Goal: Task Accomplishment & Management: Manage account settings

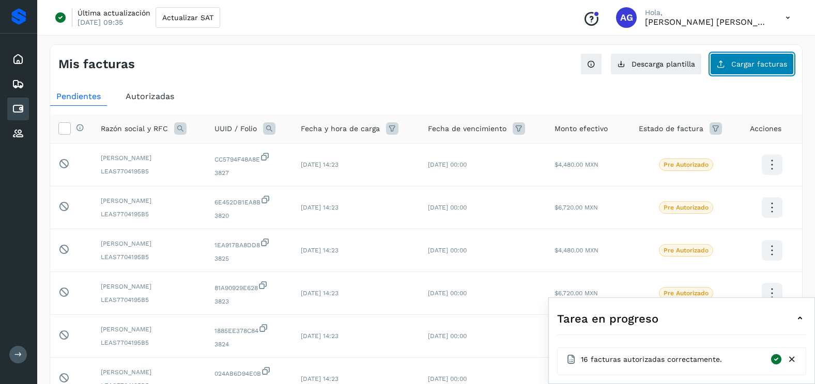
click at [772, 61] on span "Cargar facturas" at bounding box center [759, 63] width 56 height 7
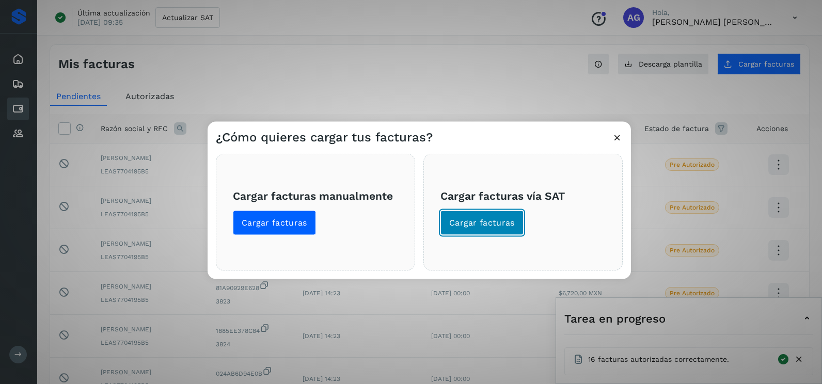
click at [491, 217] on span "Cargar facturas" at bounding box center [482, 222] width 66 height 11
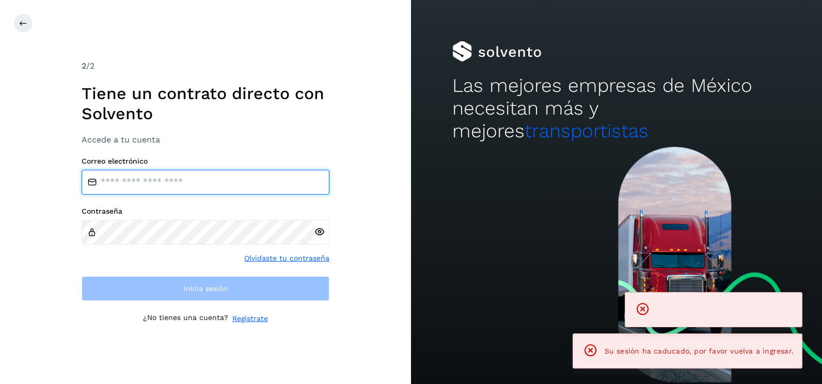
type input "**********"
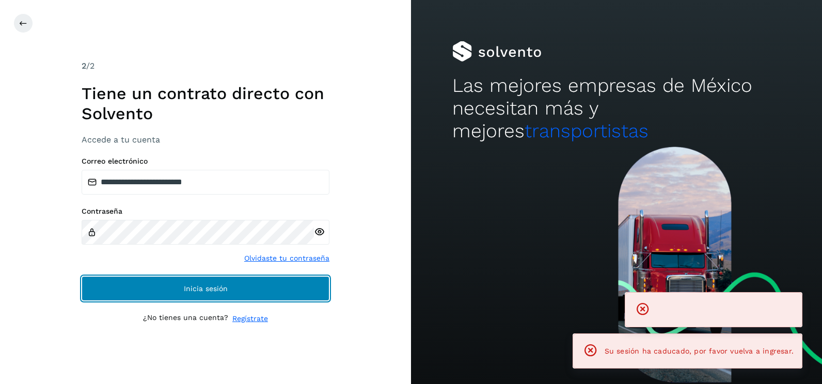
click at [318, 287] on button "Inicia sesión" at bounding box center [206, 288] width 248 height 25
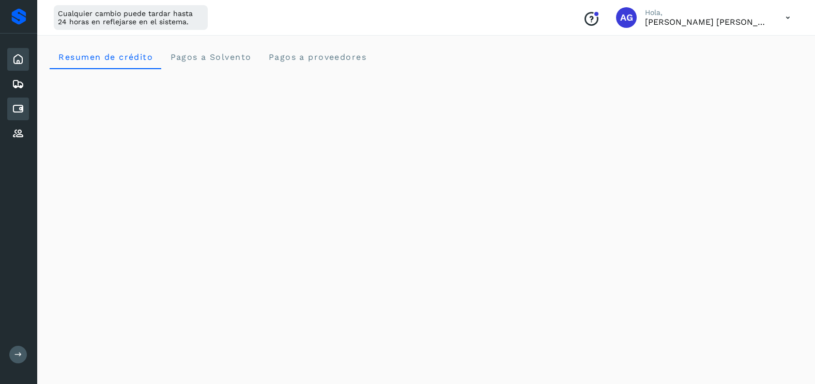
click at [23, 109] on icon at bounding box center [18, 109] width 12 height 12
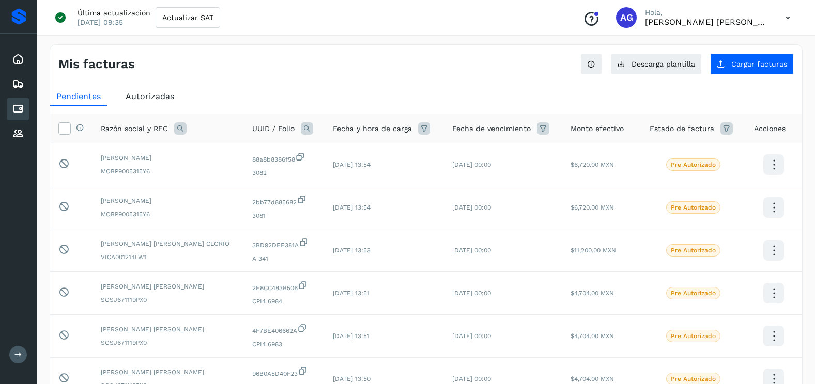
click at [748, 75] on div "Mis facturas Ver instrucciones para cargar Facturas Descarga plantilla Cargar f…" at bounding box center [426, 345] width 753 height 603
click at [722, 71] on button "Cargar facturas" at bounding box center [752, 64] width 84 height 22
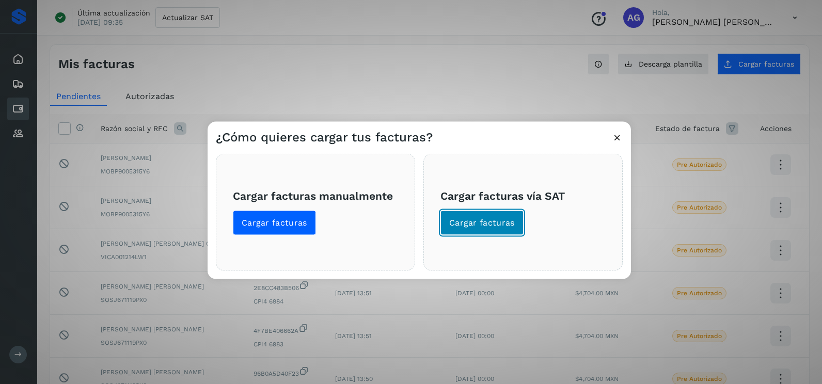
click at [492, 225] on span "Cargar facturas" at bounding box center [482, 222] width 66 height 11
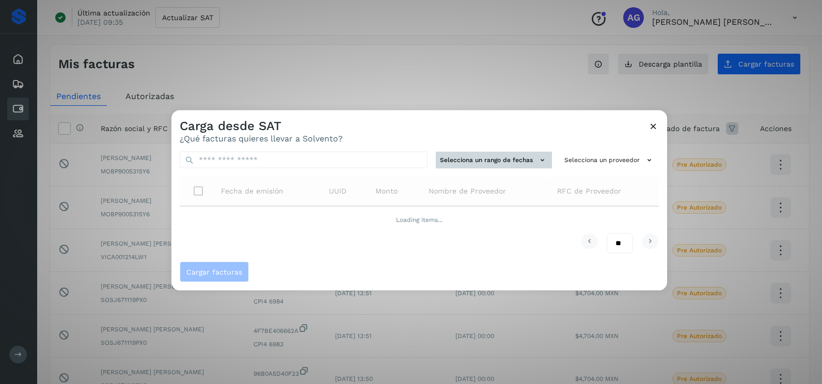
click at [486, 162] on button "Selecciona un rango de fechas" at bounding box center [494, 160] width 116 height 17
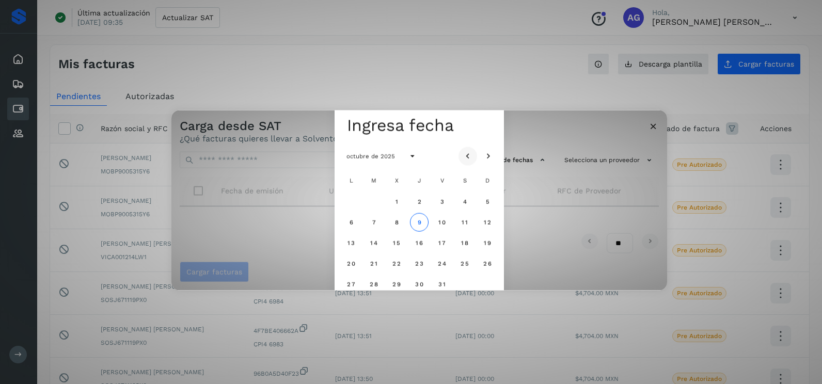
click at [468, 154] on icon "Mes anterior" at bounding box center [468, 156] width 10 height 10
click at [419, 287] on span "28" at bounding box center [419, 284] width 9 height 7
click at [440, 284] on span "29" at bounding box center [442, 284] width 9 height 7
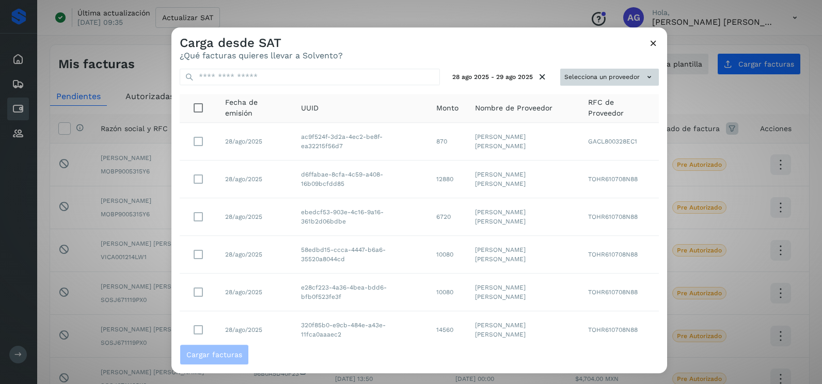
click at [620, 77] on button "Selecciona un proveedor" at bounding box center [610, 77] width 99 height 17
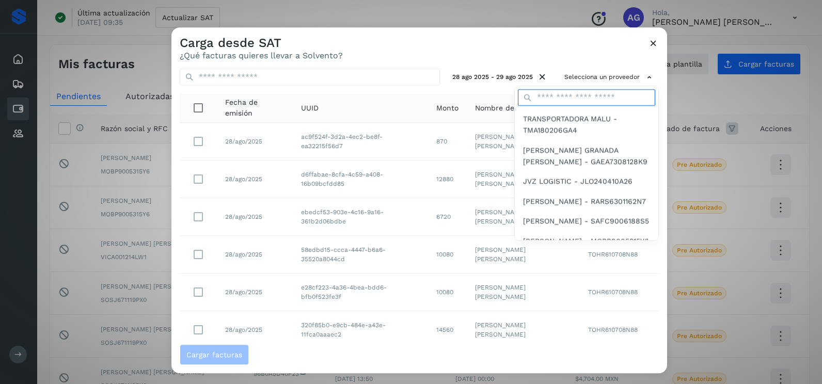
click at [565, 98] on input "text" at bounding box center [586, 97] width 137 height 17
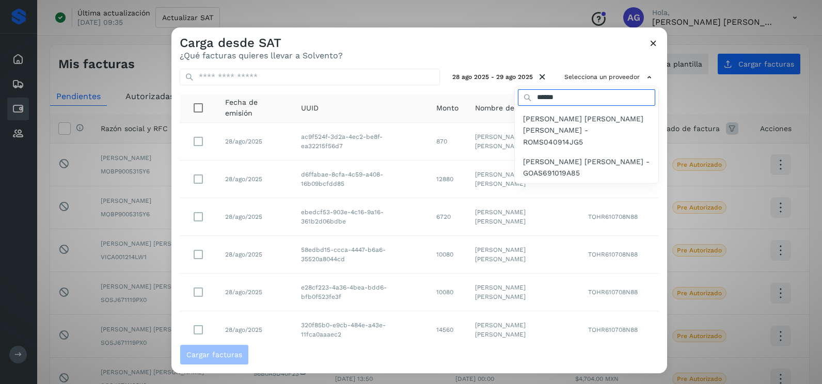
type input "******"
click at [588, 156] on span "[PERSON_NAME] [PERSON_NAME] - GOAS691019A85" at bounding box center [586, 167] width 127 height 23
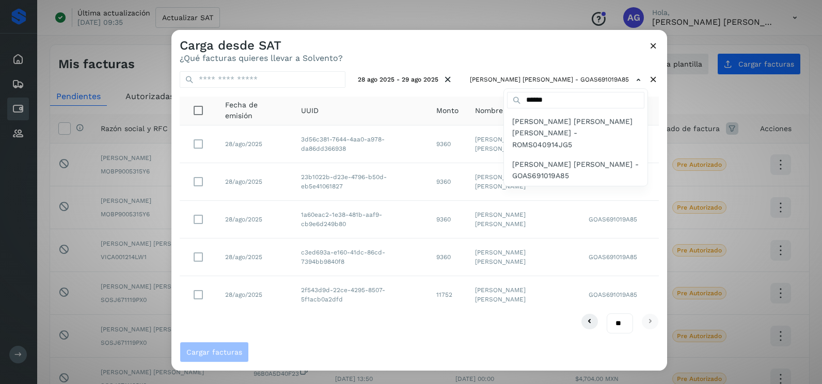
click at [536, 324] on div at bounding box center [583, 222] width 822 height 384
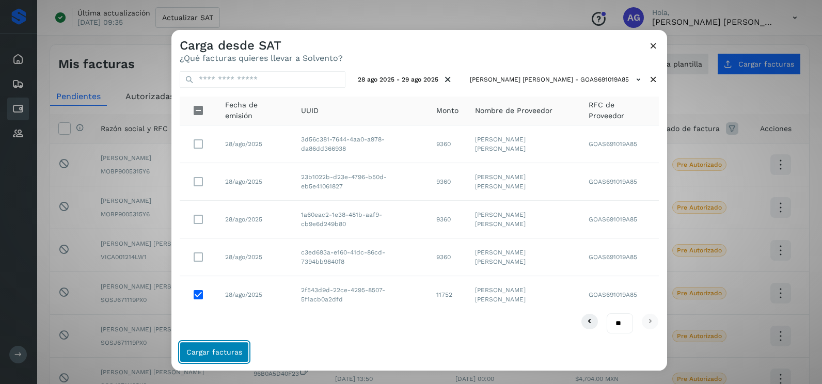
click at [228, 354] on span "Cargar facturas" at bounding box center [214, 352] width 56 height 7
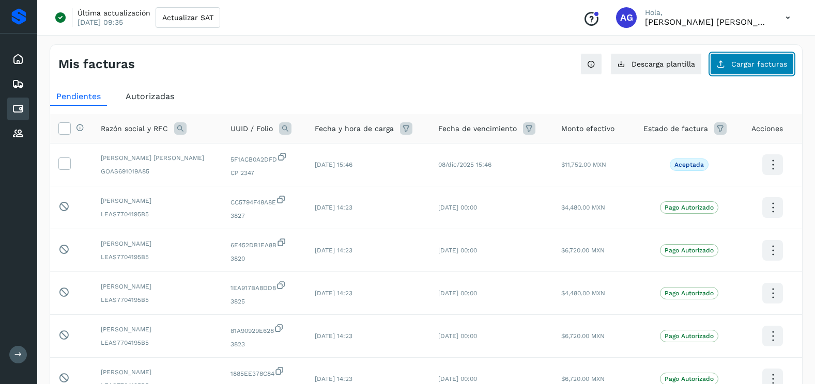
click at [743, 61] on span "Cargar facturas" at bounding box center [759, 63] width 56 height 7
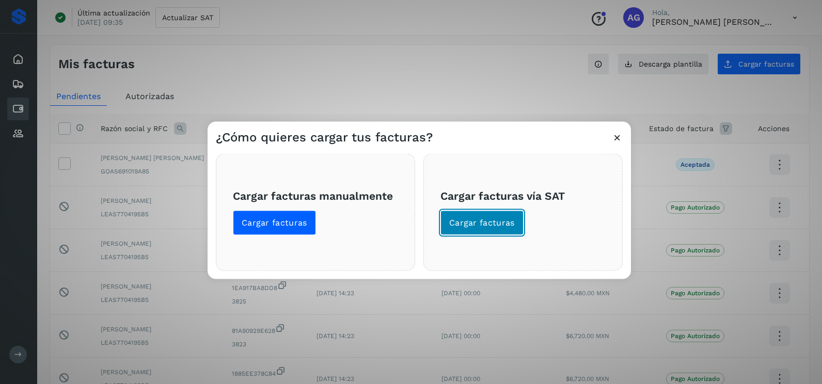
click at [501, 230] on button "Cargar facturas" at bounding box center [482, 223] width 83 height 25
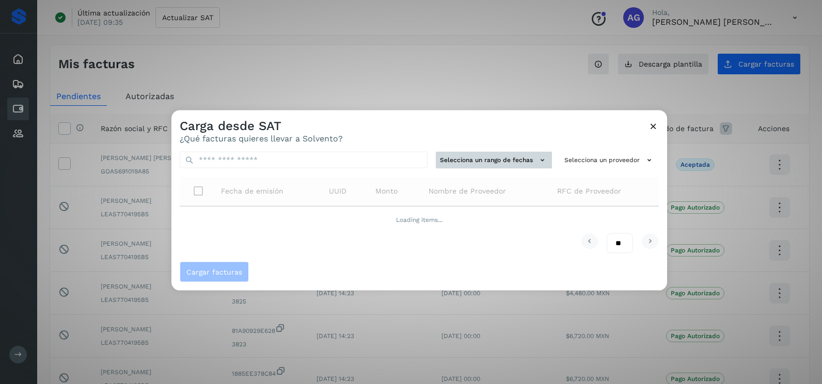
click at [469, 162] on button "Selecciona un rango de fechas" at bounding box center [494, 160] width 116 height 17
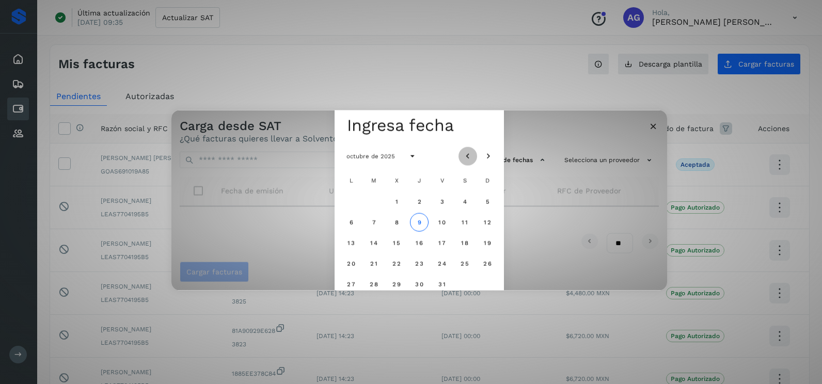
click at [472, 153] on icon "Mes anterior" at bounding box center [468, 156] width 10 height 10
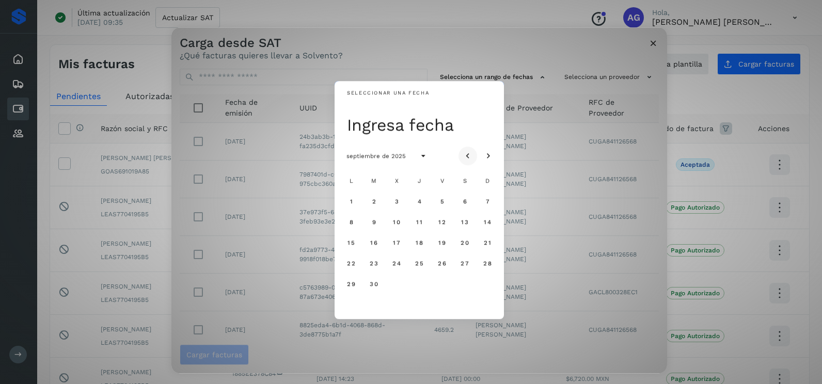
click at [471, 157] on icon "Mes anterior" at bounding box center [468, 156] width 10 height 10
click at [440, 263] on span "22" at bounding box center [442, 263] width 9 height 7
click at [463, 261] on span "23" at bounding box center [464, 263] width 9 height 7
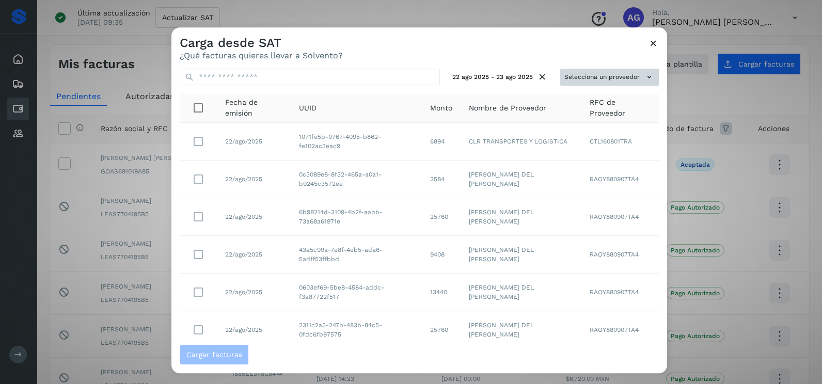
click at [596, 71] on button "Selecciona un proveedor" at bounding box center [610, 77] width 99 height 17
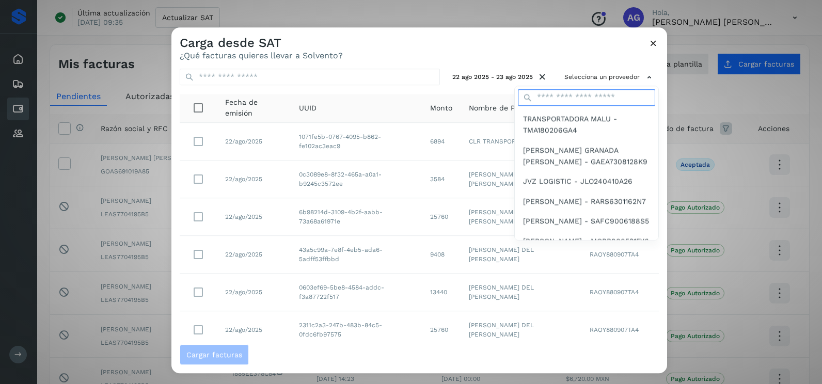
click at [584, 95] on input "text" at bounding box center [586, 97] width 137 height 17
type input "******"
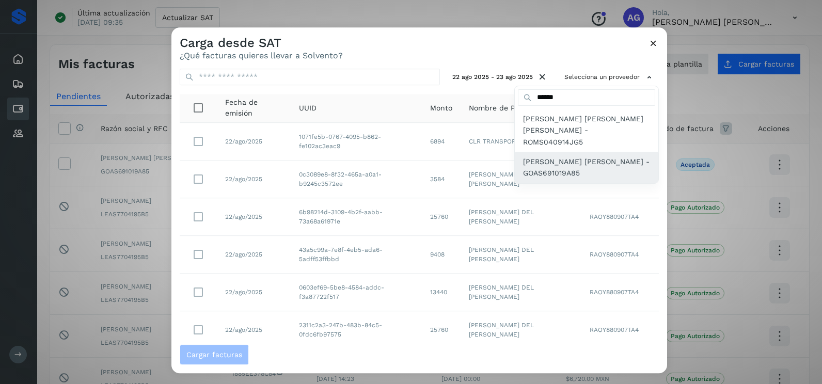
click at [557, 156] on span "[PERSON_NAME] [PERSON_NAME] - GOAS691019A85" at bounding box center [586, 167] width 127 height 23
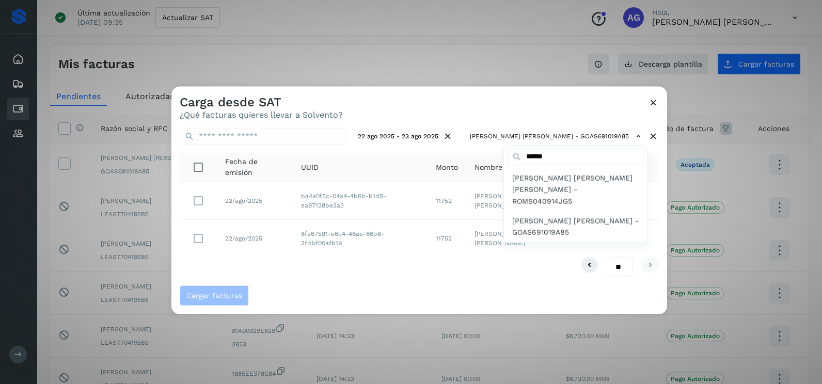
click at [437, 115] on div at bounding box center [583, 279] width 822 height 384
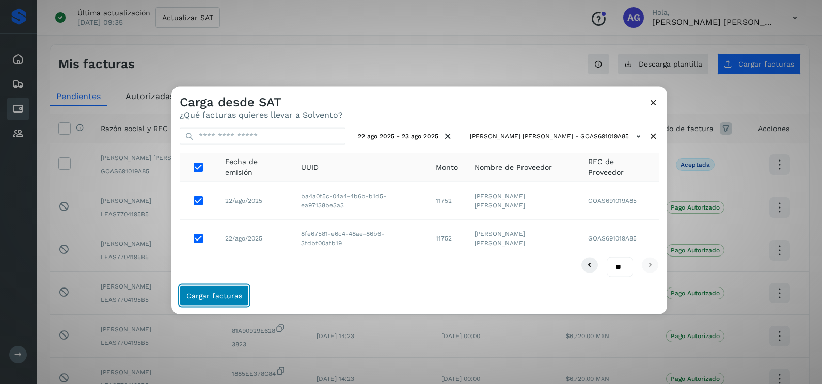
click at [208, 290] on button "Cargar facturas" at bounding box center [214, 295] width 69 height 21
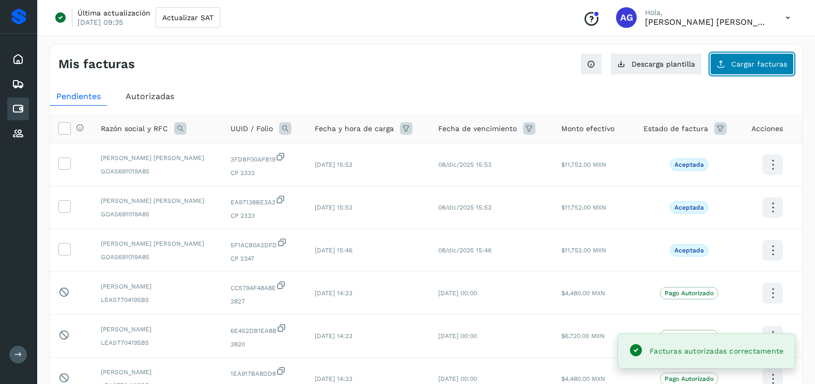
click at [741, 69] on button "Cargar facturas" at bounding box center [752, 64] width 84 height 22
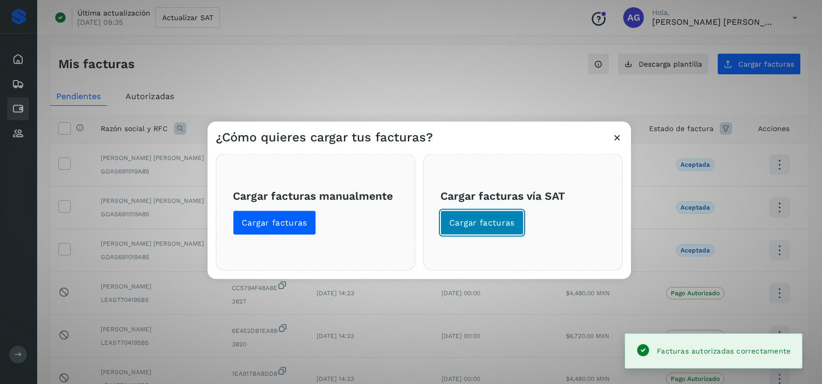
click at [468, 224] on span "Cargar facturas" at bounding box center [482, 222] width 66 height 11
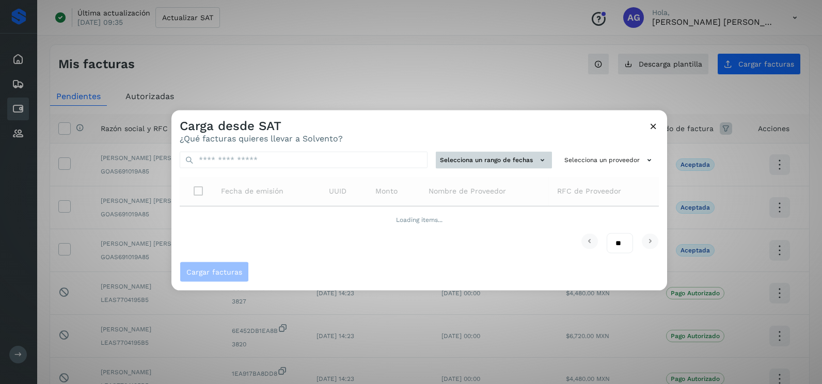
click at [529, 152] on button "Selecciona un rango de fechas" at bounding box center [494, 160] width 116 height 17
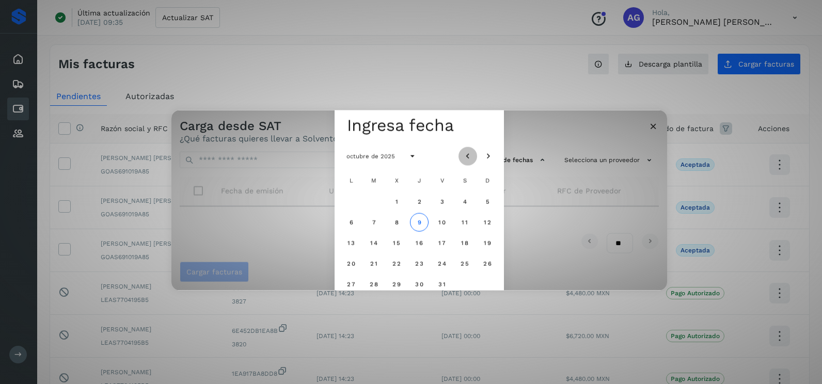
click at [474, 159] on button "Mes anterior" at bounding box center [468, 156] width 19 height 19
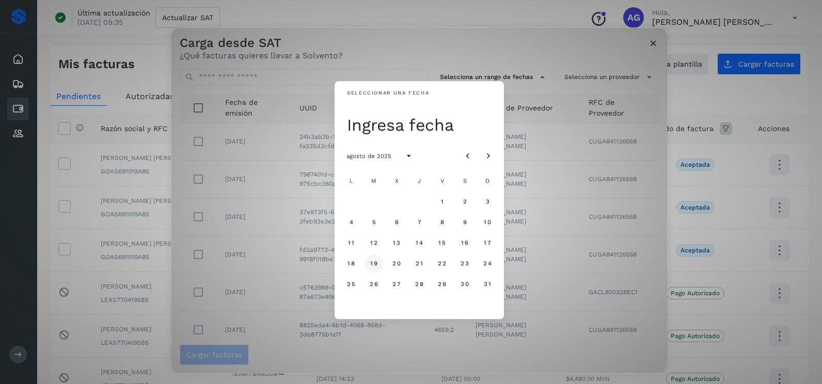
click at [372, 262] on span "19" at bounding box center [374, 263] width 8 height 7
click at [395, 263] on span "20" at bounding box center [396, 263] width 9 height 7
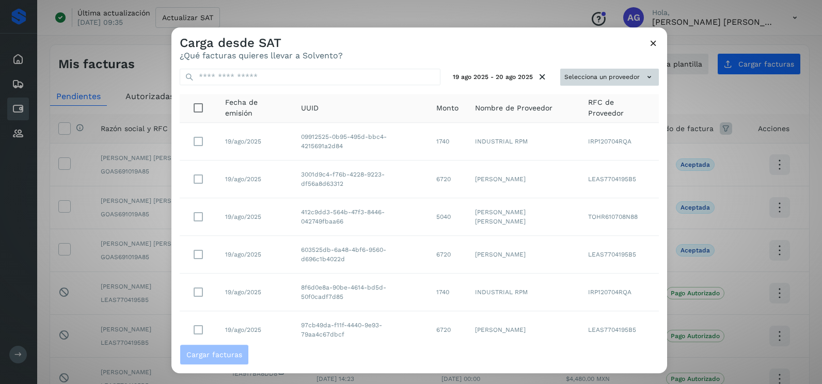
click at [634, 77] on button "Selecciona un proveedor" at bounding box center [610, 77] width 99 height 17
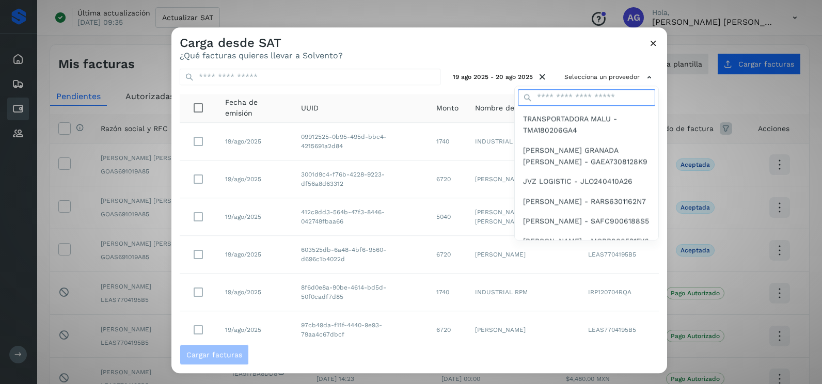
click at [584, 102] on input "text" at bounding box center [586, 97] width 137 height 17
type input "******"
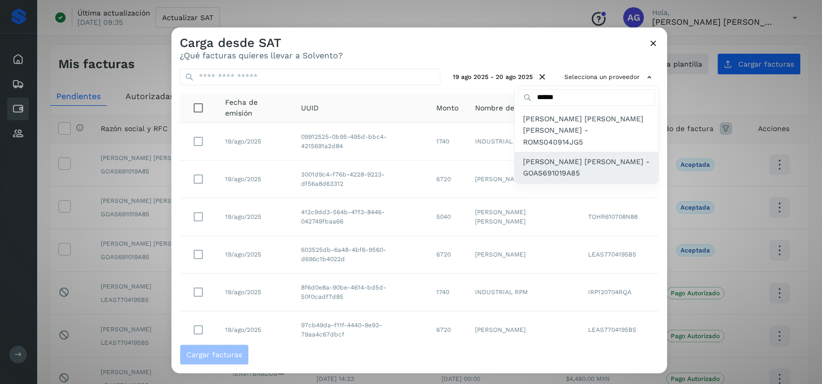
click at [570, 156] on span "[PERSON_NAME] [PERSON_NAME] - GOAS691019A85" at bounding box center [586, 167] width 127 height 23
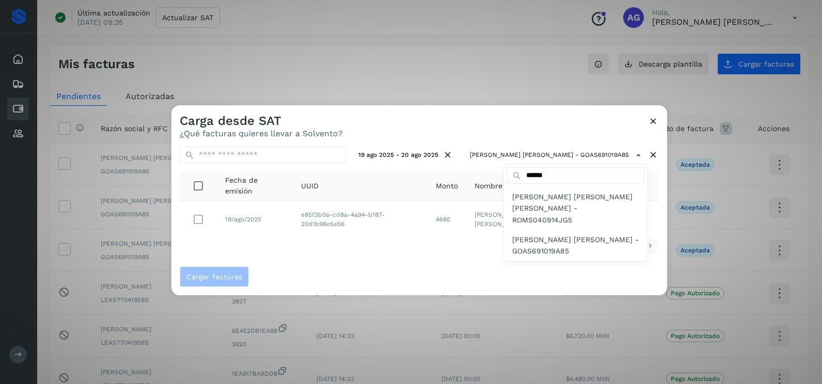
click at [370, 256] on div at bounding box center [583, 297] width 822 height 384
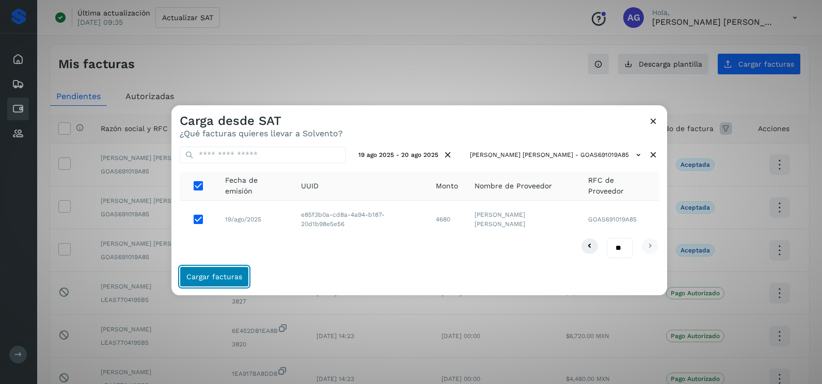
click at [223, 272] on button "Cargar facturas" at bounding box center [214, 277] width 69 height 21
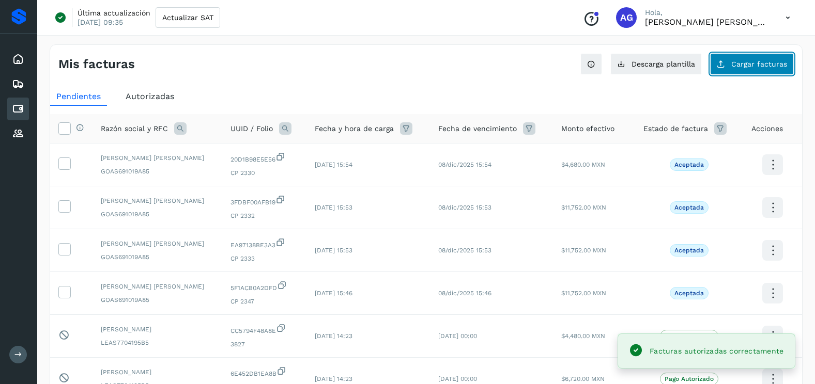
click at [729, 62] on button "Cargar facturas" at bounding box center [752, 64] width 84 height 22
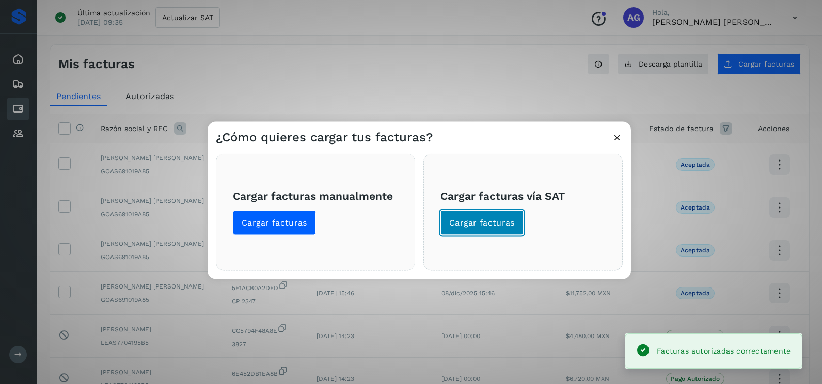
click at [465, 228] on span "Cargar facturas" at bounding box center [482, 222] width 66 height 11
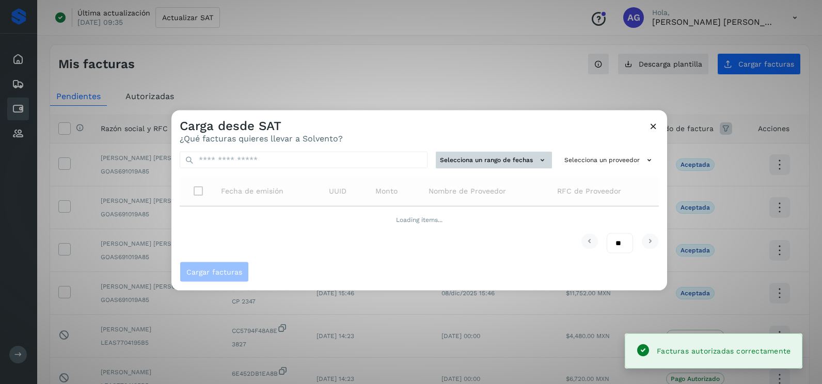
click at [478, 162] on button "Selecciona un rango de fechas" at bounding box center [494, 160] width 116 height 17
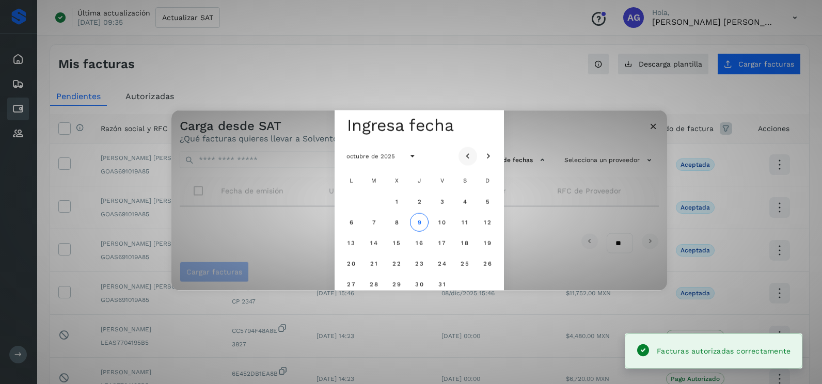
click at [470, 156] on icon "Mes anterior" at bounding box center [468, 156] width 10 height 10
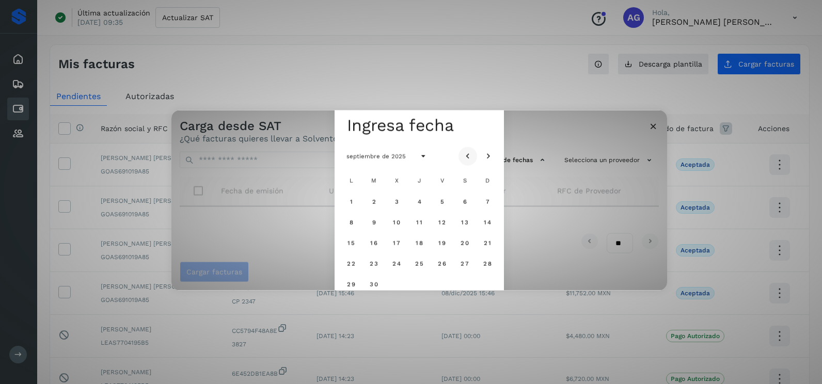
click at [470, 156] on icon "Mes anterior" at bounding box center [468, 156] width 10 height 10
click at [396, 242] on span "13" at bounding box center [397, 242] width 8 height 7
click at [421, 241] on span "14" at bounding box center [419, 242] width 8 height 7
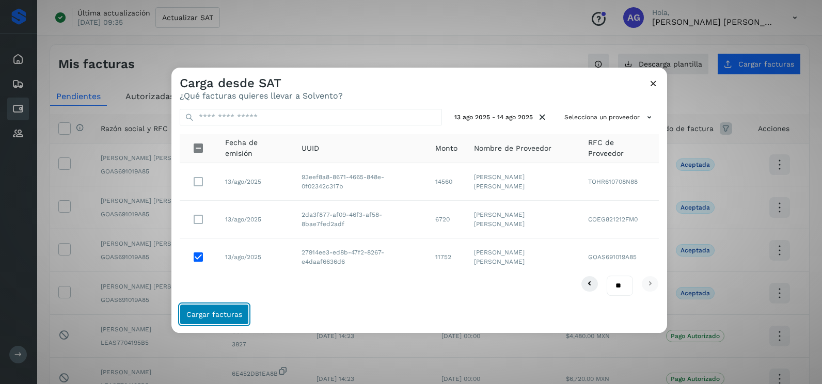
click at [242, 312] on button "Cargar facturas" at bounding box center [214, 314] width 69 height 21
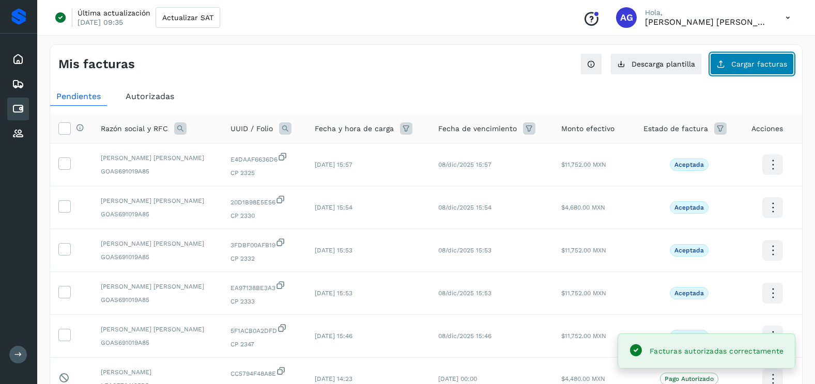
click at [766, 65] on span "Cargar facturas" at bounding box center [759, 63] width 56 height 7
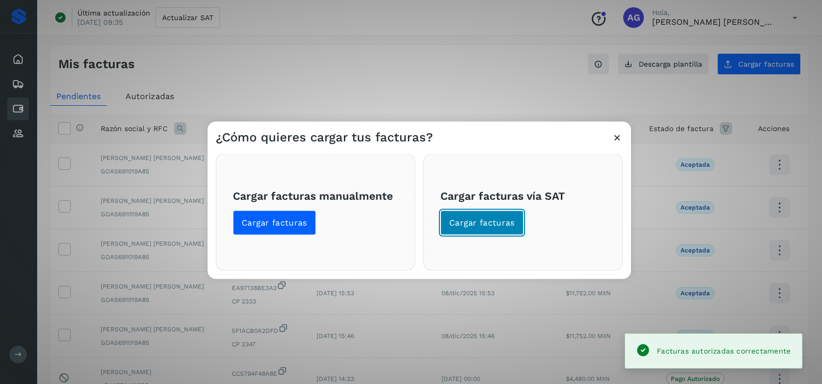
click at [475, 232] on button "Cargar facturas" at bounding box center [482, 223] width 83 height 25
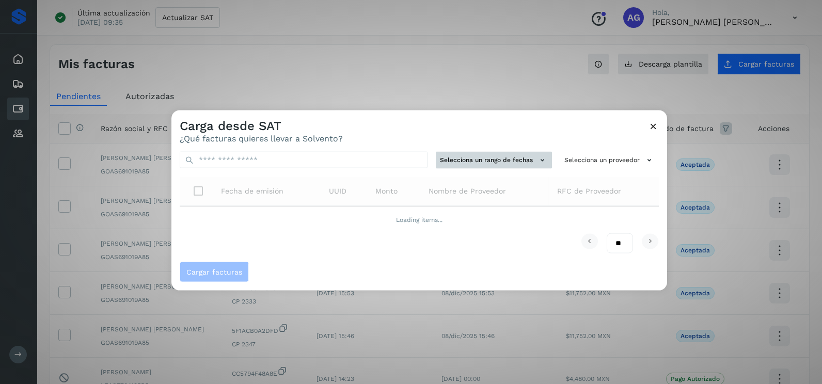
click at [520, 159] on button "Selecciona un rango de fechas" at bounding box center [494, 160] width 116 height 17
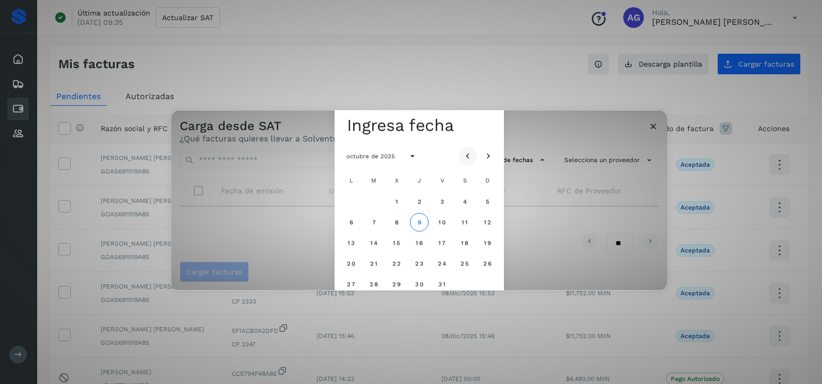
click at [468, 157] on icon "Mes anterior" at bounding box center [468, 156] width 10 height 10
click at [446, 283] on span "29" at bounding box center [442, 284] width 9 height 7
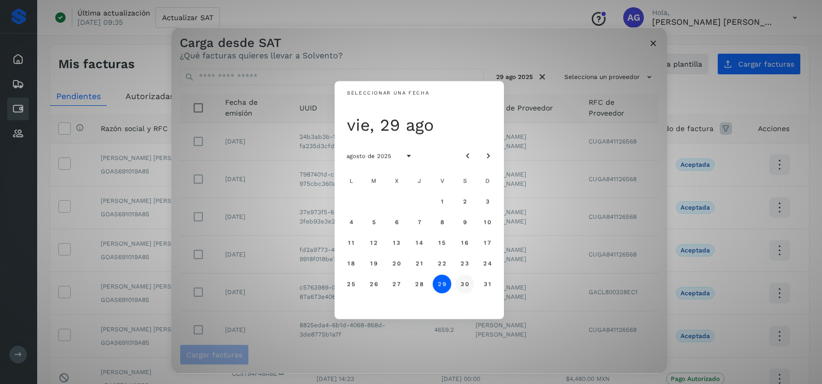
click at [460, 283] on span "30" at bounding box center [464, 284] width 9 height 7
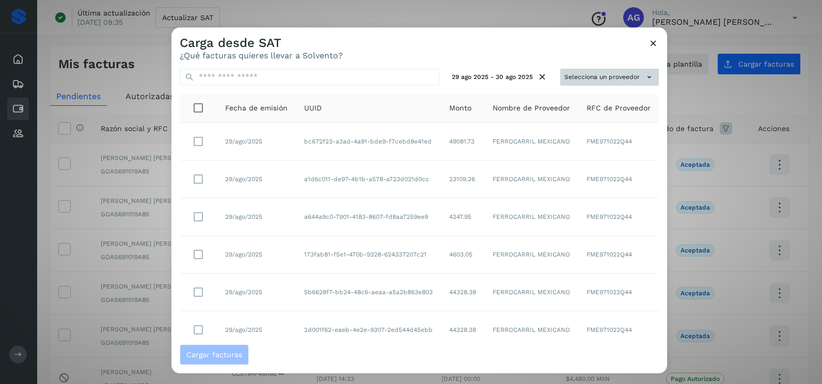
click at [630, 72] on button "Selecciona un proveedor" at bounding box center [610, 77] width 99 height 17
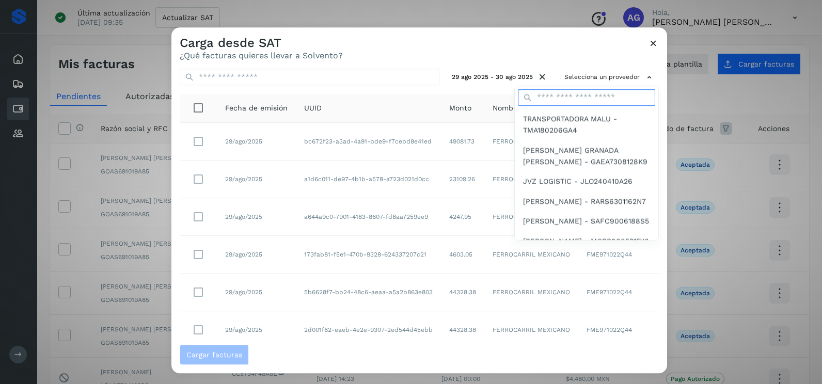
click at [554, 103] on input "text" at bounding box center [586, 97] width 137 height 17
type input "******"
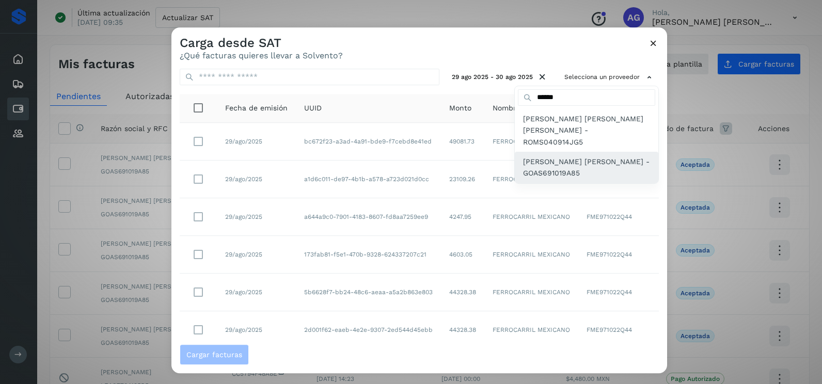
click at [573, 156] on span "[PERSON_NAME] [PERSON_NAME] - GOAS691019A85" at bounding box center [586, 167] width 127 height 23
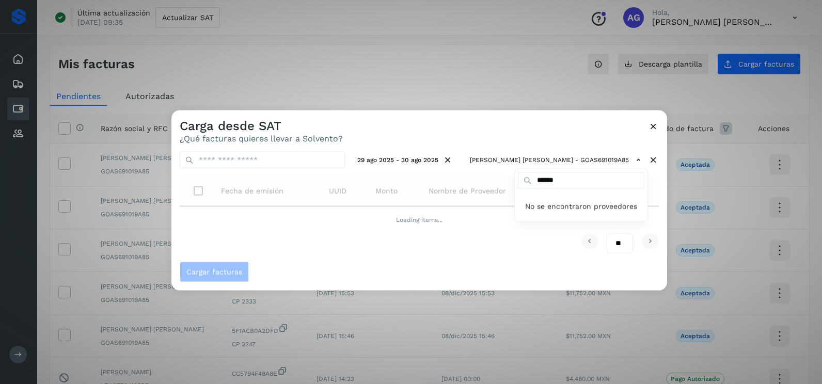
click at [515, 127] on div at bounding box center [583, 303] width 822 height 384
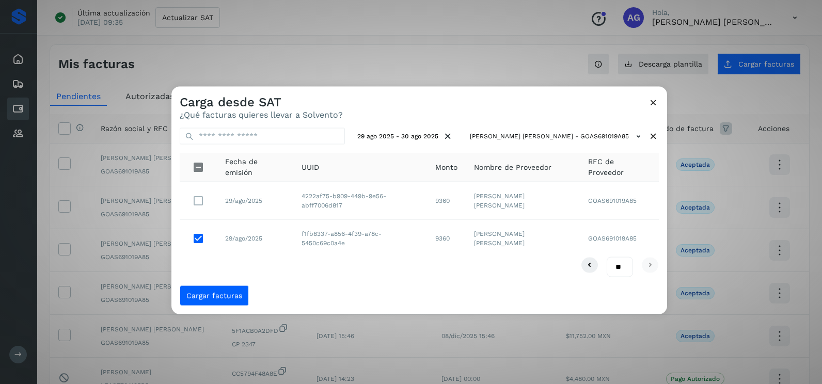
click at [349, 301] on span "Cargar facturas" at bounding box center [419, 295] width 479 height 21
click at [214, 297] on span "Cargar facturas" at bounding box center [214, 295] width 56 height 7
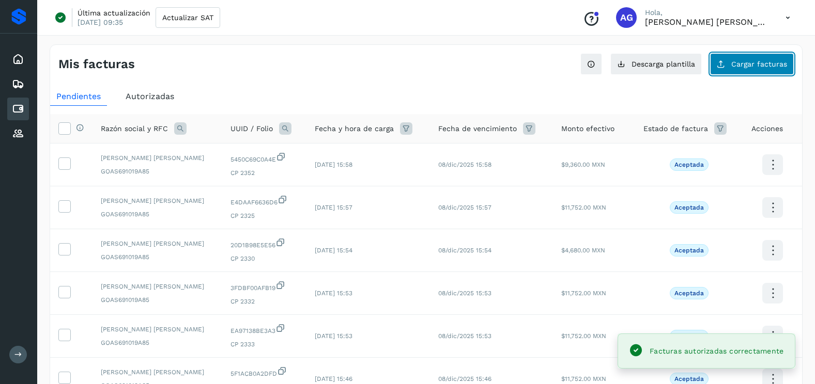
click at [763, 57] on button "Cargar facturas" at bounding box center [752, 64] width 84 height 22
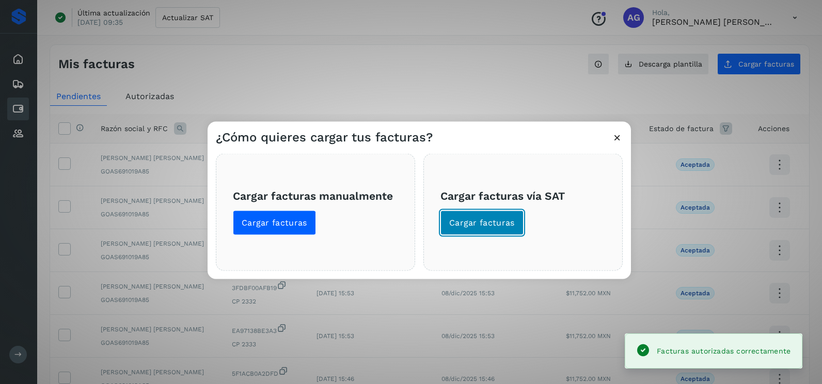
click at [456, 215] on button "Cargar facturas" at bounding box center [482, 223] width 83 height 25
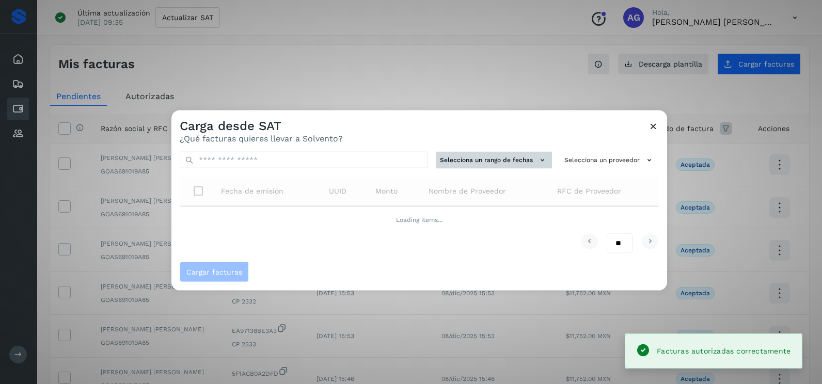
click at [477, 155] on button "Selecciona un rango de fechas" at bounding box center [494, 160] width 116 height 17
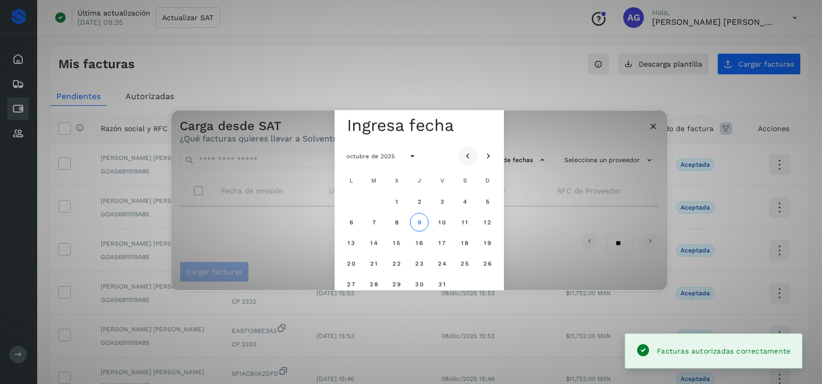
click at [465, 155] on icon "Mes anterior" at bounding box center [468, 156] width 10 height 10
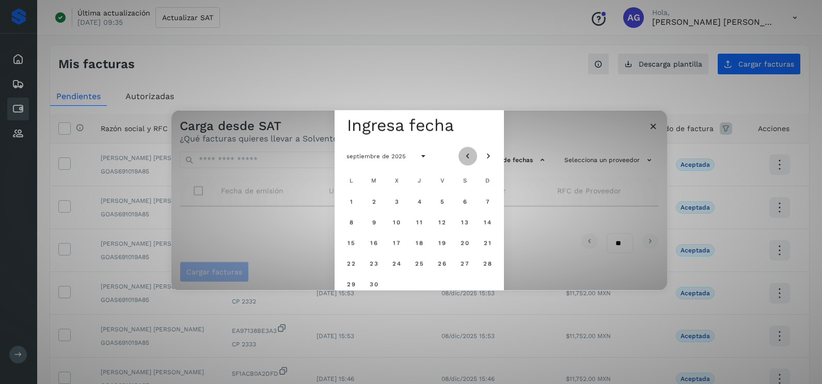
click at [465, 157] on icon "Mes anterior" at bounding box center [468, 156] width 10 height 10
click at [423, 287] on span "28" at bounding box center [419, 284] width 9 height 7
click at [445, 285] on span "29" at bounding box center [442, 284] width 9 height 7
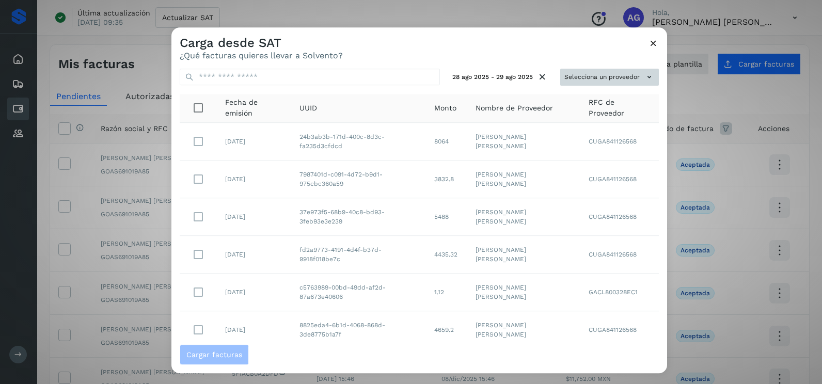
click at [590, 82] on button "Selecciona un proveedor" at bounding box center [610, 77] width 99 height 17
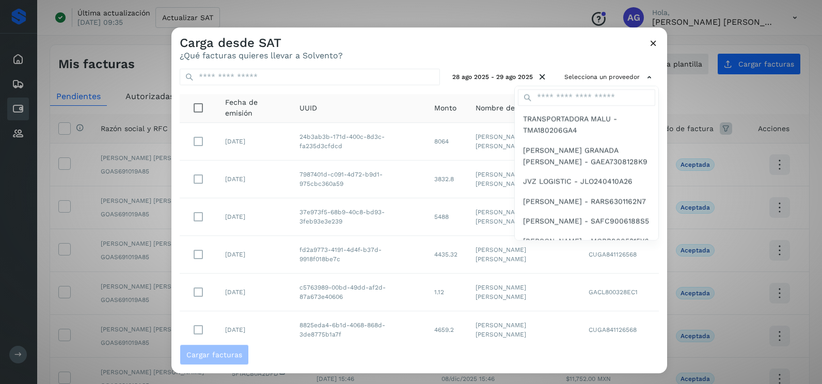
click at [578, 86] on div "TRANSPORTADORA MALU - TMA180206GA4 [PERSON_NAME] GRANADA [PERSON_NAME] - GAEA73…" at bounding box center [587, 163] width 145 height 155
click at [577, 93] on input "text" at bounding box center [586, 97] width 137 height 17
type input "******"
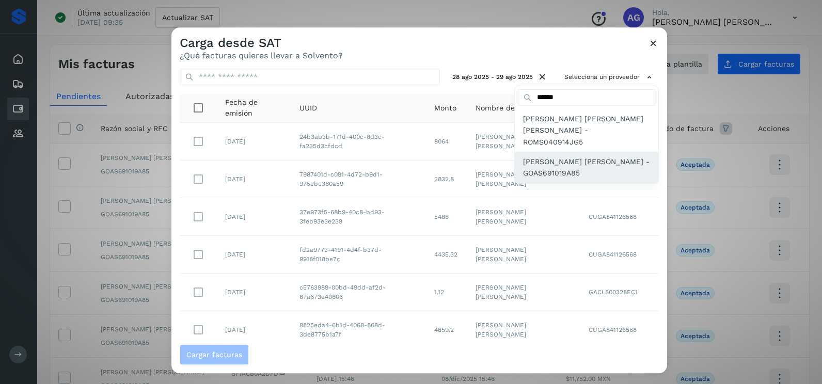
click at [581, 159] on span "[PERSON_NAME] [PERSON_NAME] - GOAS691019A85" at bounding box center [586, 167] width 127 height 23
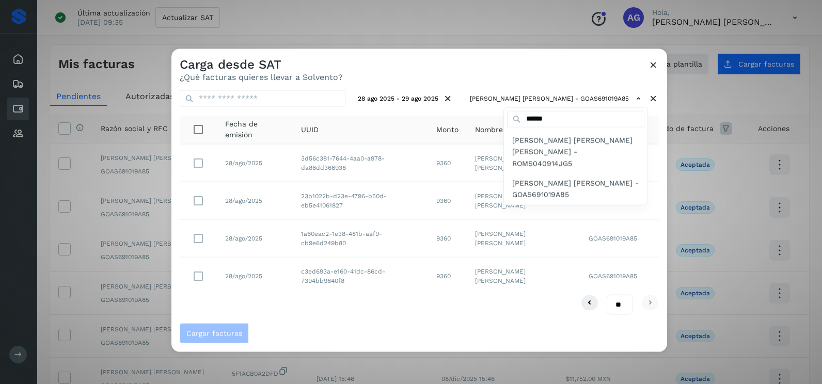
click at [469, 76] on div at bounding box center [583, 241] width 822 height 384
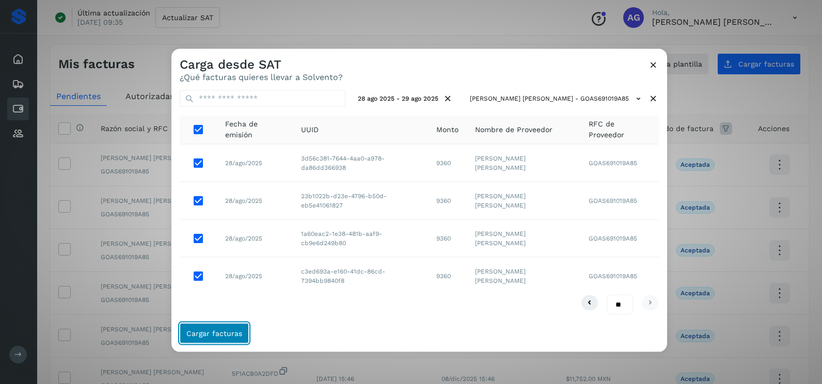
click at [216, 327] on button "Cargar facturas" at bounding box center [214, 333] width 69 height 21
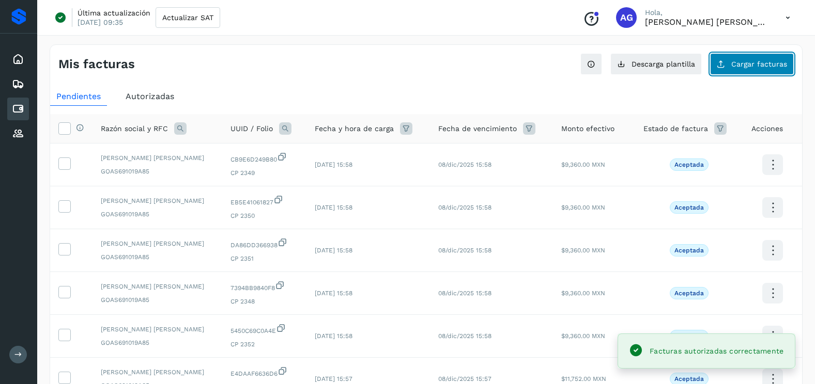
click at [740, 60] on span "Cargar facturas" at bounding box center [759, 63] width 56 height 7
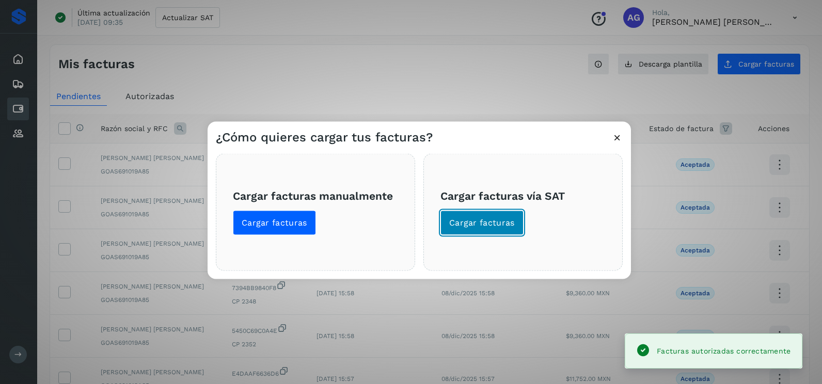
click at [458, 217] on span "Cargar facturas" at bounding box center [482, 222] width 66 height 11
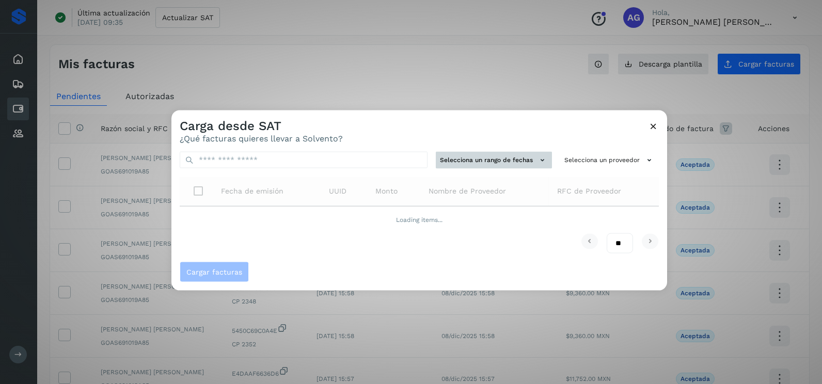
click at [519, 160] on button "Selecciona un rango de fechas" at bounding box center [494, 160] width 116 height 17
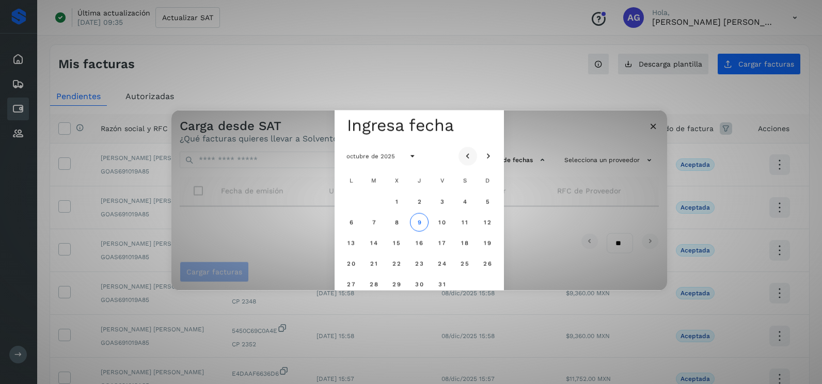
click at [464, 155] on icon "Mes anterior" at bounding box center [468, 156] width 10 height 10
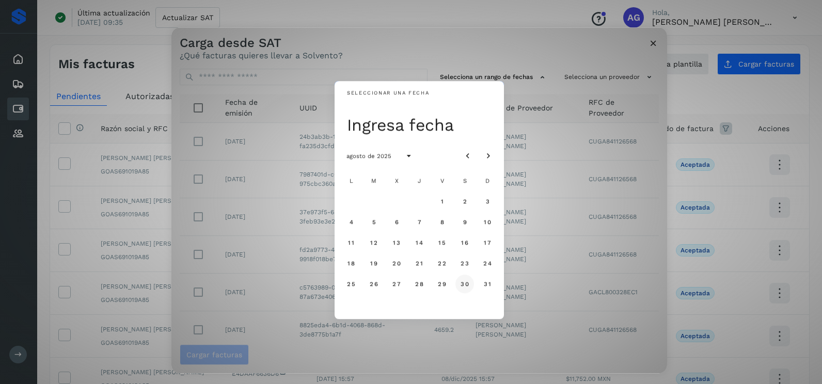
click at [460, 285] on span "30" at bounding box center [464, 284] width 9 height 7
click at [491, 285] on span "31" at bounding box center [488, 284] width 8 height 7
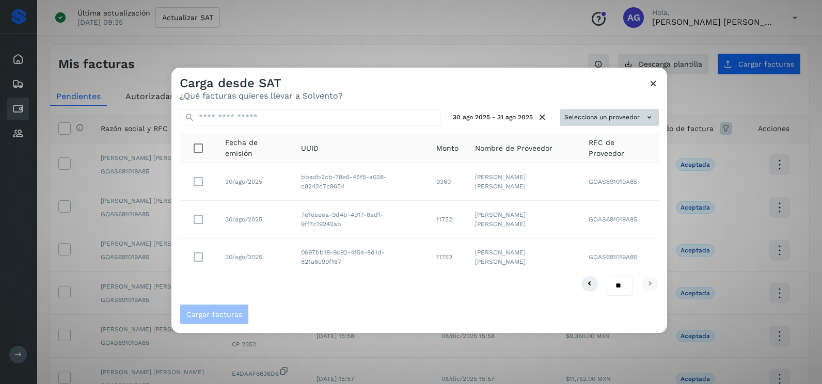
click at [583, 118] on button "Selecciona un proveedor" at bounding box center [610, 117] width 99 height 17
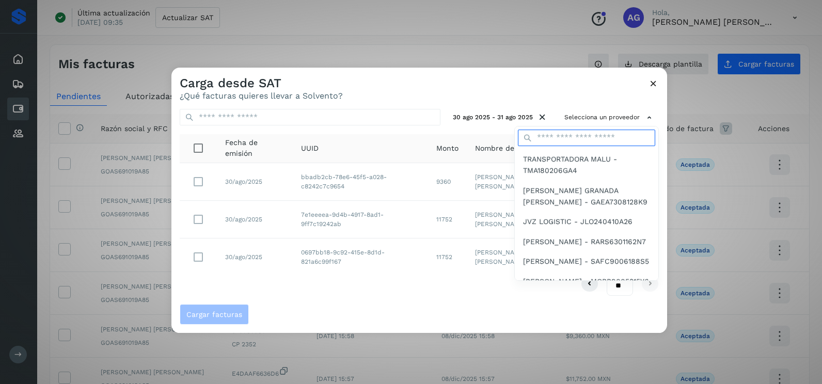
click at [581, 134] on input "text" at bounding box center [586, 138] width 137 height 17
type input "******"
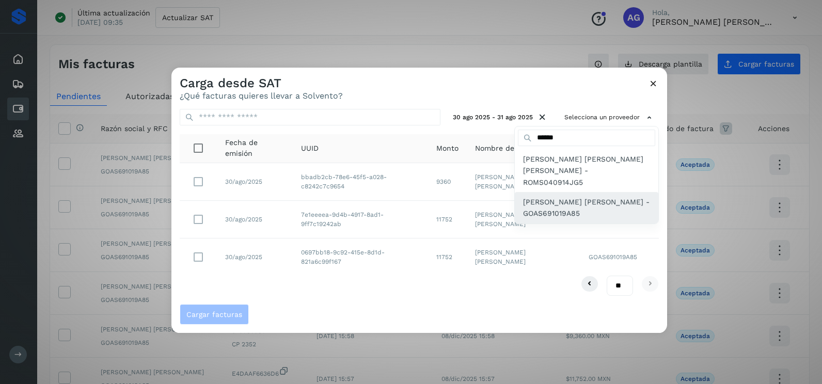
click at [578, 196] on span "[PERSON_NAME] [PERSON_NAME] - GOAS691019A85" at bounding box center [586, 207] width 127 height 23
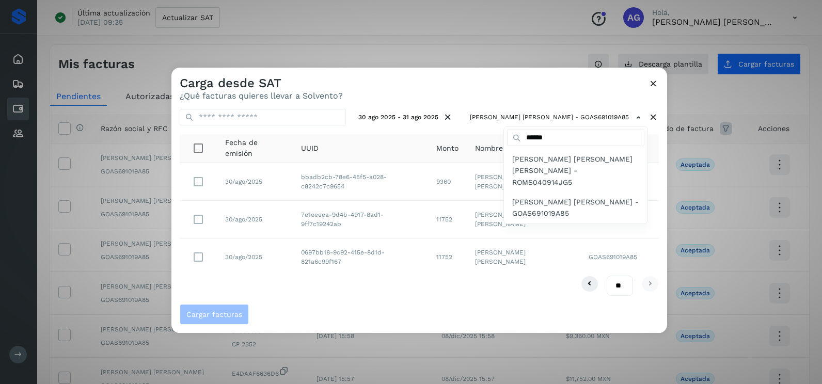
click at [200, 182] on div at bounding box center [583, 260] width 822 height 384
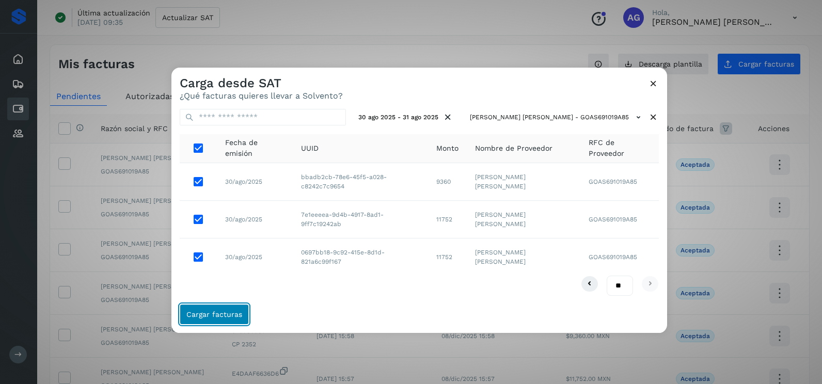
click at [229, 316] on span "Cargar facturas" at bounding box center [214, 314] width 56 height 7
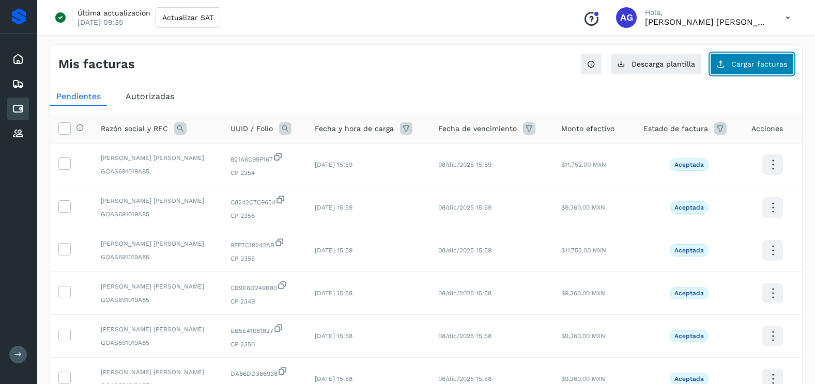
click at [735, 63] on span "Cargar facturas" at bounding box center [759, 63] width 56 height 7
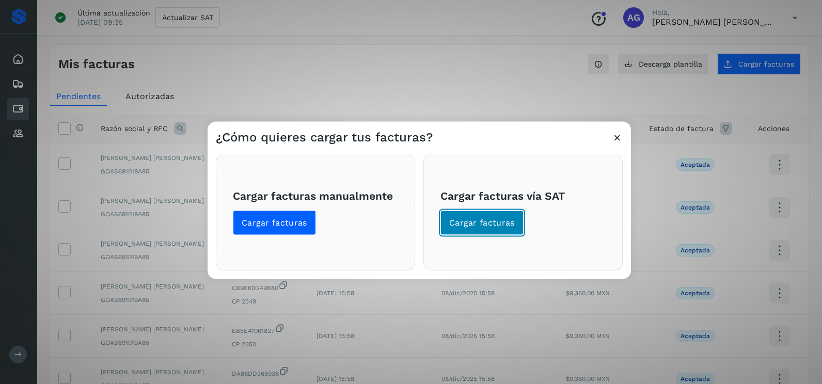
click at [497, 230] on button "Cargar facturas" at bounding box center [482, 223] width 83 height 25
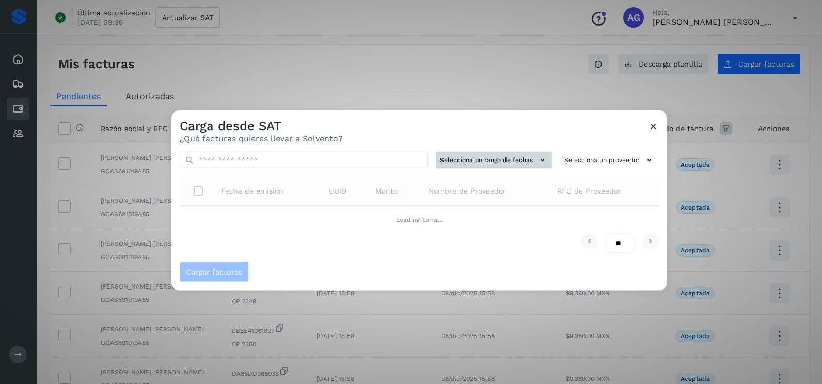
click at [478, 163] on button "Selecciona un rango de fechas" at bounding box center [494, 160] width 116 height 17
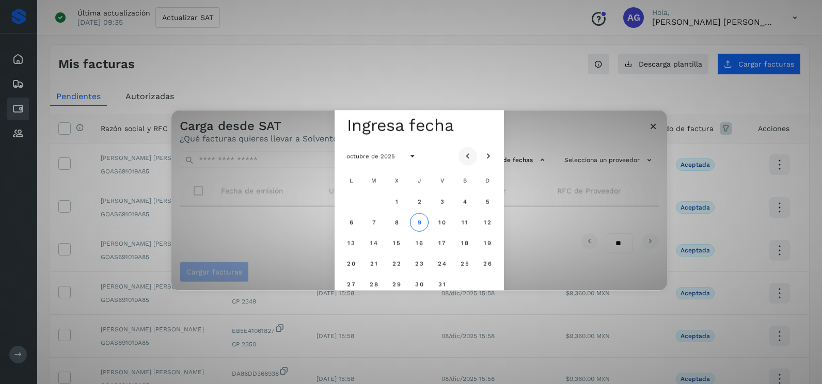
click at [472, 151] on icon "Mes anterior" at bounding box center [468, 156] width 10 height 10
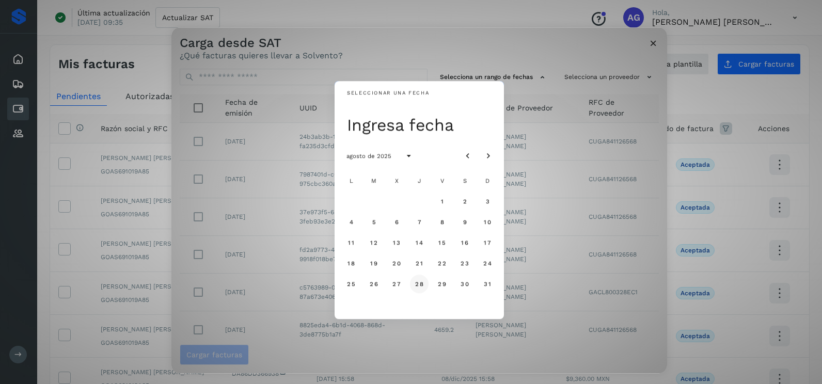
click at [412, 284] on button "28" at bounding box center [419, 284] width 19 height 19
click at [442, 283] on span "29" at bounding box center [442, 284] width 9 height 7
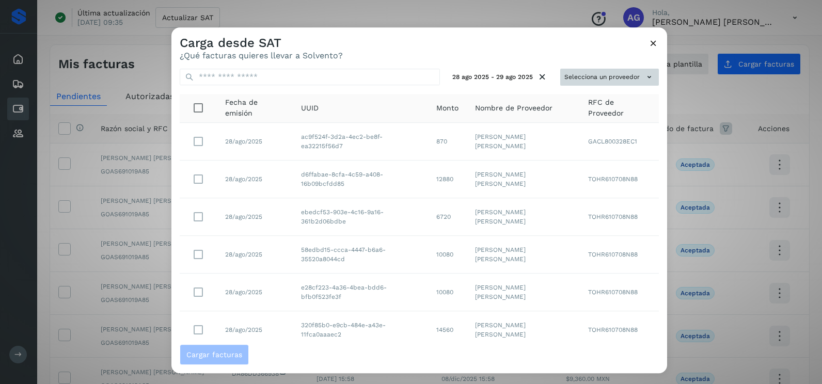
click at [610, 69] on button "Selecciona un proveedor" at bounding box center [610, 77] width 99 height 17
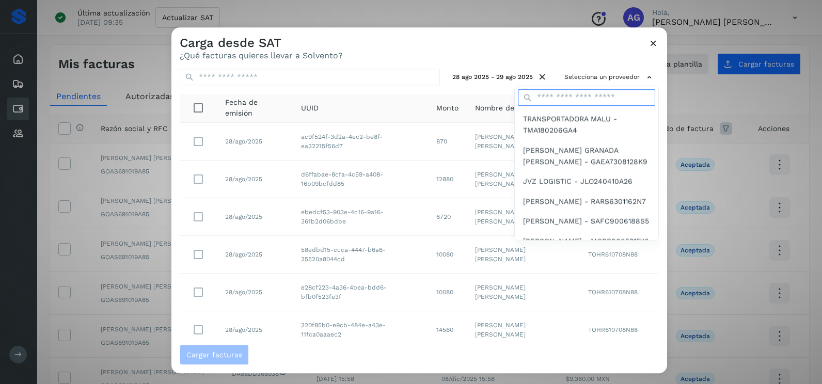
click at [592, 91] on input "text" at bounding box center [586, 97] width 137 height 17
type input "******"
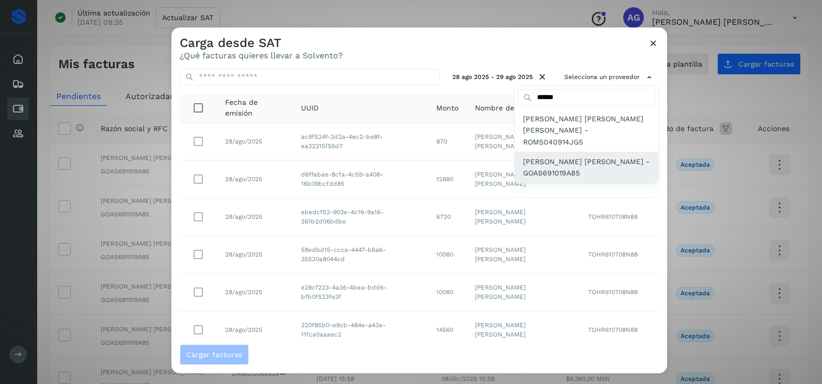
click at [592, 156] on span "[PERSON_NAME] [PERSON_NAME] - GOAS691019A85" at bounding box center [586, 167] width 127 height 23
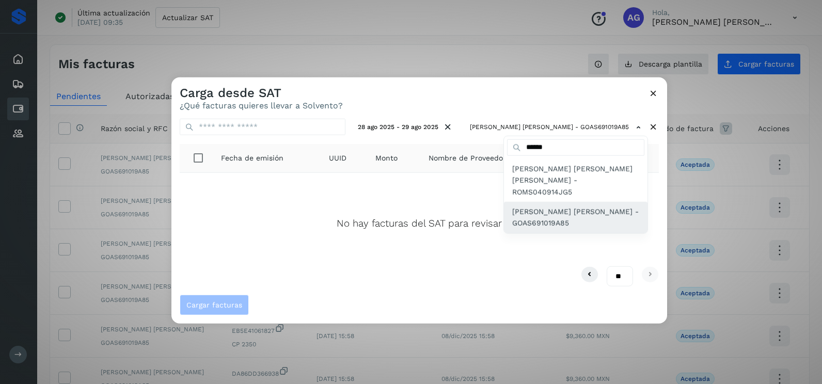
click at [531, 211] on span "[PERSON_NAME] [PERSON_NAME] - GOAS691019A85" at bounding box center [575, 217] width 127 height 23
click at [659, 95] on div at bounding box center [583, 269] width 822 height 384
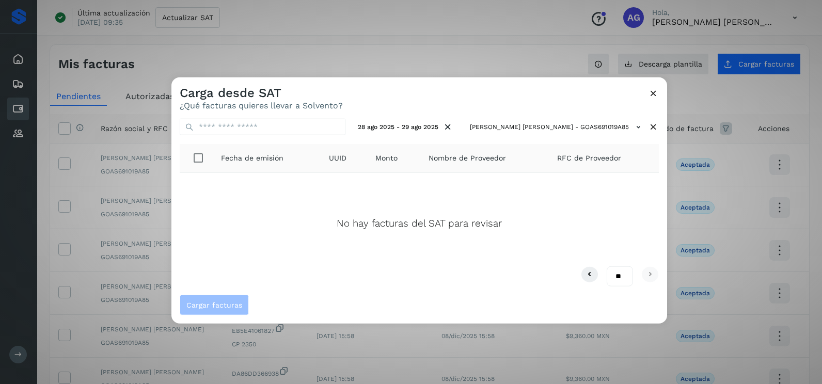
click at [660, 95] on div "Carga desde SAT ¿Qué facturas quieres llevar a Solvento?" at bounding box center [420, 93] width 496 height 33
click at [653, 94] on icon at bounding box center [653, 93] width 11 height 11
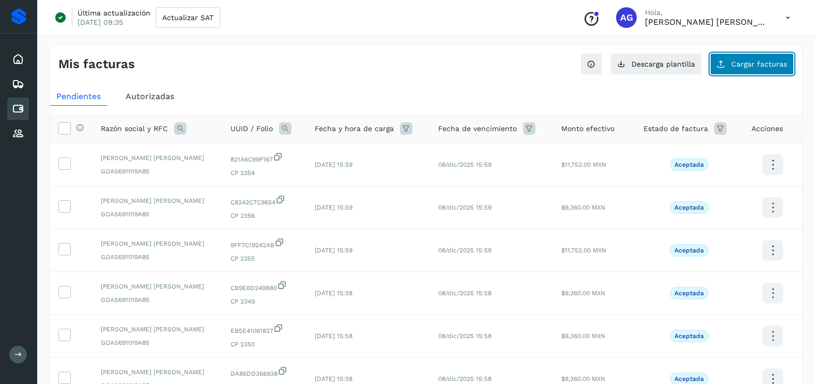
click at [762, 69] on button "Cargar facturas" at bounding box center [752, 64] width 84 height 22
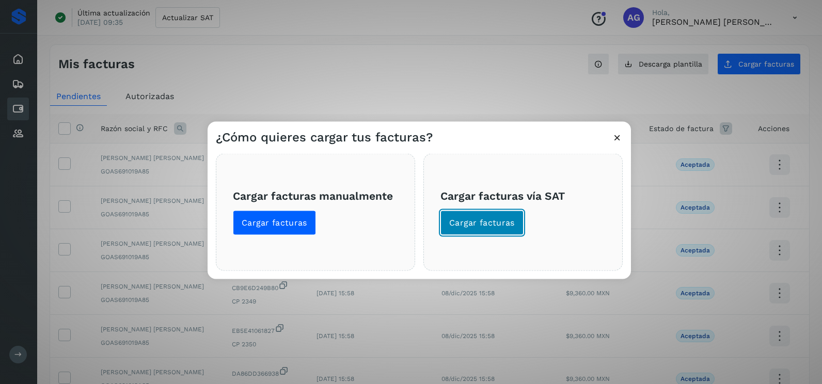
click at [473, 223] on span "Cargar facturas" at bounding box center [482, 222] width 66 height 11
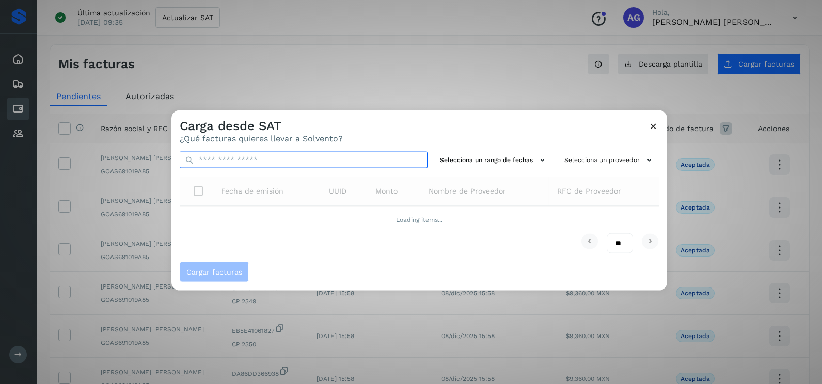
click at [338, 157] on input "text" at bounding box center [304, 160] width 248 height 17
paste input "**********"
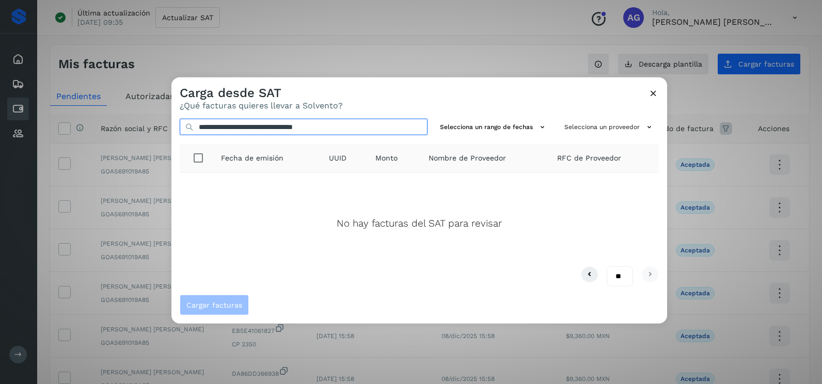
type input "**********"
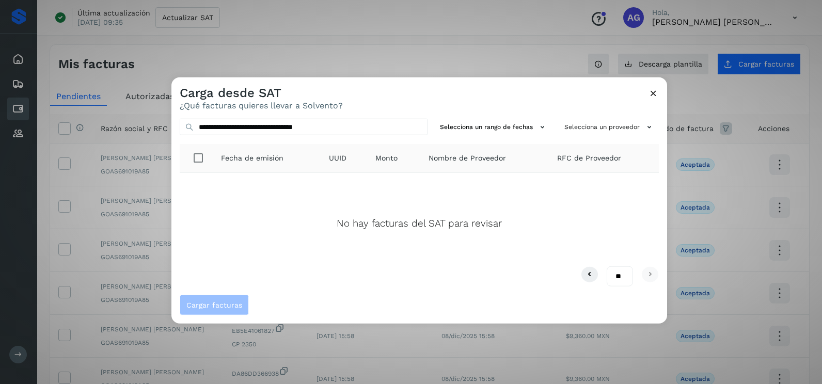
click at [651, 95] on icon at bounding box center [653, 93] width 11 height 11
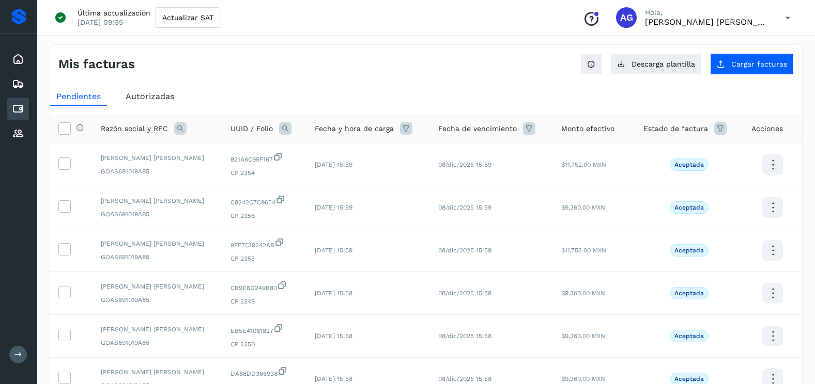
click at [142, 100] on span "Autorizadas" at bounding box center [150, 96] width 49 height 10
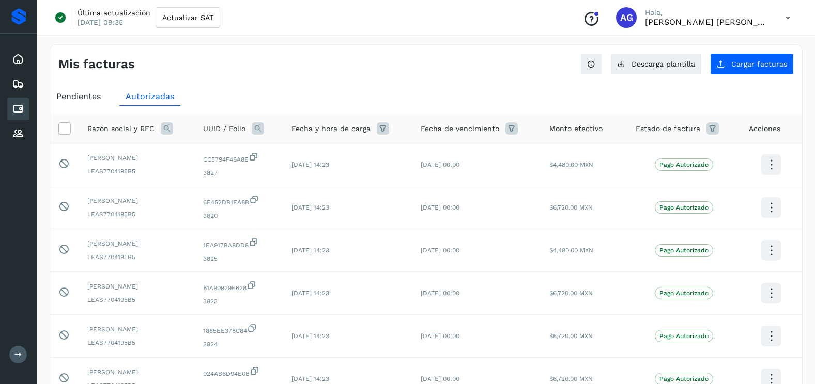
click at [256, 128] on icon at bounding box center [258, 128] width 12 height 12
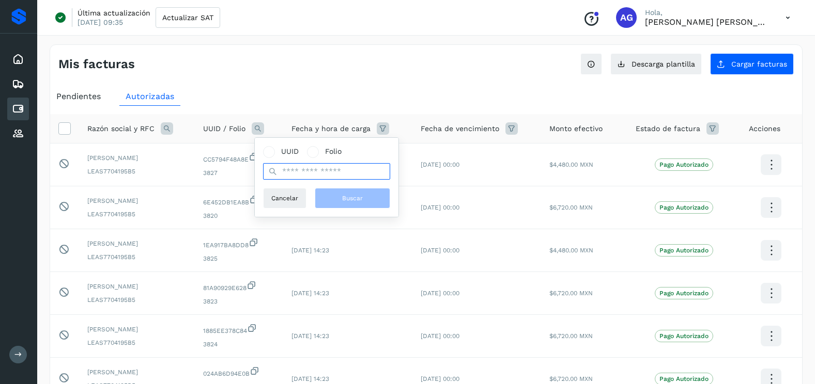
click at [315, 169] on input "text" at bounding box center [326, 171] width 127 height 17
paste input "**********"
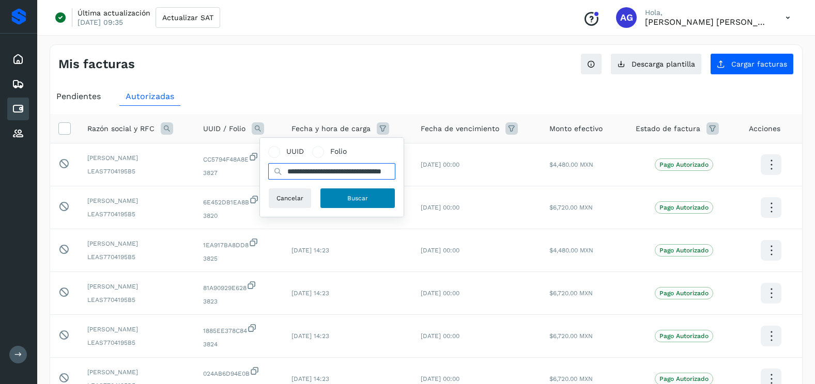
type input "**********"
click at [337, 194] on button "Buscar" at bounding box center [357, 198] width 75 height 21
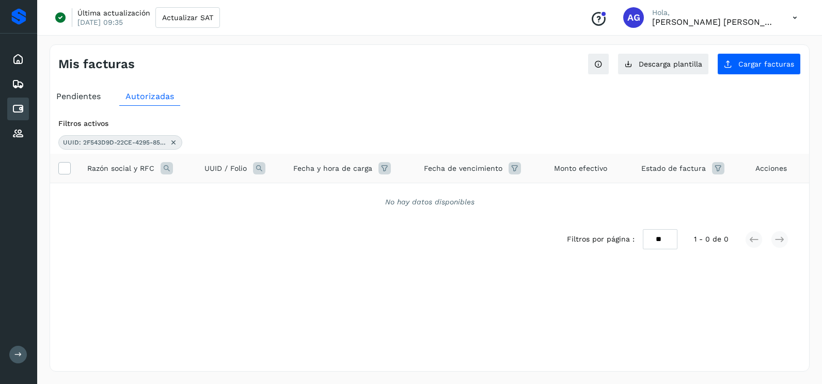
click at [177, 146] on icon at bounding box center [173, 142] width 8 height 8
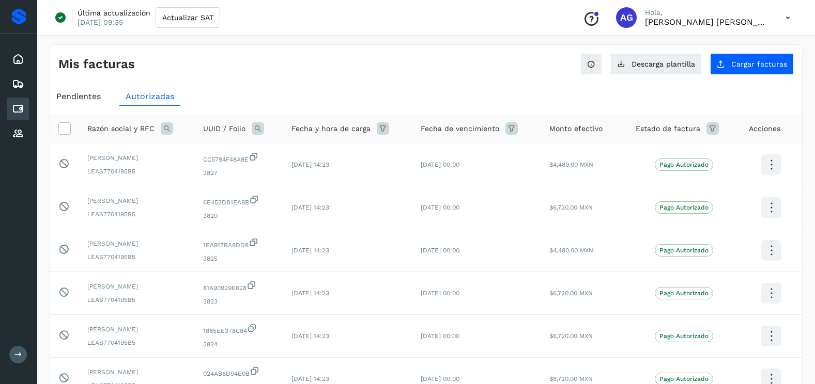
click at [73, 87] on div "Pendientes Autorizadas Razón social y RFC UUID / Folio Fecha y hora de carga Fe…" at bounding box center [426, 365] width 752 height 564
click at [74, 92] on span "Pendientes" at bounding box center [78, 96] width 44 height 10
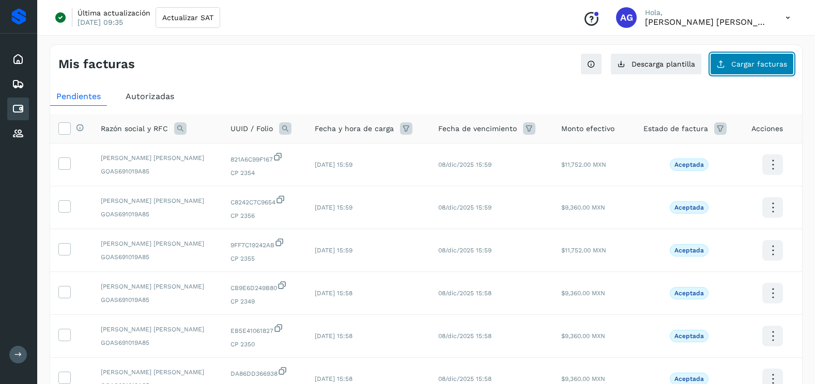
click at [746, 58] on button "Cargar facturas" at bounding box center [752, 64] width 84 height 22
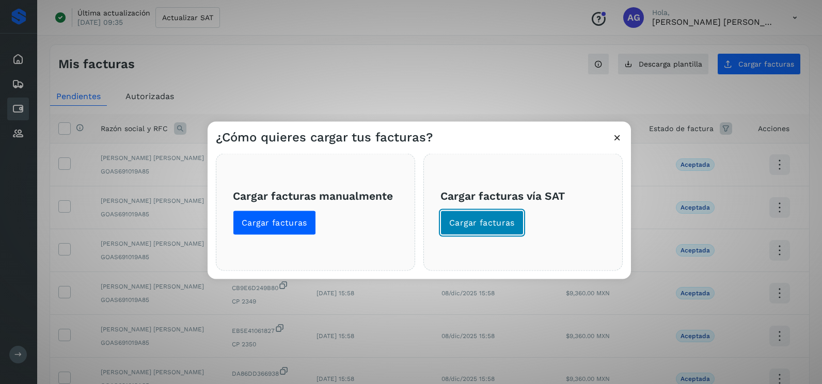
click at [480, 224] on span "Cargar facturas" at bounding box center [482, 222] width 66 height 11
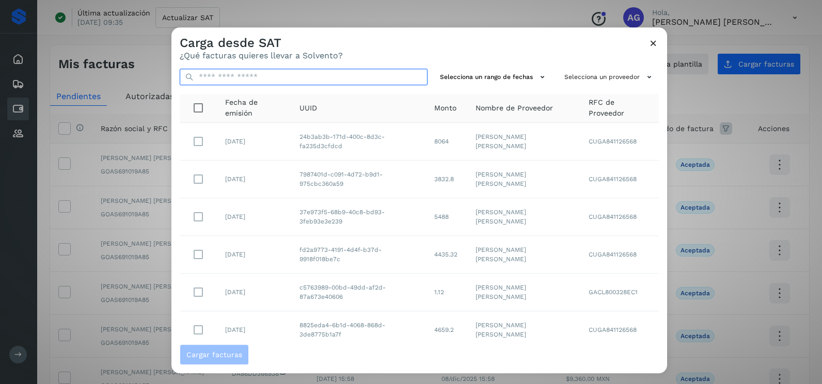
click at [355, 78] on input "text" at bounding box center [304, 77] width 248 height 17
paste input "**********"
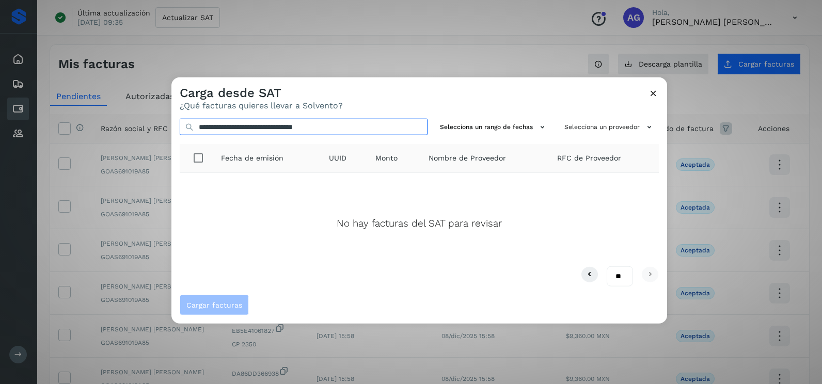
type input "**********"
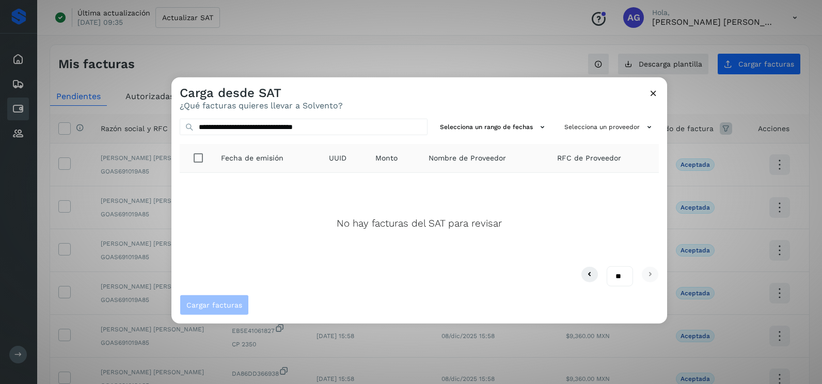
click at [655, 94] on icon at bounding box center [653, 93] width 11 height 11
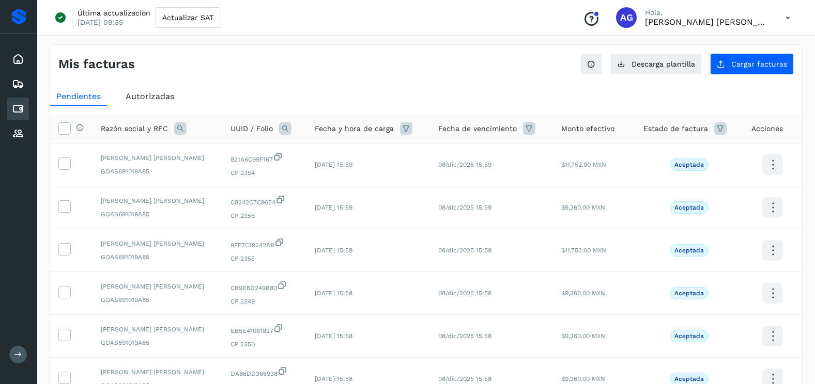
click at [259, 127] on div "UUID / Folio" at bounding box center [263, 128] width 67 height 12
click at [261, 130] on div "UUID / Folio" at bounding box center [263, 128] width 67 height 12
click at [279, 128] on icon at bounding box center [285, 128] width 12 height 12
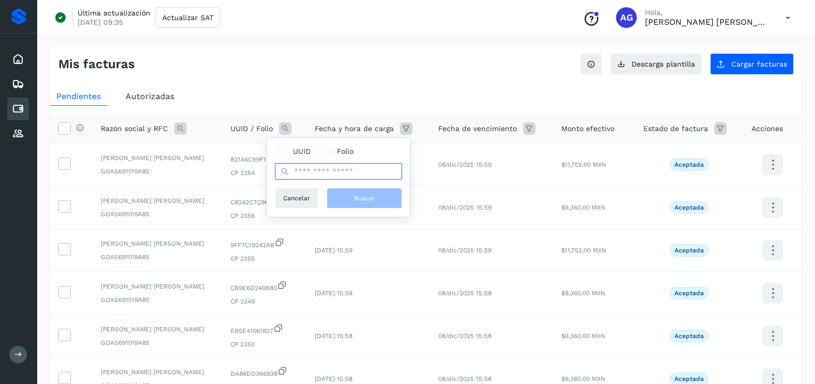
click at [307, 173] on input "text" at bounding box center [338, 171] width 127 height 17
paste input "**********"
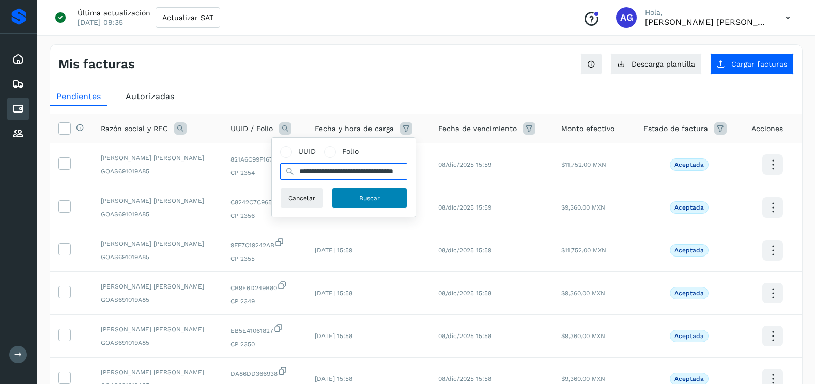
scroll to position [0, 51]
type input "**********"
click at [369, 197] on span "Buscar" at bounding box center [369, 198] width 21 height 9
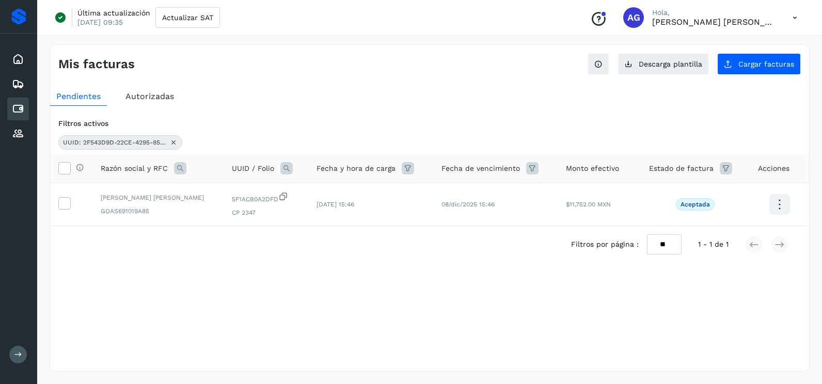
click at [174, 142] on icon at bounding box center [173, 142] width 8 height 8
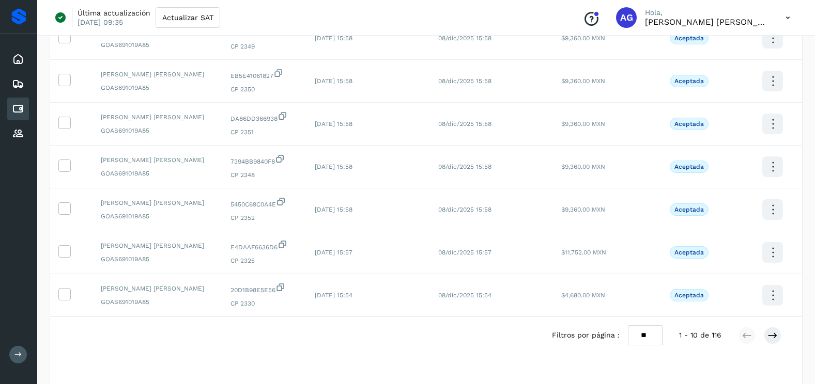
scroll to position [276, 0]
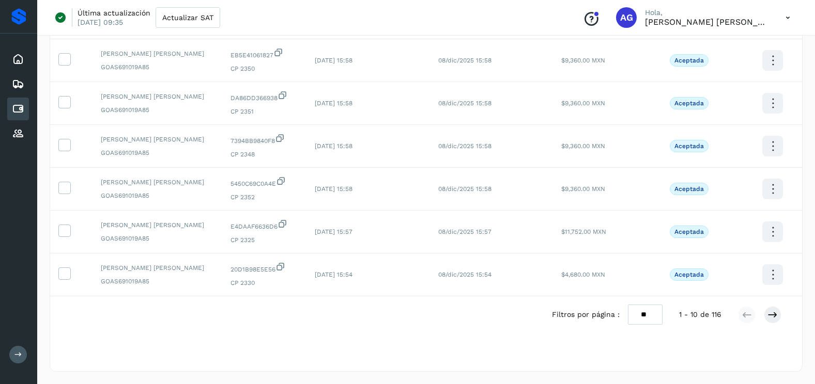
click at [637, 314] on select "** ** **" at bounding box center [645, 315] width 35 height 20
select select "**"
click at [628, 305] on select "** ** **" at bounding box center [645, 315] width 35 height 20
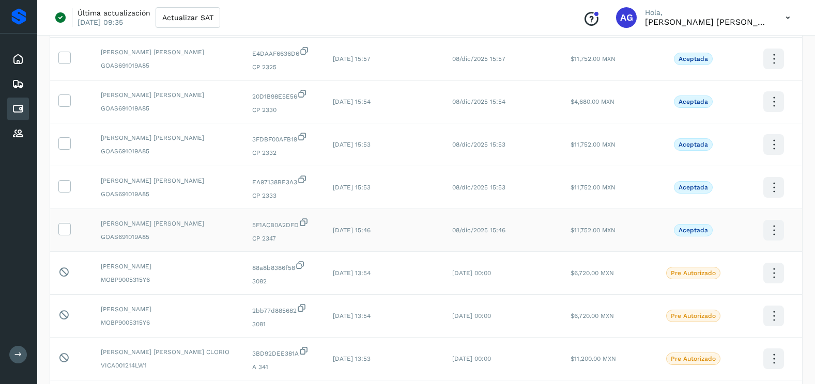
scroll to position [431, 0]
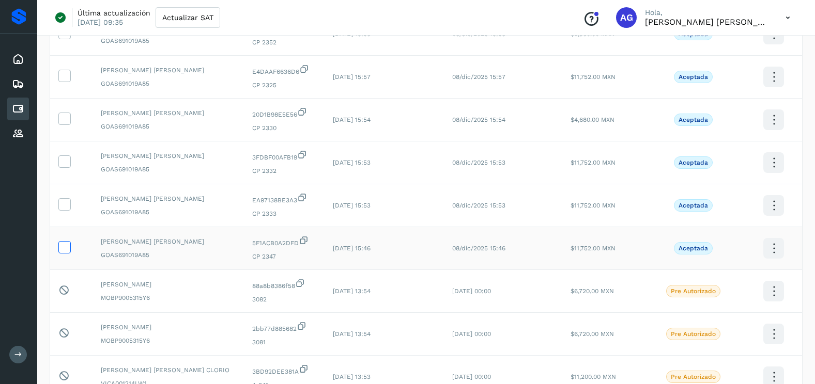
click at [60, 247] on icon at bounding box center [64, 246] width 11 height 11
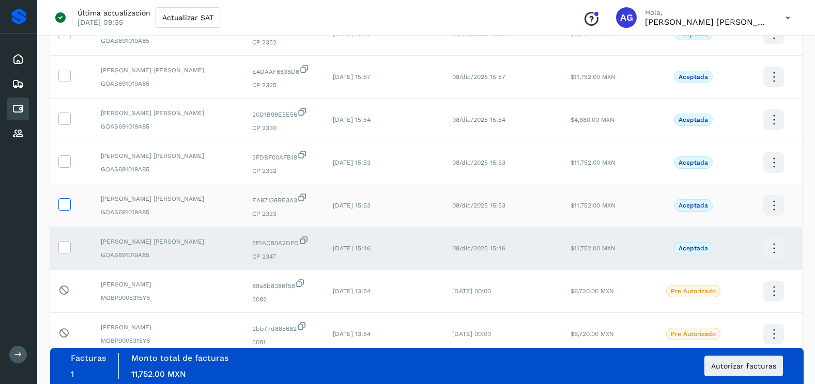
click at [68, 199] on icon at bounding box center [64, 203] width 11 height 11
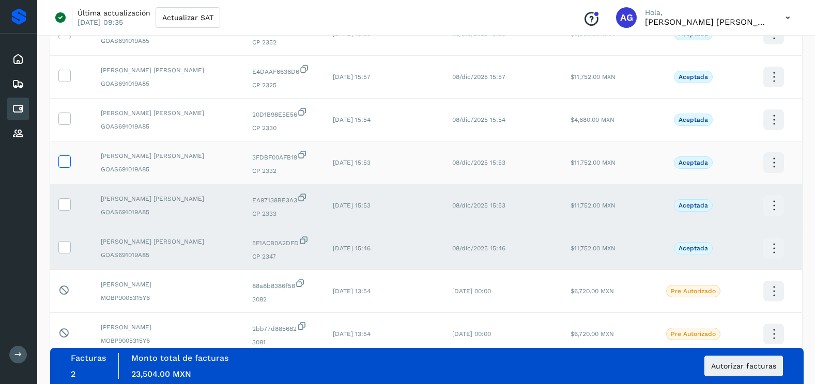
click at [65, 162] on icon at bounding box center [64, 160] width 11 height 11
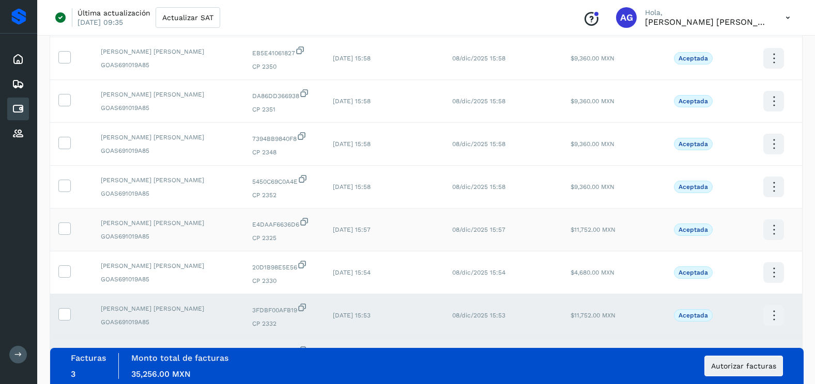
scroll to position [276, 0]
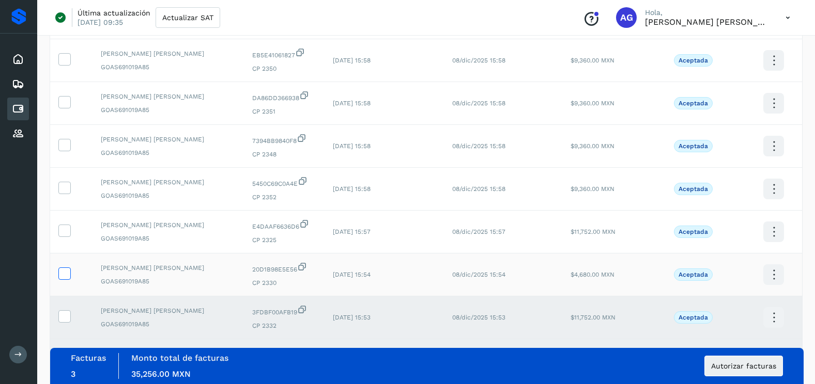
drag, startPoint x: 63, startPoint y: 272, endPoint x: 63, endPoint y: 217, distance: 54.8
click at [63, 271] on icon at bounding box center [64, 273] width 11 height 11
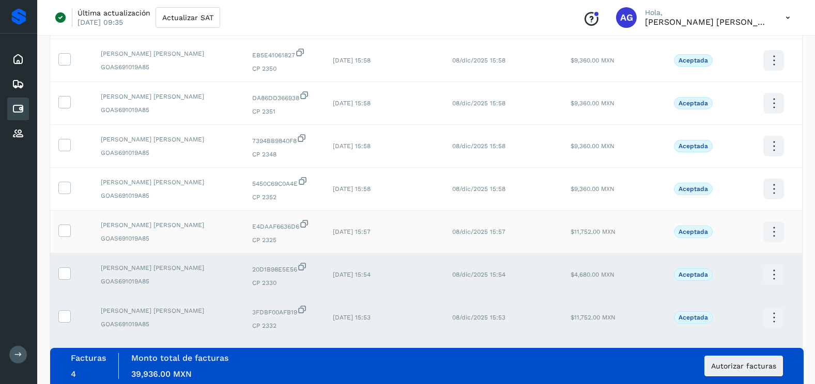
click at [63, 216] on td at bounding box center [71, 232] width 42 height 43
click at [61, 223] on td at bounding box center [71, 232] width 42 height 43
click at [64, 228] on icon at bounding box center [64, 230] width 11 height 11
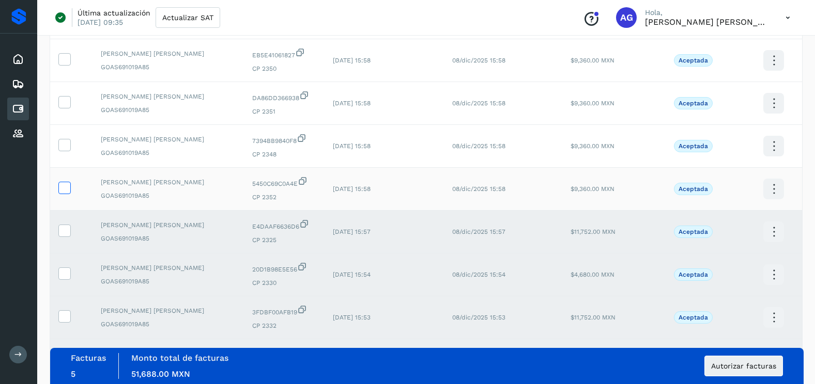
click at [65, 191] on icon at bounding box center [64, 187] width 11 height 11
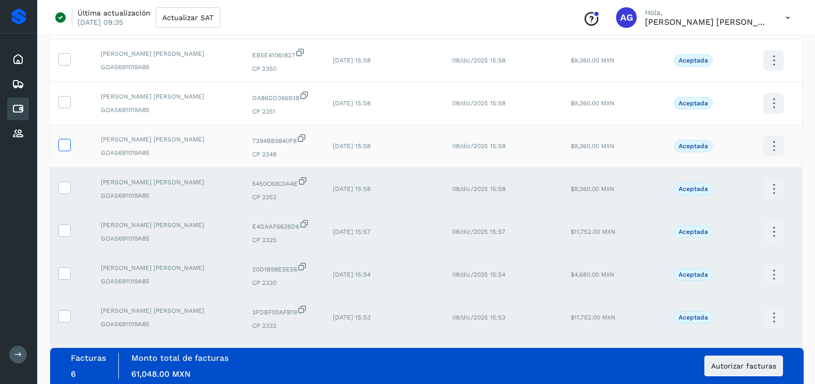
drag, startPoint x: 66, startPoint y: 155, endPoint x: 65, endPoint y: 146, distance: 9.4
click at [66, 154] on td at bounding box center [71, 146] width 42 height 43
click at [65, 146] on icon at bounding box center [64, 144] width 11 height 11
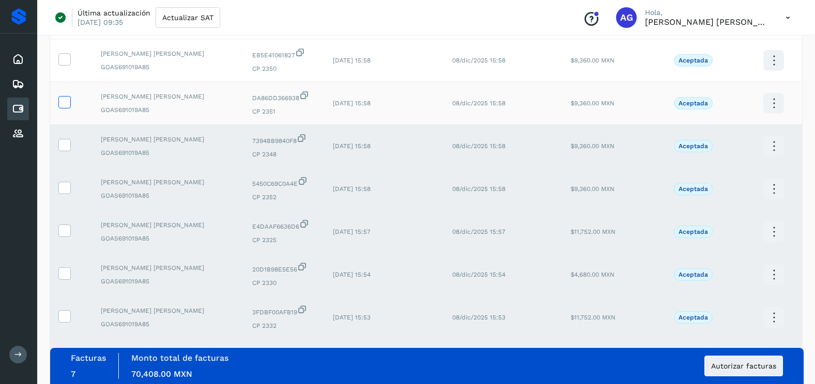
click at [62, 105] on icon at bounding box center [64, 101] width 11 height 11
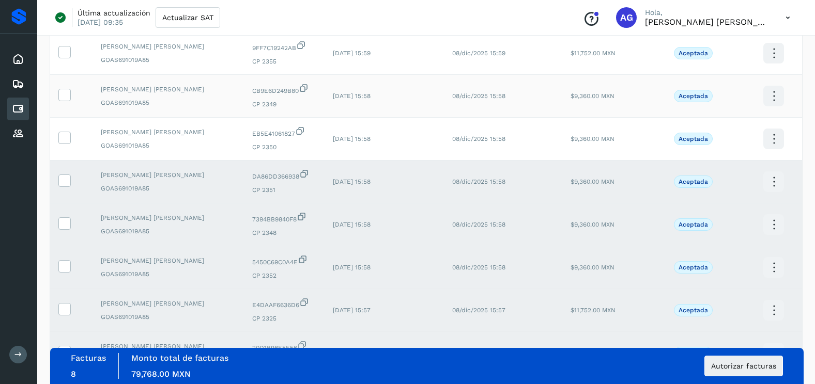
scroll to position [69, 0]
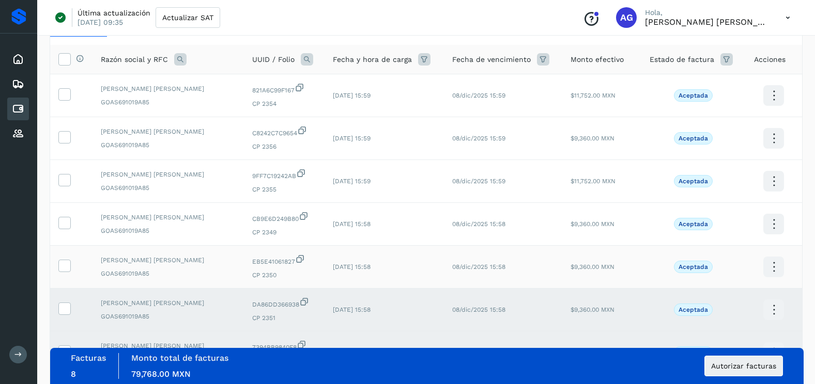
click at [65, 258] on td at bounding box center [71, 267] width 42 height 43
drag, startPoint x: 65, startPoint y: 258, endPoint x: 65, endPoint y: 212, distance: 46.5
click at [63, 221] on icon at bounding box center [64, 222] width 11 height 11
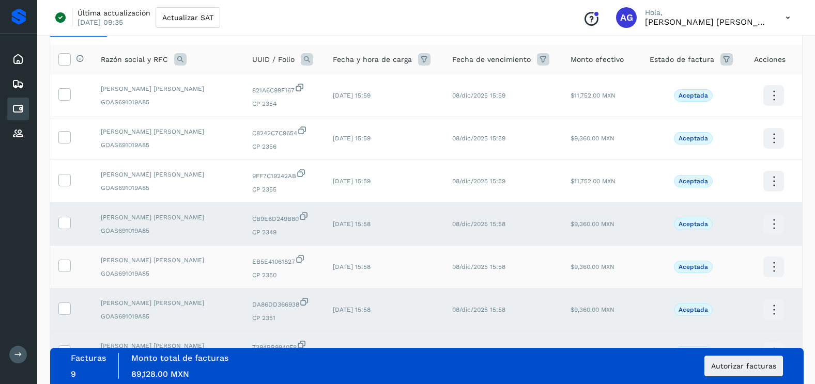
drag, startPoint x: 66, startPoint y: 261, endPoint x: 65, endPoint y: 256, distance: 5.7
click at [65, 260] on icon at bounding box center [64, 265] width 11 height 11
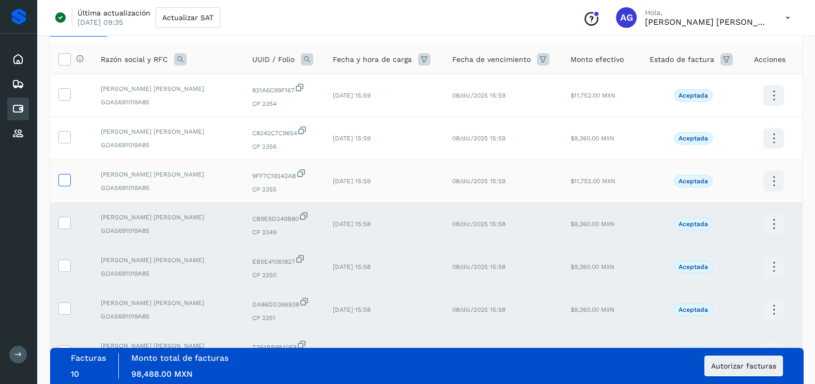
click at [70, 181] on label at bounding box center [64, 180] width 12 height 12
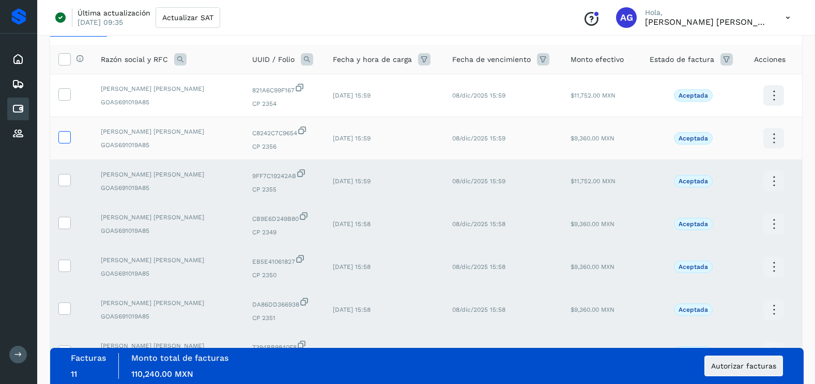
click at [69, 132] on icon at bounding box center [64, 136] width 11 height 11
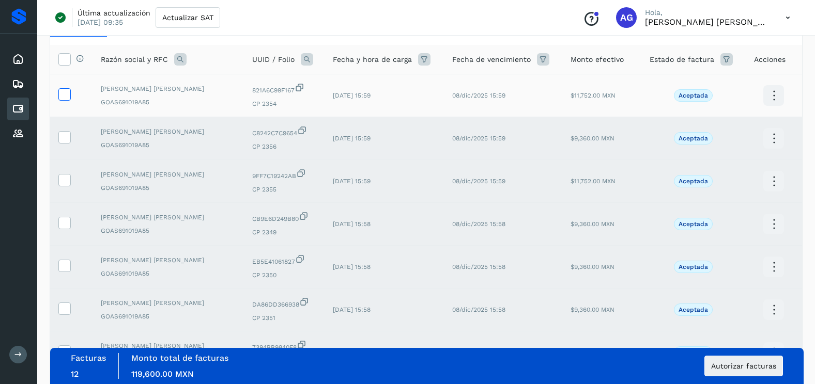
click at [66, 94] on icon at bounding box center [64, 93] width 11 height 11
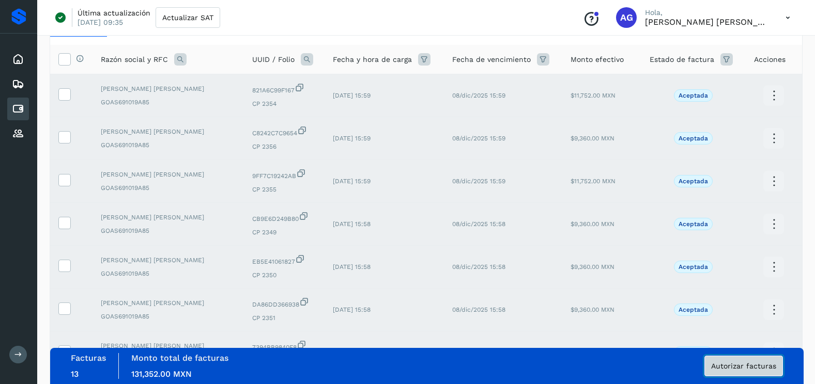
drag, startPoint x: 765, startPoint y: 368, endPoint x: 603, endPoint y: 355, distance: 162.2
click at [765, 368] on span "Autorizar facturas" at bounding box center [743, 366] width 65 height 7
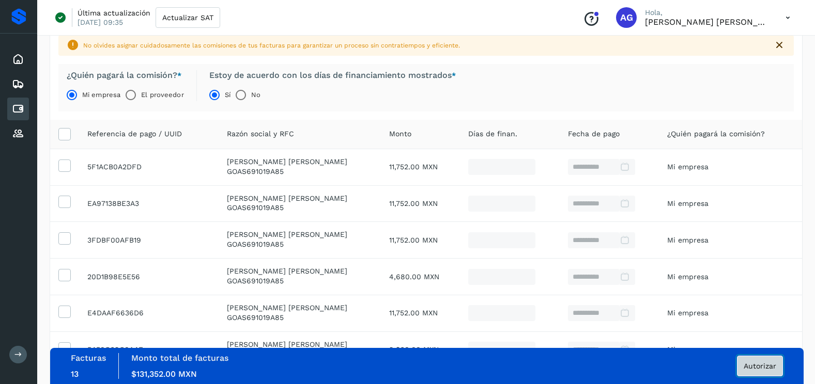
click at [771, 365] on span "Autorizar" at bounding box center [759, 366] width 33 height 7
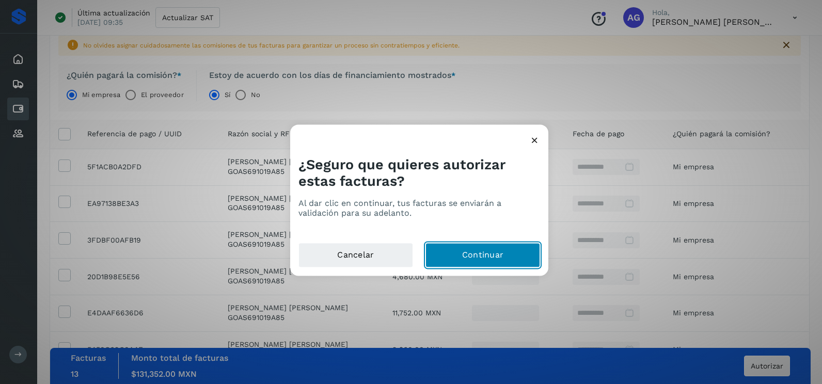
click at [484, 256] on button "Continuar" at bounding box center [483, 255] width 115 height 25
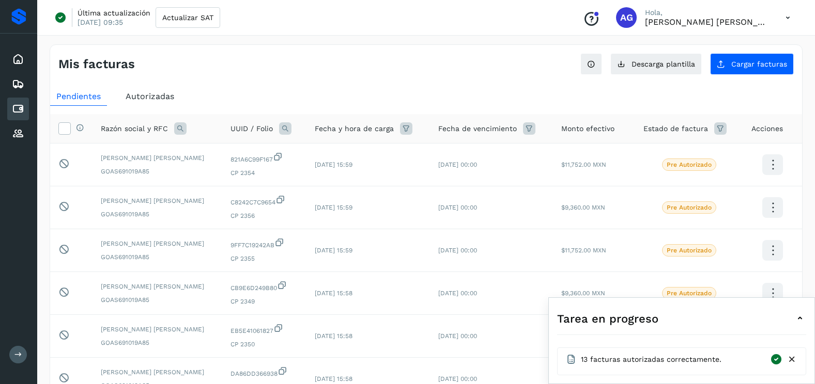
click at [796, 356] on icon at bounding box center [791, 359] width 11 height 11
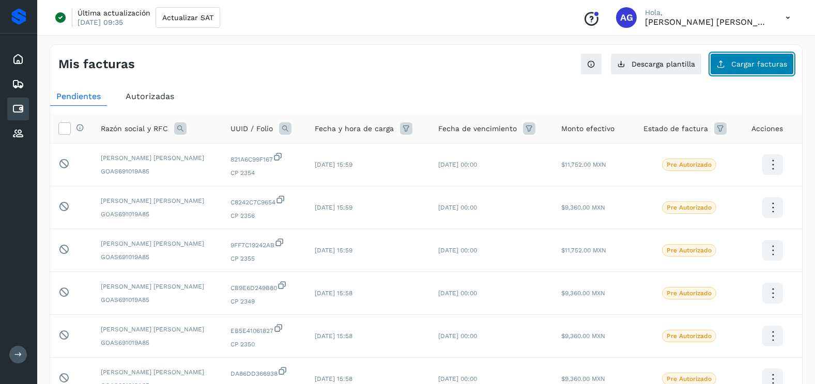
click at [758, 62] on span "Cargar facturas" at bounding box center [759, 63] width 56 height 7
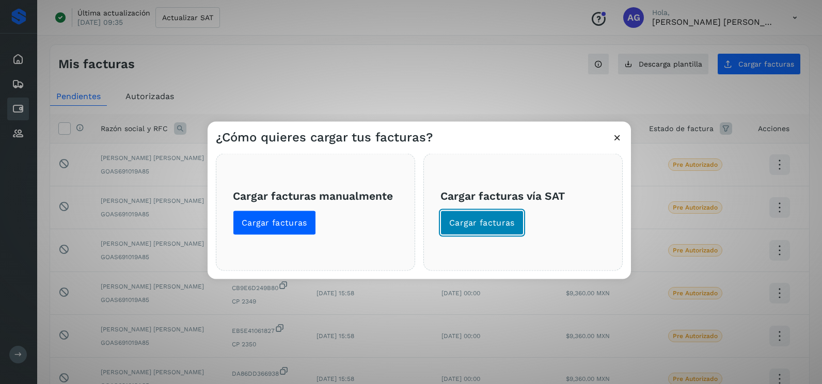
click at [512, 227] on span "Cargar facturas" at bounding box center [482, 222] width 66 height 11
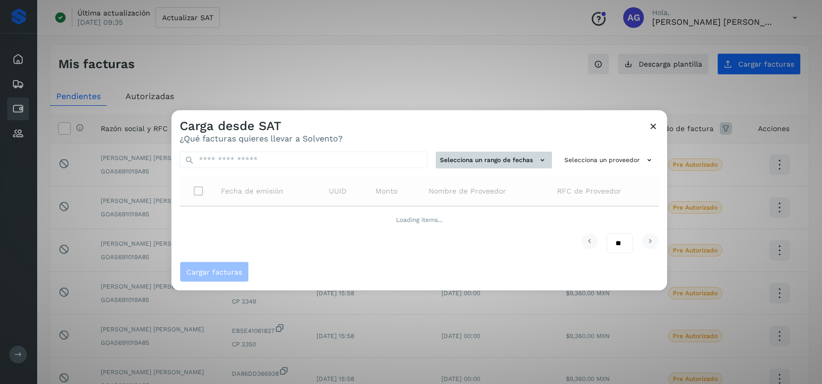
click at [512, 159] on button "Selecciona un rango de fechas" at bounding box center [494, 160] width 116 height 17
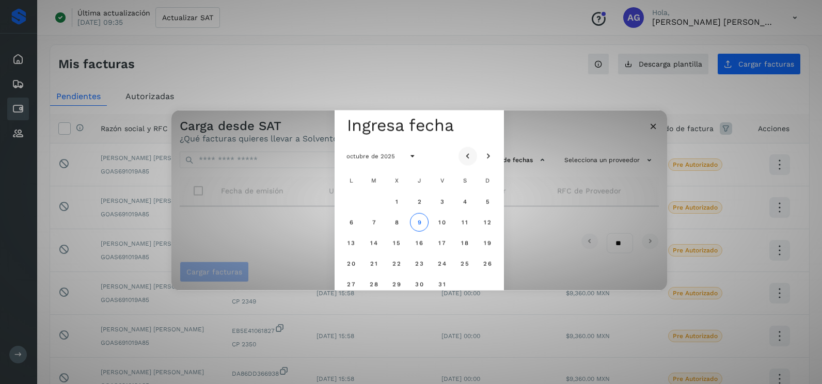
click at [466, 157] on icon "Mes anterior" at bounding box center [468, 156] width 10 height 10
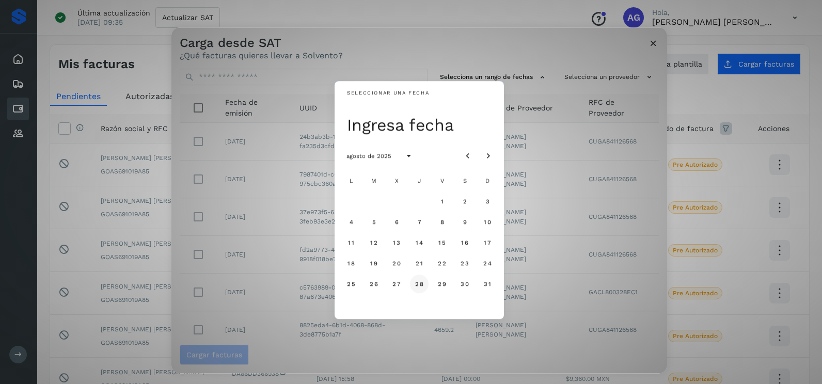
click at [419, 284] on span "28" at bounding box center [419, 284] width 9 height 7
click at [440, 284] on span "29" at bounding box center [442, 284] width 9 height 7
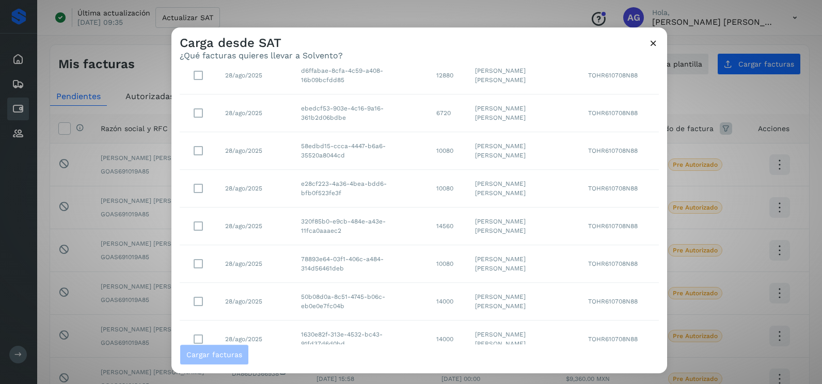
scroll to position [183, 0]
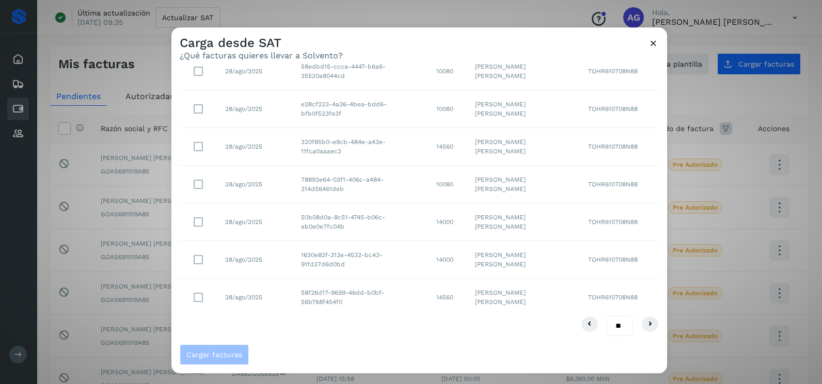
drag, startPoint x: 610, startPoint y: 328, endPoint x: 610, endPoint y: 336, distance: 8.3
click at [610, 328] on select "** ** **" at bounding box center [620, 326] width 26 height 20
select select "**"
click at [607, 316] on select "** ** **" at bounding box center [620, 326] width 26 height 20
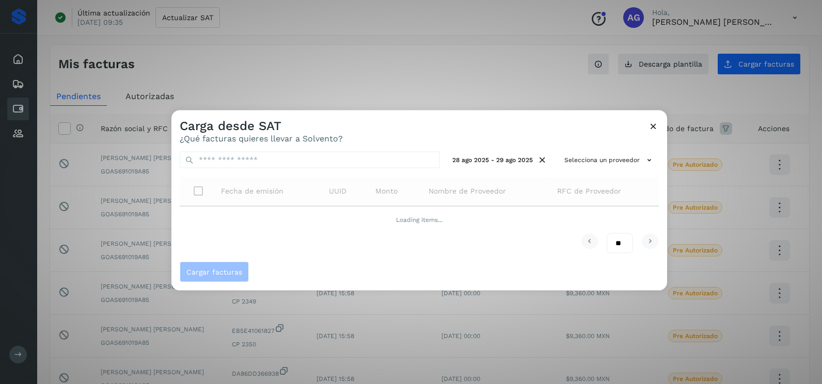
scroll to position [0, 0]
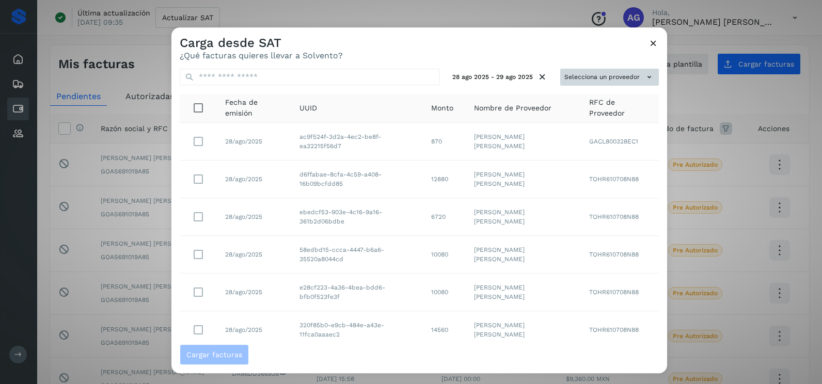
click at [630, 76] on button "Selecciona un proveedor" at bounding box center [610, 77] width 99 height 17
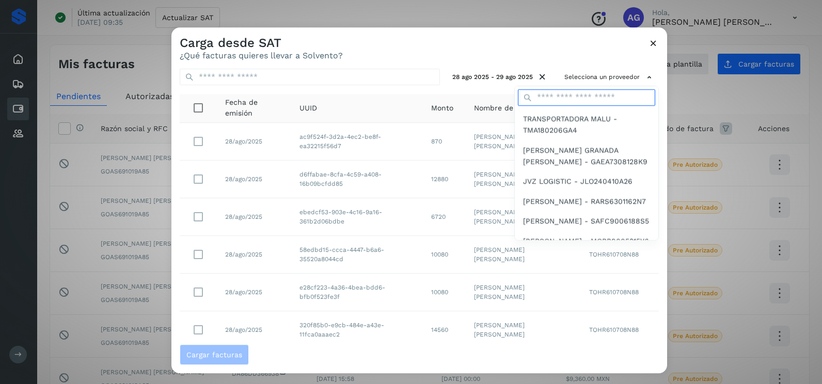
click at [606, 99] on input "text" at bounding box center [586, 97] width 137 height 17
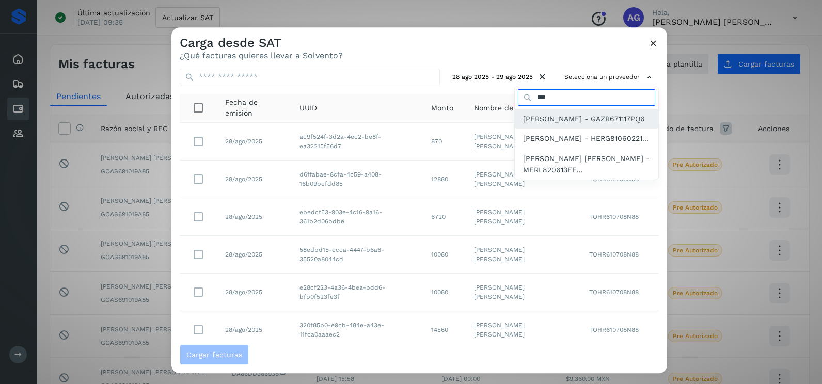
type input "***"
click at [608, 118] on span "[PERSON_NAME] - GAZR671117PQ6" at bounding box center [584, 118] width 122 height 11
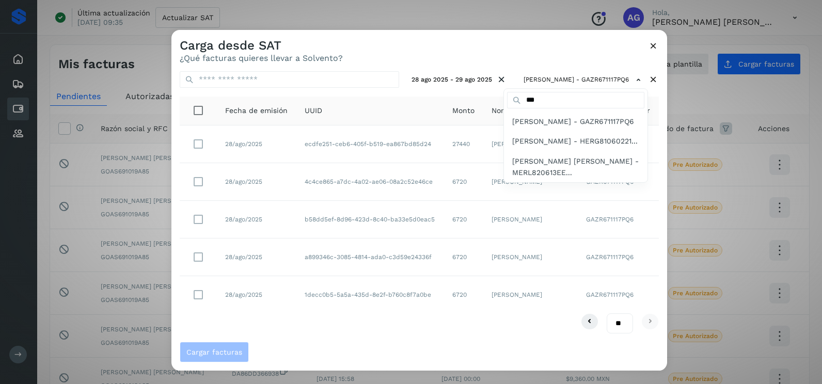
click at [308, 355] on div at bounding box center [583, 222] width 822 height 384
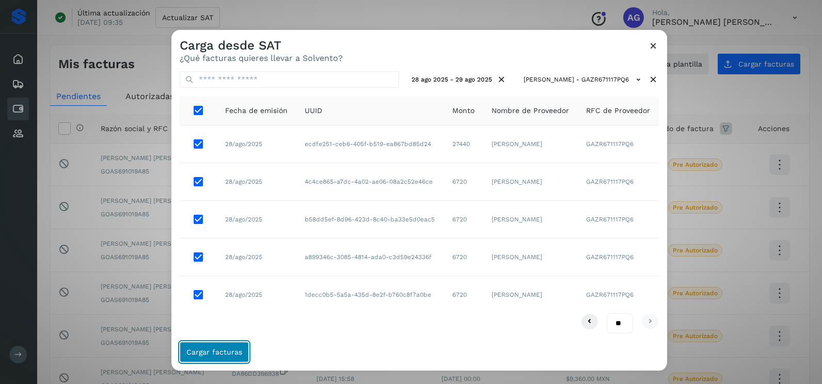
click at [233, 350] on span "Cargar facturas" at bounding box center [214, 352] width 56 height 7
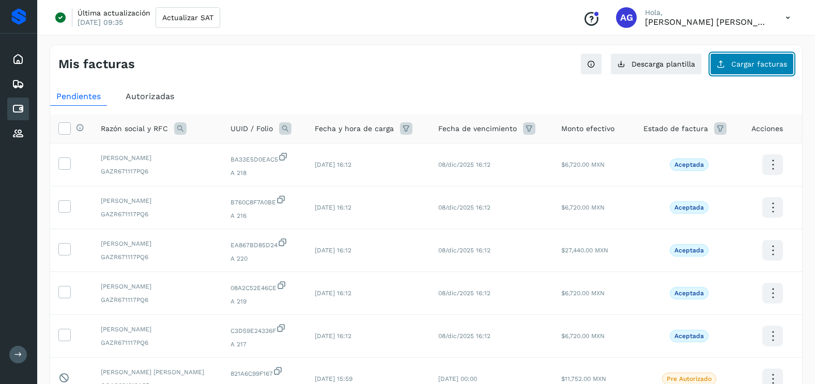
click at [733, 71] on button "Cargar facturas" at bounding box center [752, 64] width 84 height 22
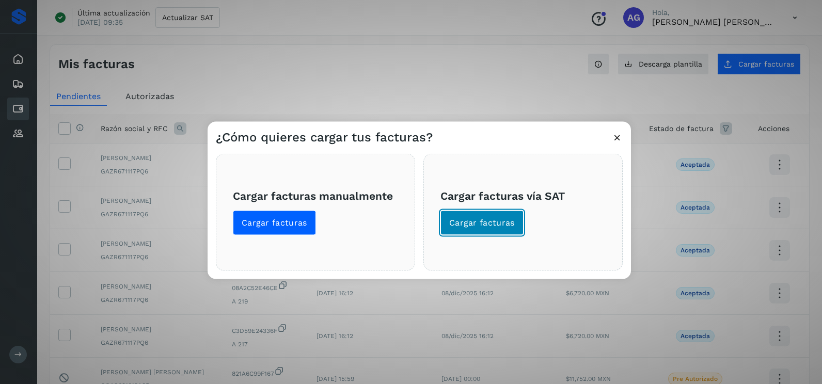
click at [502, 222] on span "Cargar facturas" at bounding box center [482, 222] width 66 height 11
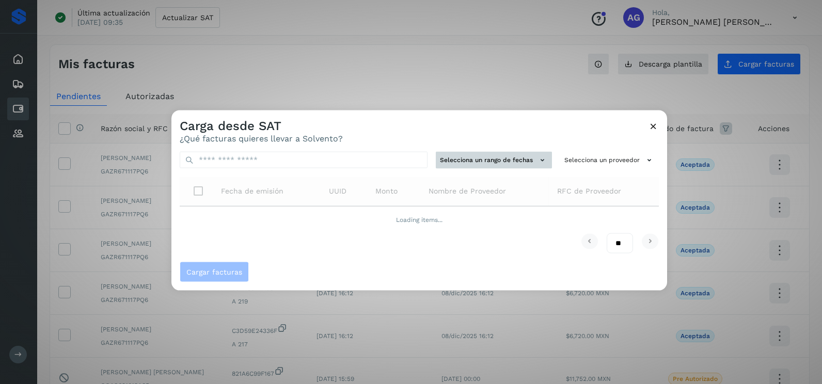
click at [480, 168] on button "Selecciona un rango de fechas" at bounding box center [494, 160] width 116 height 17
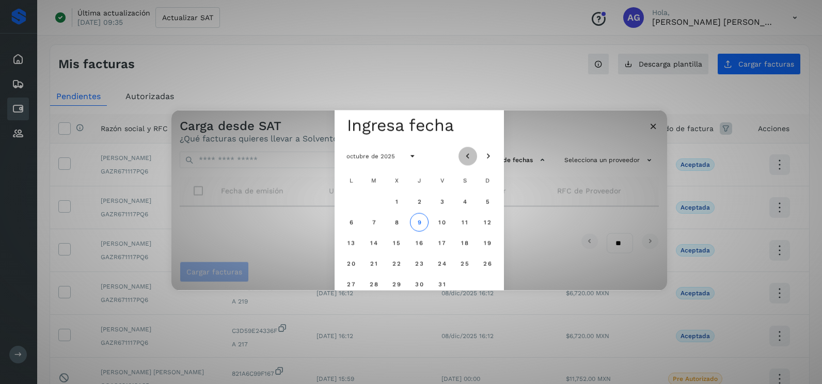
click at [471, 157] on icon "Mes anterior" at bounding box center [468, 156] width 10 height 10
click at [400, 283] on span "27" at bounding box center [396, 284] width 9 height 7
click at [420, 283] on span "28" at bounding box center [419, 284] width 9 height 7
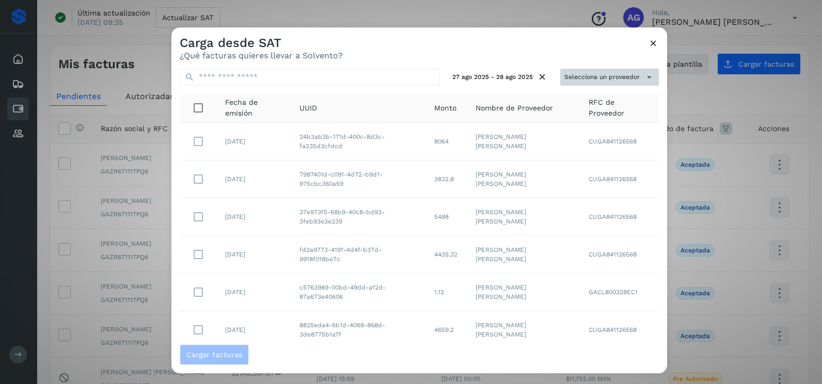
click at [604, 72] on button "Selecciona un proveedor" at bounding box center [610, 77] width 99 height 17
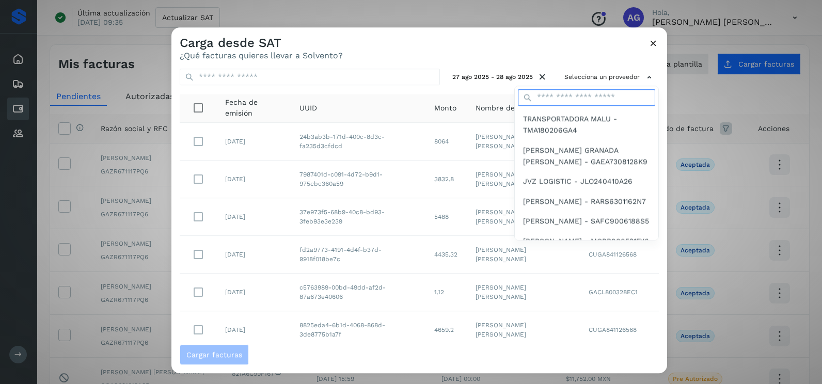
click at [570, 102] on input "text" at bounding box center [586, 97] width 137 height 17
type input "***"
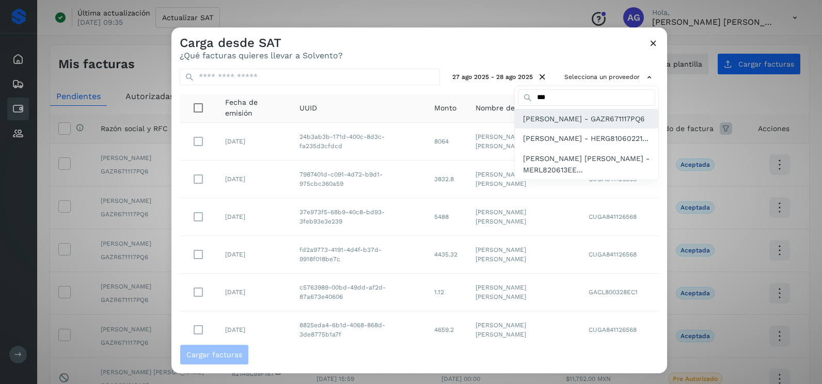
click at [566, 124] on span "[PERSON_NAME] - GAZR671117PQ6" at bounding box center [584, 118] width 122 height 11
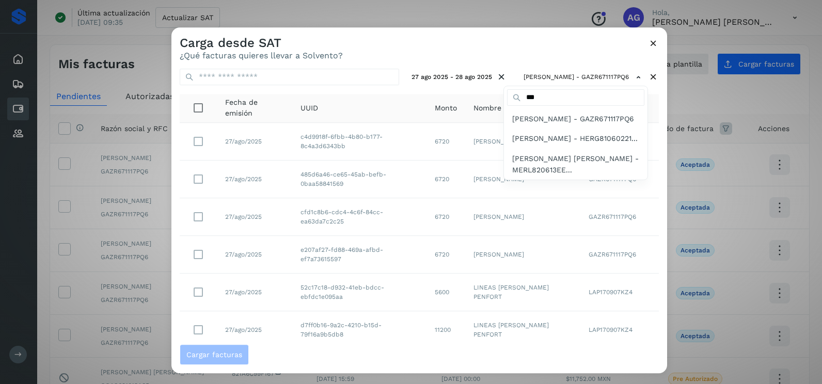
click at [500, 52] on div at bounding box center [583, 219] width 822 height 384
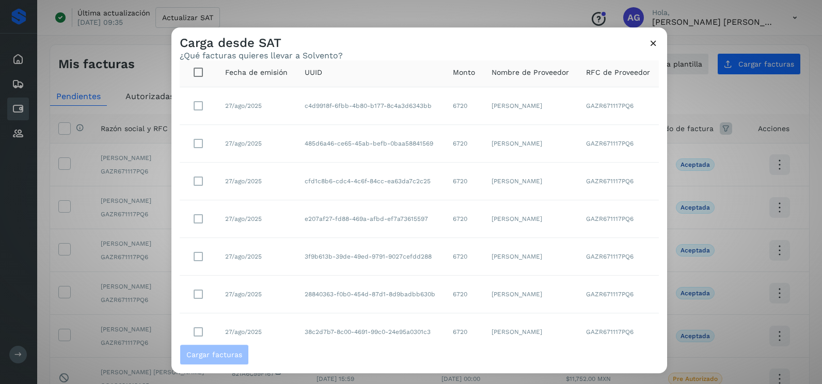
scroll to position [70, 0]
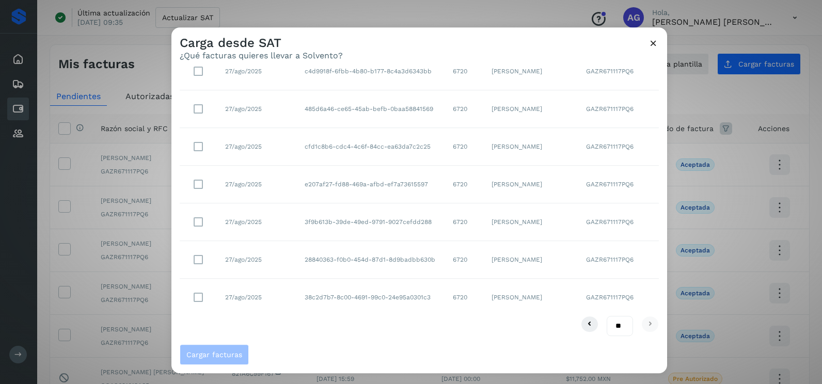
click at [616, 329] on select "** ** **" at bounding box center [620, 326] width 26 height 20
select select "**"
click at [607, 316] on select "** ** **" at bounding box center [620, 326] width 26 height 20
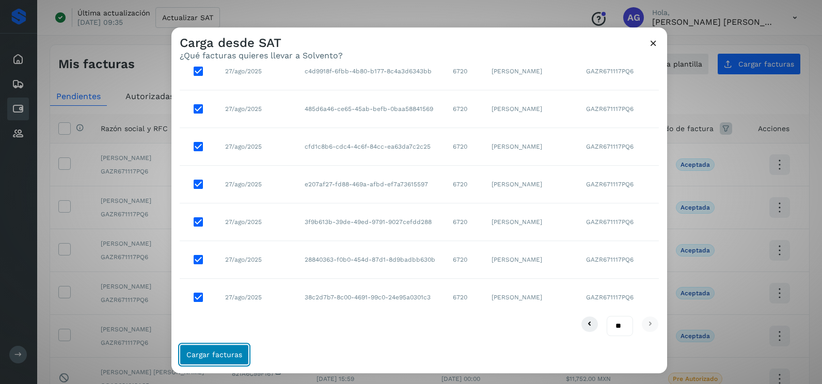
click at [236, 351] on span "Cargar facturas" at bounding box center [214, 354] width 56 height 7
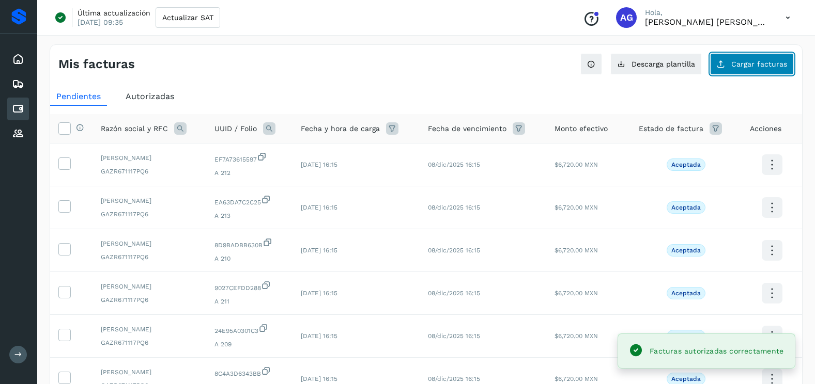
click at [751, 56] on button "Cargar facturas" at bounding box center [752, 64] width 84 height 22
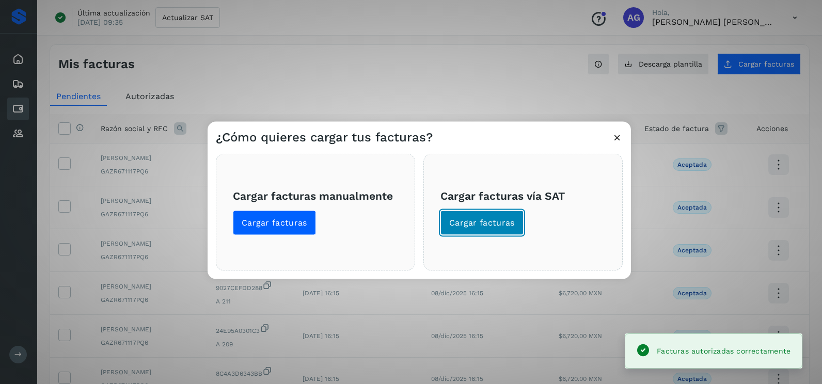
click at [494, 219] on span "Cargar facturas" at bounding box center [482, 222] width 66 height 11
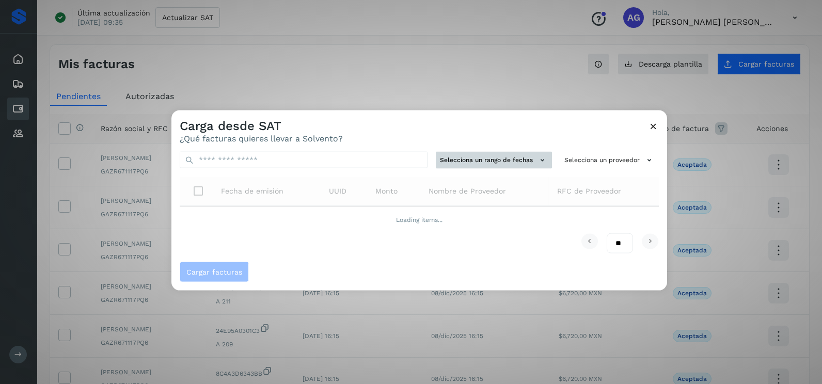
click at [530, 162] on button "Selecciona un rango de fechas" at bounding box center [494, 160] width 116 height 17
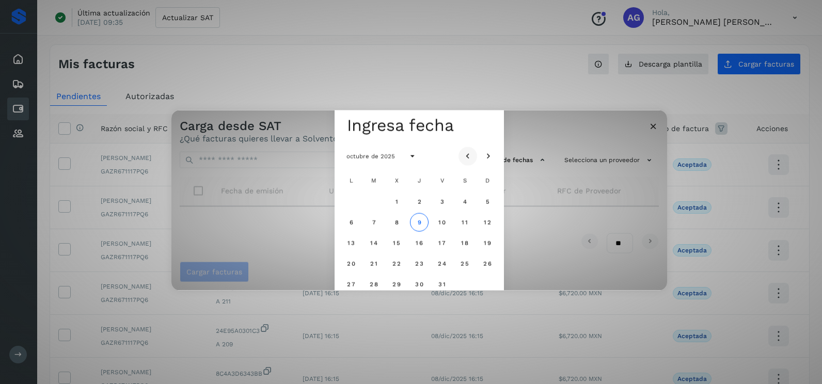
drag, startPoint x: 461, startPoint y: 152, endPoint x: 468, endPoint y: 155, distance: 6.9
click at [463, 155] on button "Mes anterior" at bounding box center [468, 156] width 19 height 19
click at [470, 157] on icon "Mes anterior" at bounding box center [468, 156] width 10 height 10
click at [446, 283] on span "29" at bounding box center [442, 284] width 9 height 7
click at [470, 285] on button "30" at bounding box center [465, 284] width 19 height 19
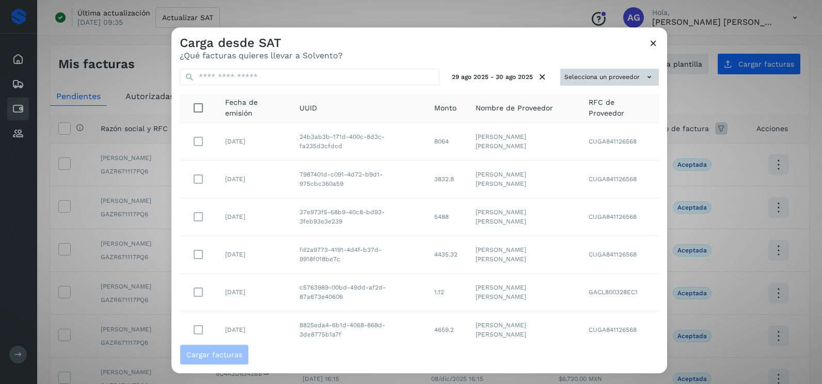
click at [579, 78] on button "Selecciona un proveedor" at bounding box center [610, 77] width 99 height 17
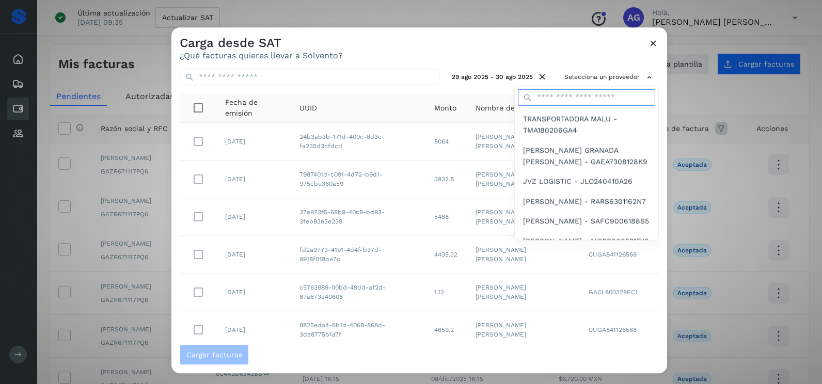
click at [551, 101] on input "text" at bounding box center [586, 97] width 137 height 17
type input "***"
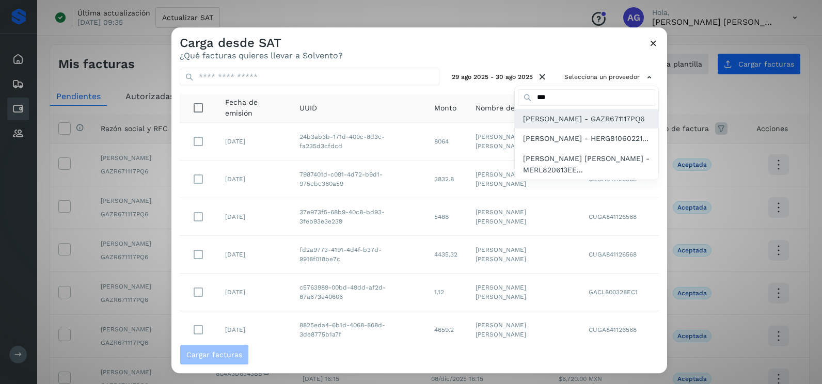
click at [552, 129] on div "[PERSON_NAME] - GAZR671117PQ6" at bounding box center [587, 119] width 144 height 20
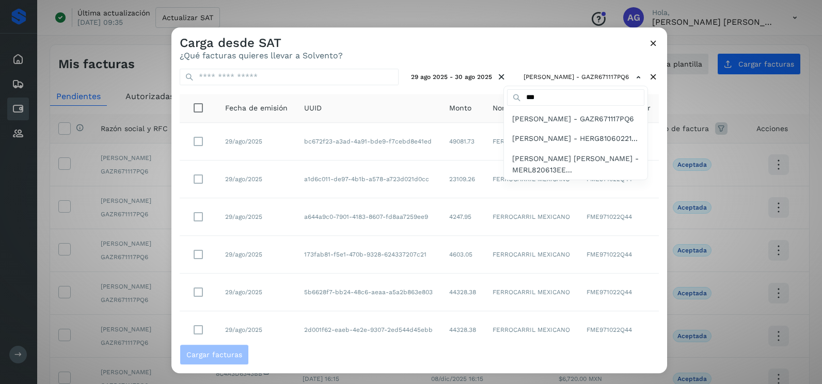
click at [443, 113] on div at bounding box center [583, 219] width 822 height 384
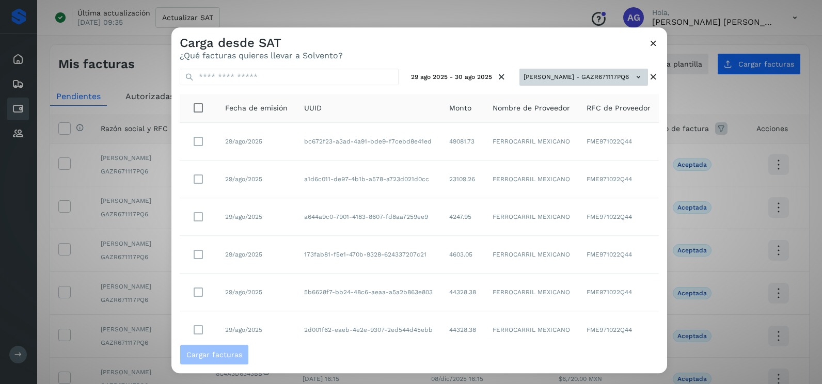
click at [558, 80] on button "[PERSON_NAME] - GAZR671117PQ6" at bounding box center [584, 77] width 129 height 17
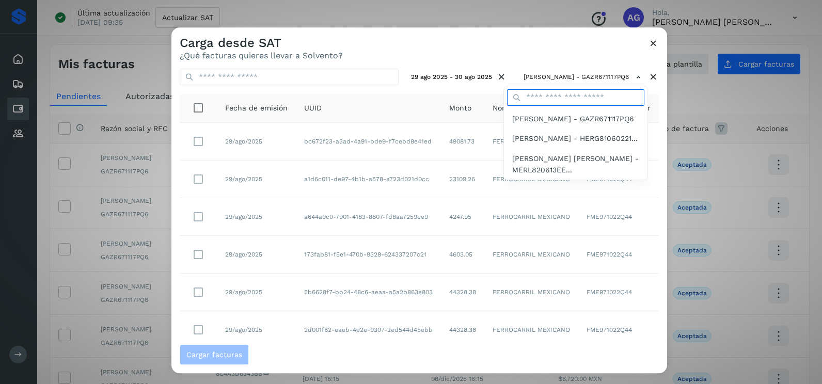
click at [533, 95] on input "text" at bounding box center [575, 97] width 137 height 17
click at [512, 120] on span "[PERSON_NAME] - GAZR671117PQ6" at bounding box center [573, 118] width 122 height 11
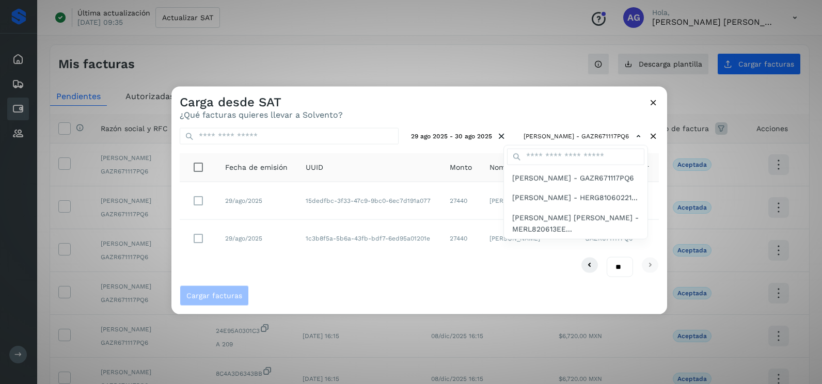
click at [197, 199] on div at bounding box center [583, 279] width 822 height 384
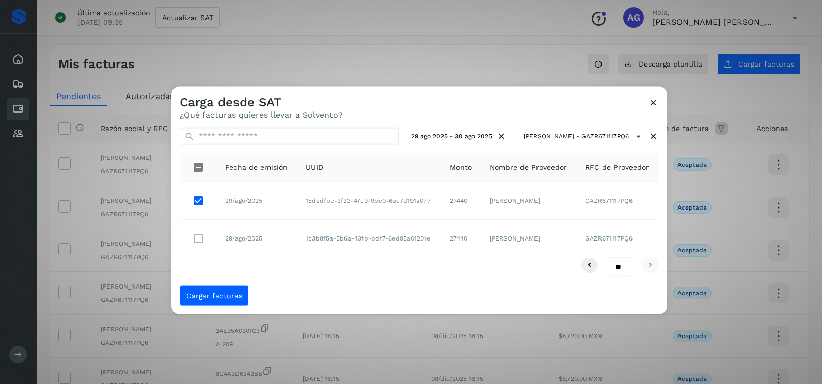
click at [232, 268] on div "** ** **" at bounding box center [419, 267] width 479 height 20
click at [223, 300] on button "Cargar facturas" at bounding box center [214, 295] width 69 height 21
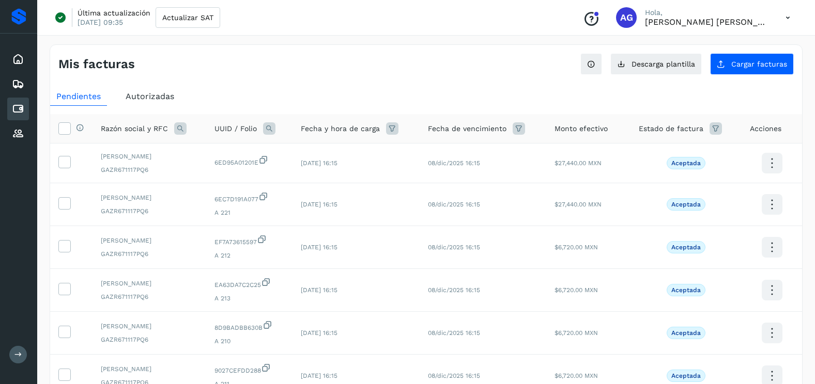
click at [729, 76] on div "Mis facturas Ver instrucciones para cargar Facturas Descarga plantilla Cargar f…" at bounding box center [426, 344] width 753 height 600
click at [741, 60] on span "Cargar facturas" at bounding box center [759, 63] width 56 height 7
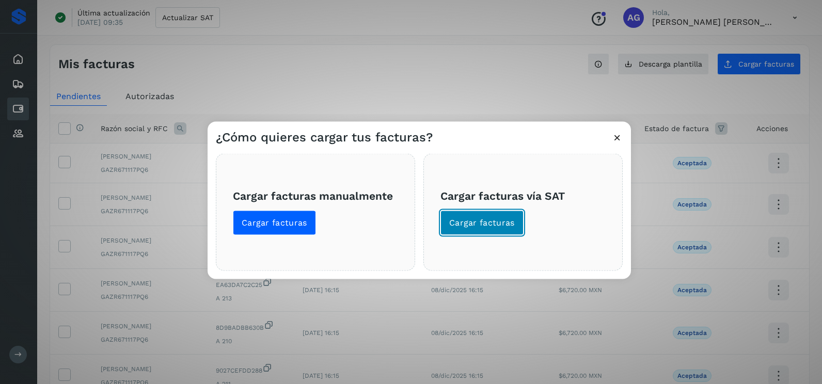
click at [500, 219] on span "Cargar facturas" at bounding box center [482, 222] width 66 height 11
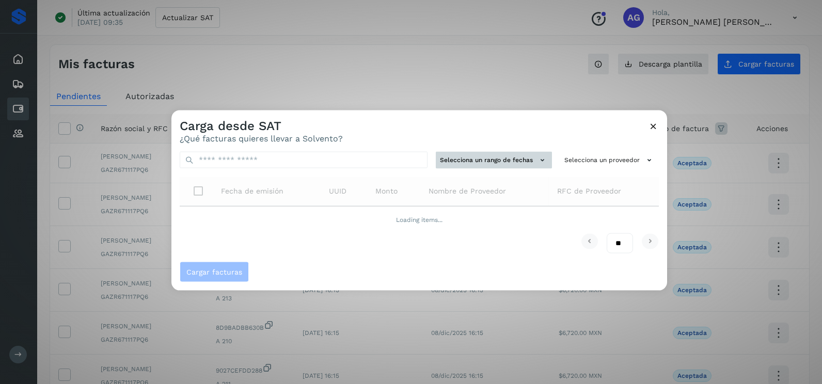
click at [529, 154] on button "Selecciona un rango de fechas" at bounding box center [494, 160] width 116 height 17
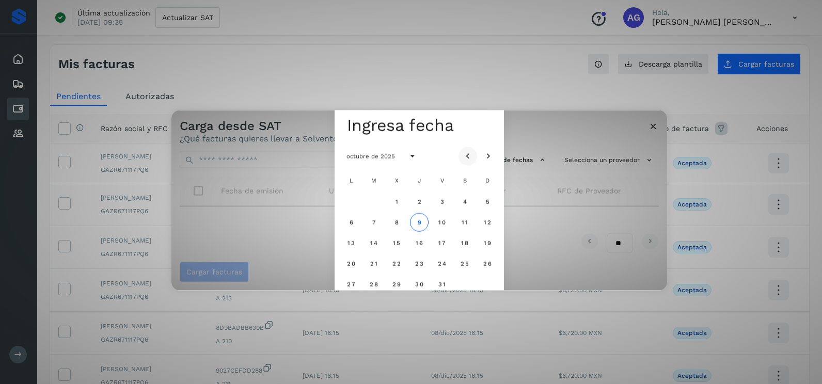
click at [474, 152] on button "Mes anterior" at bounding box center [468, 156] width 19 height 19
click at [472, 152] on icon "Mes anterior" at bounding box center [468, 156] width 10 height 10
click at [489, 287] on span "31" at bounding box center [488, 284] width 8 height 7
click at [488, 154] on icon "Mes siguiente" at bounding box center [489, 156] width 10 height 10
click at [353, 203] on span "1" at bounding box center [351, 201] width 4 height 7
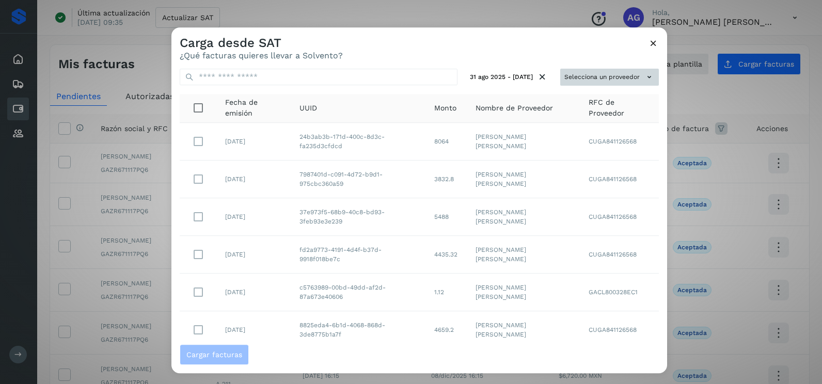
click at [620, 81] on button "Selecciona un proveedor" at bounding box center [610, 77] width 99 height 17
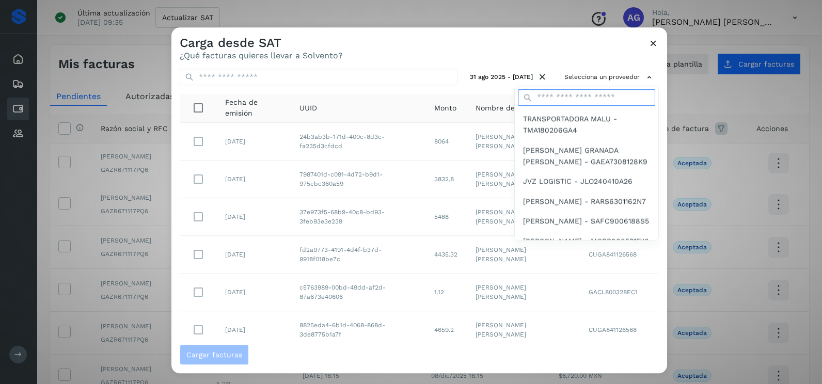
click at [586, 94] on input "text" at bounding box center [586, 97] width 137 height 17
type input "***"
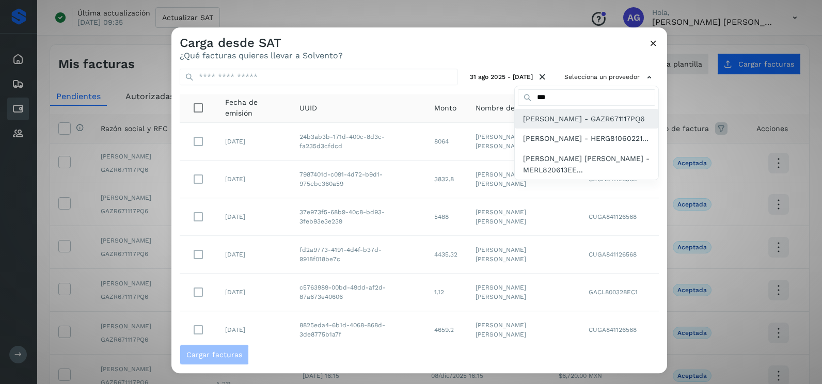
click at [580, 124] on span "[PERSON_NAME] - GAZR671117PQ6" at bounding box center [584, 118] width 122 height 11
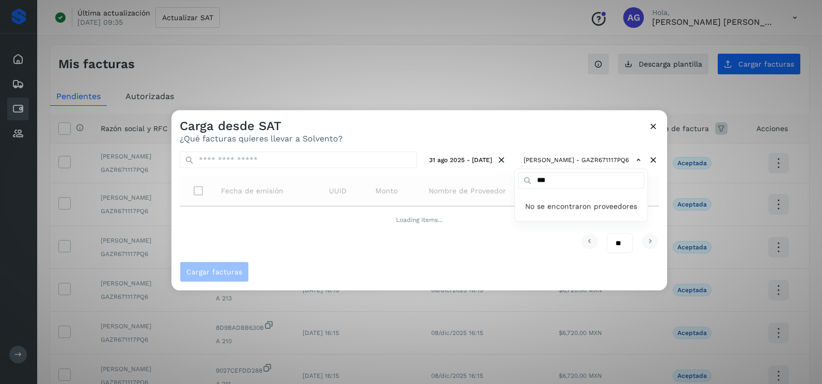
click at [468, 128] on div at bounding box center [583, 303] width 822 height 384
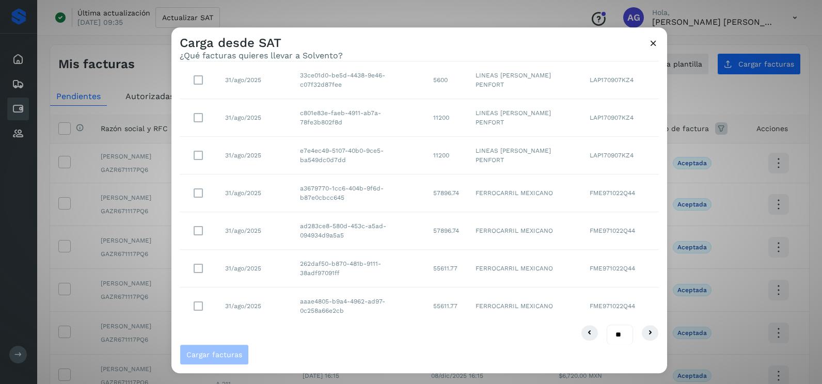
scroll to position [183, 0]
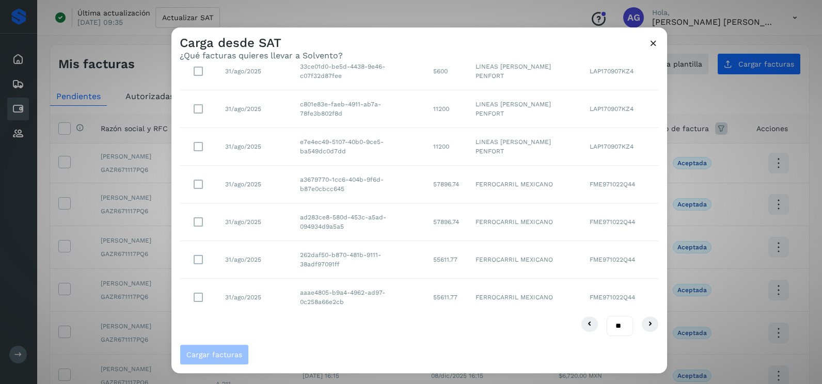
click at [613, 326] on select "** ** **" at bounding box center [620, 326] width 26 height 20
select select "**"
click at [607, 316] on select "** ** **" at bounding box center [620, 326] width 26 height 20
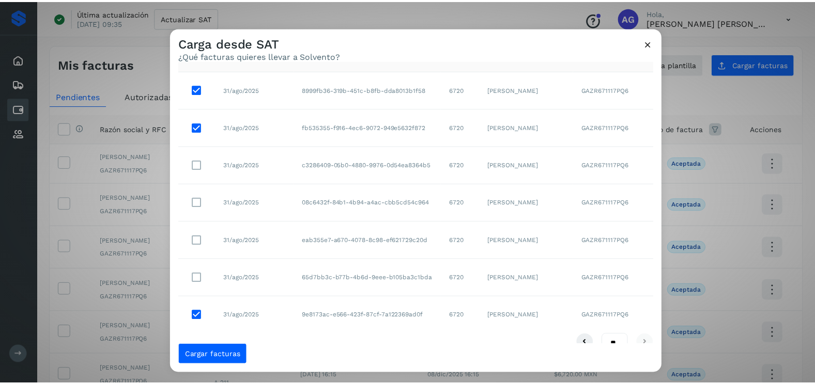
scroll to position [70, 0]
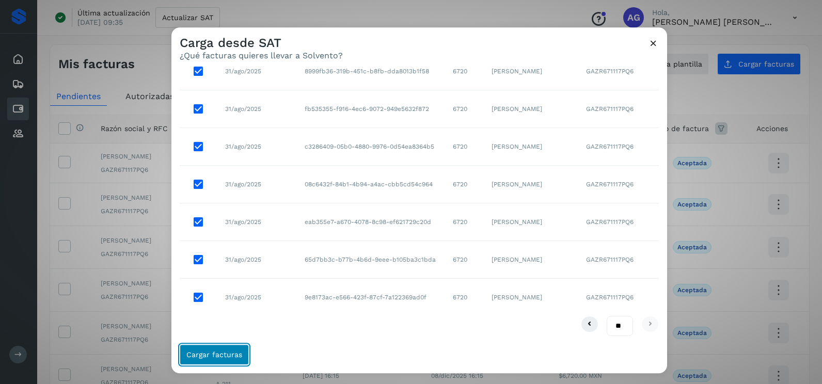
click at [236, 354] on span "Cargar facturas" at bounding box center [214, 354] width 56 height 7
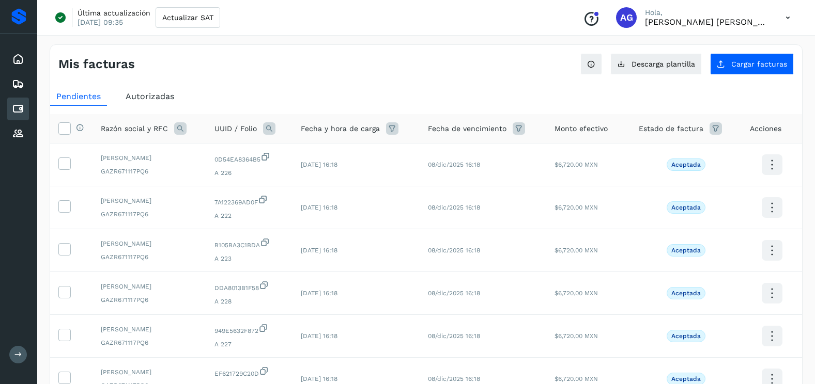
scroll to position [273, 0]
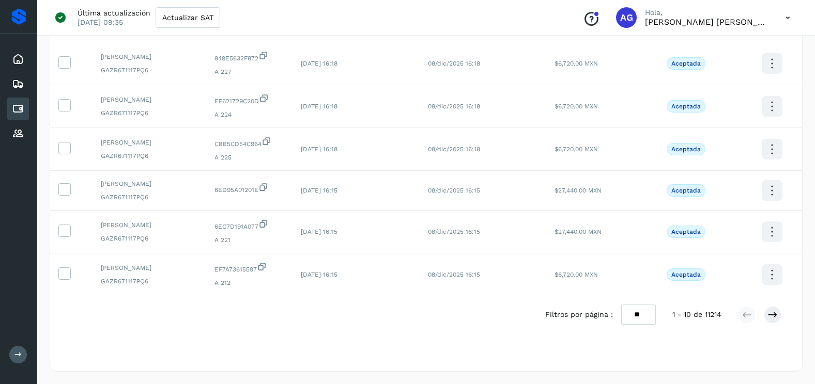
click at [629, 312] on select "** ** **" at bounding box center [638, 315] width 35 height 20
select select "**"
click at [621, 305] on select "** ** **" at bounding box center [638, 315] width 35 height 20
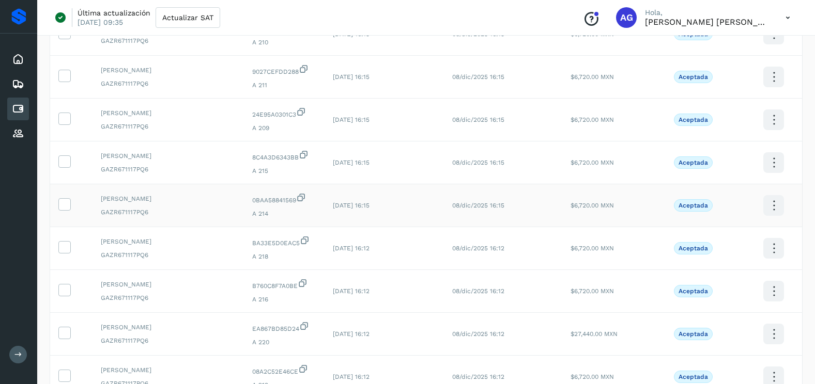
scroll to position [789, 0]
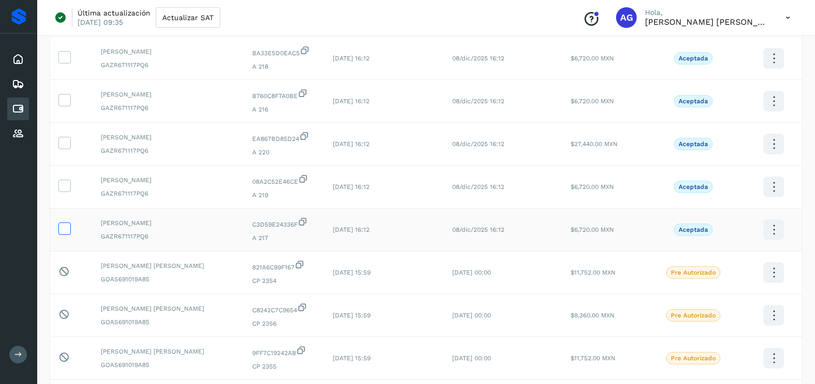
click at [64, 228] on icon at bounding box center [64, 228] width 11 height 11
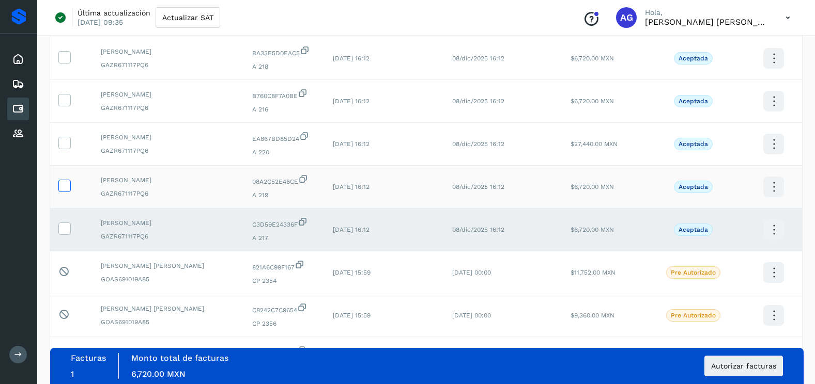
click at [66, 180] on icon at bounding box center [64, 185] width 11 height 11
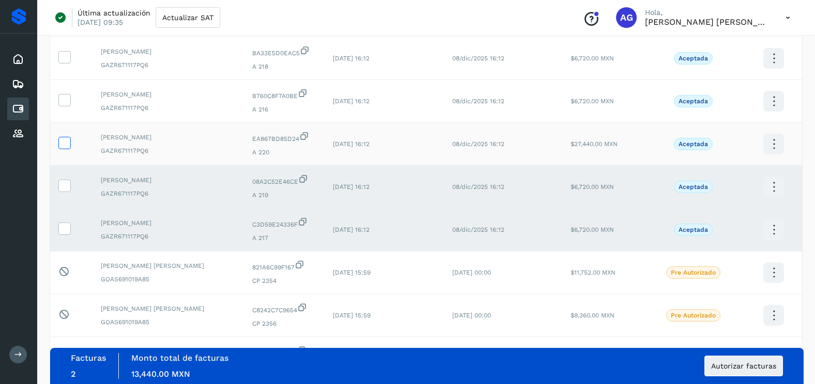
click at [67, 143] on icon at bounding box center [64, 142] width 11 height 11
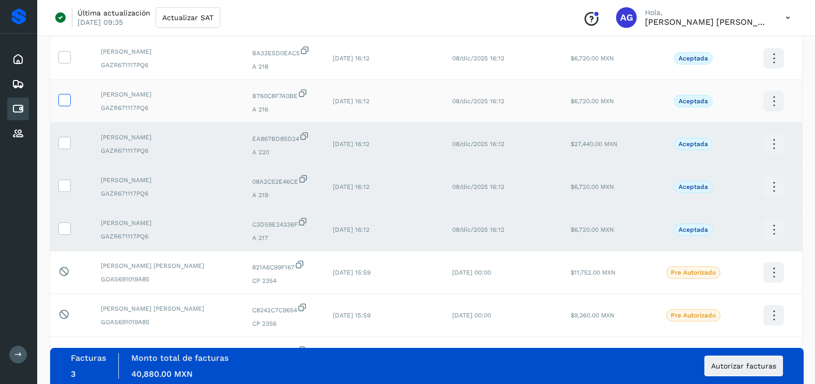
drag, startPoint x: 66, startPoint y: 104, endPoint x: 67, endPoint y: 95, distance: 8.9
click at [66, 101] on icon at bounding box center [64, 99] width 11 height 11
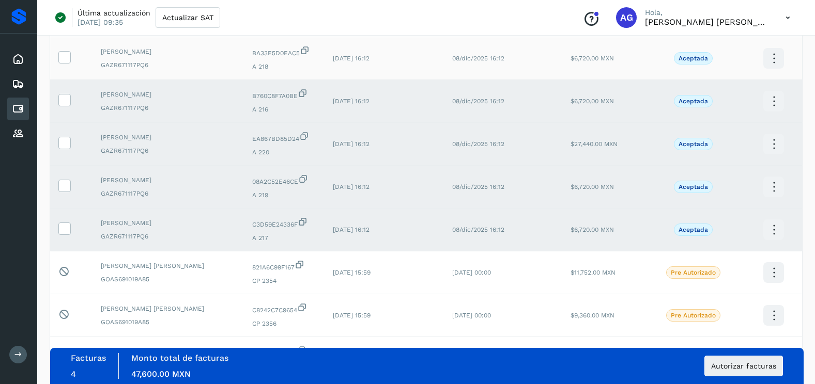
click at [68, 64] on td at bounding box center [71, 58] width 42 height 43
click at [64, 60] on icon at bounding box center [64, 56] width 11 height 11
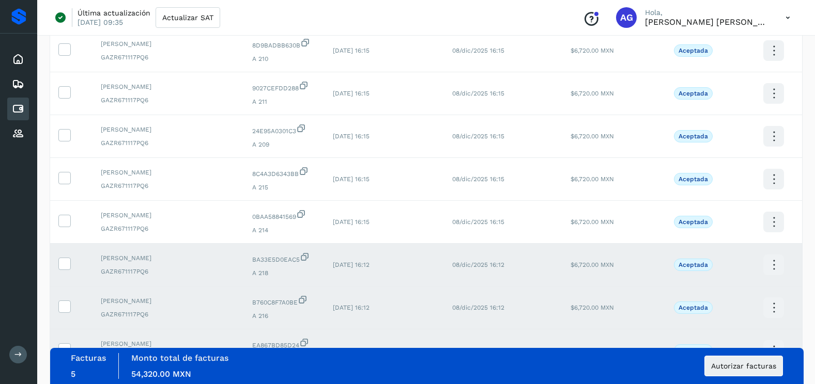
scroll to position [531, 0]
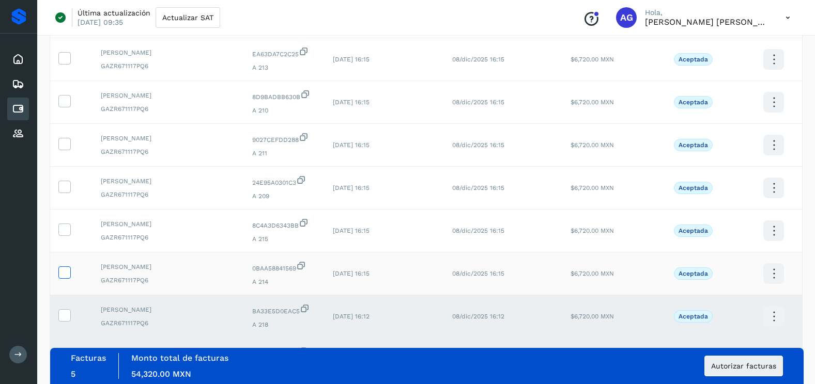
click at [64, 270] on icon at bounding box center [64, 272] width 11 height 11
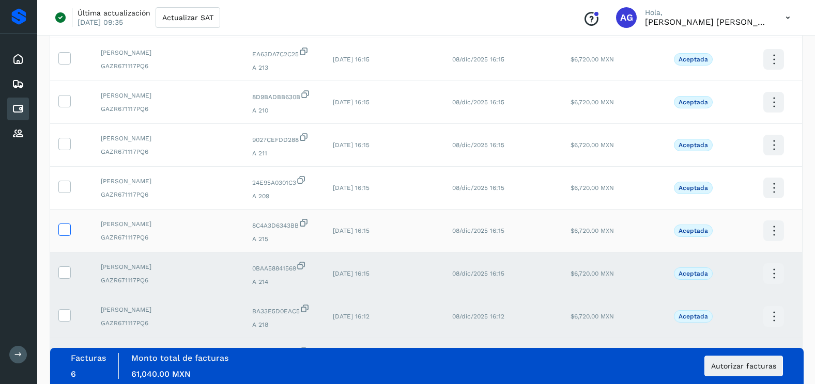
click at [61, 230] on icon at bounding box center [64, 229] width 11 height 11
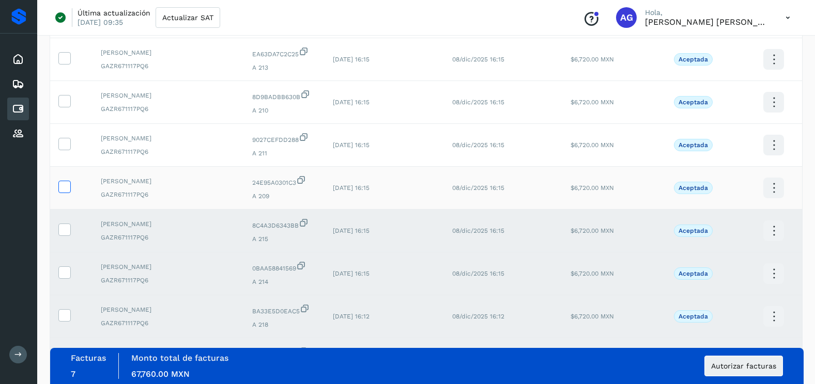
click at [62, 187] on icon at bounding box center [64, 186] width 11 height 11
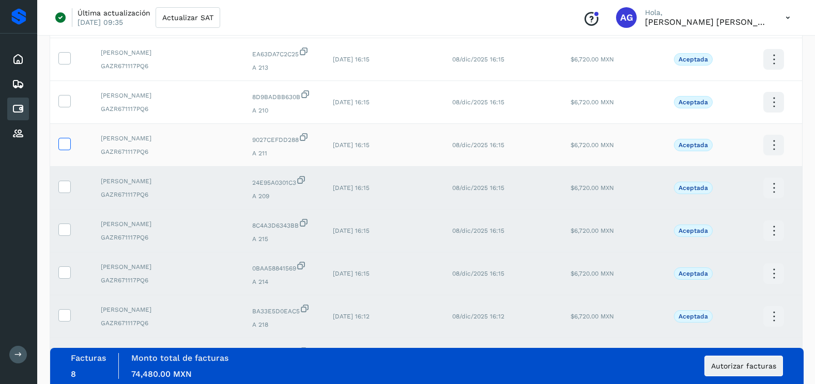
click at [67, 141] on icon at bounding box center [64, 143] width 11 height 11
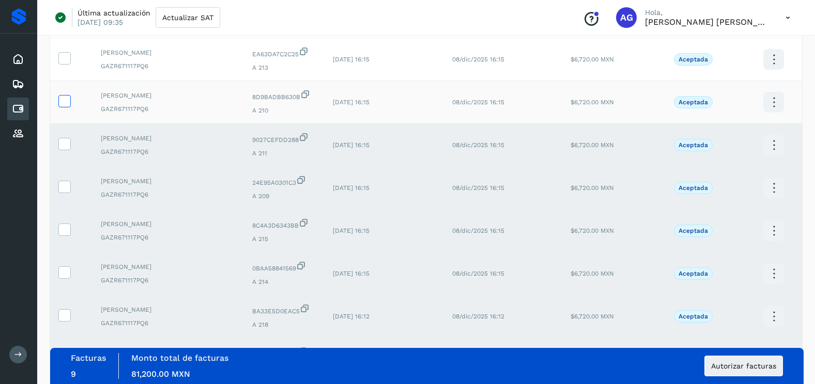
click at [65, 105] on icon at bounding box center [64, 100] width 11 height 11
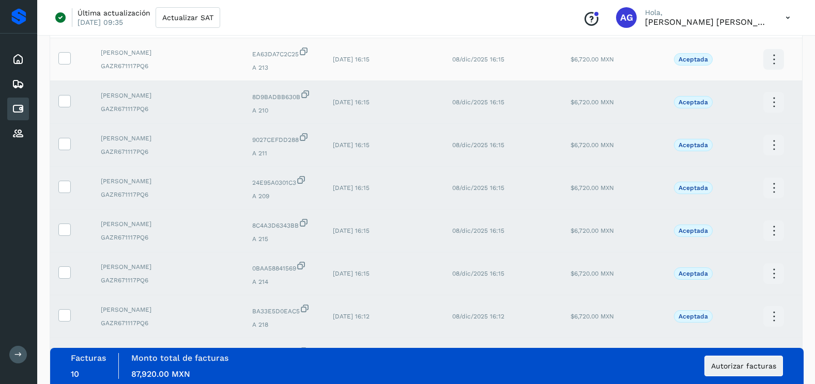
click at [66, 67] on td at bounding box center [71, 59] width 42 height 43
click at [66, 64] on label at bounding box center [64, 58] width 12 height 12
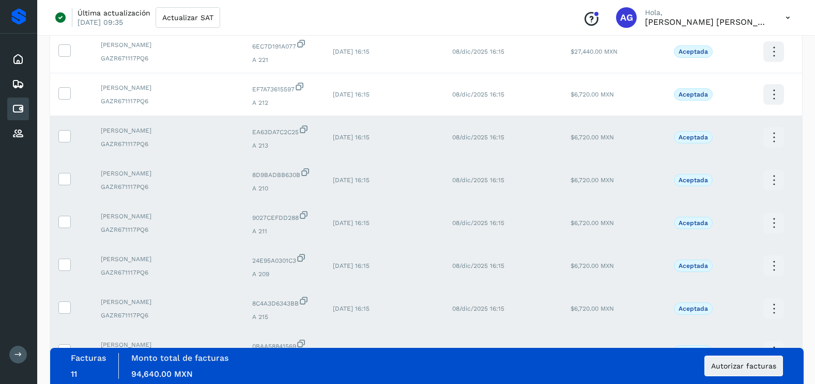
scroll to position [273, 0]
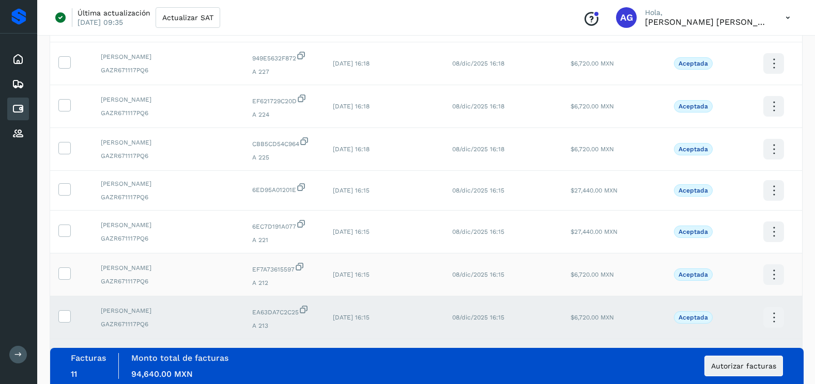
click at [65, 267] on td at bounding box center [71, 275] width 42 height 43
click at [65, 235] on icon at bounding box center [64, 230] width 11 height 11
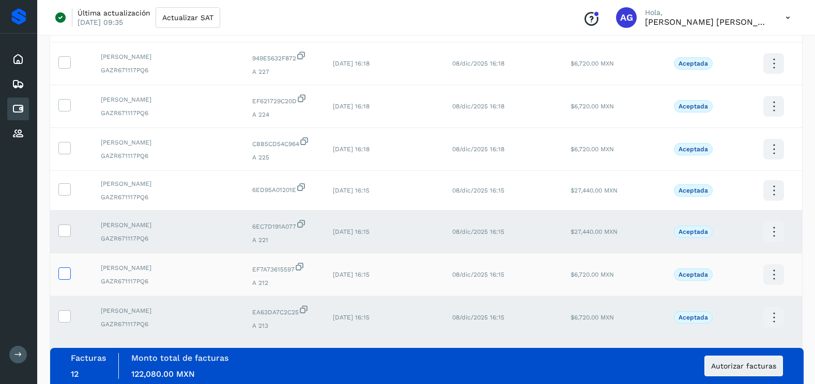
click at [67, 273] on icon at bounding box center [64, 273] width 11 height 11
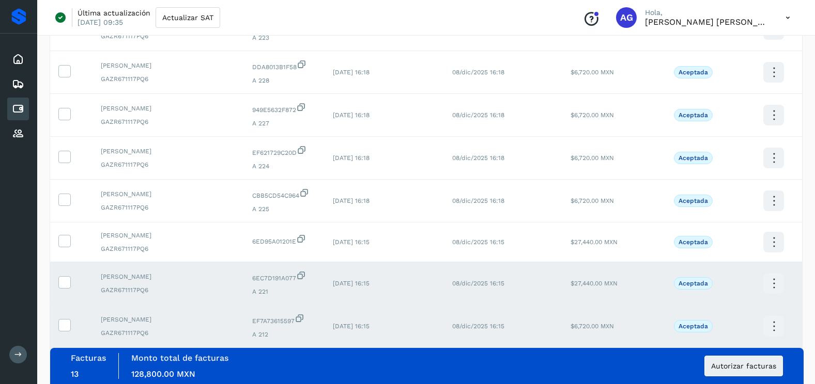
scroll to position [169, 0]
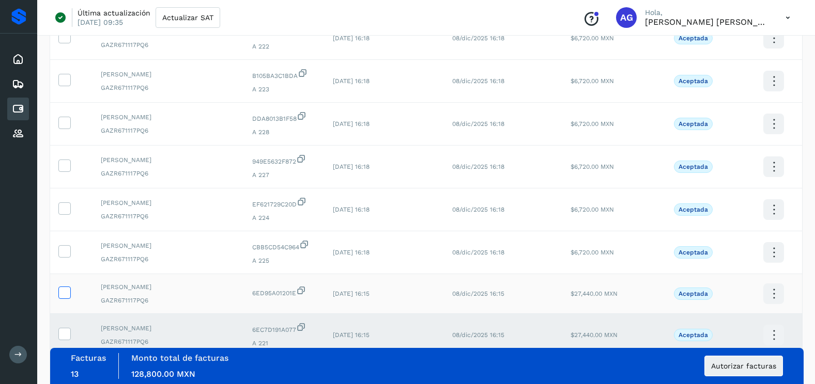
click at [69, 293] on icon at bounding box center [64, 292] width 11 height 11
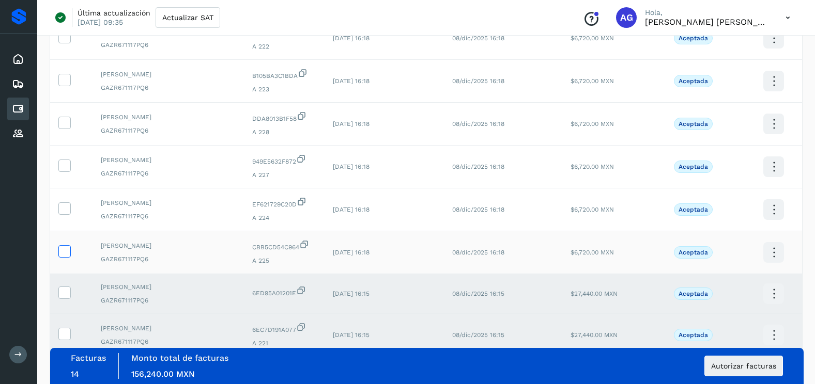
click at [66, 252] on icon at bounding box center [64, 250] width 11 height 11
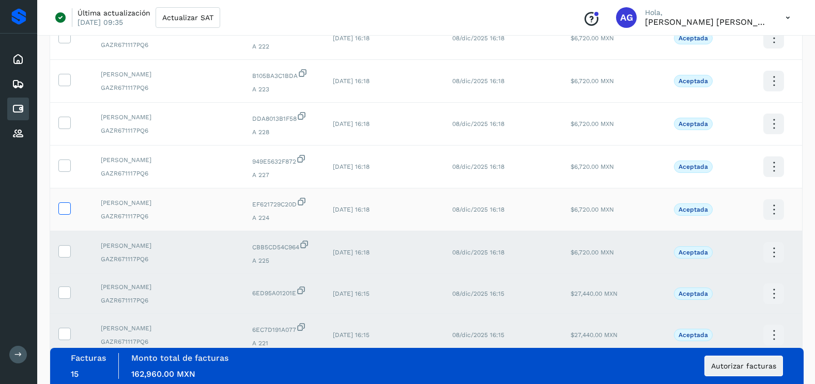
click at [64, 211] on icon at bounding box center [64, 208] width 11 height 11
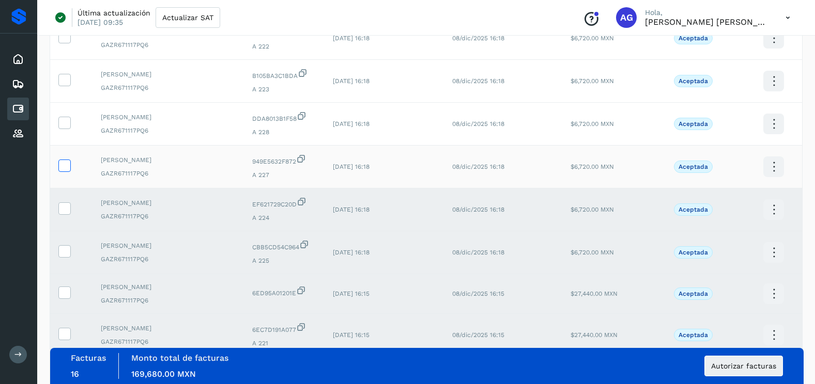
click at [67, 169] on icon at bounding box center [64, 165] width 11 height 11
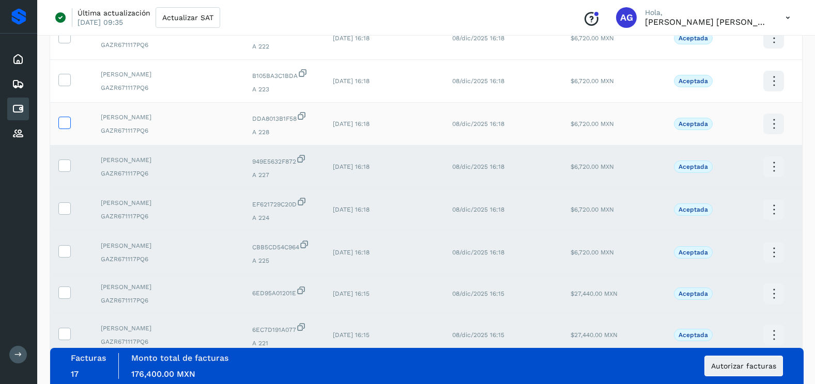
click at [66, 127] on icon at bounding box center [64, 122] width 11 height 11
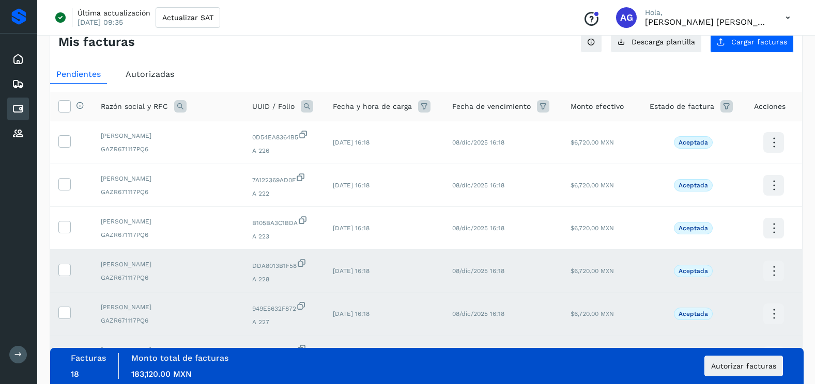
scroll to position [0, 0]
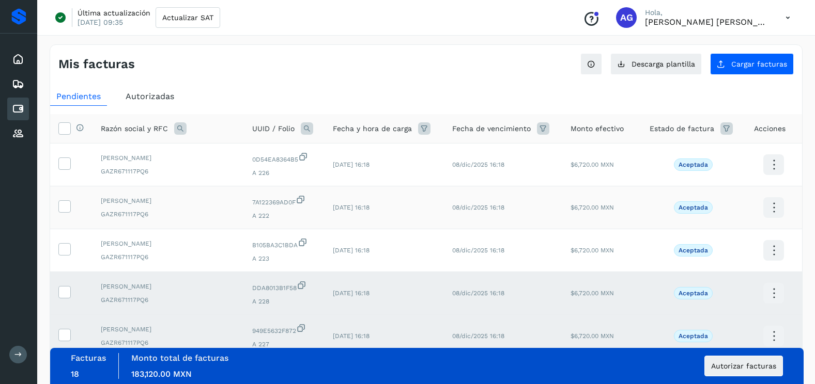
drag, startPoint x: 68, startPoint y: 250, endPoint x: 66, endPoint y: 215, distance: 34.2
click at [68, 246] on icon at bounding box center [64, 248] width 11 height 11
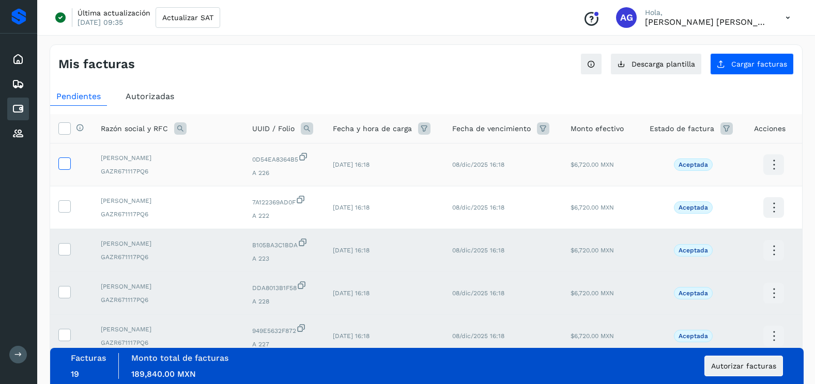
drag, startPoint x: 66, startPoint y: 208, endPoint x: 63, endPoint y: 162, distance: 46.0
click at [66, 205] on icon at bounding box center [64, 205] width 11 height 11
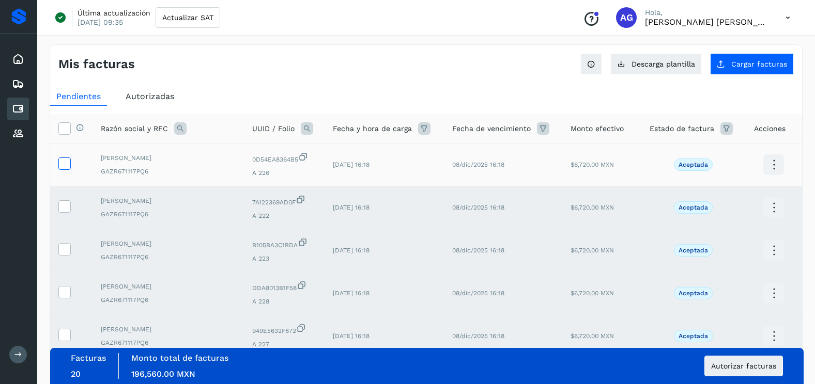
click at [63, 160] on icon at bounding box center [64, 163] width 11 height 11
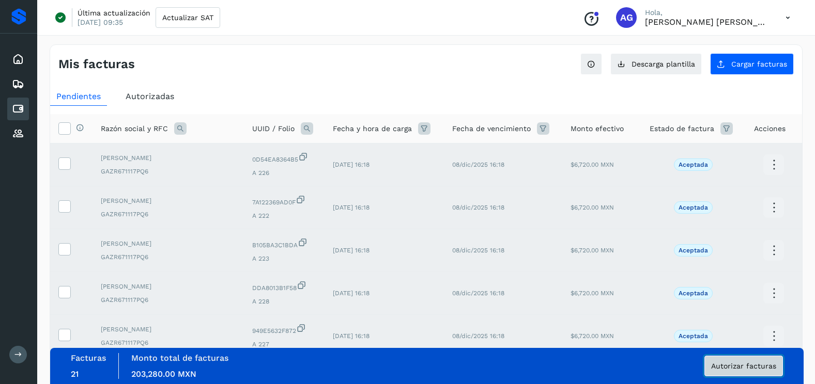
click at [758, 362] on button "Autorizar facturas" at bounding box center [743, 366] width 79 height 21
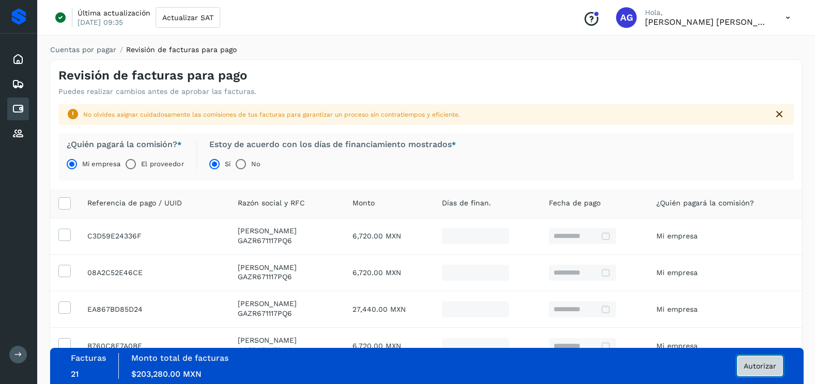
click at [769, 366] on span "Autorizar" at bounding box center [759, 366] width 33 height 7
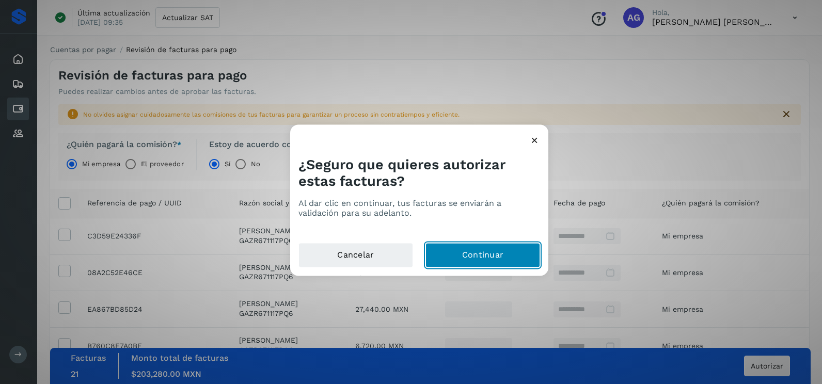
click at [474, 257] on button "Continuar" at bounding box center [483, 255] width 115 height 25
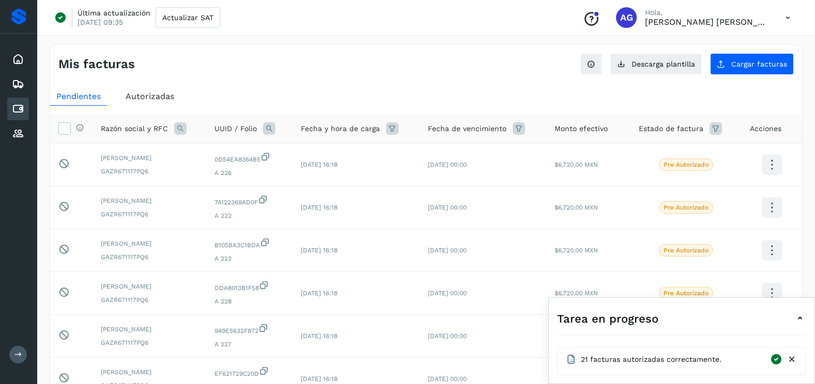
drag, startPoint x: 795, startPoint y: 359, endPoint x: 795, endPoint y: 347, distance: 12.4
click at [795, 359] on icon at bounding box center [791, 359] width 11 height 11
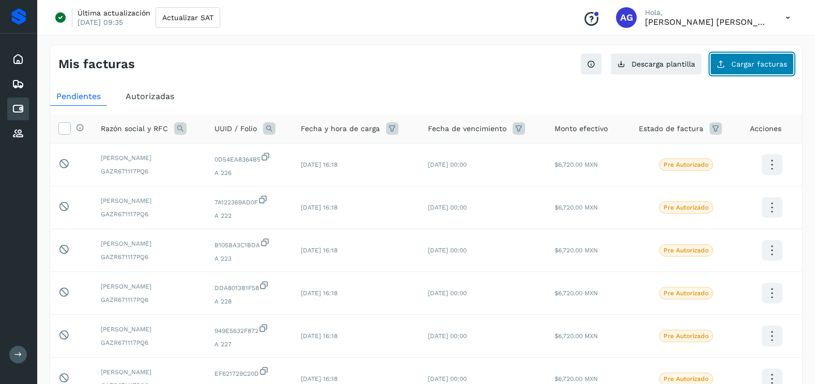
click at [728, 68] on button "Cargar facturas" at bounding box center [752, 64] width 84 height 22
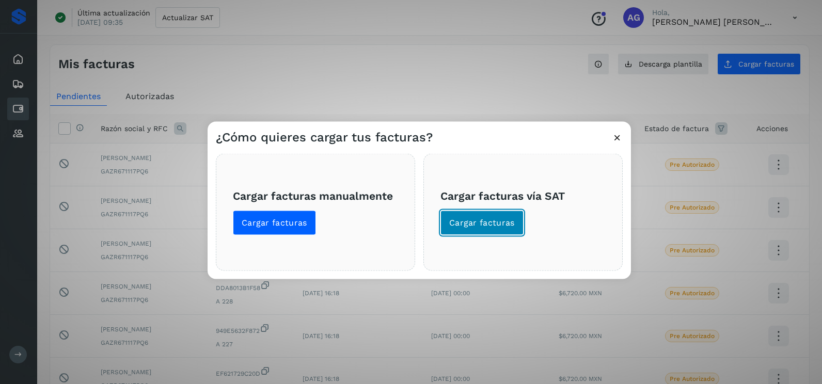
click at [479, 223] on span "Cargar facturas" at bounding box center [482, 222] width 66 height 11
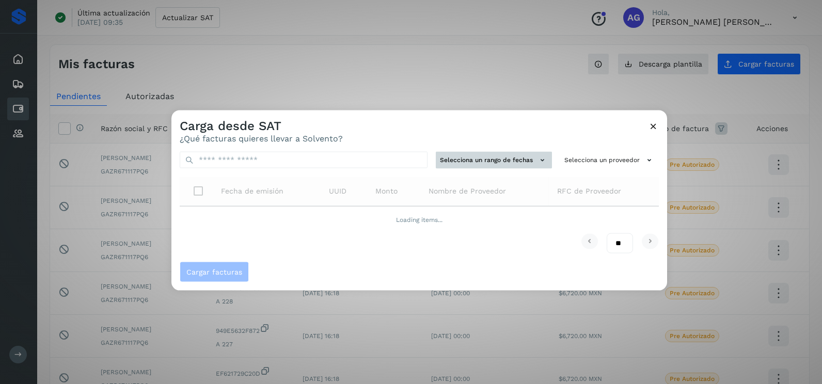
click at [513, 160] on button "Selecciona un rango de fechas" at bounding box center [494, 160] width 116 height 17
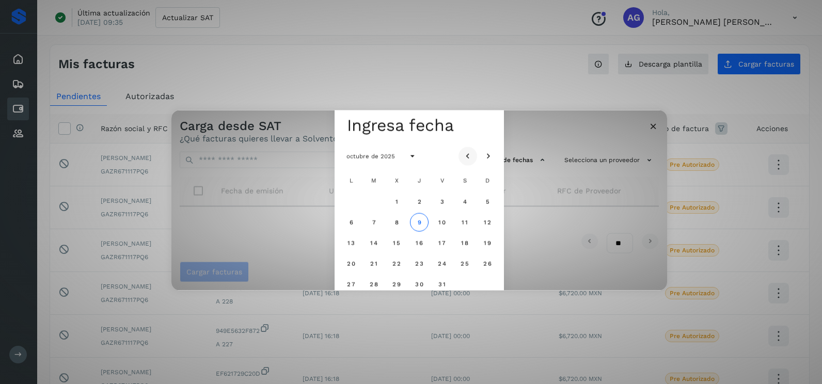
click at [475, 155] on button "Mes anterior" at bounding box center [468, 156] width 19 height 19
click at [419, 222] on span "11" at bounding box center [419, 222] width 7 height 7
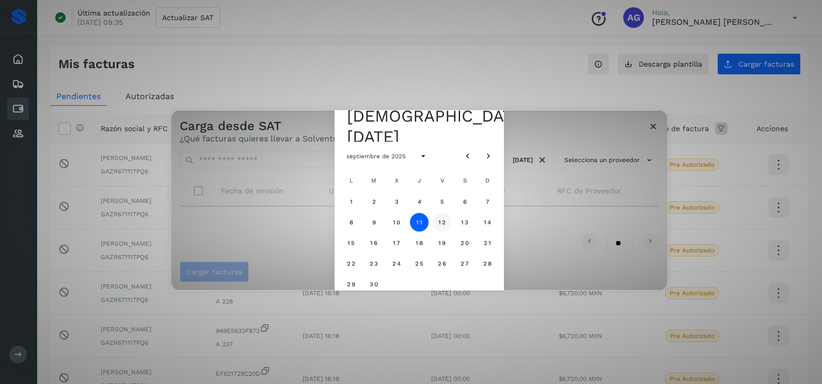
click at [439, 225] on span "12" at bounding box center [442, 222] width 8 height 7
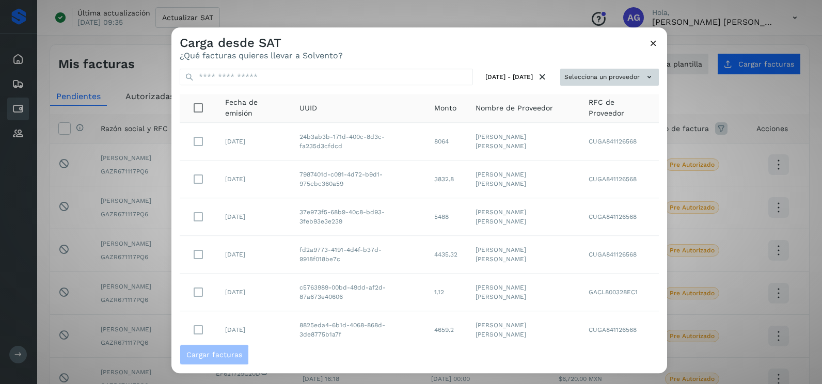
click at [589, 75] on button "Selecciona un proveedor" at bounding box center [610, 77] width 99 height 17
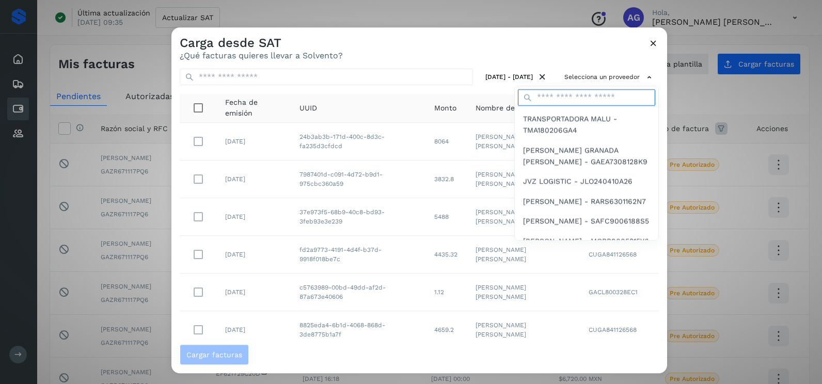
click at [567, 97] on input "text" at bounding box center [586, 97] width 137 height 17
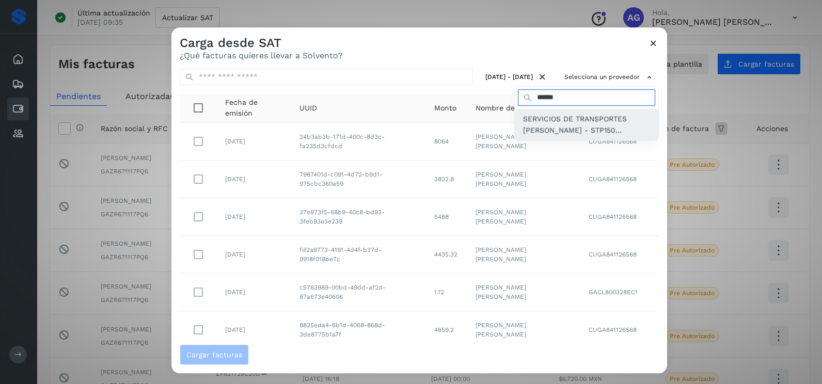
type input "******"
click at [568, 122] on span "SERVICIOS DE TRANSPORTES [PERSON_NAME] - STP150..." at bounding box center [586, 124] width 127 height 23
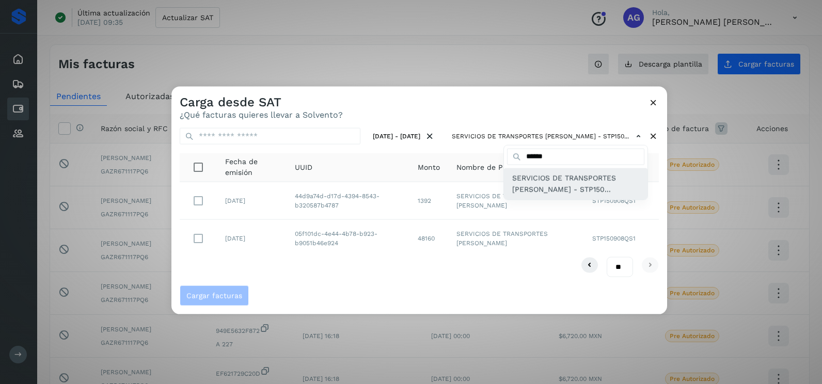
click at [644, 184] on div "SERVICIOS DE TRANSPORTES [PERSON_NAME] - STP150..." at bounding box center [576, 184] width 144 height 32
click at [650, 206] on div at bounding box center [583, 279] width 822 height 384
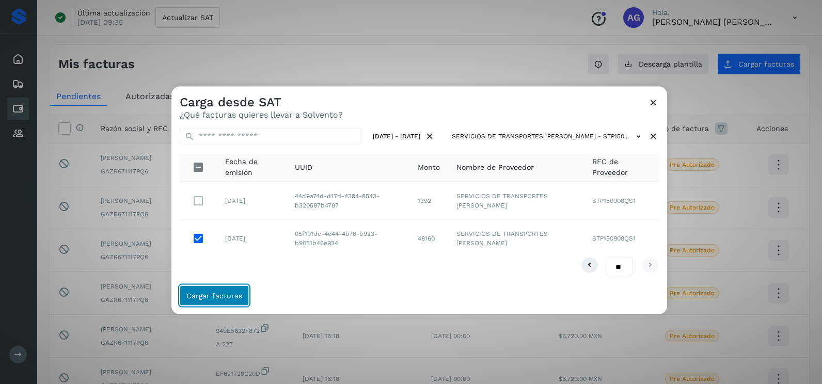
click at [231, 289] on button "Cargar facturas" at bounding box center [214, 295] width 69 height 21
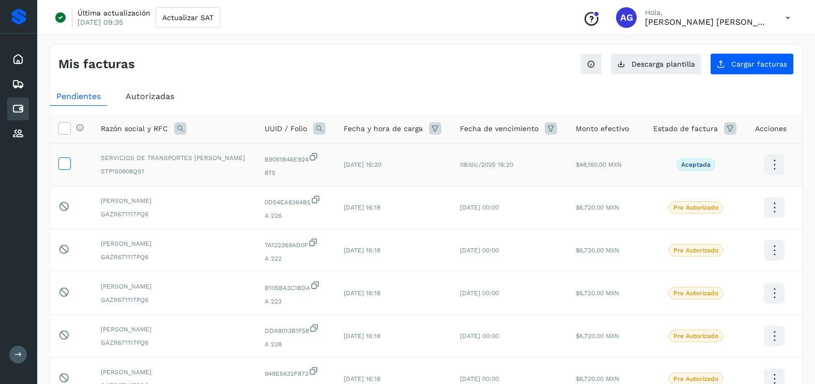
click at [63, 164] on icon at bounding box center [64, 163] width 11 height 11
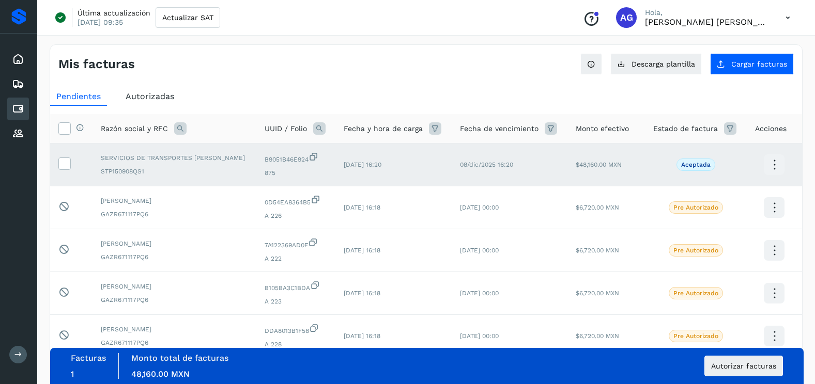
click at [75, 166] on td at bounding box center [71, 165] width 42 height 43
click at [63, 161] on icon at bounding box center [64, 163] width 11 height 11
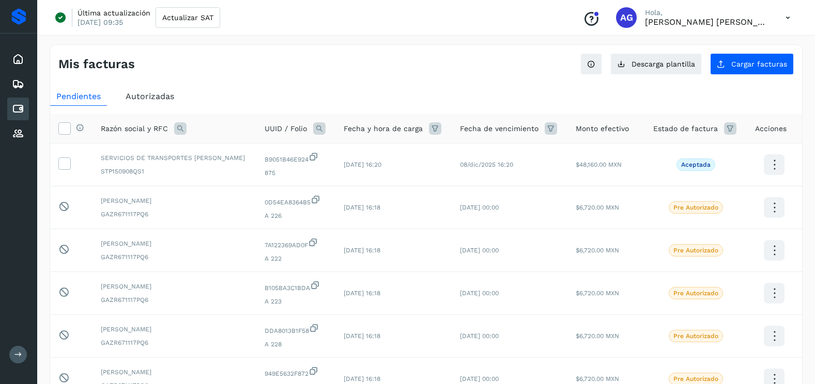
click at [738, 52] on div "Mis facturas Ver instrucciones para cargar Facturas Descarga plantilla Cargar f…" at bounding box center [426, 60] width 752 height 30
click at [733, 63] on span "Cargar facturas" at bounding box center [759, 63] width 56 height 7
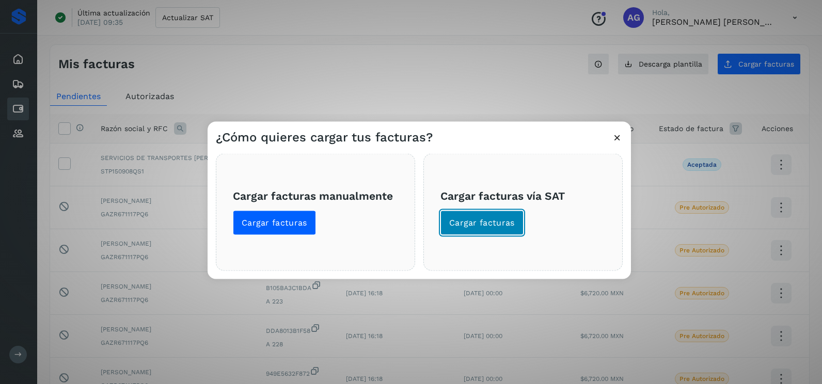
click at [510, 226] on span "Cargar facturas" at bounding box center [482, 222] width 66 height 11
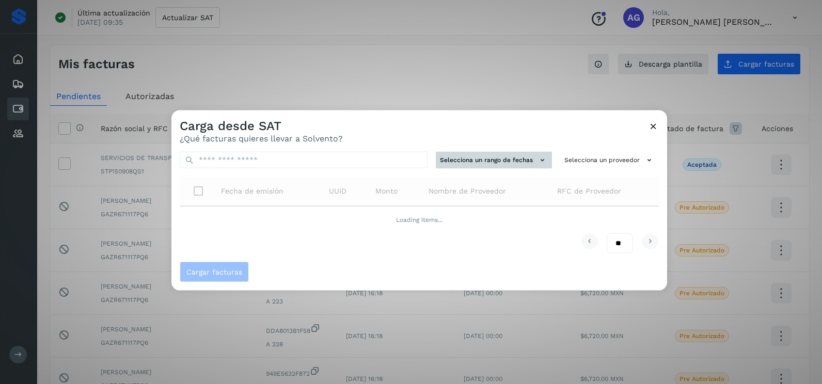
click at [489, 162] on button "Selecciona un rango de fechas" at bounding box center [494, 160] width 116 height 17
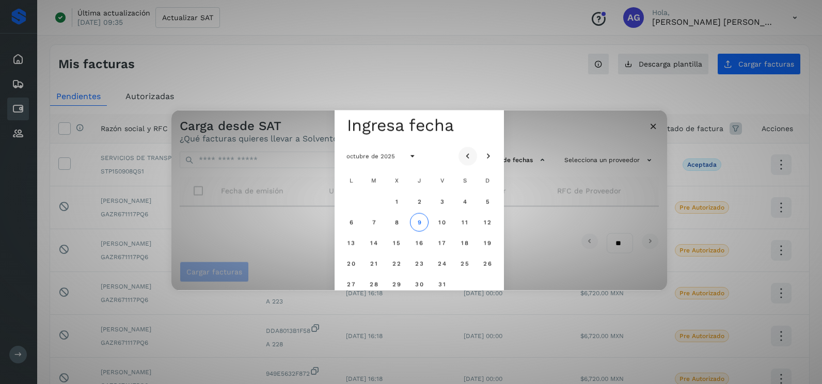
click at [472, 159] on icon "Mes anterior" at bounding box center [468, 156] width 10 height 10
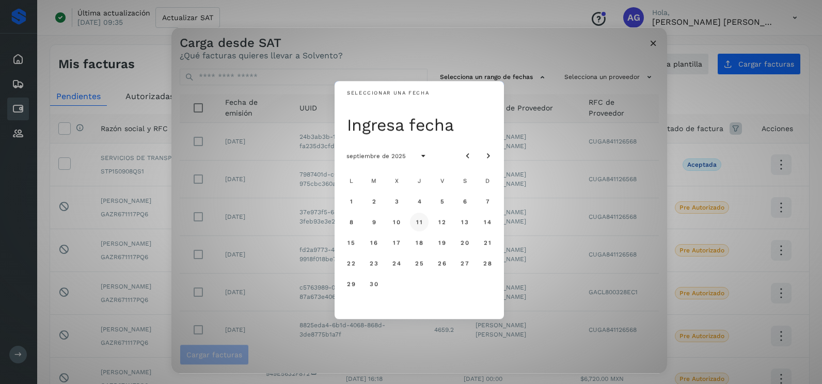
click at [419, 221] on span "11" at bounding box center [419, 222] width 7 height 7
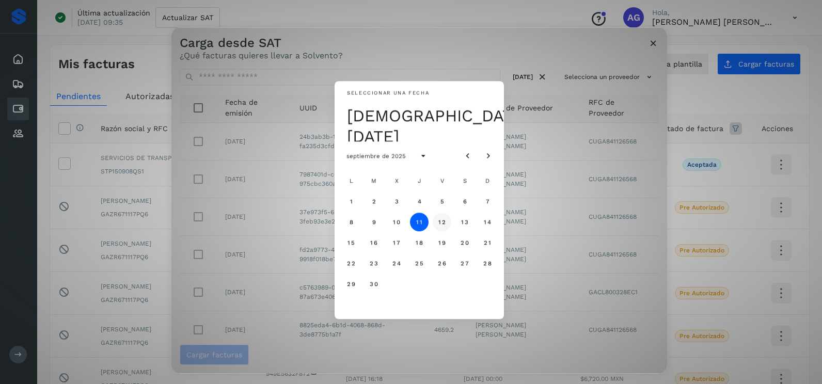
click at [440, 225] on span "12" at bounding box center [442, 222] width 8 height 7
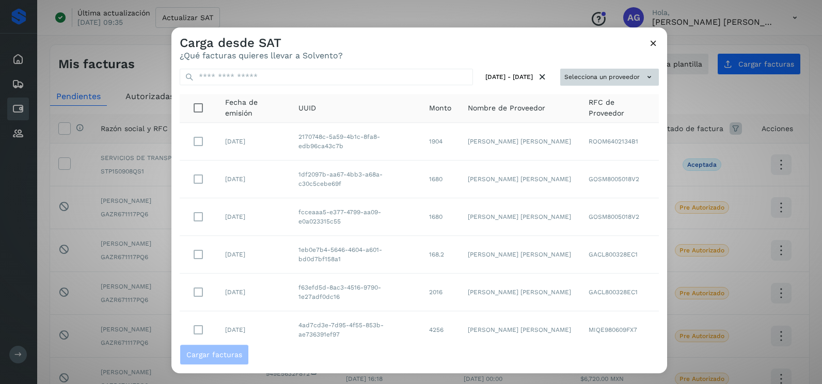
click at [589, 76] on button "Selecciona un proveedor" at bounding box center [610, 77] width 99 height 17
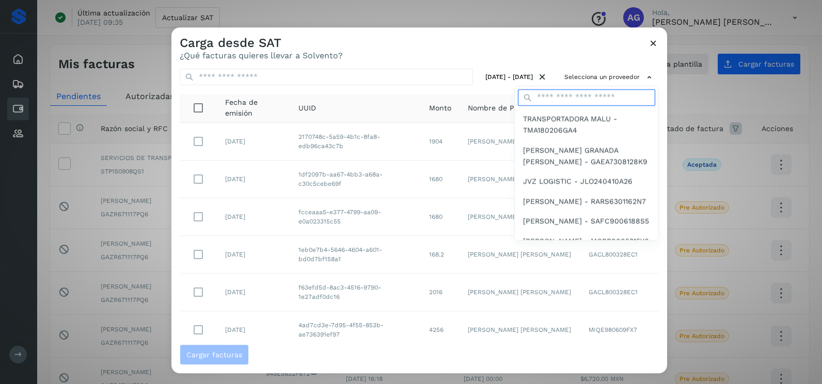
click at [558, 101] on input "text" at bounding box center [586, 97] width 137 height 17
type input "******"
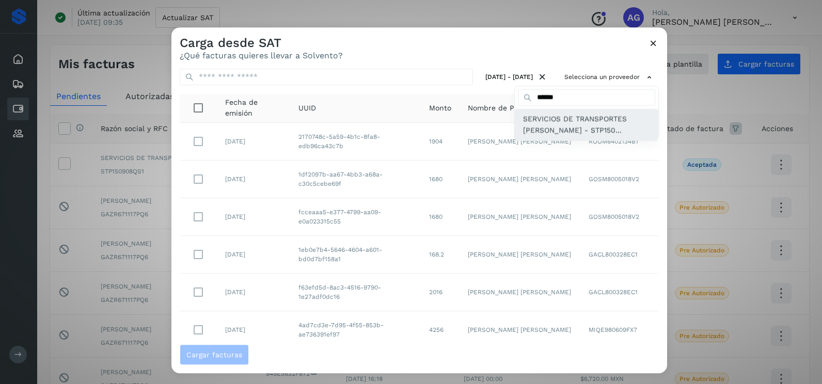
click at [556, 130] on span "SERVICIOS DE TRANSPORTES [PERSON_NAME] - STP150..." at bounding box center [586, 124] width 127 height 23
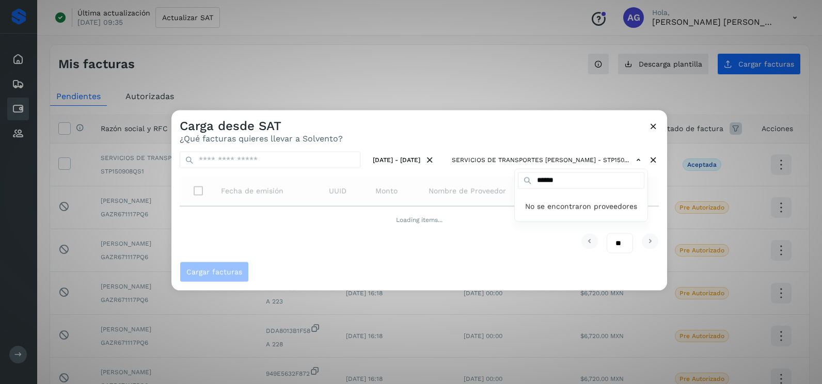
click at [470, 127] on div at bounding box center [583, 303] width 822 height 384
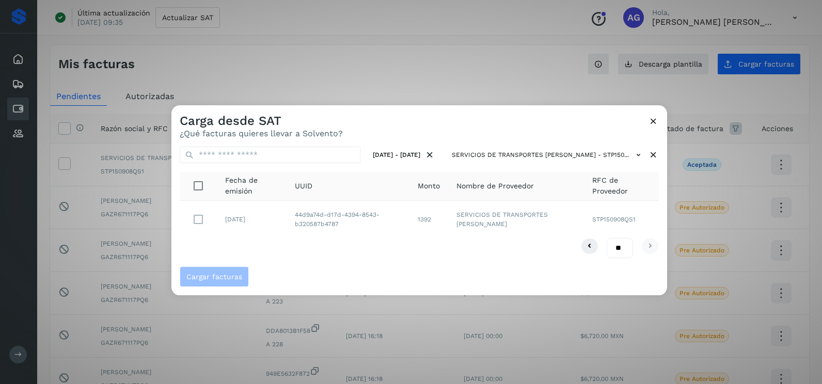
click at [278, 253] on div "** ** **" at bounding box center [419, 248] width 479 height 20
click at [219, 276] on span "Cargar facturas" at bounding box center [214, 276] width 56 height 7
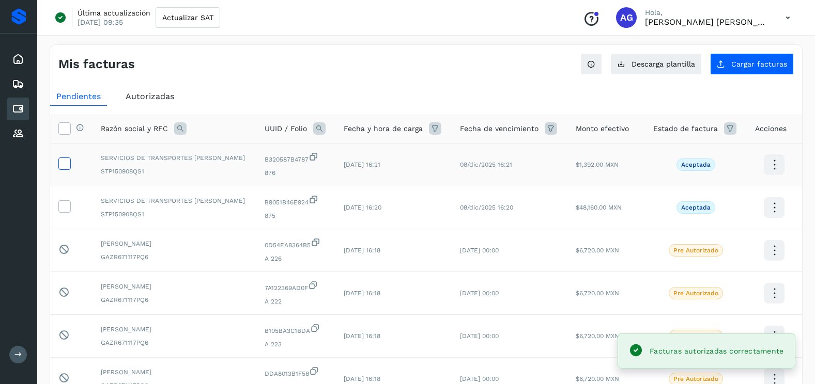
click at [67, 158] on icon at bounding box center [64, 163] width 11 height 11
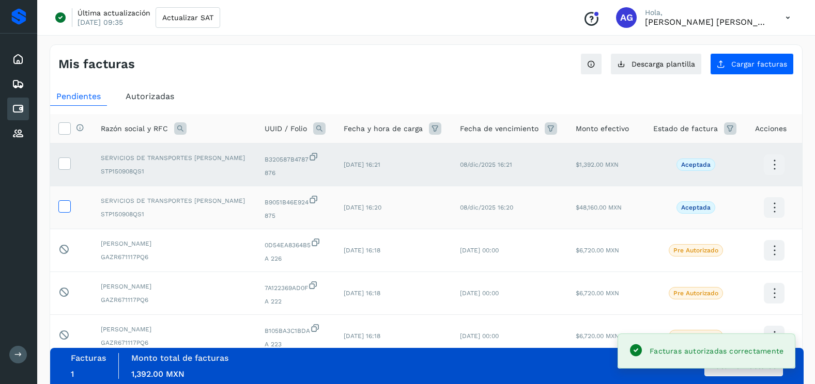
click at [68, 207] on icon at bounding box center [64, 205] width 11 height 11
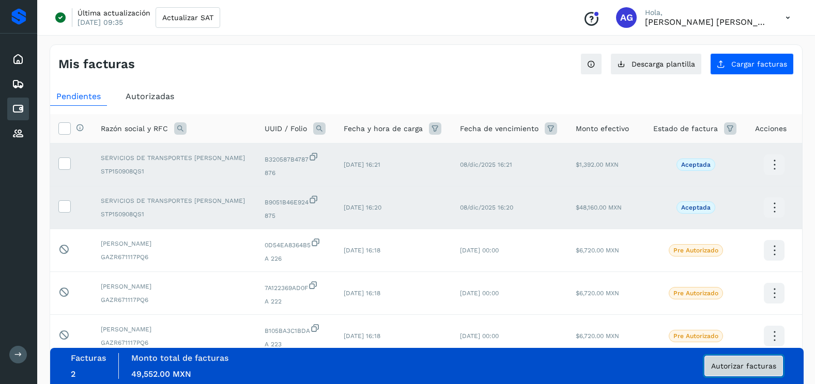
click at [757, 367] on span "Autorizar facturas" at bounding box center [743, 366] width 65 height 7
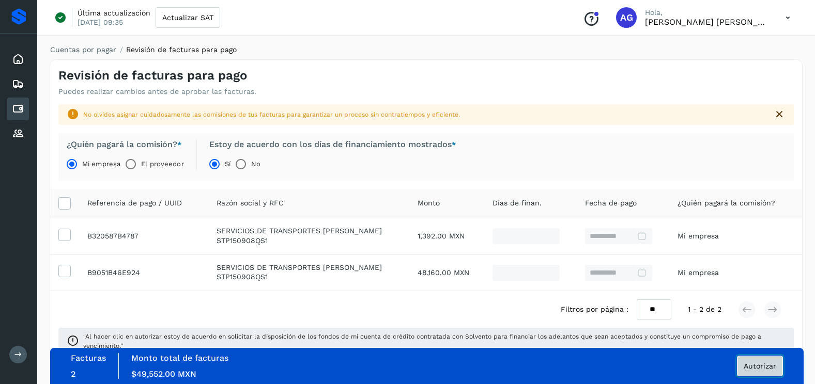
click at [760, 368] on span "Autorizar" at bounding box center [759, 366] width 33 height 7
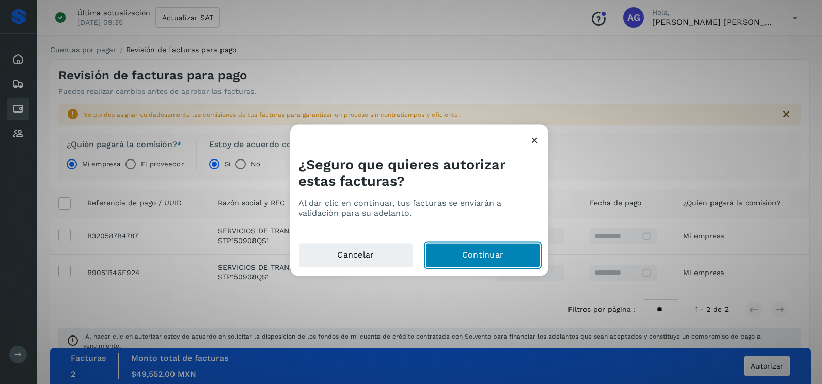
click at [461, 262] on button "Continuar" at bounding box center [483, 255] width 115 height 25
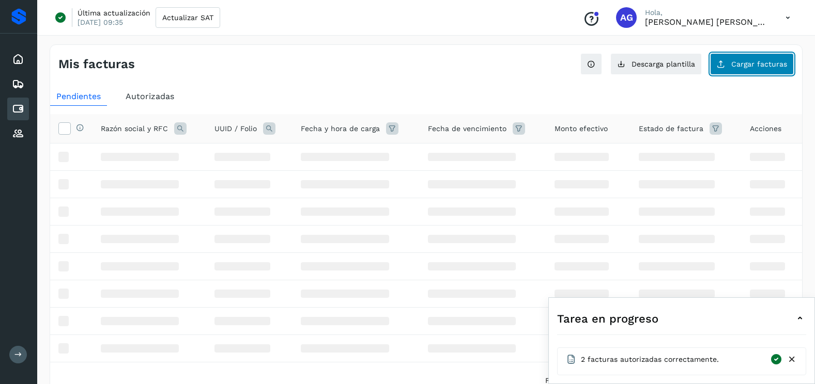
click at [739, 65] on span "Cargar facturas" at bounding box center [759, 63] width 56 height 7
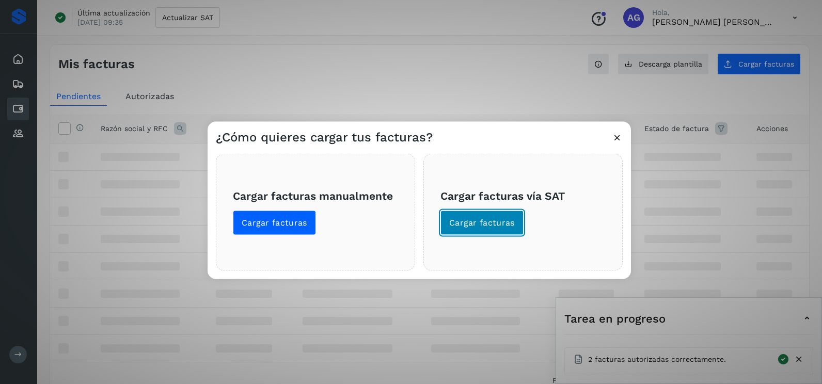
click at [474, 230] on button "Cargar facturas" at bounding box center [482, 223] width 83 height 25
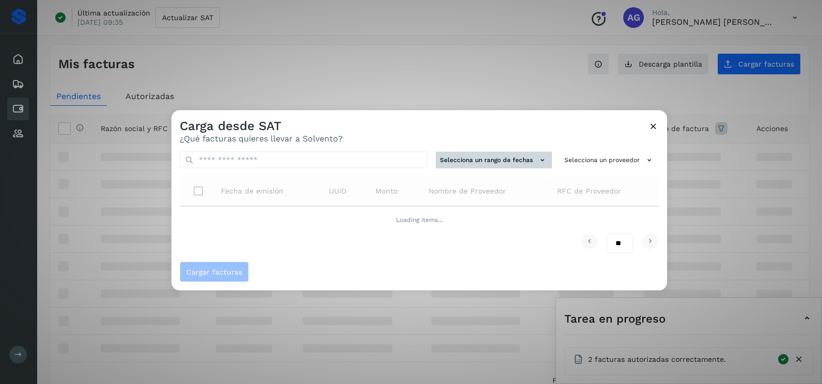
click at [510, 158] on button "Selecciona un rango de fechas" at bounding box center [494, 160] width 116 height 17
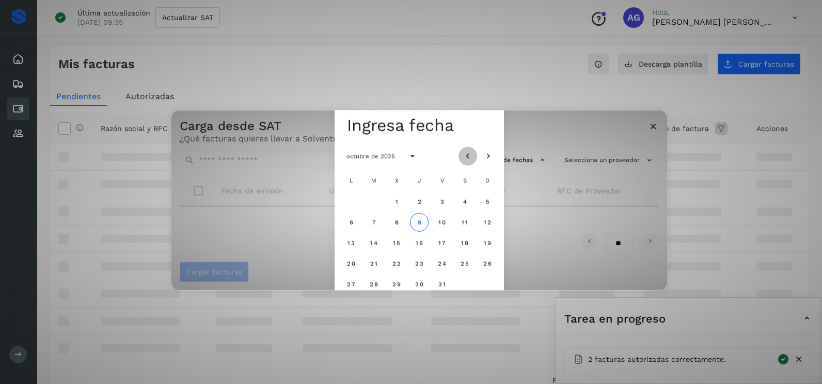
click at [469, 157] on icon "Mes anterior" at bounding box center [468, 156] width 10 height 10
click at [440, 242] on span "15" at bounding box center [442, 242] width 8 height 7
click at [465, 246] on span "16" at bounding box center [465, 242] width 8 height 7
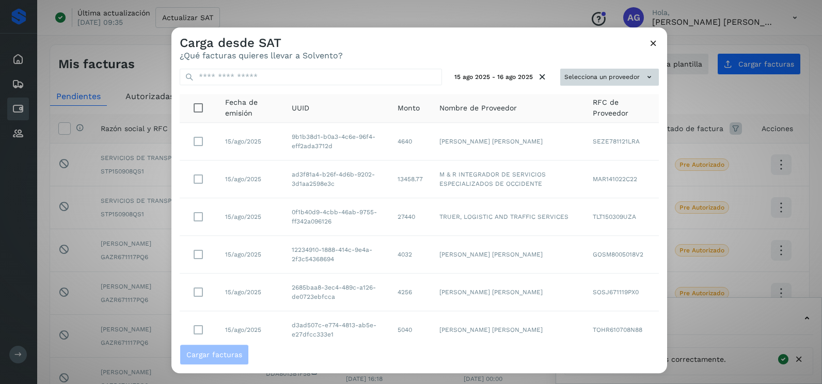
click at [567, 73] on button "Selecciona un proveedor" at bounding box center [610, 77] width 99 height 17
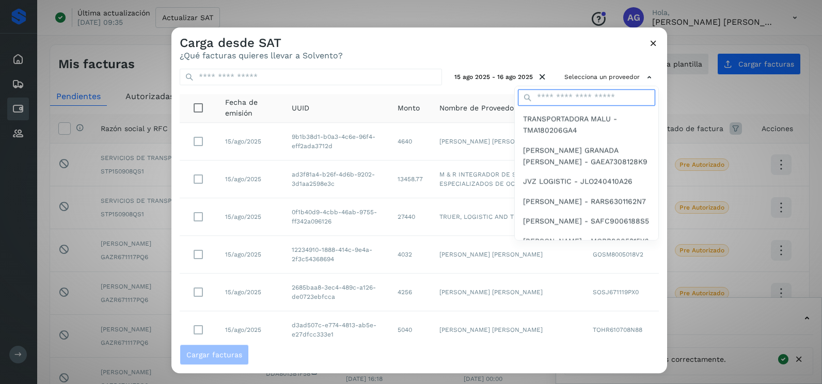
click at [563, 103] on input "text" at bounding box center [586, 97] width 137 height 17
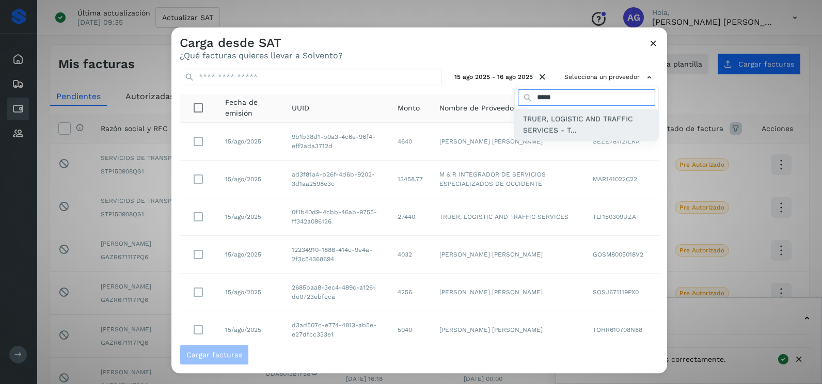
type input "*****"
click at [547, 121] on span "TRUER, LOGISTIC AND TRAFFIC SERVICES - T..." at bounding box center [586, 124] width 127 height 23
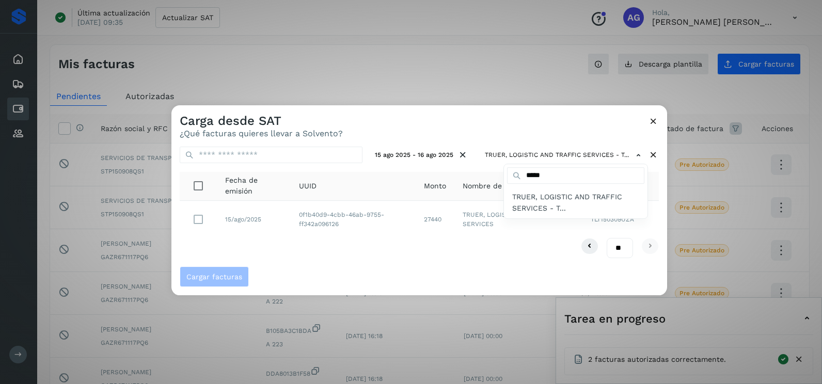
click at [652, 122] on div at bounding box center [583, 297] width 822 height 384
click at [654, 122] on icon at bounding box center [653, 121] width 11 height 11
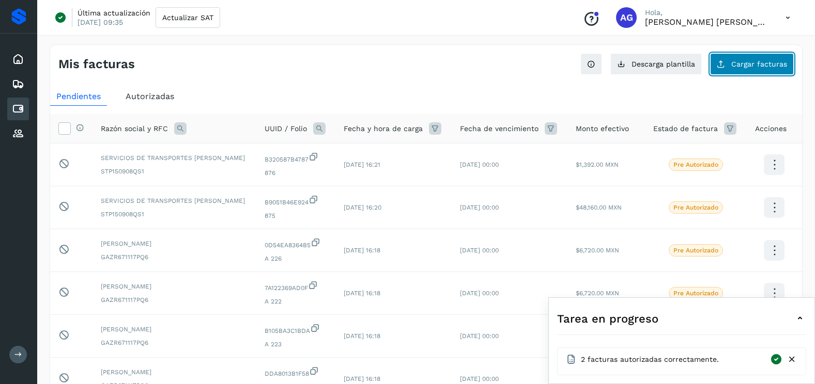
click at [781, 62] on span "Cargar facturas" at bounding box center [759, 63] width 56 height 7
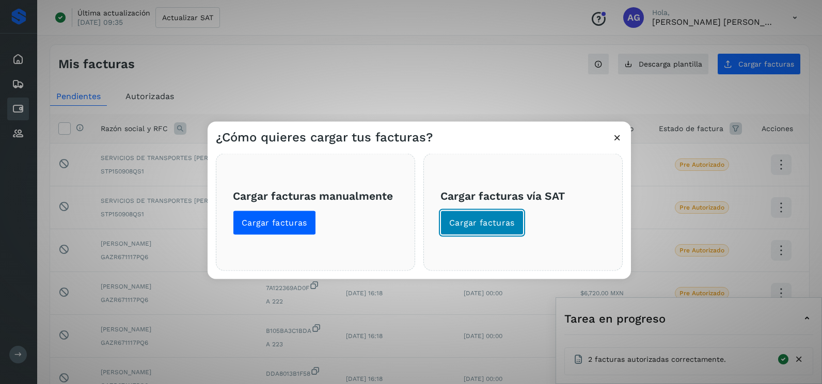
click at [472, 220] on span "Cargar facturas" at bounding box center [482, 222] width 66 height 11
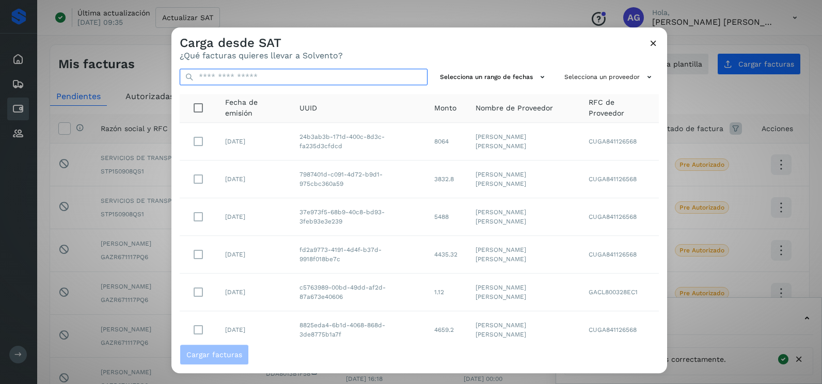
click at [289, 74] on input "text" at bounding box center [304, 77] width 248 height 17
paste input "**********"
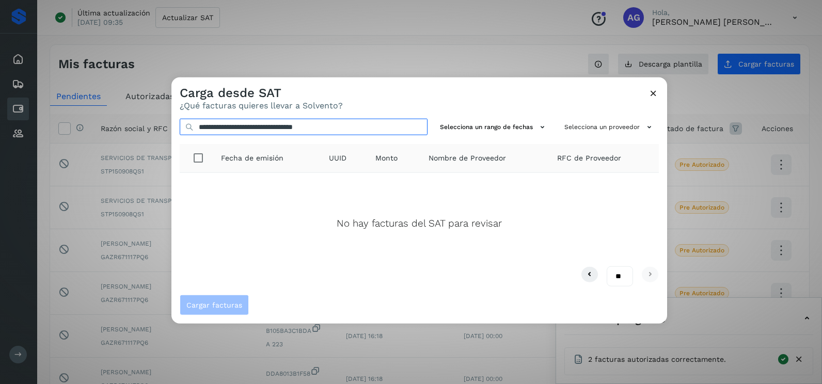
type input "**********"
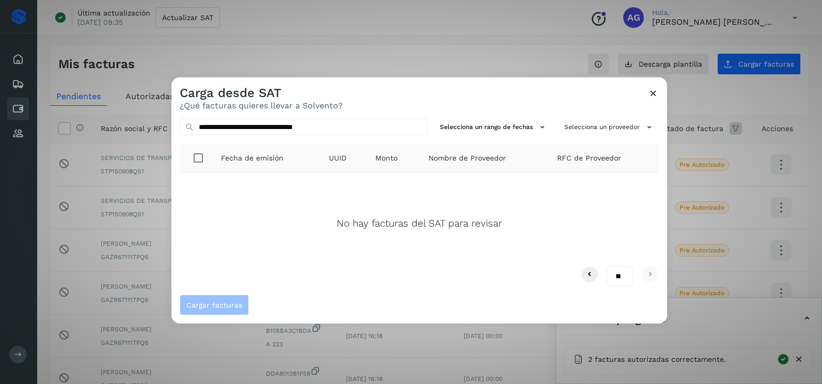
click at [651, 95] on icon at bounding box center [653, 93] width 11 height 11
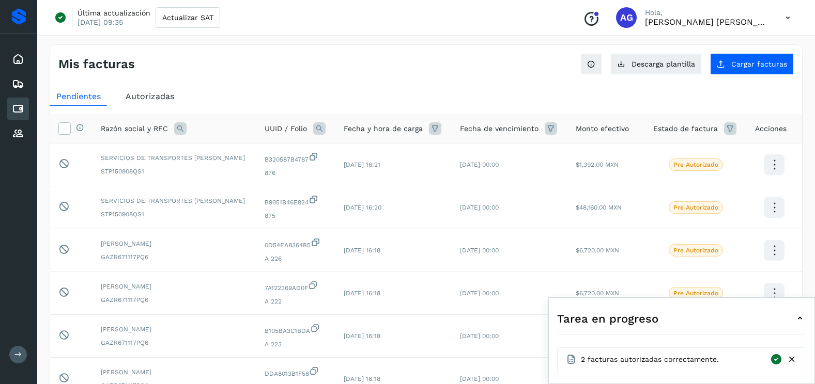
click at [162, 98] on span "Autorizadas" at bounding box center [150, 96] width 49 height 10
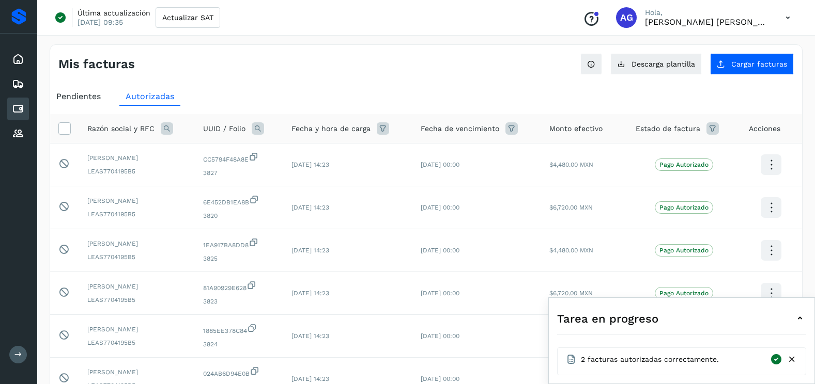
click at [254, 128] on icon at bounding box center [258, 128] width 12 height 12
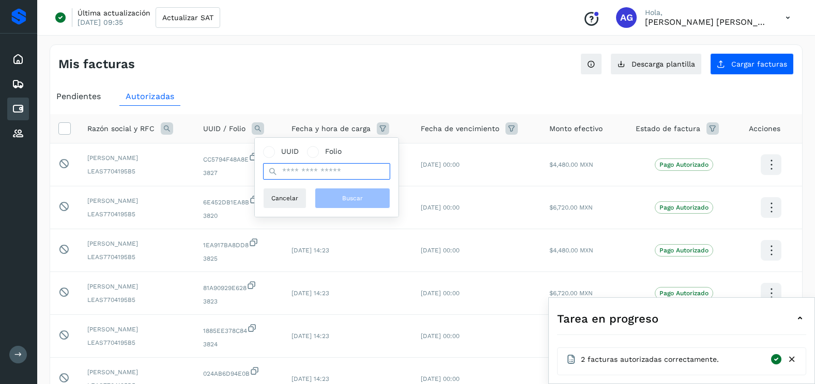
click at [295, 167] on input "text" at bounding box center [326, 171] width 127 height 17
paste input "**********"
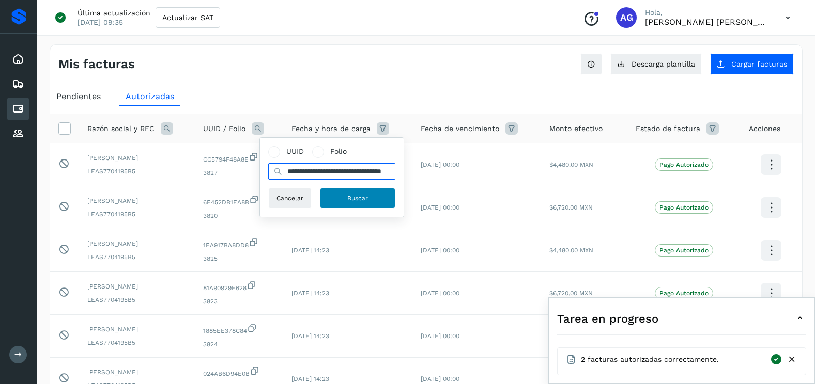
type input "**********"
click at [327, 193] on button "Buscar" at bounding box center [357, 198] width 75 height 21
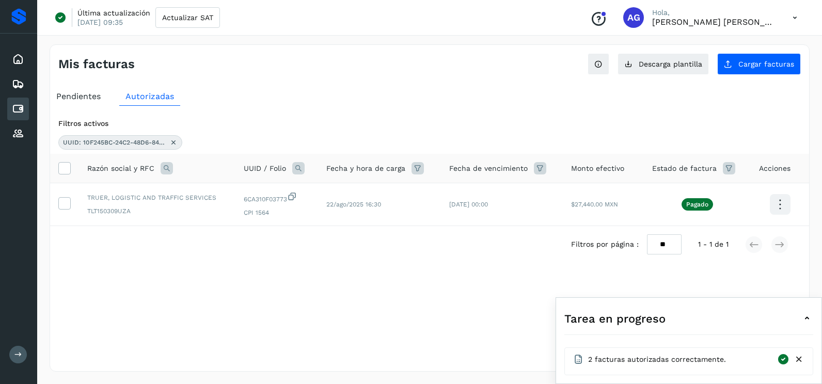
click at [175, 141] on icon at bounding box center [173, 142] width 8 height 8
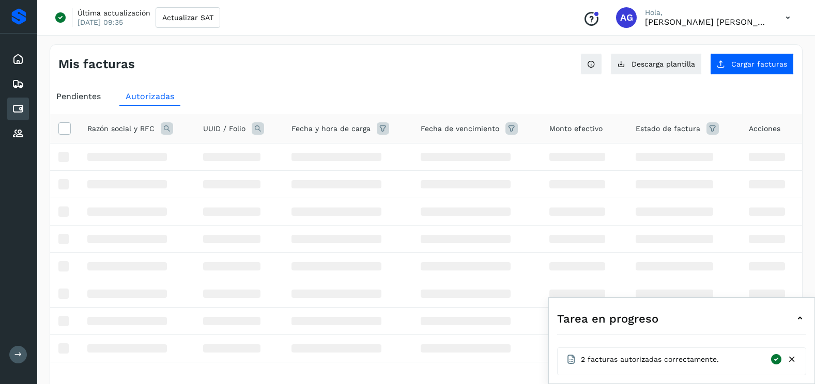
click at [63, 92] on span "Pendientes" at bounding box center [78, 96] width 44 height 10
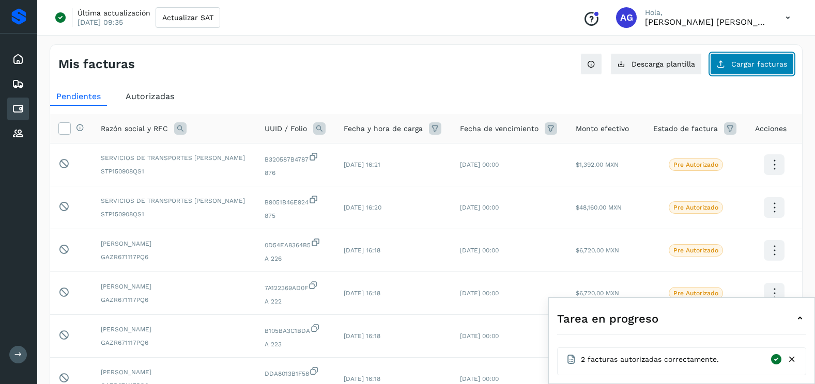
click at [756, 69] on button "Cargar facturas" at bounding box center [752, 64] width 84 height 22
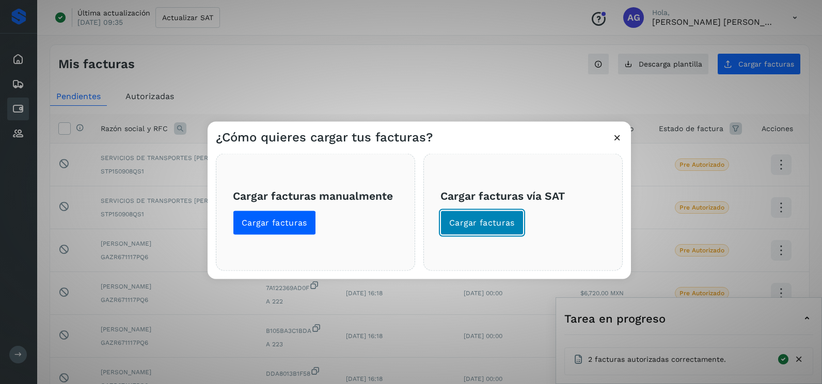
click at [507, 225] on span "Cargar facturas" at bounding box center [482, 222] width 66 height 11
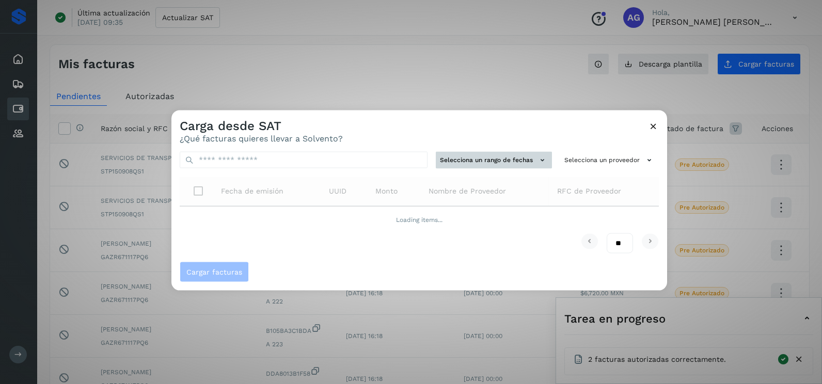
click at [504, 160] on button "Selecciona un rango de fechas" at bounding box center [494, 160] width 116 height 17
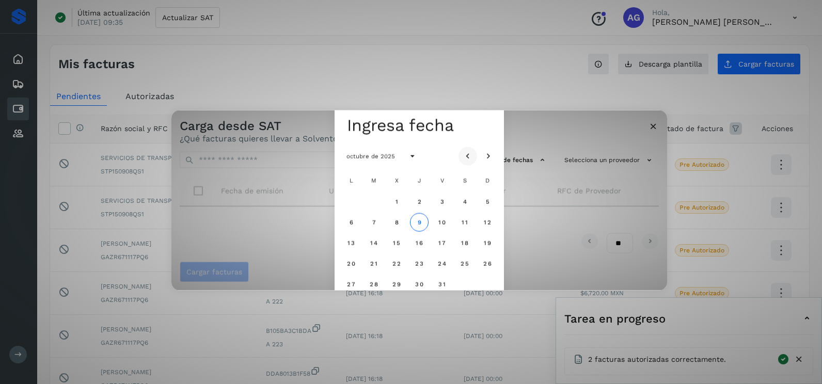
click at [469, 151] on icon "Mes anterior" at bounding box center [468, 156] width 10 height 10
click at [468, 151] on icon "Mes anterior" at bounding box center [468, 156] width 10 height 10
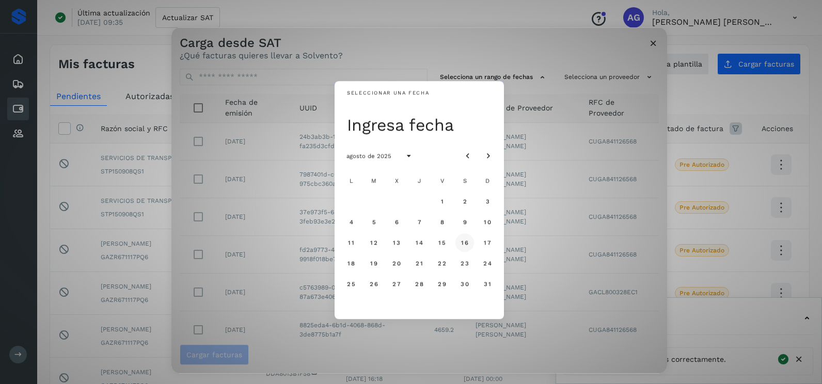
click at [465, 241] on span "16" at bounding box center [465, 242] width 8 height 7
click at [492, 244] on button "17" at bounding box center [487, 243] width 19 height 19
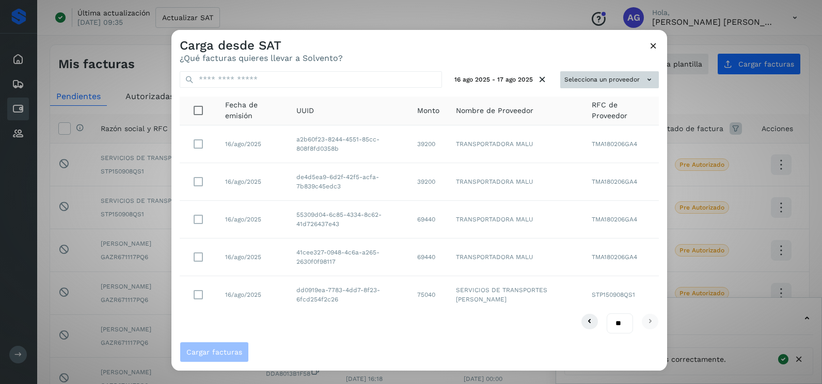
click at [596, 74] on button "Selecciona un proveedor" at bounding box center [610, 79] width 99 height 17
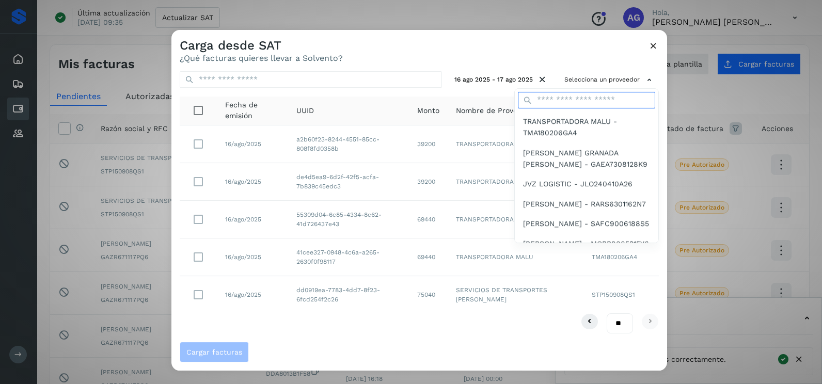
click at [549, 101] on input "text" at bounding box center [586, 100] width 137 height 17
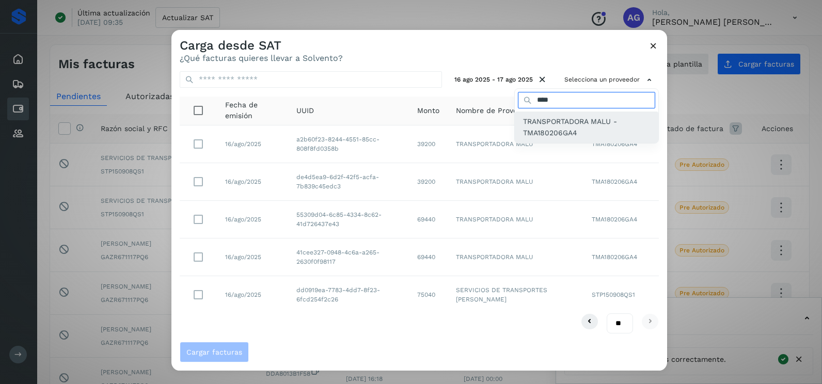
type input "****"
click at [561, 121] on span "TRANSPORTADORA MALU - TMA180206GA4" at bounding box center [586, 127] width 127 height 23
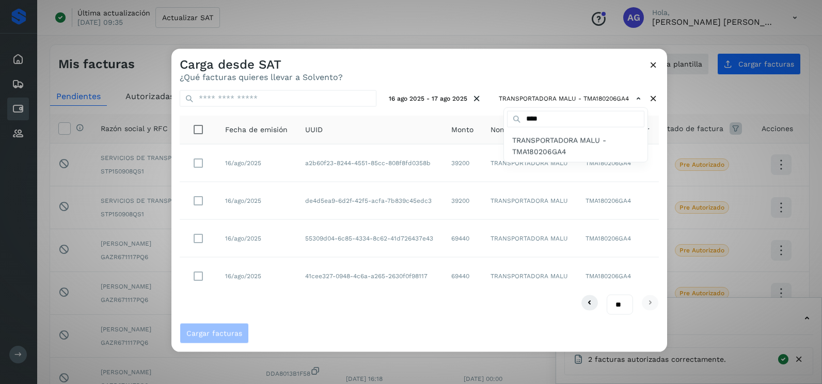
click at [438, 73] on div at bounding box center [583, 241] width 822 height 384
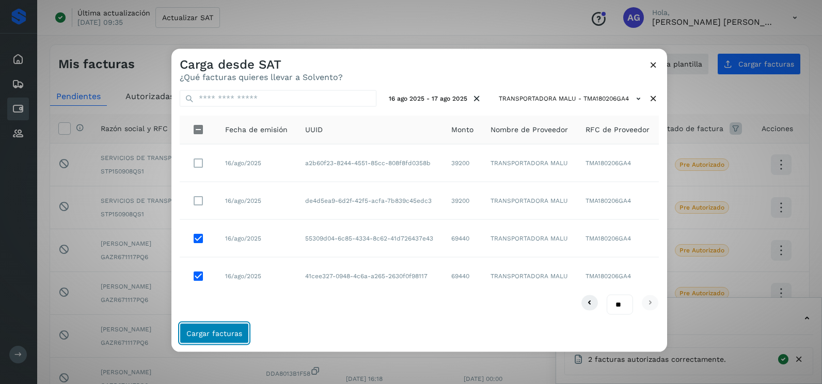
click at [210, 338] on button "Cargar facturas" at bounding box center [214, 333] width 69 height 21
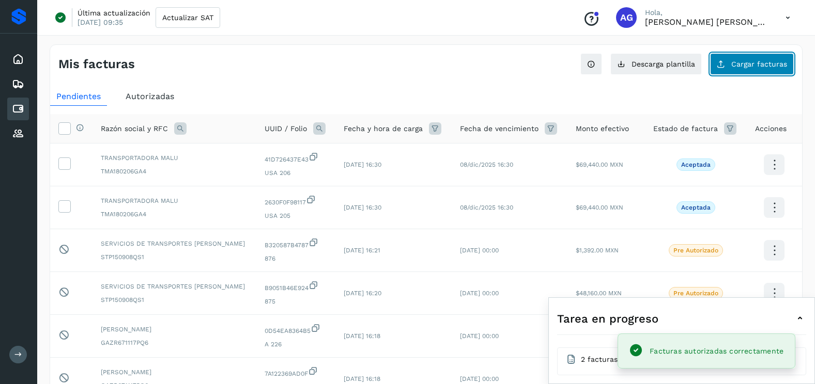
click at [724, 70] on button "Cargar facturas" at bounding box center [752, 64] width 84 height 22
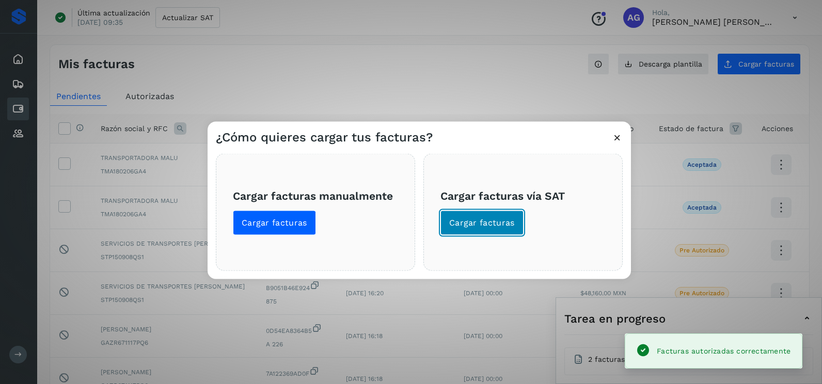
click at [499, 226] on span "Cargar facturas" at bounding box center [482, 222] width 66 height 11
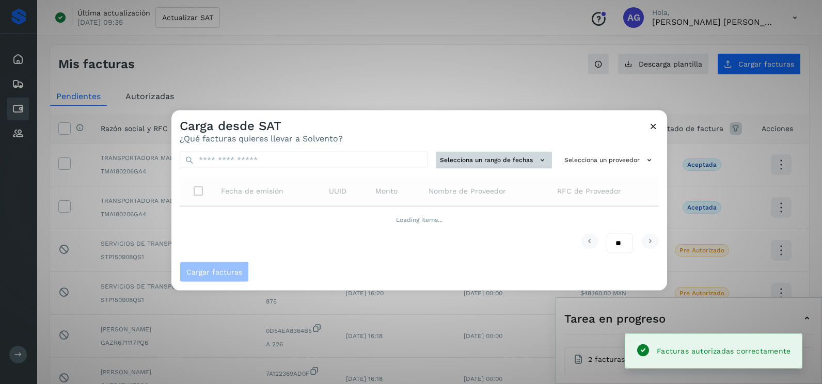
click at [487, 162] on button "Selecciona un rango de fechas" at bounding box center [494, 160] width 116 height 17
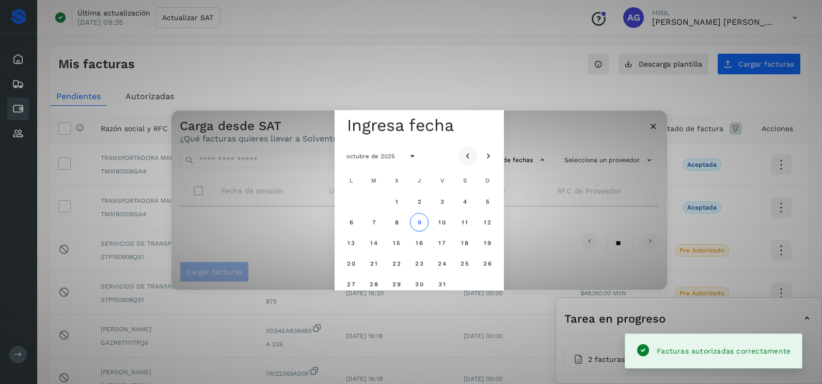
click at [473, 159] on icon "Mes anterior" at bounding box center [468, 156] width 10 height 10
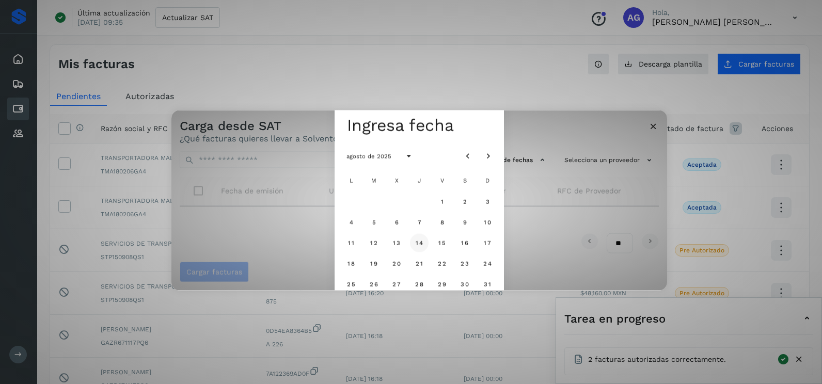
click at [420, 241] on span "14" at bounding box center [419, 242] width 8 height 7
click at [441, 242] on span "15" at bounding box center [442, 242] width 8 height 7
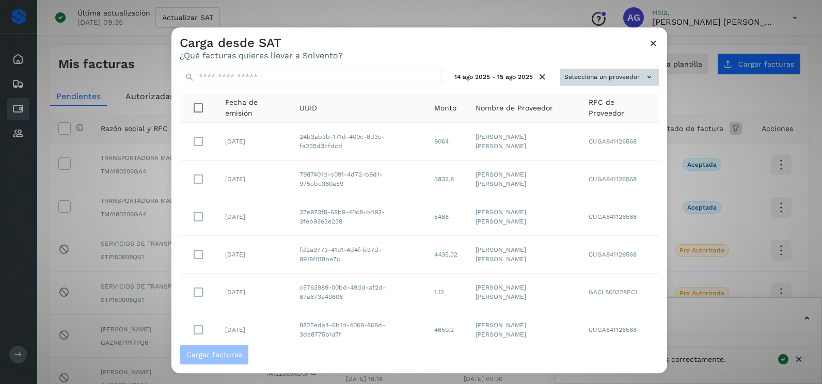
click at [587, 82] on button "Selecciona un proveedor" at bounding box center [610, 77] width 99 height 17
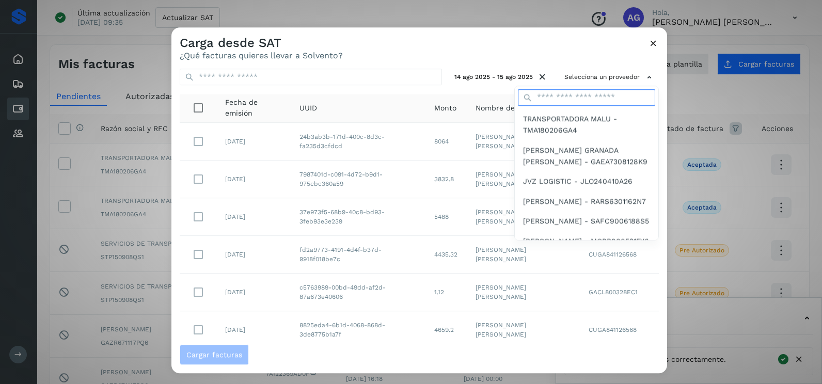
click at [569, 94] on input "text" at bounding box center [586, 97] width 137 height 17
type input "****"
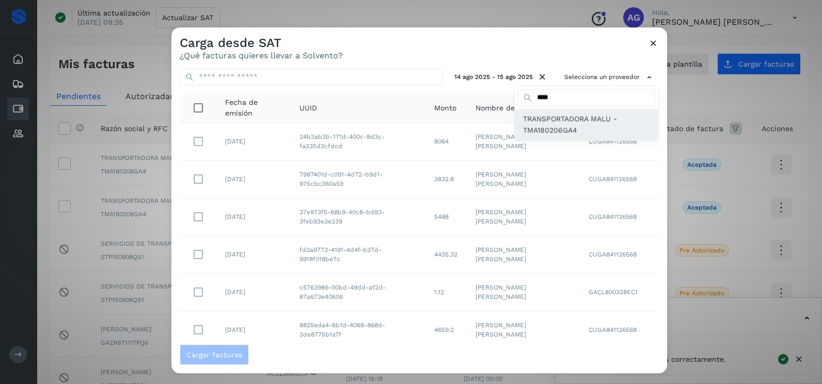
click at [554, 129] on span "TRANSPORTADORA MALU - TMA180206GA4" at bounding box center [586, 124] width 127 height 23
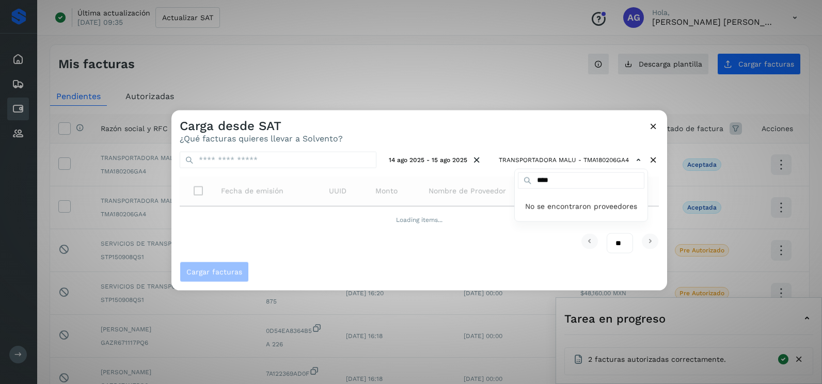
click at [520, 127] on div at bounding box center [583, 303] width 822 height 384
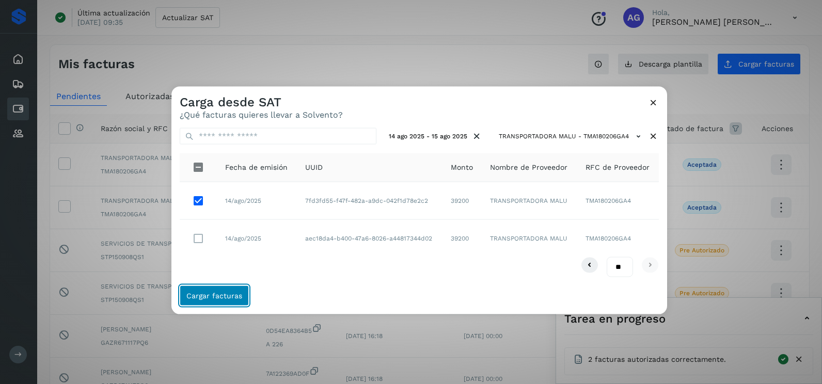
click at [234, 293] on span "Cargar facturas" at bounding box center [214, 295] width 56 height 7
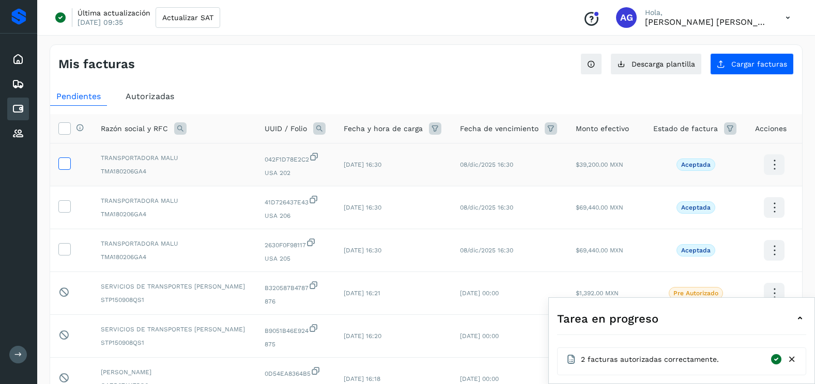
click at [62, 164] on icon at bounding box center [64, 163] width 11 height 11
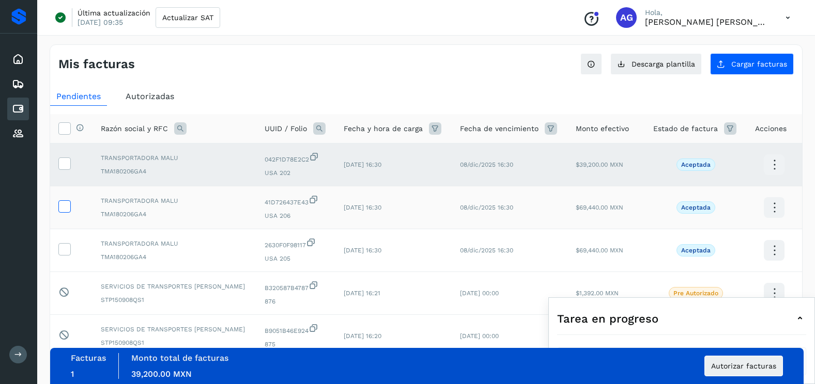
click at [64, 211] on span at bounding box center [64, 208] width 11 height 7
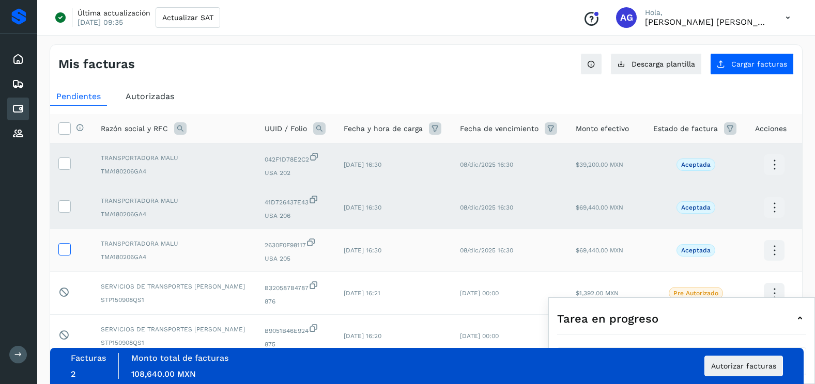
click at [64, 252] on icon at bounding box center [64, 248] width 11 height 11
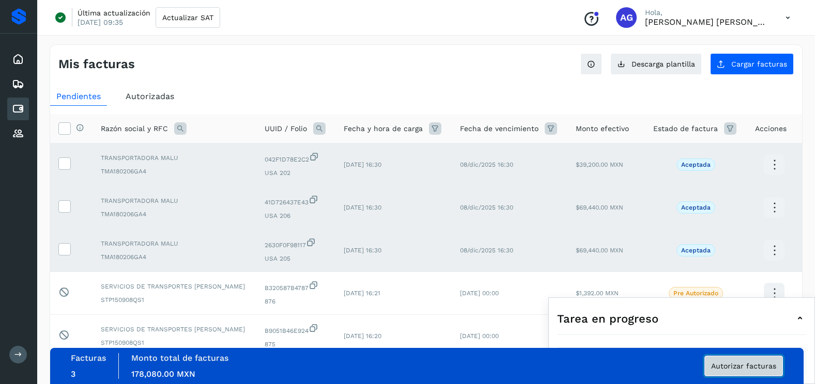
click at [715, 369] on span "Autorizar facturas" at bounding box center [743, 366] width 65 height 7
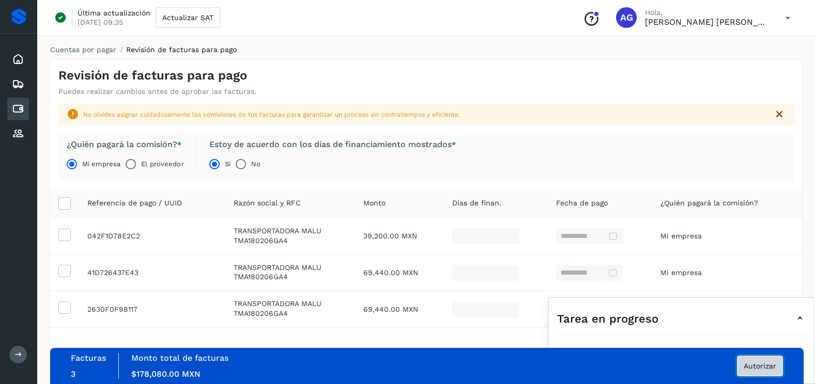
click at [749, 365] on span "Autorizar" at bounding box center [759, 366] width 33 height 7
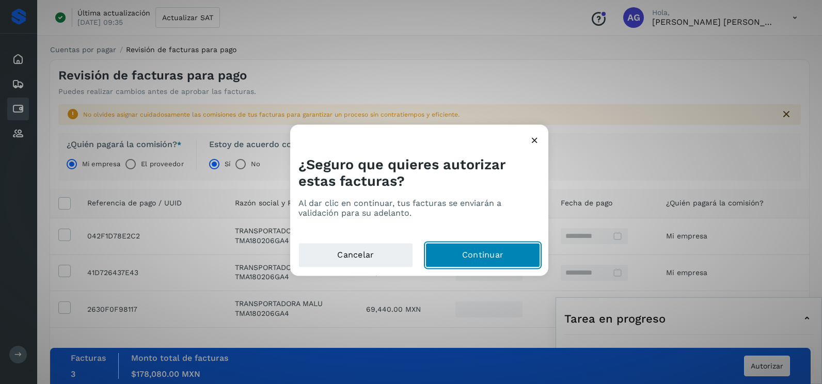
click at [462, 252] on button "Continuar" at bounding box center [483, 255] width 115 height 25
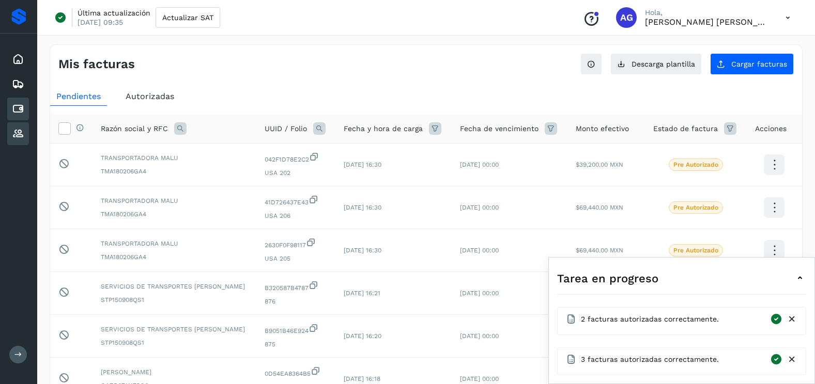
click at [19, 138] on icon at bounding box center [18, 134] width 12 height 12
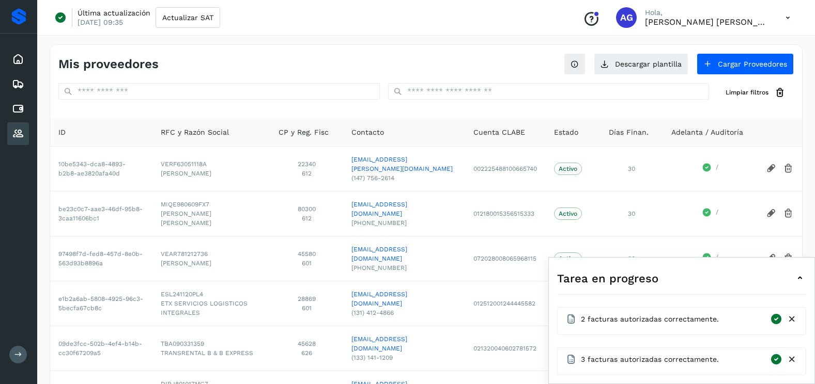
click at [503, 104] on div "Mis proveedores Descargar plantilla Cargar Proveedores Limpiar filtros" at bounding box center [426, 78] width 752 height 66
click at [496, 97] on input "text" at bounding box center [548, 91] width 321 height 17
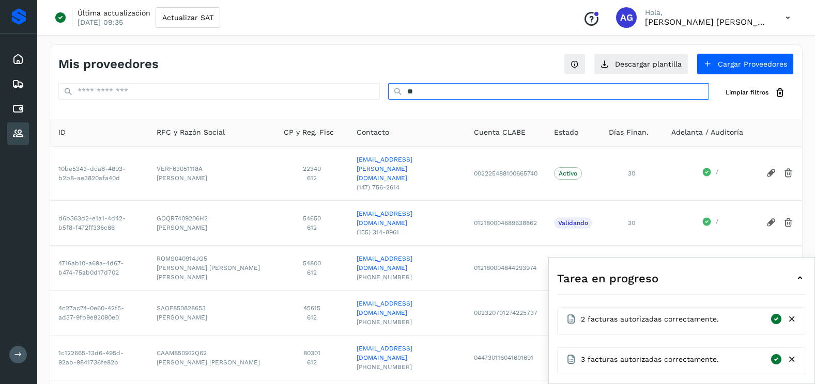
type input "*"
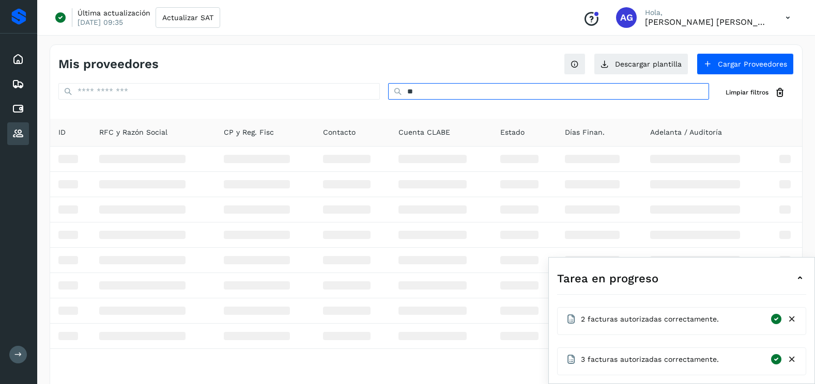
type input "*"
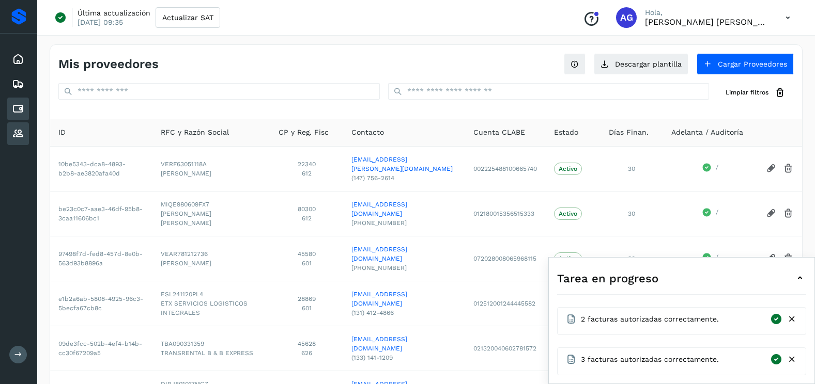
click at [23, 114] on icon at bounding box center [18, 109] width 12 height 12
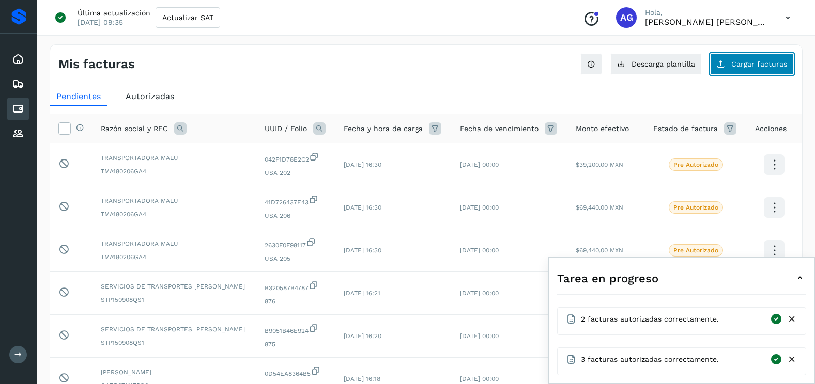
click at [758, 65] on span "Cargar facturas" at bounding box center [759, 63] width 56 height 7
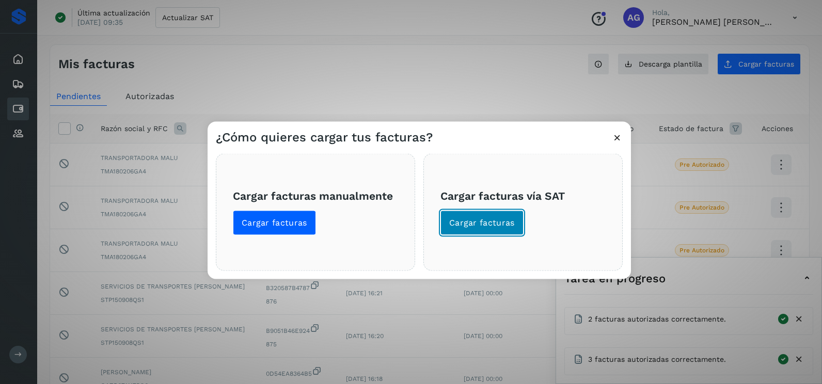
click at [465, 227] on span "Cargar facturas" at bounding box center [482, 222] width 66 height 11
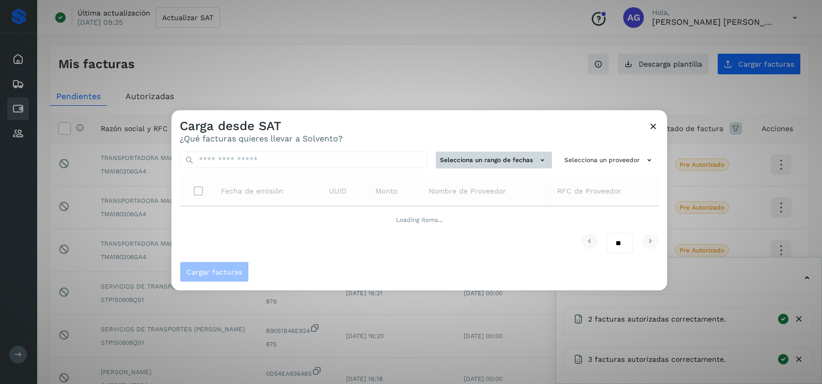
click at [497, 163] on button "Selecciona un rango de fechas" at bounding box center [494, 160] width 116 height 17
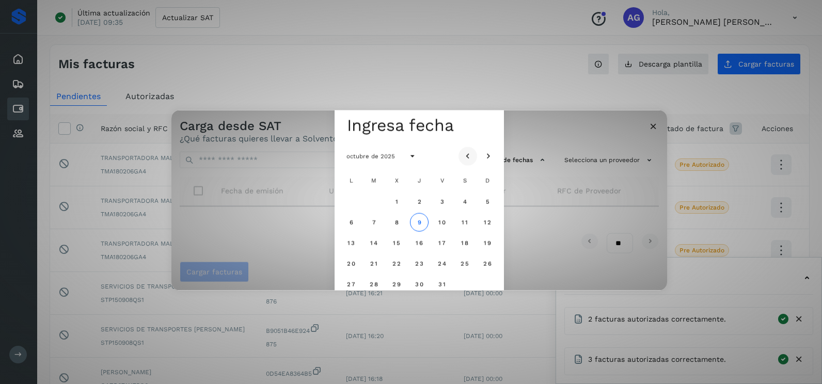
click at [471, 157] on icon "Mes anterior" at bounding box center [468, 156] width 10 height 10
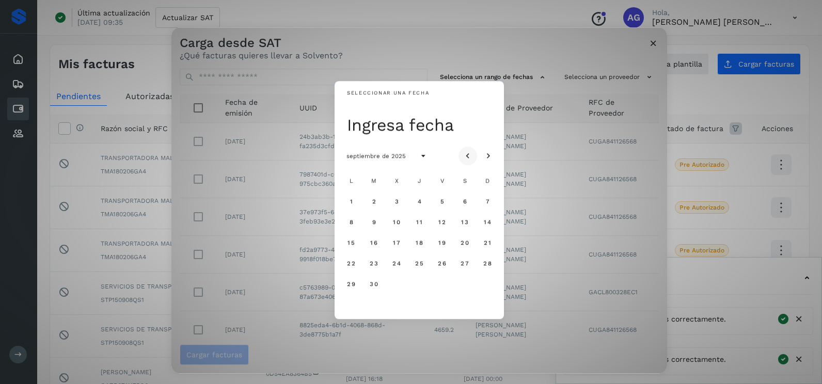
click at [471, 157] on icon "Mes anterior" at bounding box center [468, 156] width 10 height 10
click at [348, 264] on span "18" at bounding box center [351, 263] width 8 height 7
click at [367, 264] on button "19" at bounding box center [374, 263] width 19 height 19
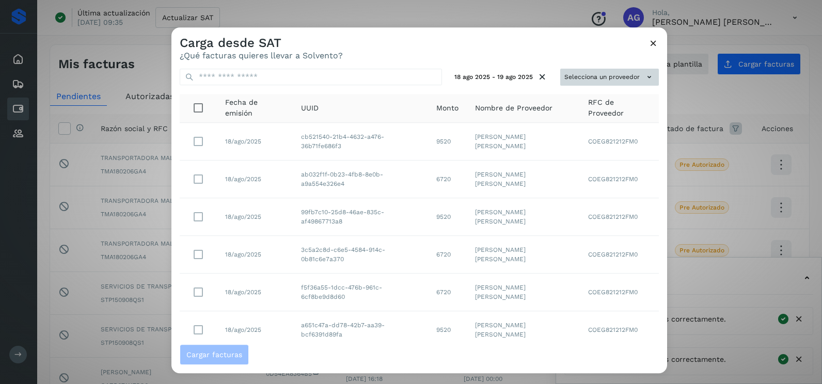
click at [604, 70] on button "Selecciona un proveedor" at bounding box center [610, 77] width 99 height 17
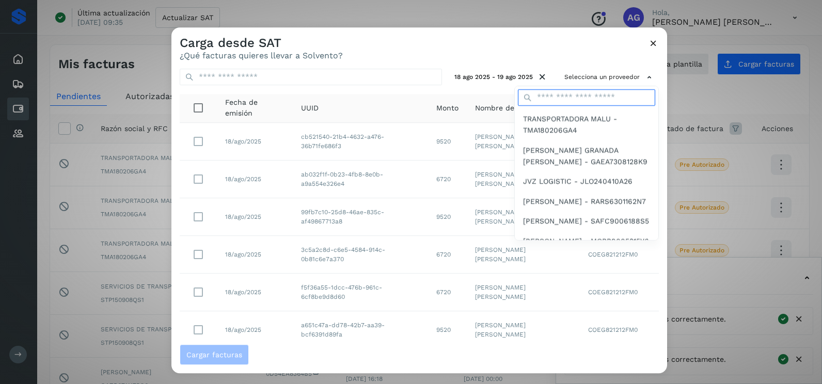
click at [572, 96] on input "text" at bounding box center [586, 97] width 137 height 17
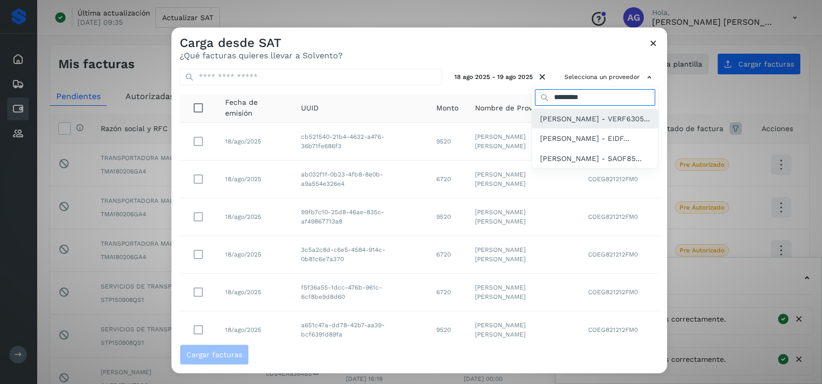
type input "*********"
click at [565, 124] on span "[PERSON_NAME] - VERF6305..." at bounding box center [595, 118] width 110 height 11
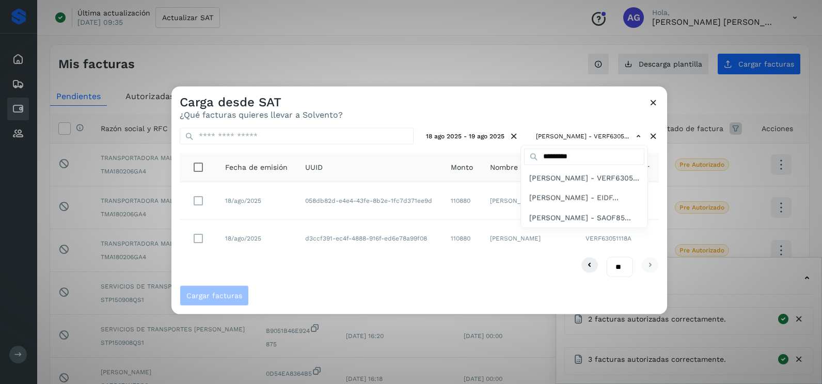
click at [206, 246] on div at bounding box center [583, 279] width 822 height 384
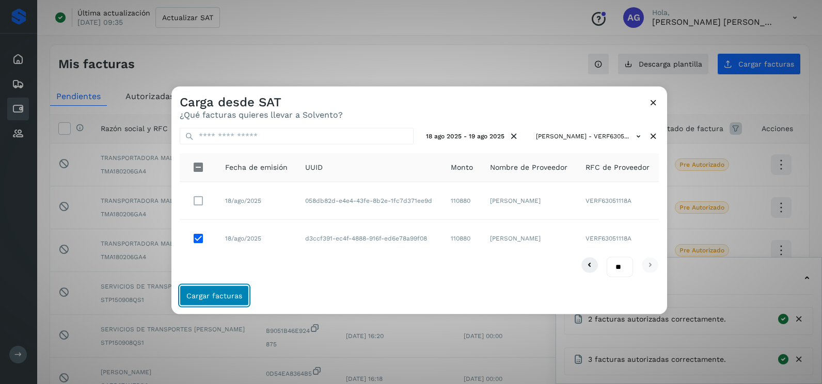
click at [231, 288] on button "Cargar facturas" at bounding box center [214, 295] width 69 height 21
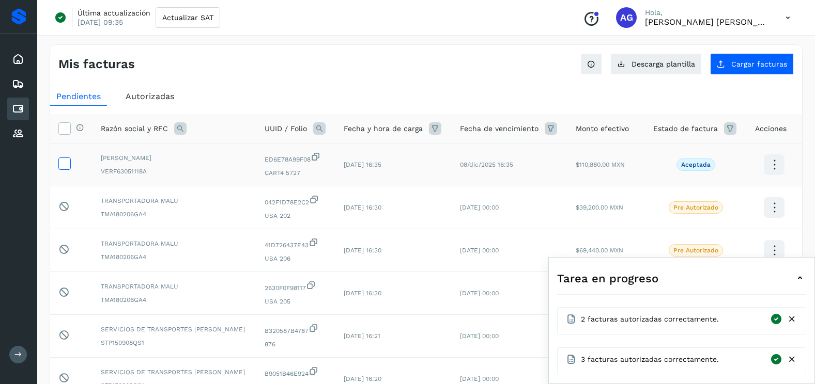
click at [66, 163] on icon at bounding box center [64, 163] width 11 height 11
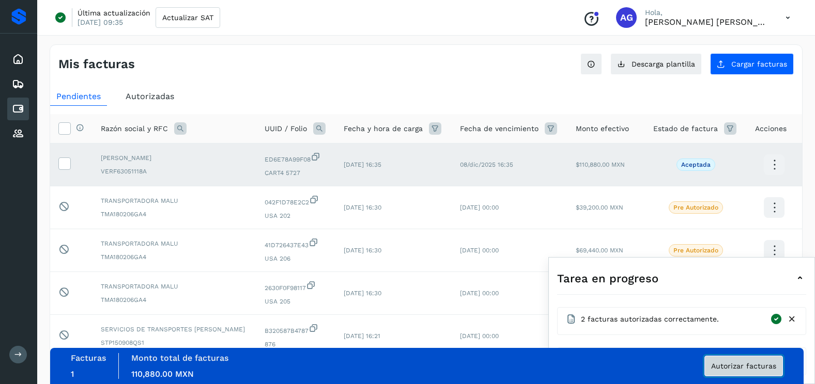
click at [766, 368] on span "Autorizar facturas" at bounding box center [743, 366] width 65 height 7
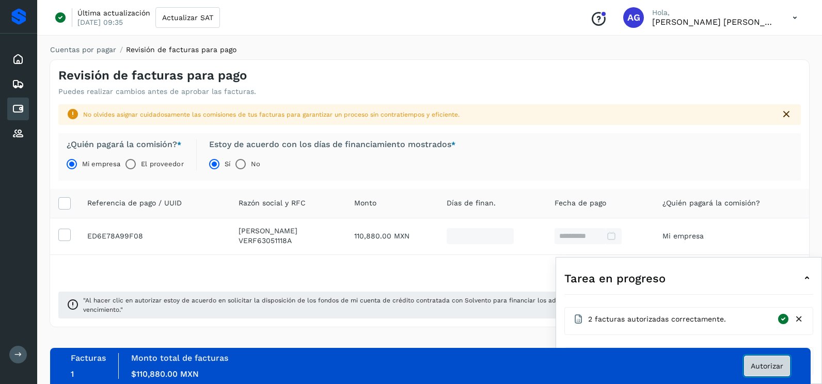
click at [753, 357] on button "Autorizar" at bounding box center [767, 366] width 46 height 21
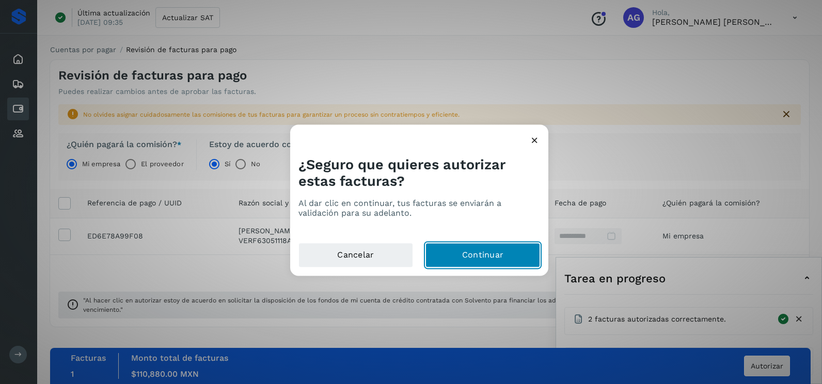
click at [525, 252] on button "Continuar" at bounding box center [483, 255] width 115 height 25
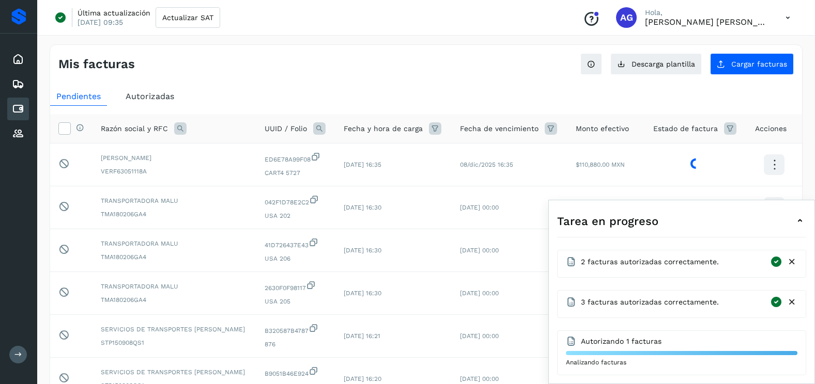
click at [792, 267] on icon at bounding box center [791, 262] width 11 height 11
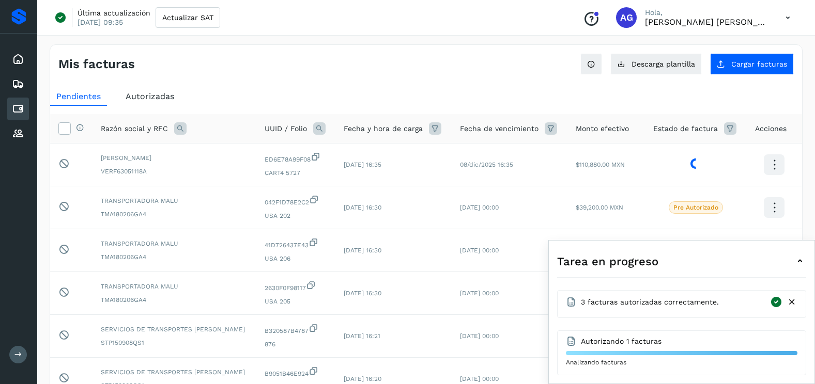
click at [794, 302] on icon at bounding box center [791, 302] width 11 height 11
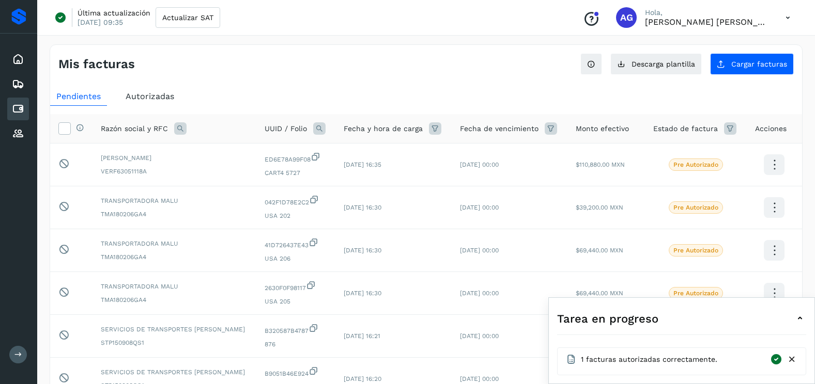
click at [792, 360] on icon at bounding box center [791, 359] width 11 height 11
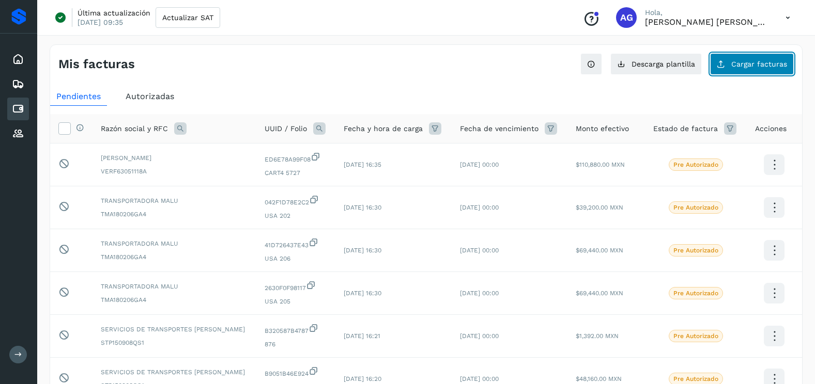
click at [740, 58] on button "Cargar facturas" at bounding box center [752, 64] width 84 height 22
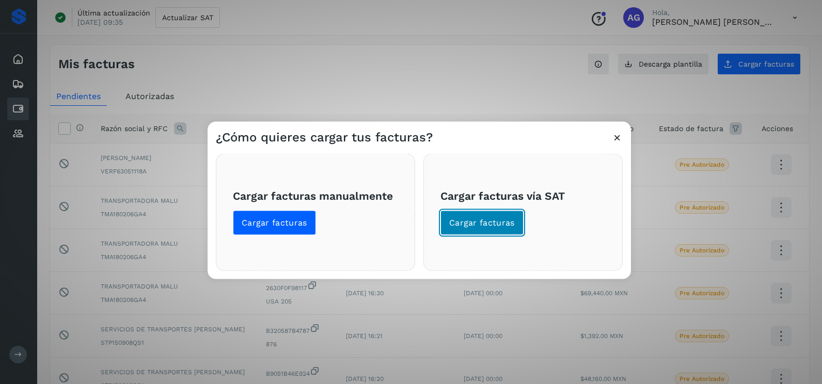
click at [505, 221] on span "Cargar facturas" at bounding box center [482, 222] width 66 height 11
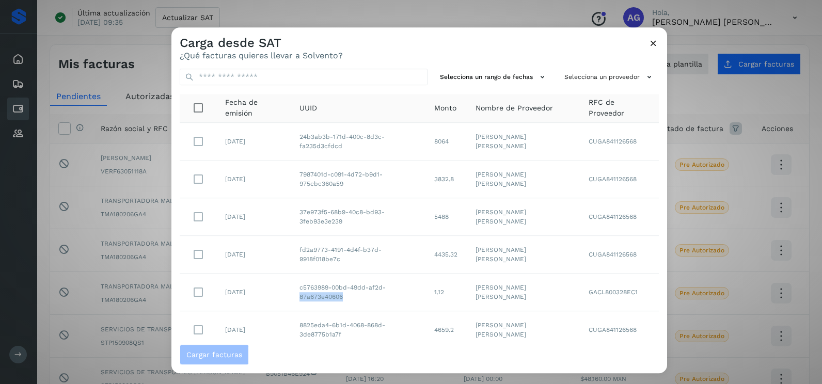
click at [420, 275] on tr "08/oct/2025 c5763989-00bd-49dd-af2d-87a673e40606 1.12 LUIS ALBERTO GARFIAS CRUZ…" at bounding box center [419, 293] width 479 height 38
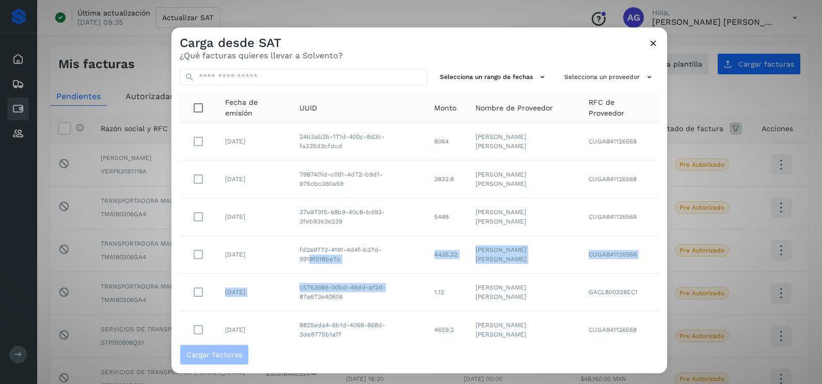
drag, startPoint x: 420, startPoint y: 275, endPoint x: 391, endPoint y: 277, distance: 29.0
click at [391, 277] on tbody "09/oct/2025 24b3ab3b-171d-400c-8d3c-fa235d3cfdcd 8064 ANA LAURA CRUZ GARCIA CUG…" at bounding box center [419, 311] width 479 height 377
click at [520, 77] on button "Selecciona un rango de fechas" at bounding box center [494, 77] width 116 height 17
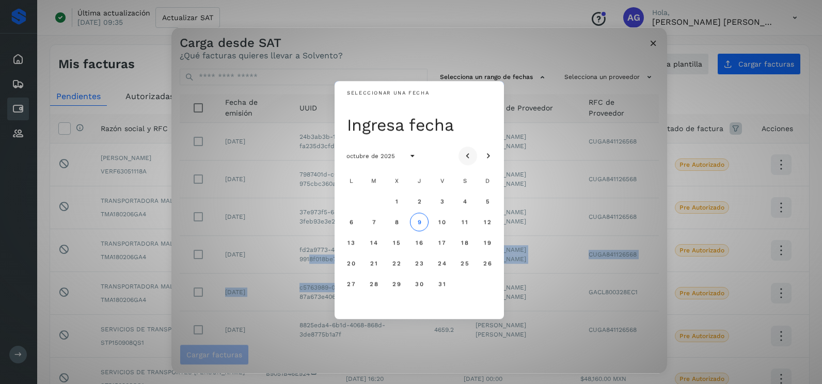
click at [468, 154] on icon "Mes anterior" at bounding box center [468, 156] width 10 height 10
click at [396, 201] on span "3" at bounding box center [396, 201] width 5 height 7
click at [417, 199] on span "4" at bounding box center [419, 201] width 5 height 7
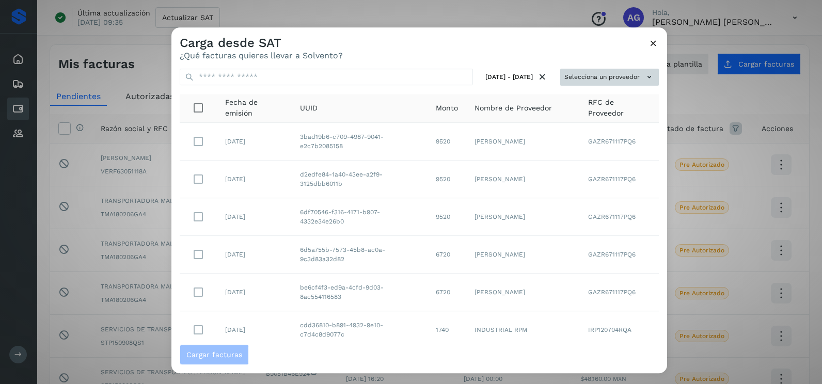
click at [599, 80] on button "Selecciona un proveedor" at bounding box center [610, 77] width 99 height 17
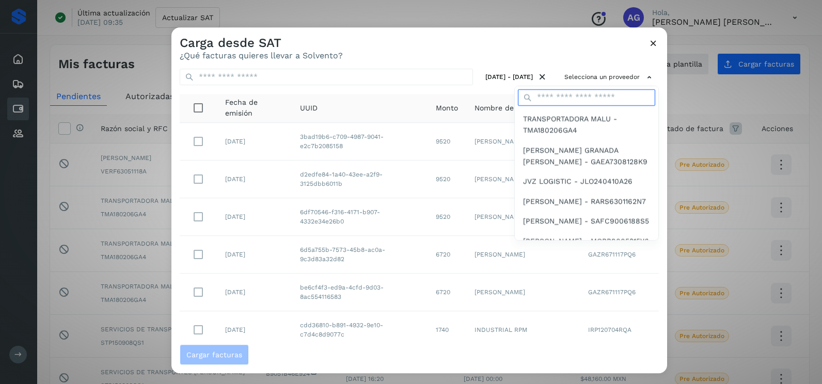
click at [578, 98] on input "text" at bounding box center [586, 97] width 137 height 17
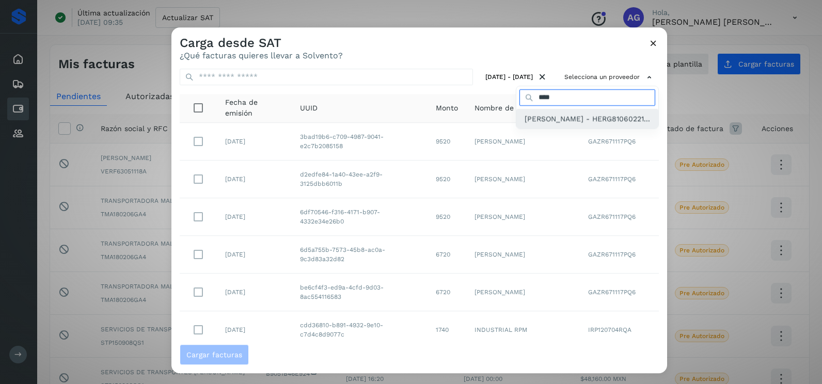
type input "****"
click at [571, 123] on span "[PERSON_NAME] - HERG81060221..." at bounding box center [588, 118] width 126 height 11
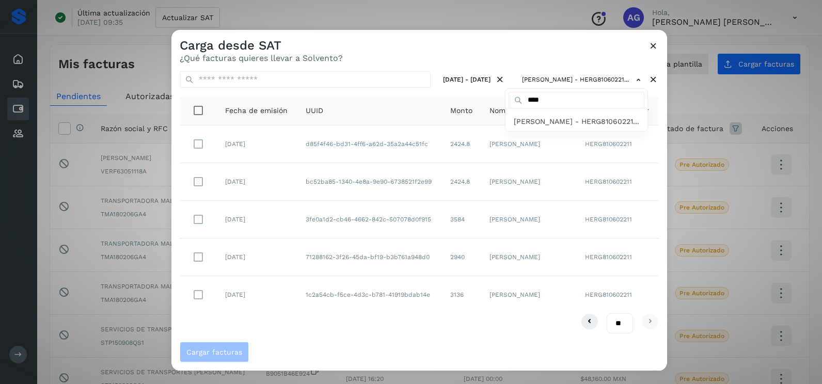
click at [482, 60] on div at bounding box center [583, 222] width 822 height 384
drag, startPoint x: 446, startPoint y: 175, endPoint x: 442, endPoint y: 182, distance: 8.8
click at [445, 175] on td "2424.8" at bounding box center [461, 182] width 39 height 38
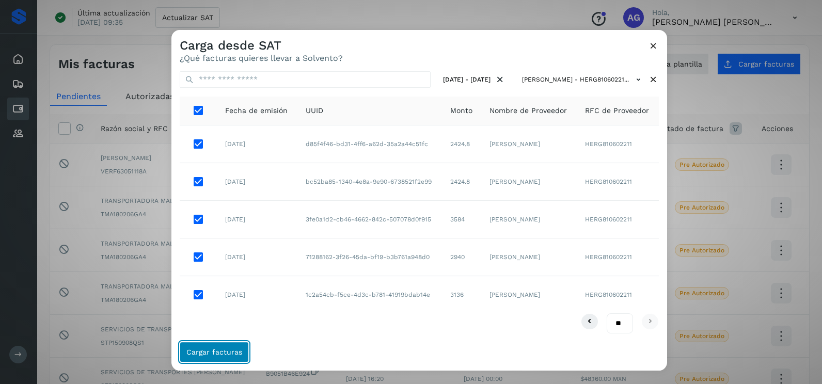
click at [235, 356] on span "Cargar facturas" at bounding box center [214, 352] width 56 height 7
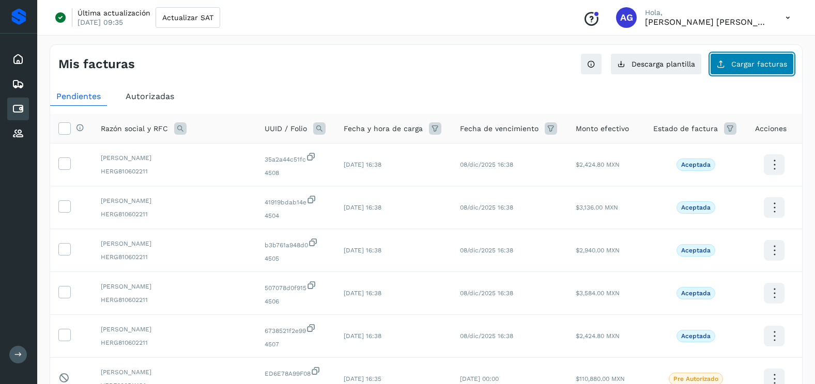
click at [777, 59] on button "Cargar facturas" at bounding box center [752, 64] width 84 height 22
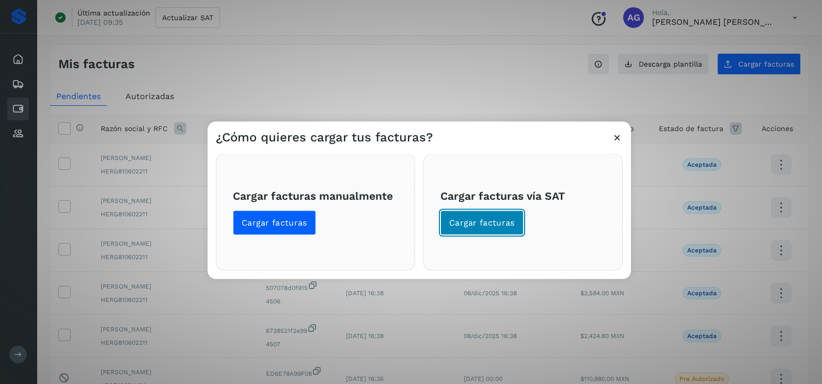
click at [491, 217] on span "Cargar facturas" at bounding box center [482, 222] width 66 height 11
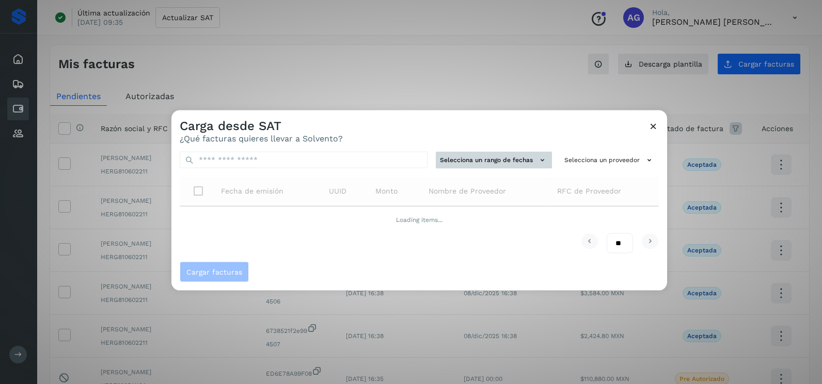
click at [481, 159] on button "Selecciona un rango de fechas" at bounding box center [494, 160] width 116 height 17
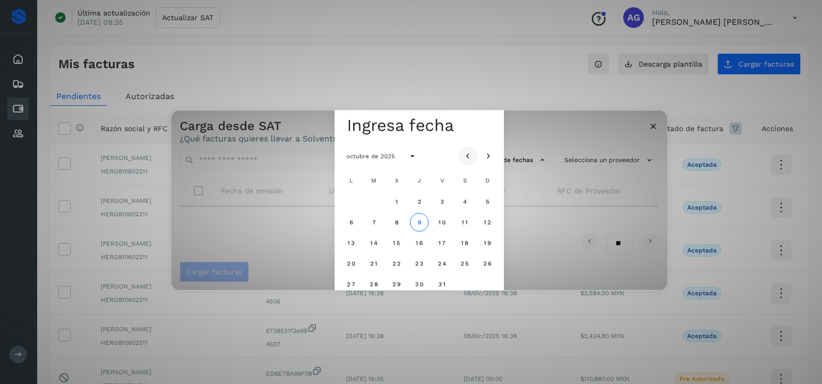
click at [471, 158] on icon "Mes anterior" at bounding box center [468, 156] width 10 height 10
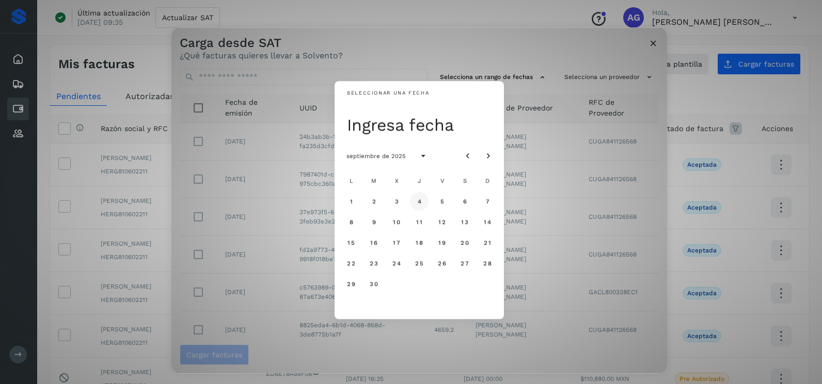
click at [420, 200] on span "4" at bounding box center [419, 201] width 5 height 7
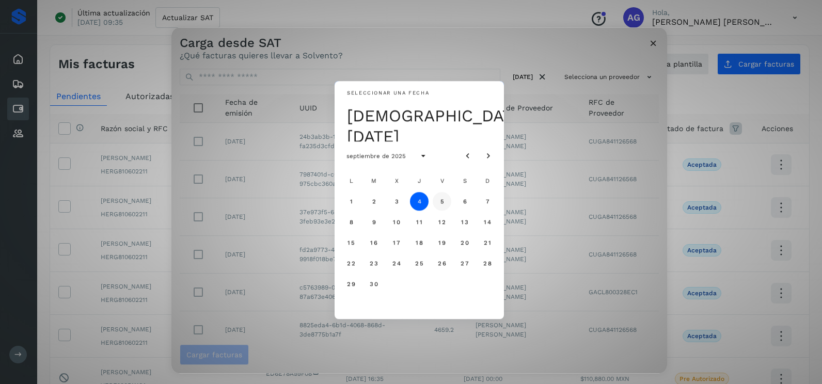
click at [448, 199] on button "5" at bounding box center [442, 201] width 19 height 19
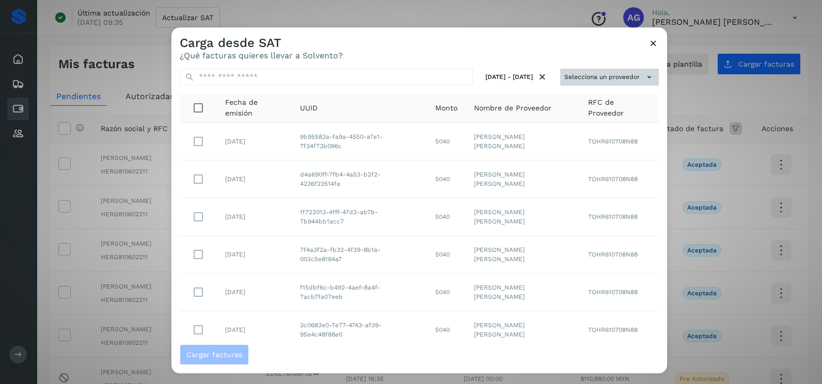
click at [584, 75] on button "Selecciona un proveedor" at bounding box center [610, 77] width 99 height 17
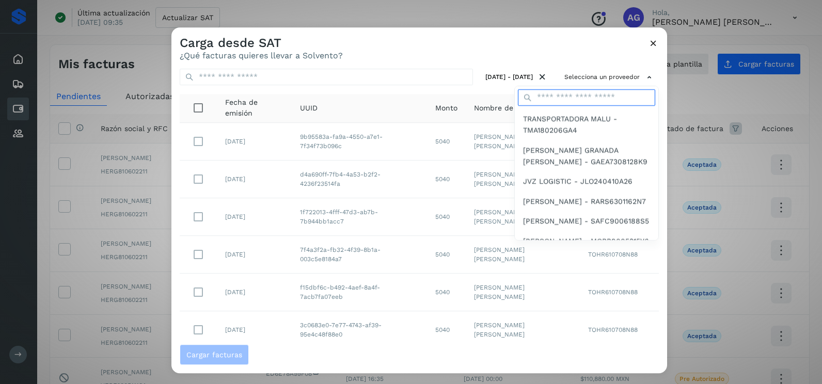
click at [568, 98] on input "text" at bounding box center [586, 97] width 137 height 17
type input "****"
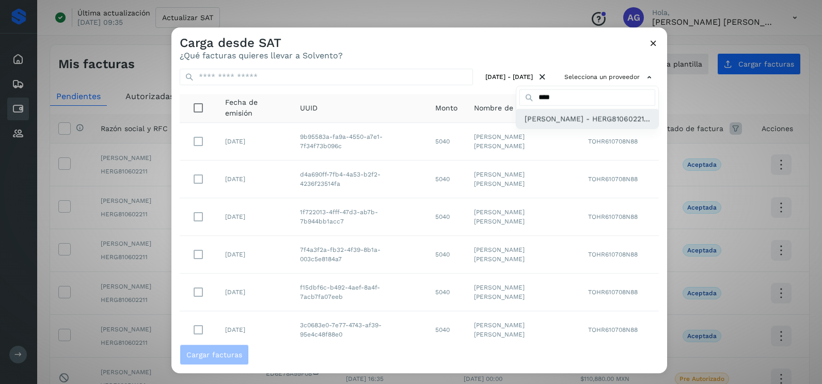
click at [547, 124] on span "[PERSON_NAME] - HERG81060221..." at bounding box center [588, 118] width 126 height 11
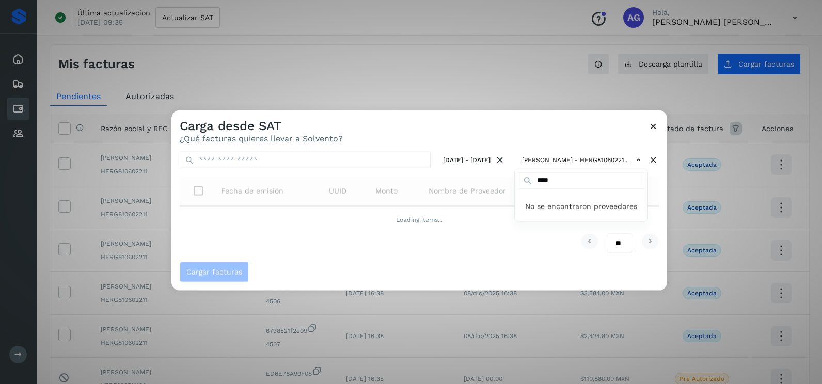
click at [503, 133] on div at bounding box center [583, 303] width 822 height 384
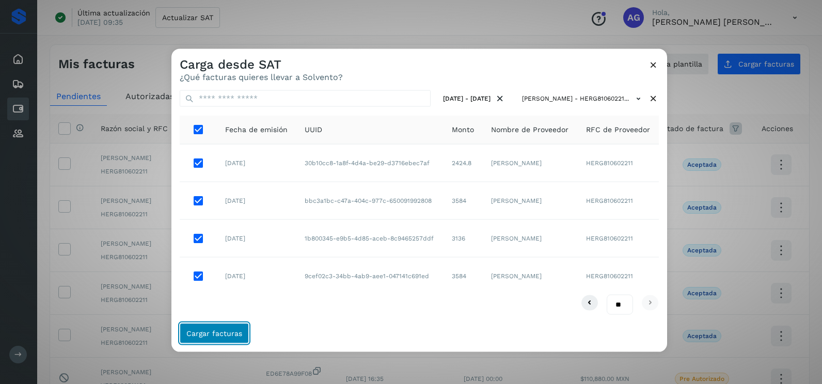
click at [241, 332] on button "Cargar facturas" at bounding box center [214, 333] width 69 height 21
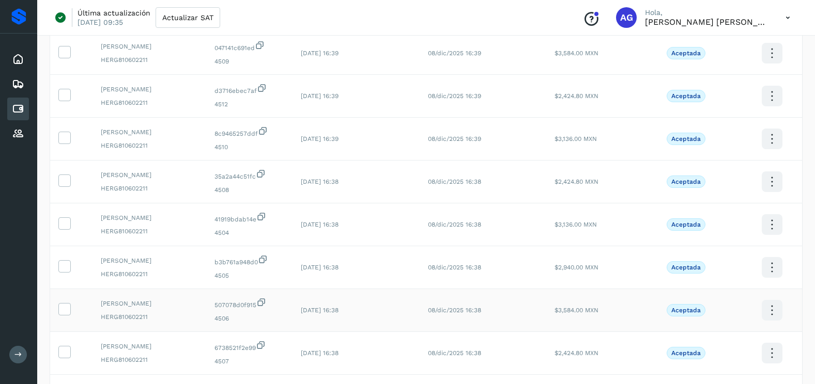
scroll to position [207, 0]
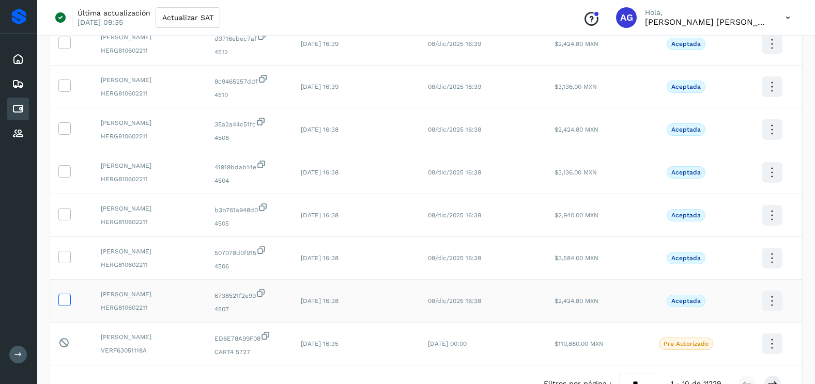
click at [60, 304] on icon at bounding box center [64, 299] width 11 height 11
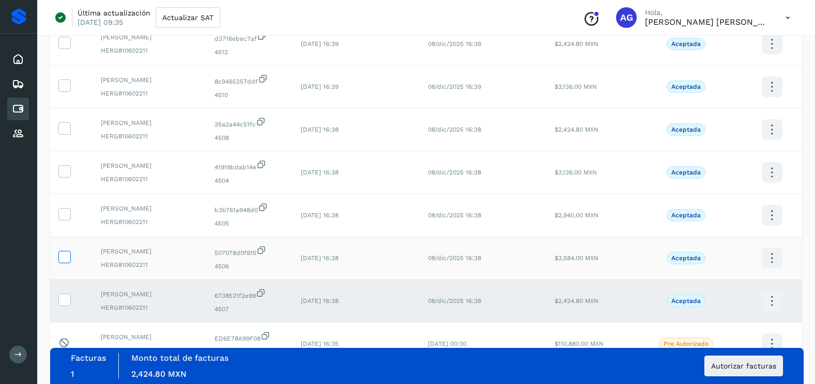
click at [67, 263] on label at bounding box center [64, 257] width 12 height 12
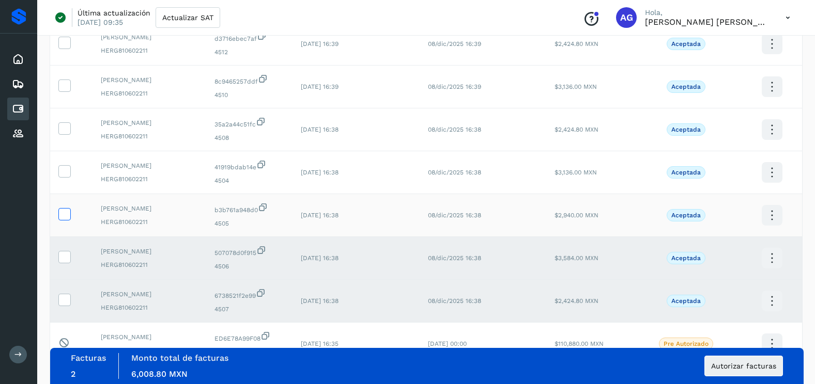
click at [63, 219] on icon at bounding box center [64, 213] width 11 height 11
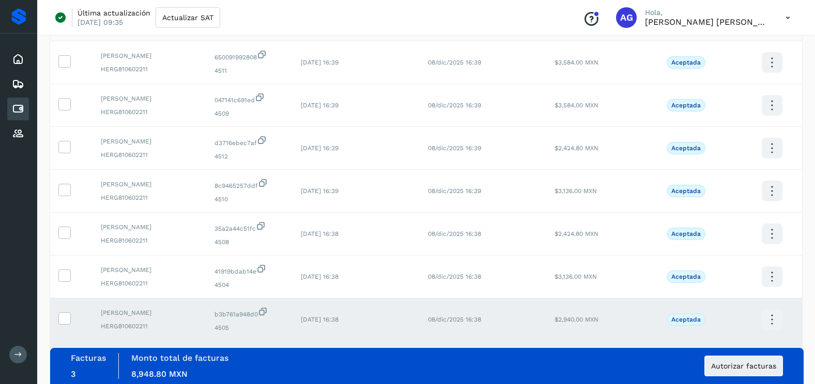
scroll to position [103, 0]
click at [65, 273] on icon at bounding box center [64, 274] width 11 height 11
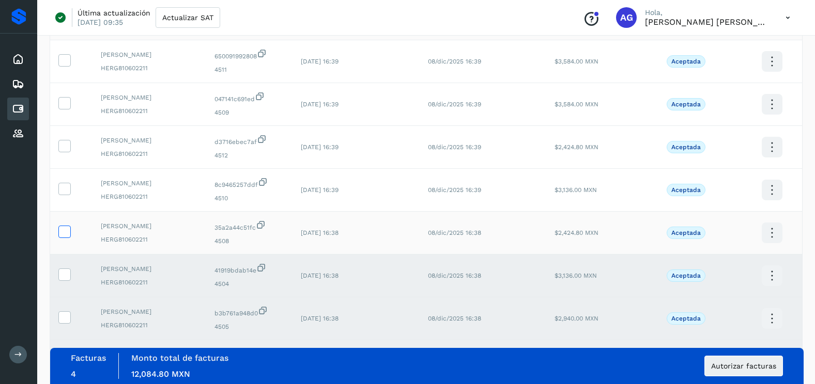
click at [66, 234] on icon at bounding box center [64, 231] width 11 height 11
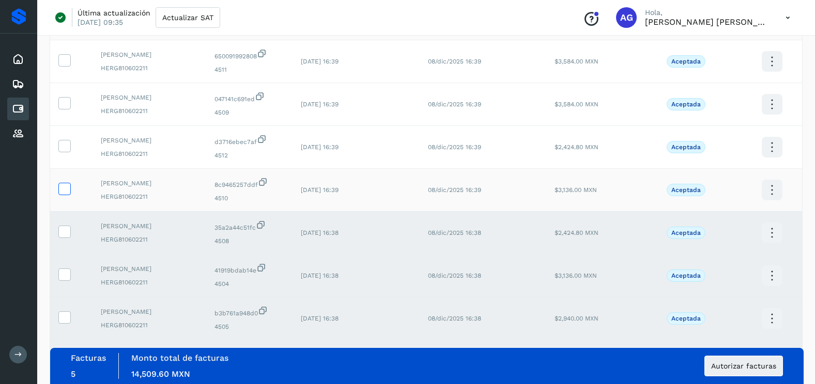
click at [63, 193] on icon at bounding box center [64, 188] width 11 height 11
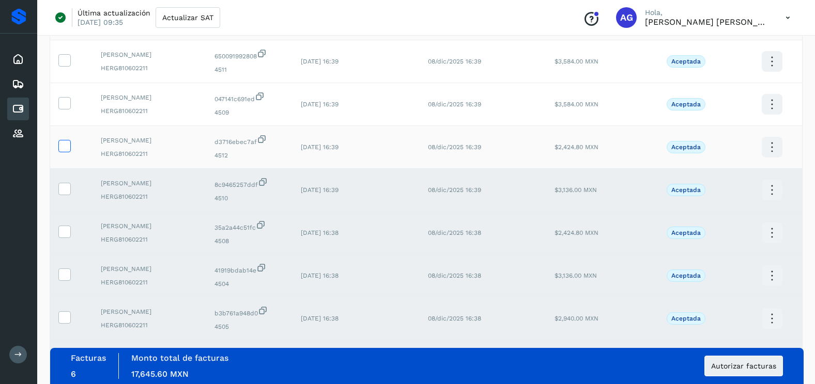
click at [63, 140] on icon at bounding box center [64, 145] width 11 height 11
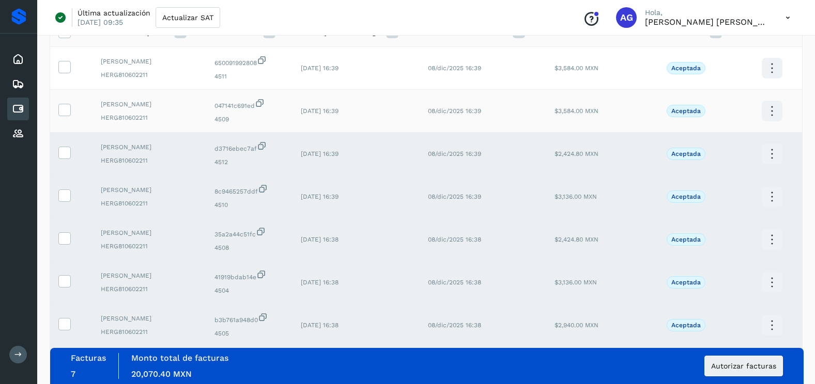
scroll to position [0, 0]
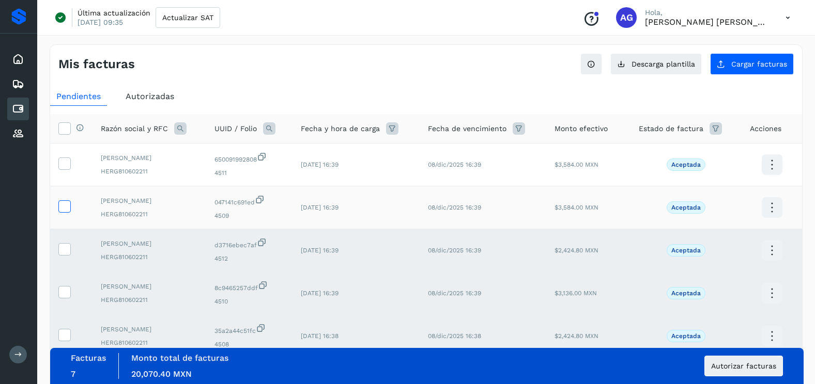
click at [62, 207] on icon at bounding box center [64, 205] width 11 height 11
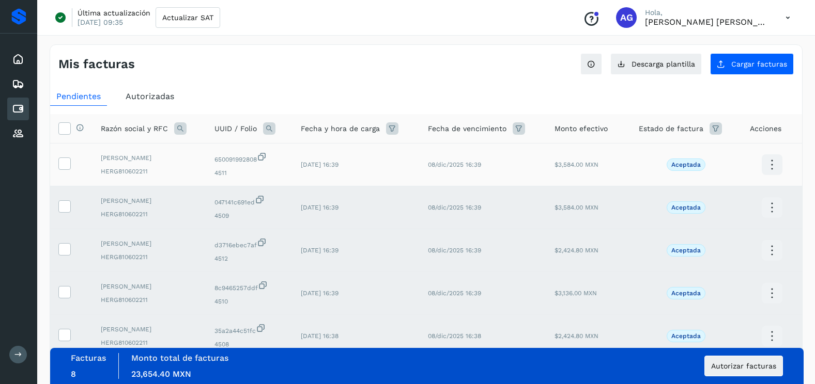
click at [66, 156] on td at bounding box center [71, 165] width 42 height 43
click at [66, 160] on icon at bounding box center [64, 163] width 11 height 11
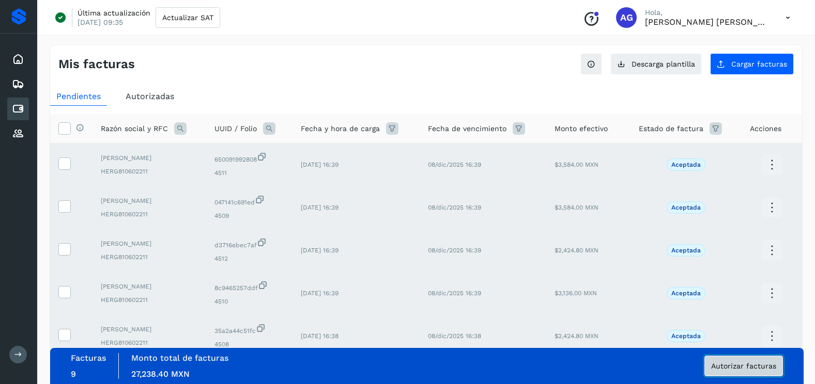
click at [750, 368] on span "Autorizar facturas" at bounding box center [743, 366] width 65 height 7
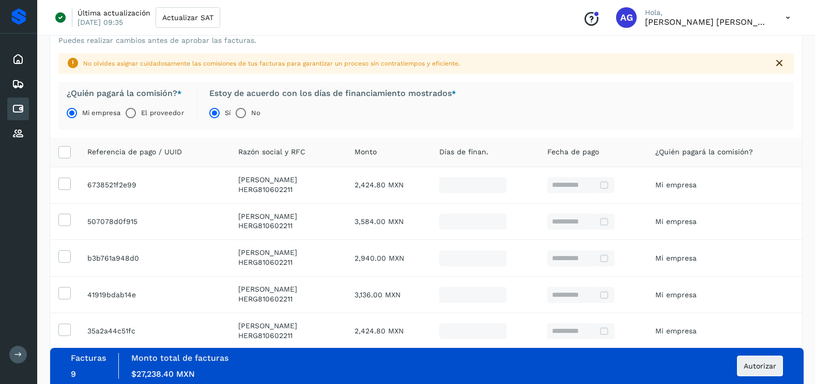
scroll to position [52, 0]
click at [768, 365] on span "Autorizar" at bounding box center [759, 366] width 33 height 7
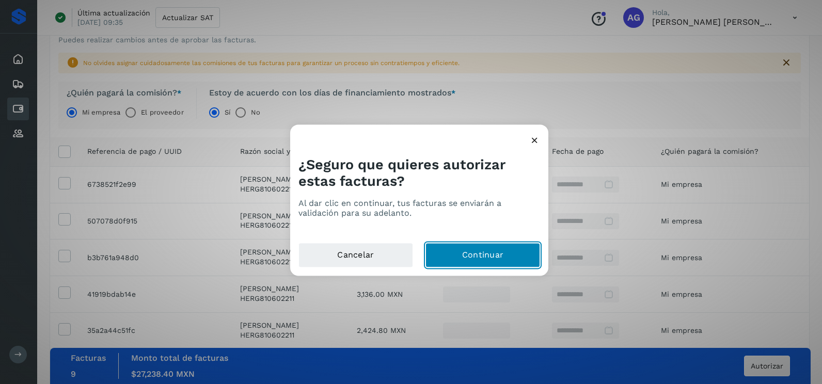
click at [495, 252] on button "Continuar" at bounding box center [483, 255] width 115 height 25
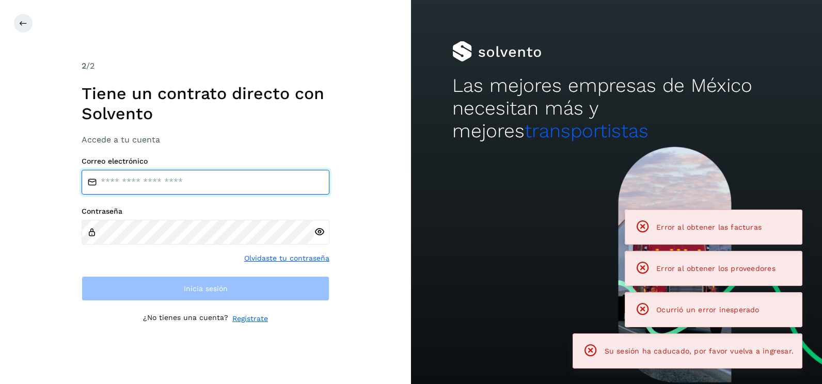
type input "**********"
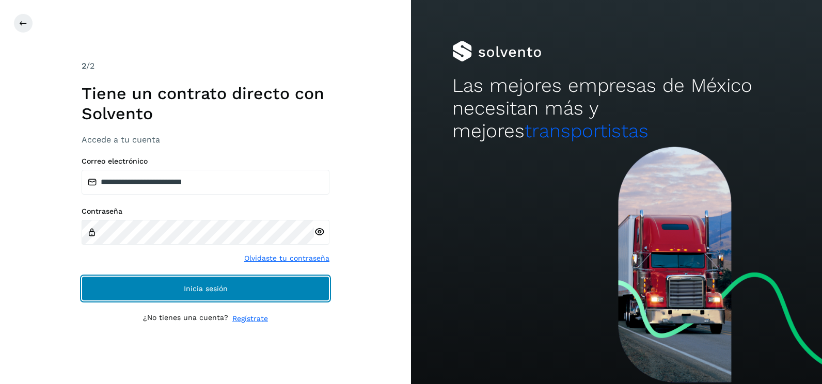
click at [296, 284] on button "Inicia sesión" at bounding box center [206, 288] width 248 height 25
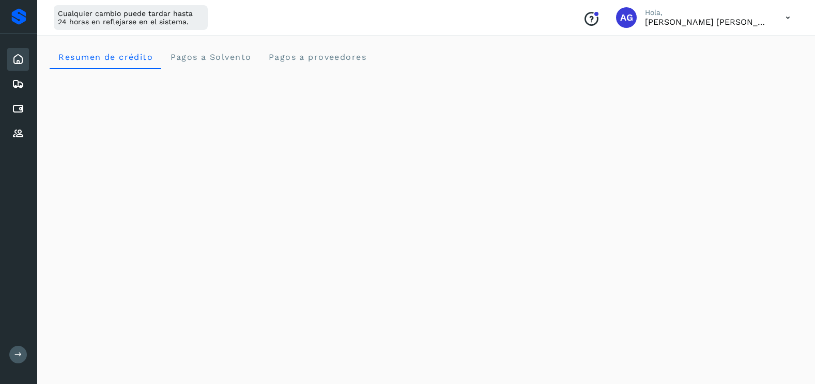
drag, startPoint x: 21, startPoint y: 134, endPoint x: 0, endPoint y: 144, distance: 23.3
click at [21, 133] on icon at bounding box center [18, 134] width 12 height 12
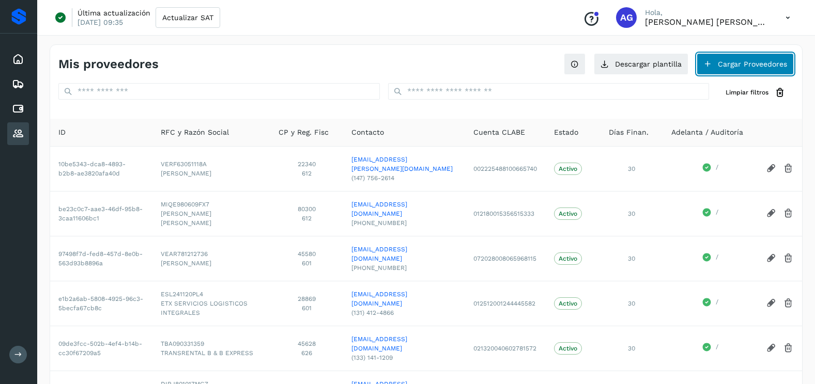
click at [766, 68] on button "Cargar Proveedores" at bounding box center [744, 64] width 97 height 22
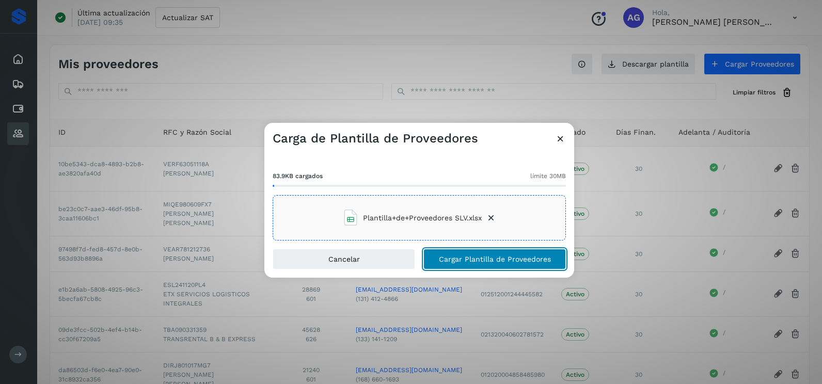
click at [525, 262] on span "Cargar Plantilla de Proveedores" at bounding box center [495, 259] width 112 height 7
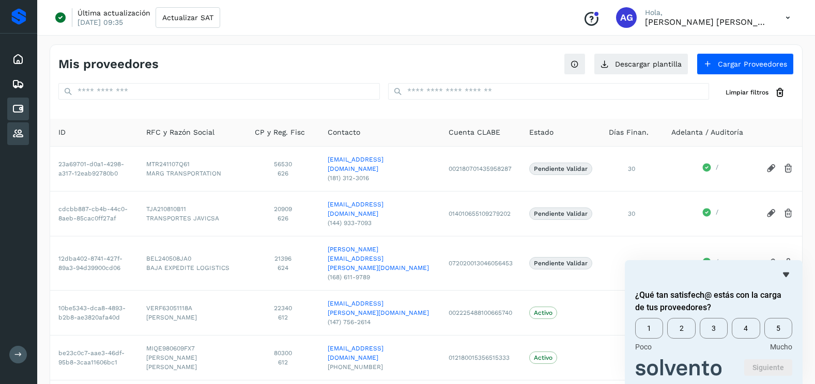
click at [24, 106] on icon at bounding box center [18, 109] width 12 height 12
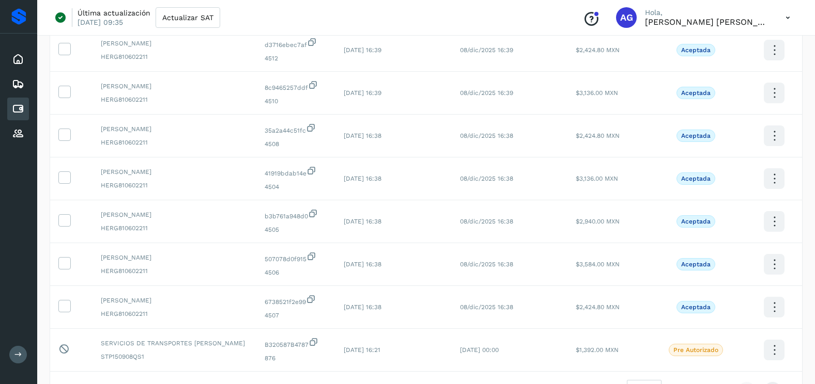
scroll to position [207, 0]
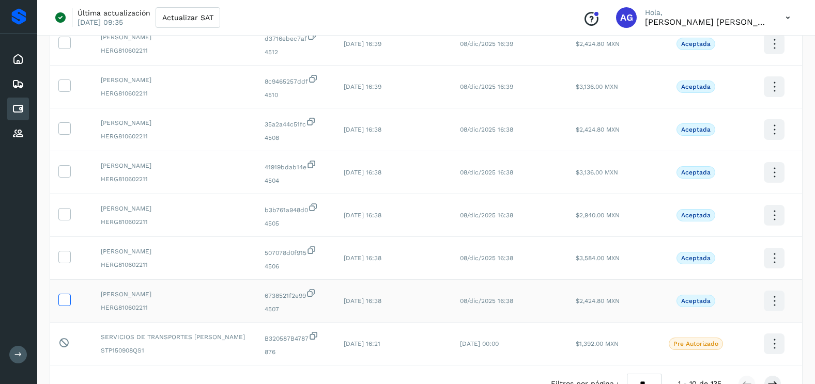
click at [66, 298] on icon at bounding box center [64, 299] width 11 height 11
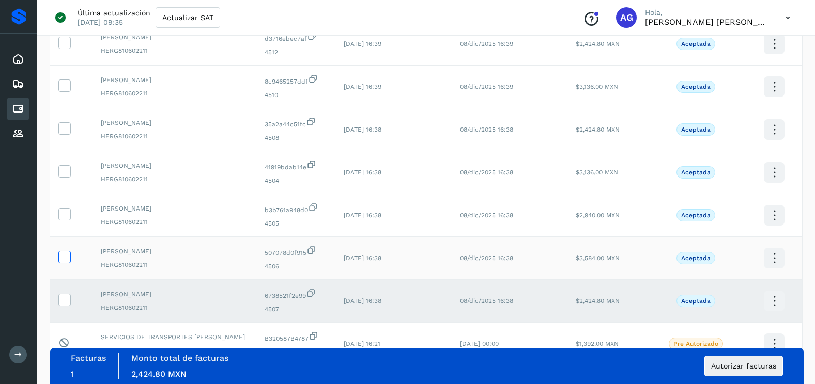
click at [66, 253] on icon at bounding box center [64, 256] width 11 height 11
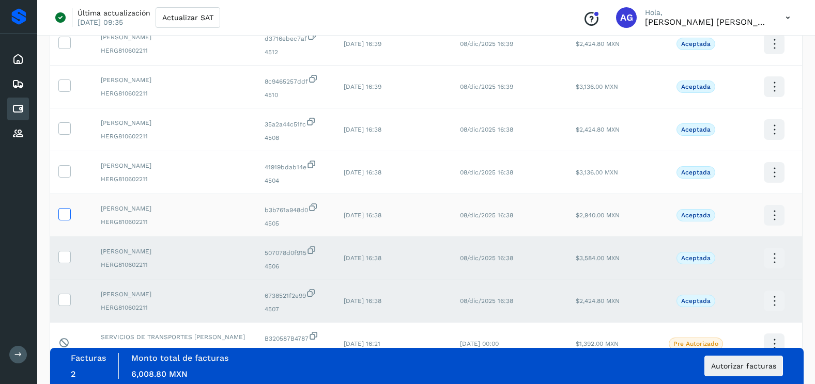
click at [66, 217] on icon at bounding box center [64, 213] width 11 height 11
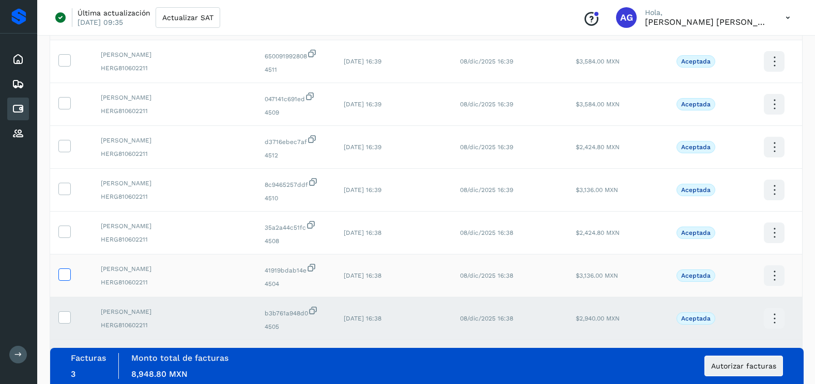
click at [67, 270] on icon at bounding box center [64, 274] width 11 height 11
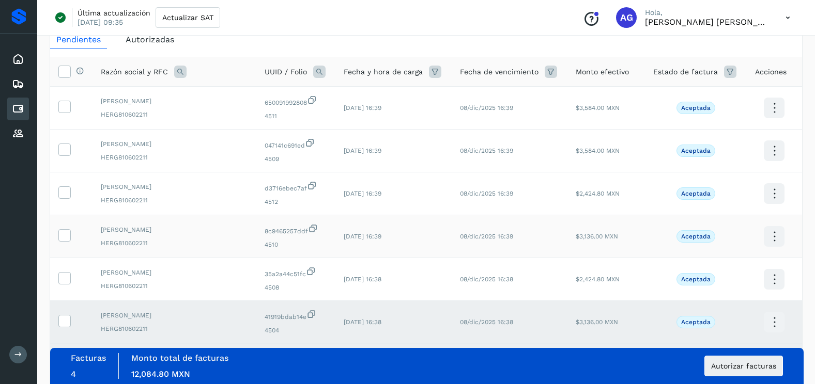
scroll to position [52, 0]
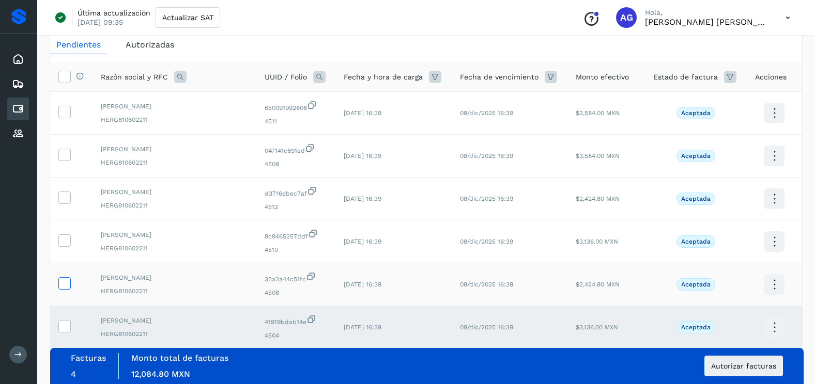
click at [67, 279] on icon at bounding box center [64, 282] width 11 height 11
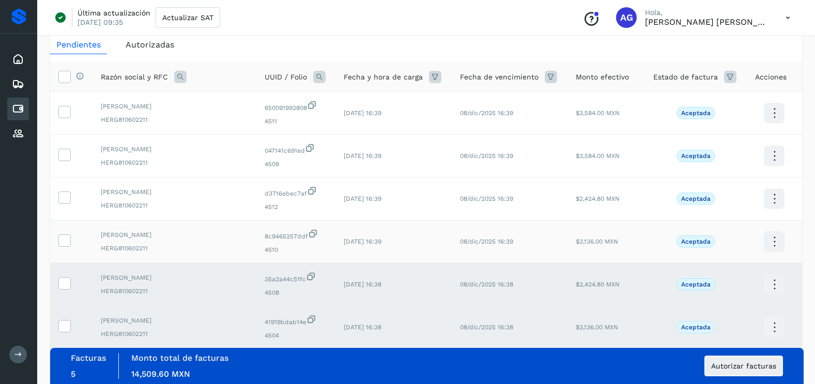
click at [64, 248] on td at bounding box center [71, 242] width 42 height 43
click at [64, 240] on icon at bounding box center [64, 240] width 11 height 11
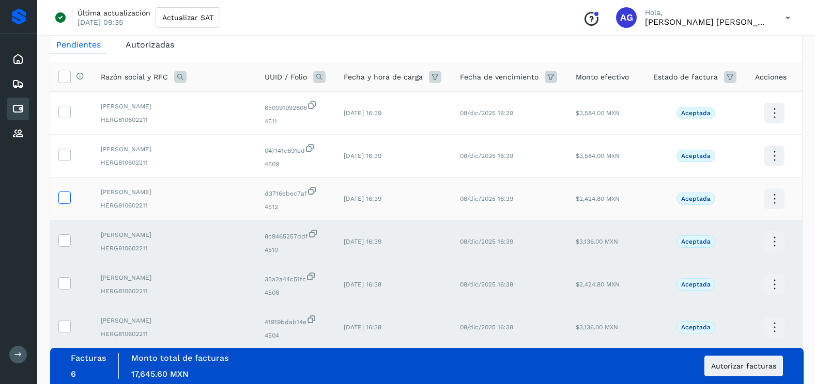
click at [67, 192] on icon at bounding box center [64, 197] width 11 height 11
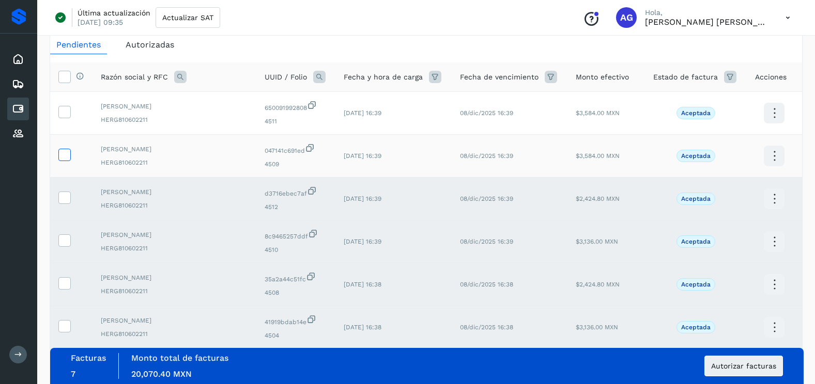
click at [69, 158] on icon at bounding box center [64, 154] width 11 height 11
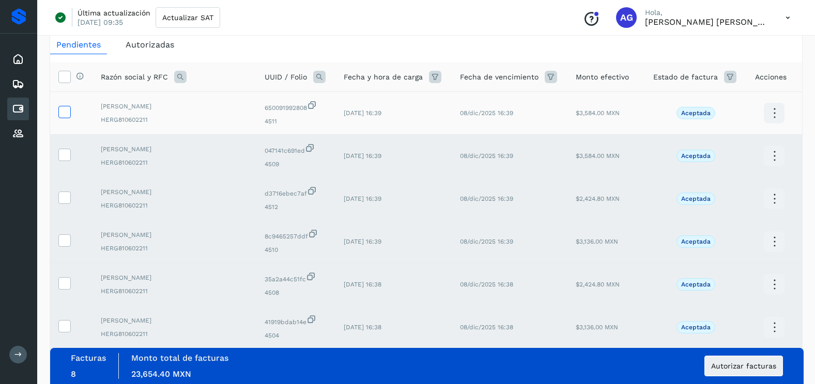
click at [67, 116] on icon at bounding box center [64, 111] width 11 height 11
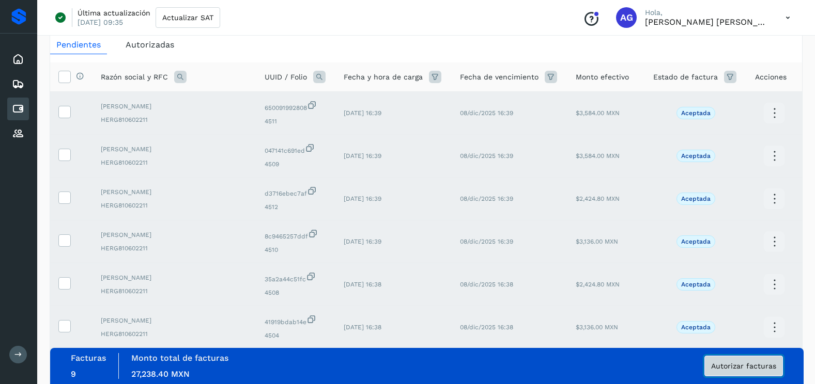
click at [765, 359] on button "Autorizar facturas" at bounding box center [743, 366] width 79 height 21
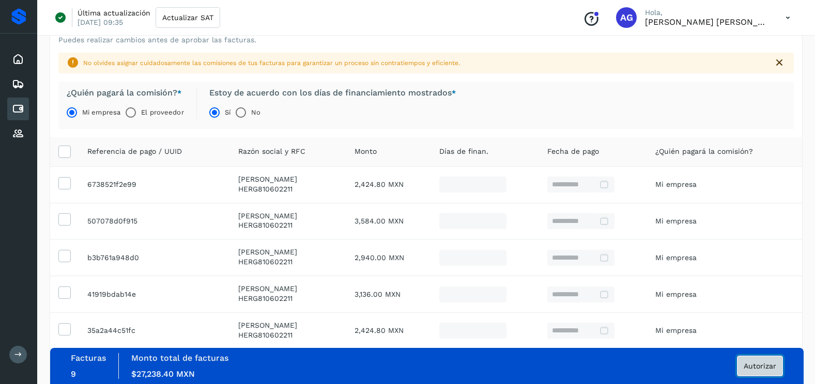
click at [766, 371] on button "Autorizar" at bounding box center [760, 366] width 46 height 21
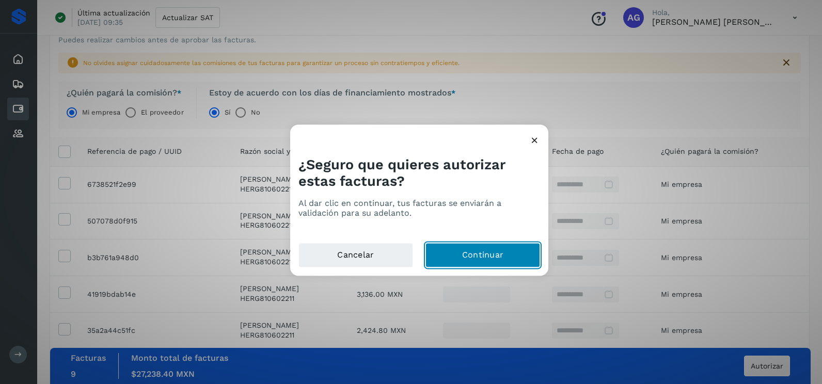
click at [523, 254] on button "Continuar" at bounding box center [483, 255] width 115 height 25
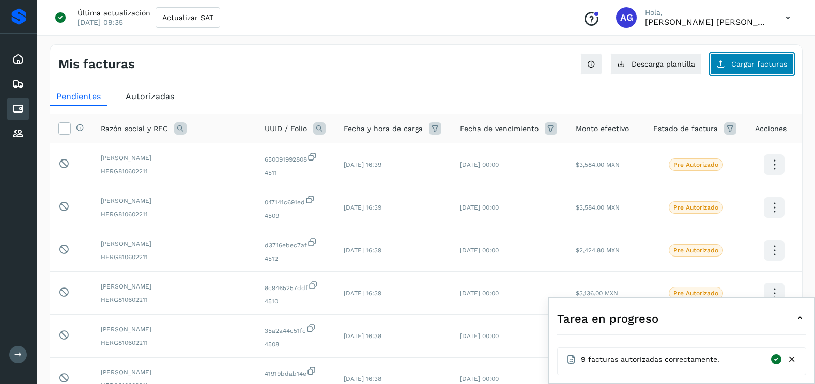
click at [735, 67] on span "Cargar facturas" at bounding box center [759, 63] width 56 height 7
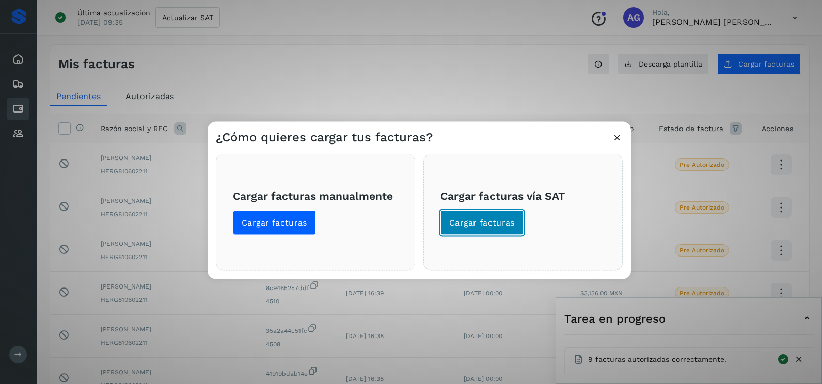
click at [502, 221] on span "Cargar facturas" at bounding box center [482, 222] width 66 height 11
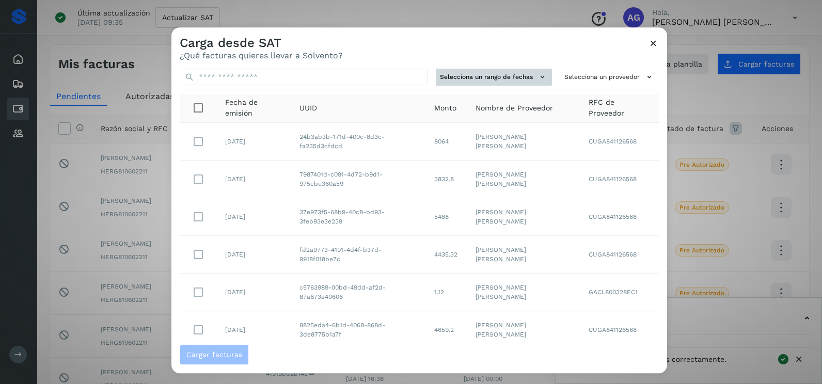
click at [497, 84] on button "Selecciona un rango de fechas" at bounding box center [494, 77] width 116 height 17
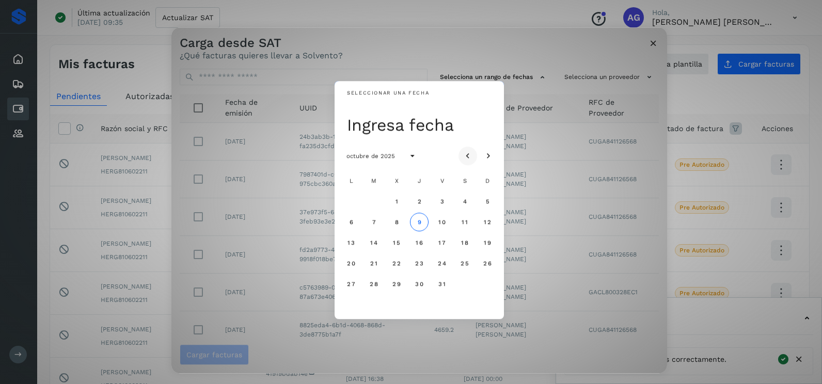
click at [464, 154] on icon "Mes anterior" at bounding box center [468, 156] width 10 height 10
click at [353, 201] on button "1" at bounding box center [351, 201] width 19 height 19
click at [372, 204] on span "2" at bounding box center [373, 201] width 5 height 7
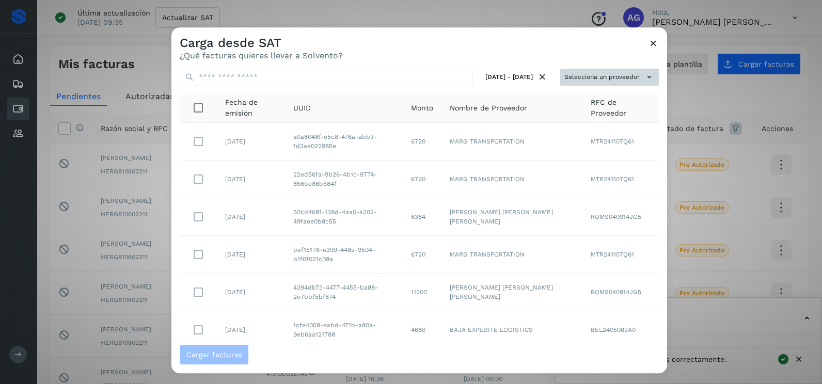
click at [592, 71] on button "Selecciona un proveedor" at bounding box center [610, 77] width 99 height 17
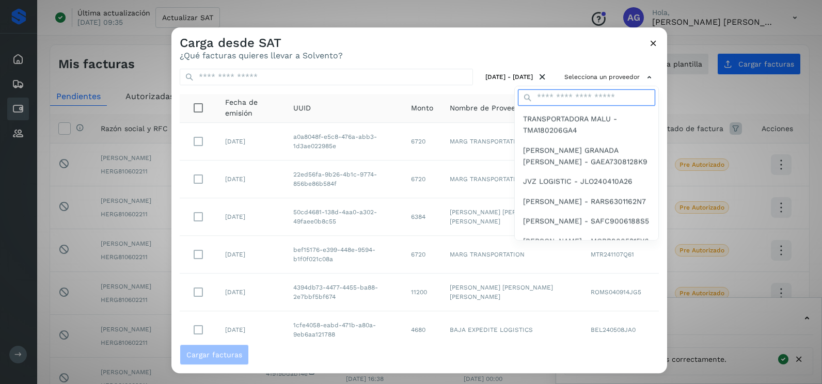
click at [559, 95] on input "text" at bounding box center [586, 97] width 137 height 17
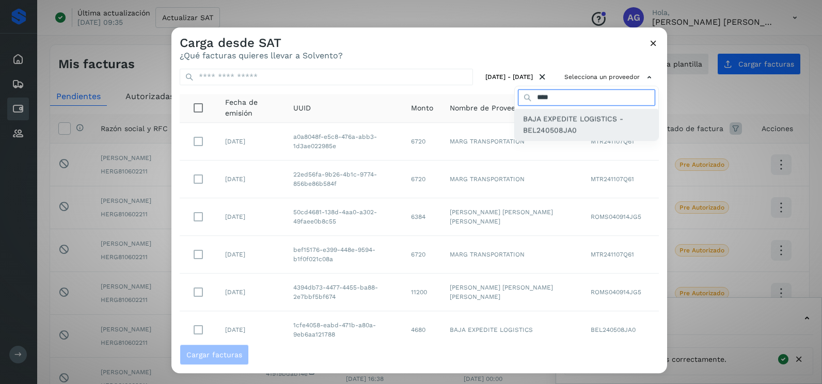
type input "****"
click at [574, 119] on span "BAJA EXPEDITE LOGISTICS - BEL240508JA0" at bounding box center [586, 124] width 127 height 23
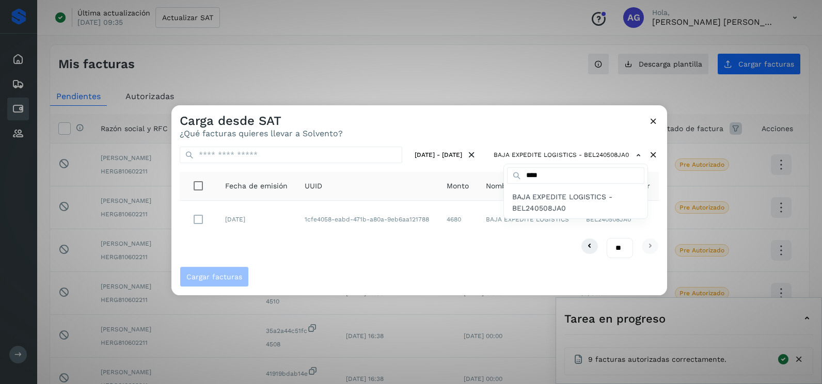
click at [331, 238] on div at bounding box center [583, 297] width 822 height 384
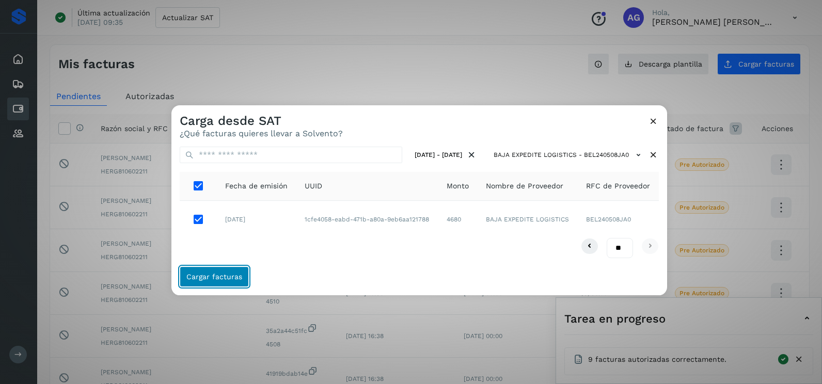
click at [237, 281] on span "Cargar facturas" at bounding box center [214, 276] width 56 height 7
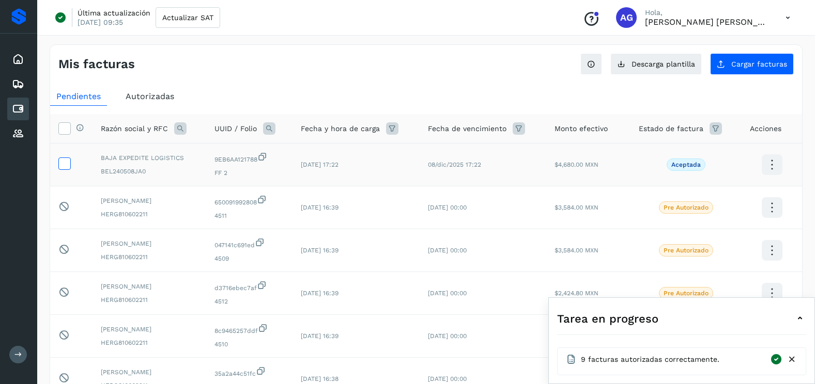
click at [60, 167] on icon at bounding box center [64, 163] width 11 height 11
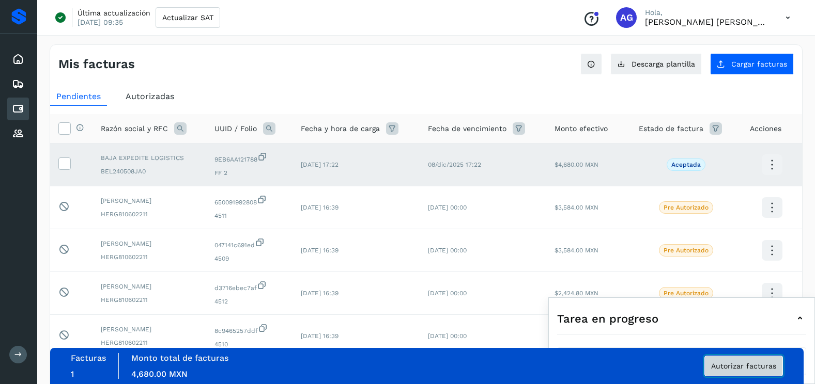
click at [745, 372] on button "Autorizar facturas" at bounding box center [743, 366] width 79 height 21
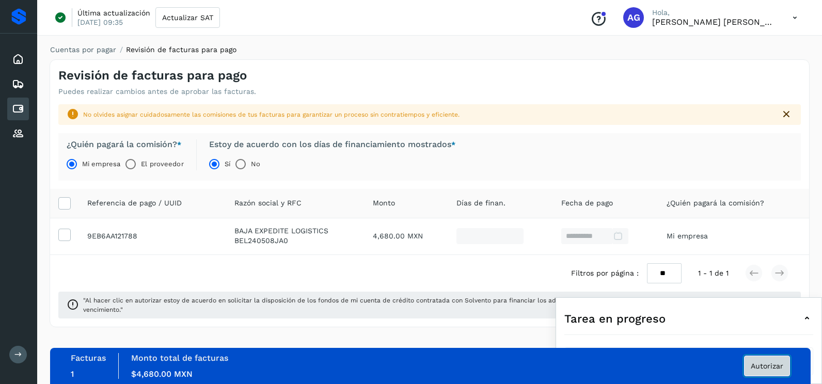
click at [771, 364] on span "Autorizar" at bounding box center [767, 366] width 33 height 7
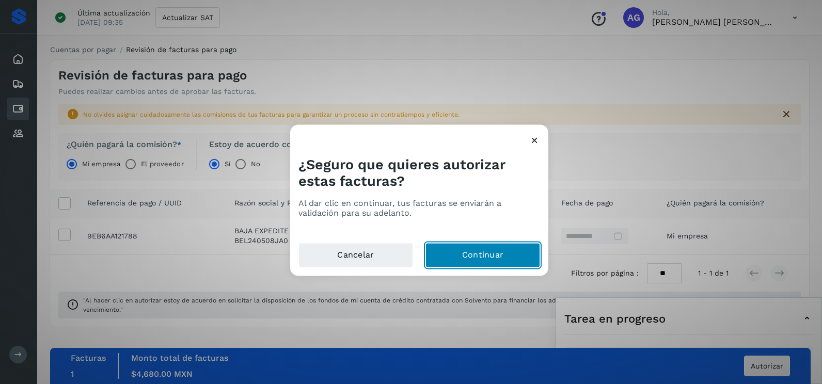
click at [527, 250] on button "Continuar" at bounding box center [483, 255] width 115 height 25
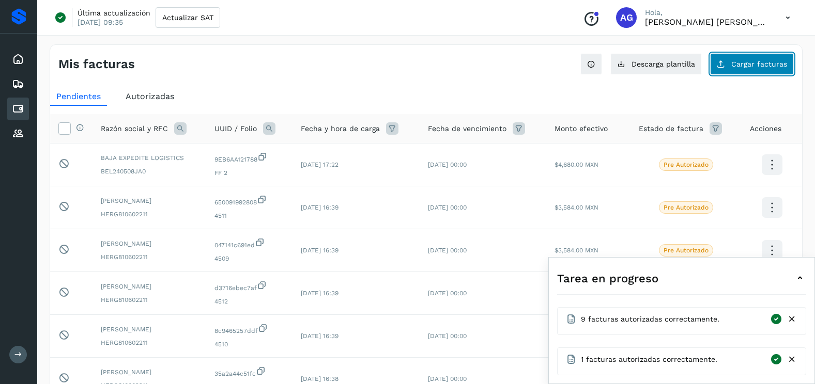
click at [759, 57] on button "Cargar facturas" at bounding box center [752, 64] width 84 height 22
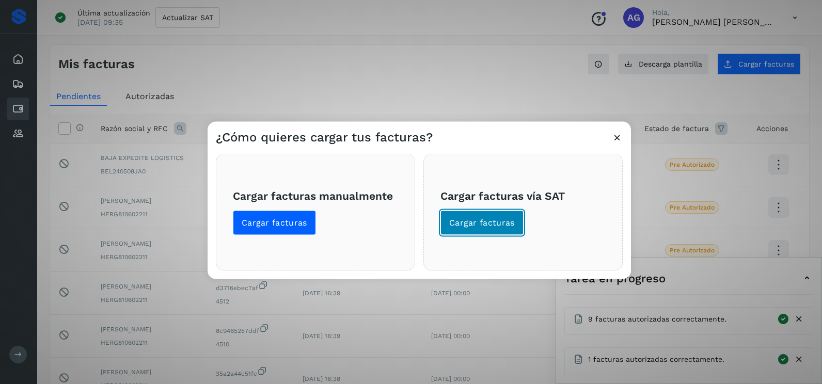
click at [492, 227] on span "Cargar facturas" at bounding box center [482, 222] width 66 height 11
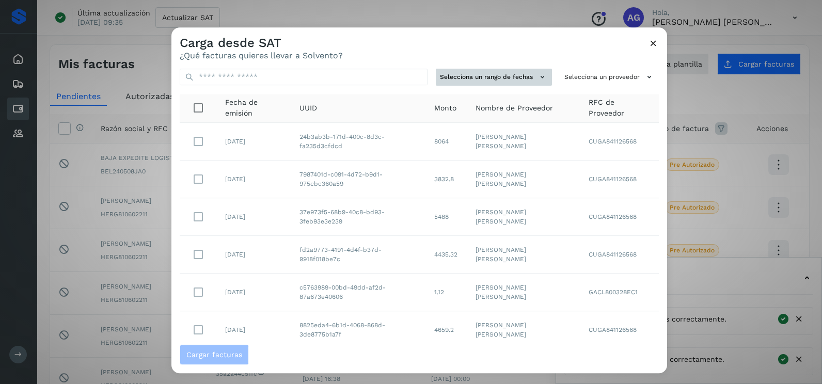
click at [502, 77] on button "Selecciona un rango de fechas" at bounding box center [494, 77] width 116 height 17
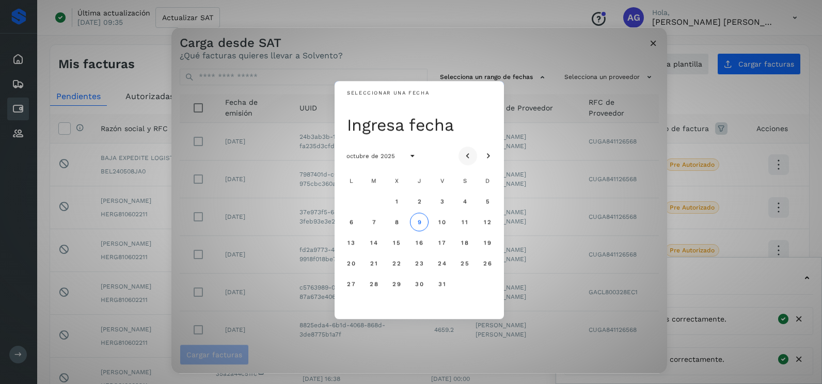
click at [465, 152] on icon "Mes anterior" at bounding box center [468, 156] width 10 height 10
click at [347, 201] on button "1" at bounding box center [351, 201] width 19 height 19
click at [373, 206] on button "2" at bounding box center [374, 201] width 19 height 19
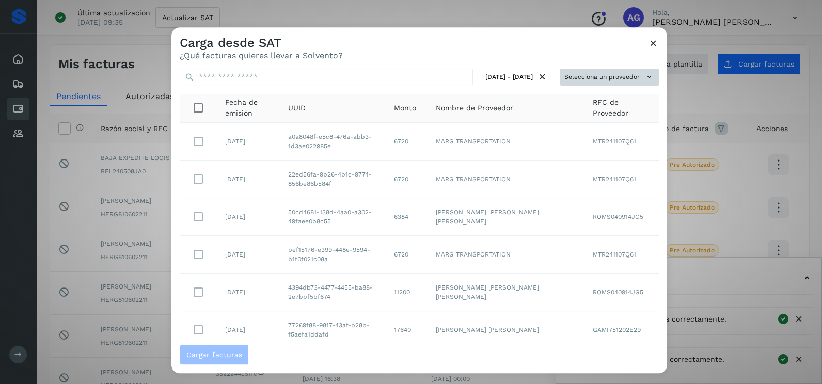
click at [592, 74] on button "Selecciona un proveedor" at bounding box center [610, 77] width 99 height 17
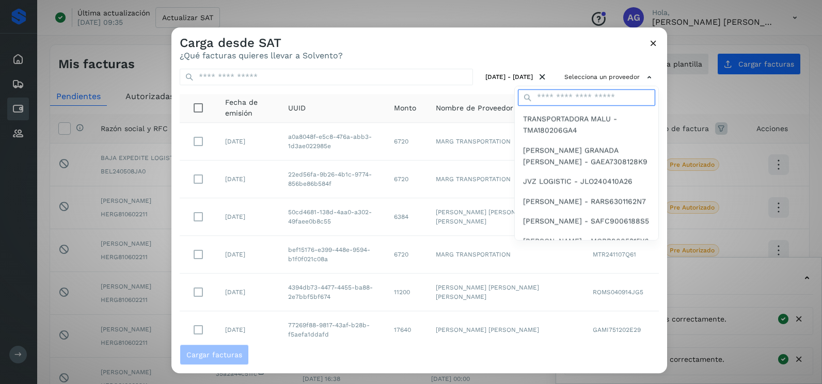
click at [559, 92] on input "text" at bounding box center [586, 97] width 137 height 17
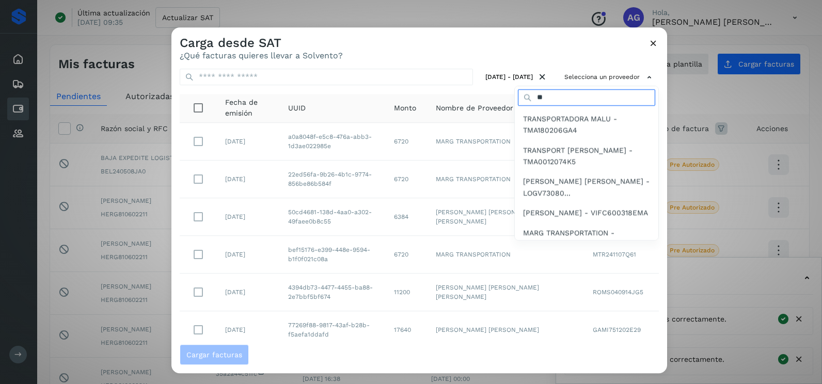
type input "*"
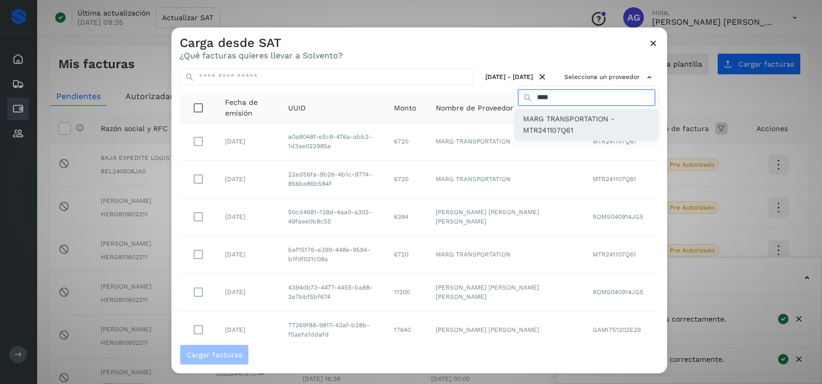
type input "****"
click at [563, 123] on span "MARG TRANSPORTATION - MTR241107Q61" at bounding box center [586, 124] width 127 height 23
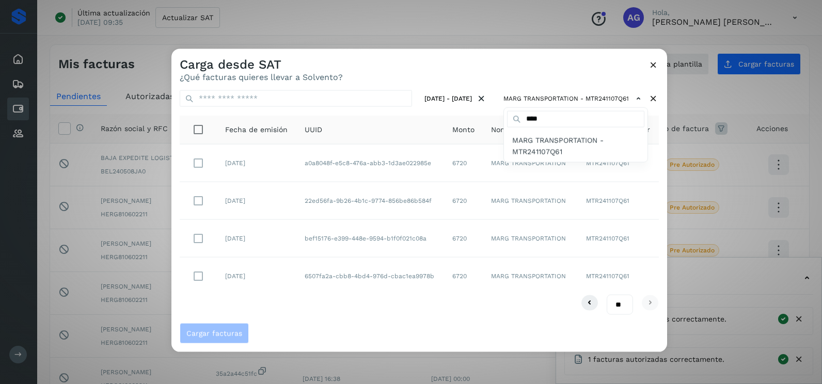
click at [207, 206] on div at bounding box center [583, 241] width 822 height 384
click at [195, 201] on div at bounding box center [583, 241] width 822 height 384
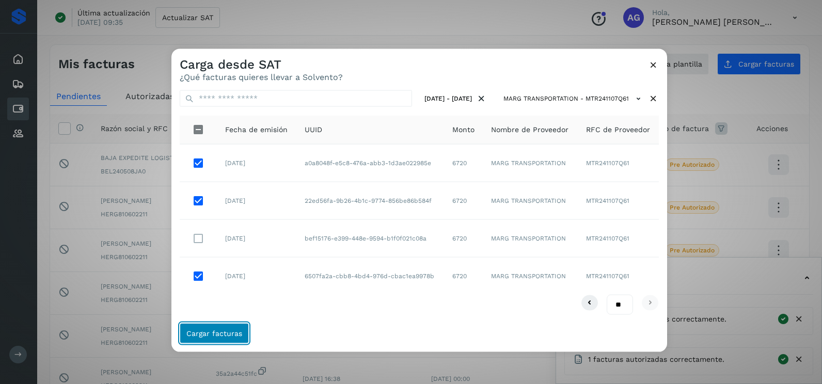
click at [246, 336] on button "Cargar facturas" at bounding box center [214, 333] width 69 height 21
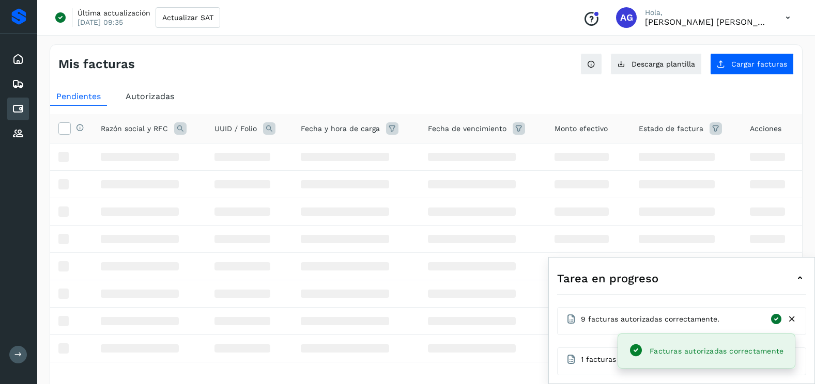
click at [227, 231] on td at bounding box center [249, 239] width 86 height 27
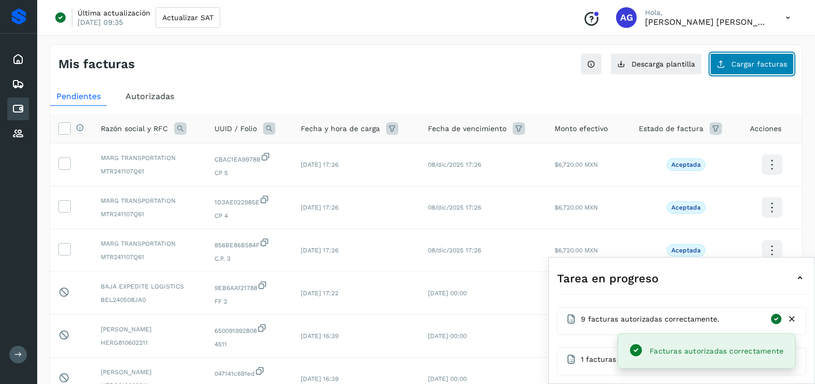
click at [750, 67] on span "Cargar facturas" at bounding box center [759, 63] width 56 height 7
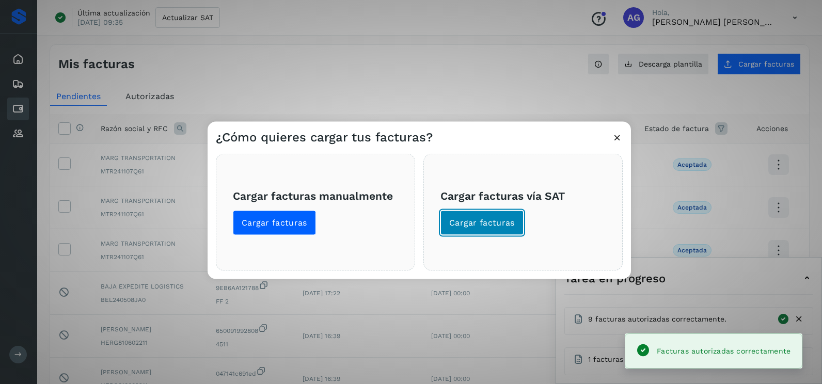
click at [459, 218] on span "Cargar facturas" at bounding box center [482, 222] width 66 height 11
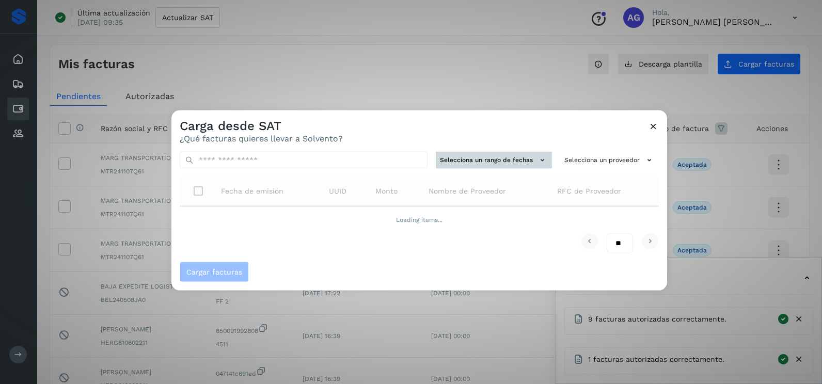
click at [452, 159] on button "Selecciona un rango de fechas" at bounding box center [494, 160] width 116 height 17
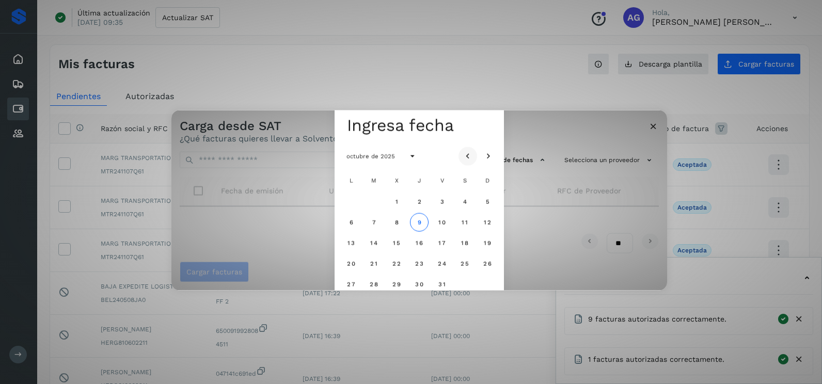
click at [474, 155] on button "Mes anterior" at bounding box center [468, 156] width 19 height 19
click at [349, 199] on span "1" at bounding box center [351, 201] width 4 height 7
click at [379, 200] on button "2" at bounding box center [374, 201] width 19 height 19
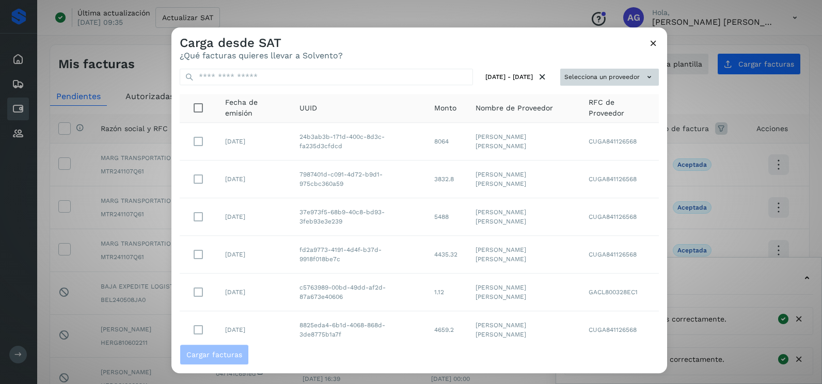
click at [568, 69] on button "Selecciona un proveedor" at bounding box center [610, 77] width 99 height 17
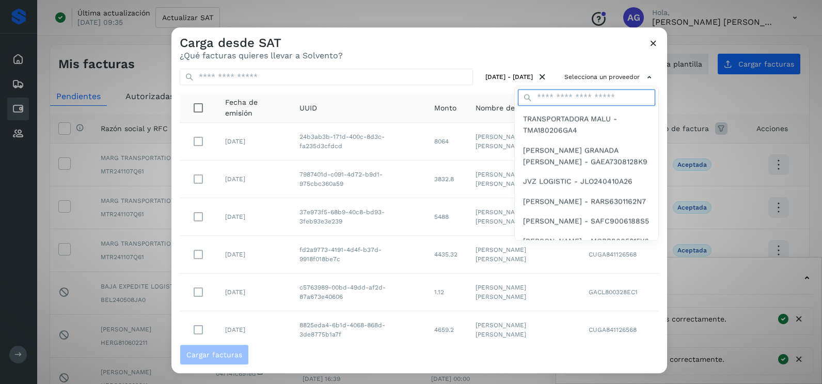
click at [546, 102] on input "text" at bounding box center [586, 97] width 137 height 17
click at [552, 97] on input "text" at bounding box center [586, 97] width 137 height 17
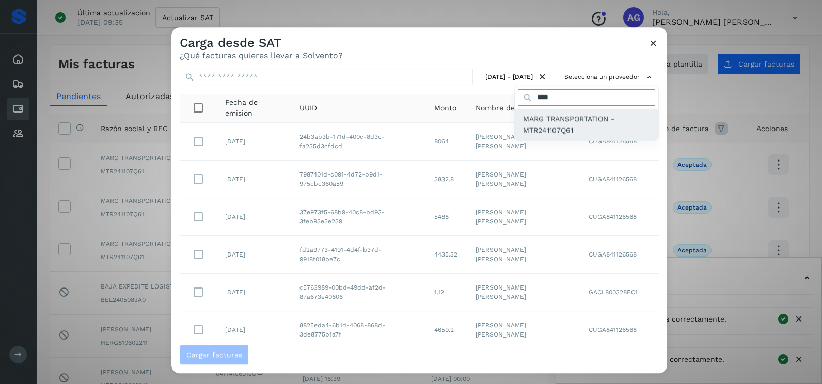
type input "****"
click at [558, 123] on span "MARG TRANSPORTATION - MTR241107Q61" at bounding box center [586, 124] width 127 height 23
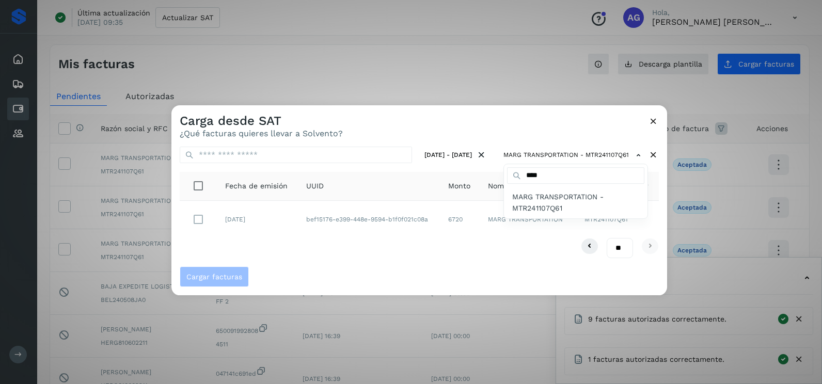
click at [282, 240] on div at bounding box center [583, 297] width 822 height 384
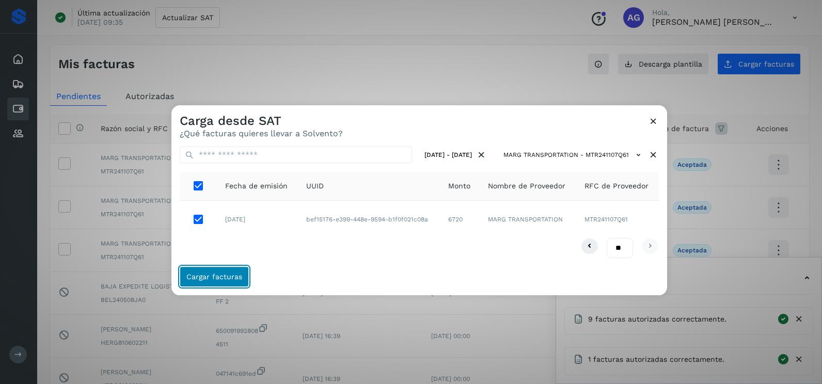
click at [223, 273] on span "Cargar facturas" at bounding box center [214, 276] width 56 height 7
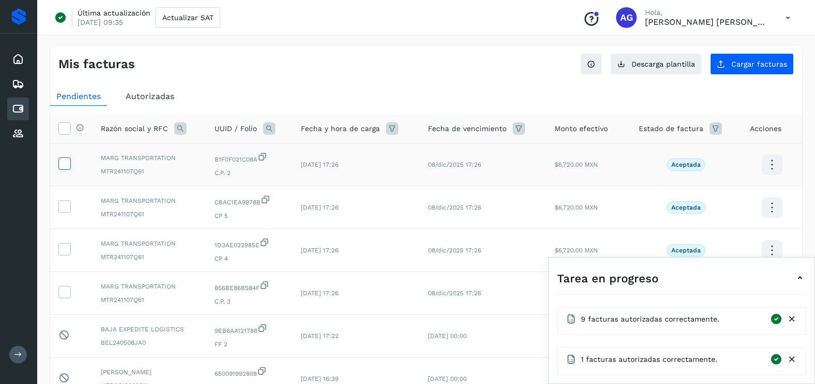
click at [60, 165] on icon at bounding box center [64, 163] width 11 height 11
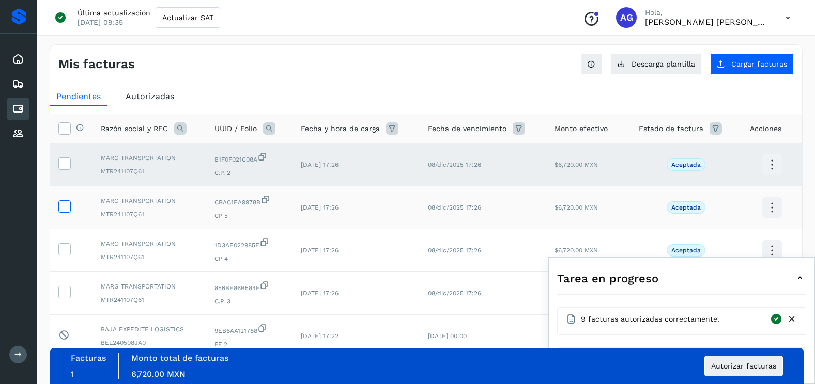
click at [68, 212] on td at bounding box center [71, 207] width 42 height 43
click at [64, 204] on icon at bounding box center [64, 205] width 11 height 11
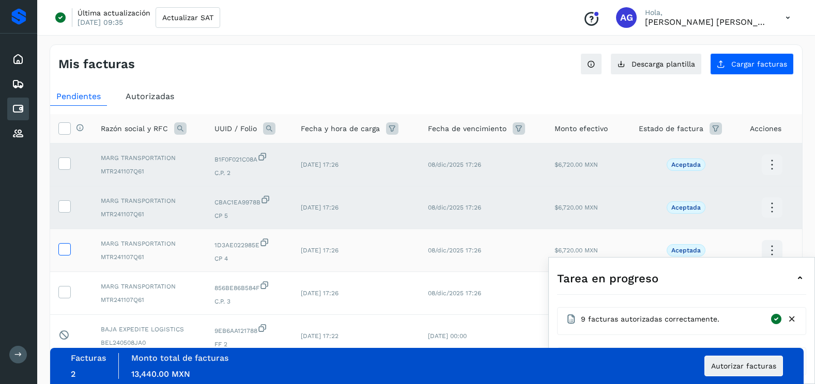
click at [67, 247] on icon at bounding box center [64, 248] width 11 height 11
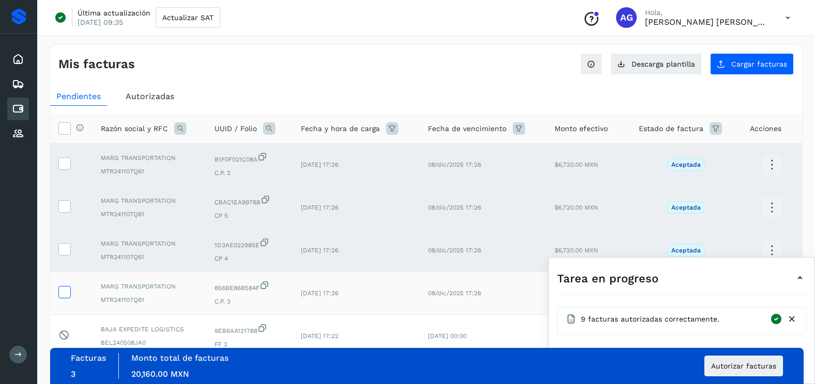
click at [64, 291] on icon at bounding box center [64, 291] width 11 height 11
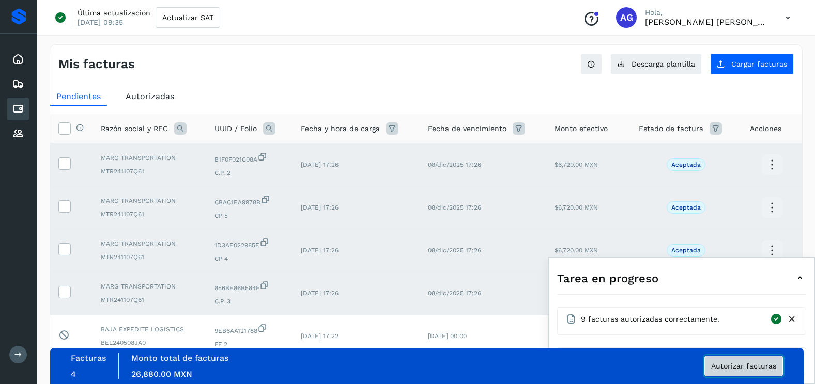
click at [758, 357] on button "Autorizar facturas" at bounding box center [743, 366] width 79 height 21
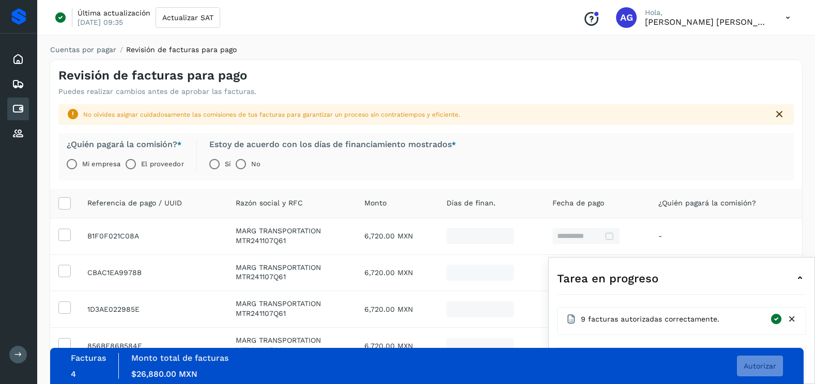
click at [88, 162] on label "Mi empresa" at bounding box center [101, 164] width 38 height 21
click at [764, 363] on span "Autorizar" at bounding box center [759, 366] width 33 height 7
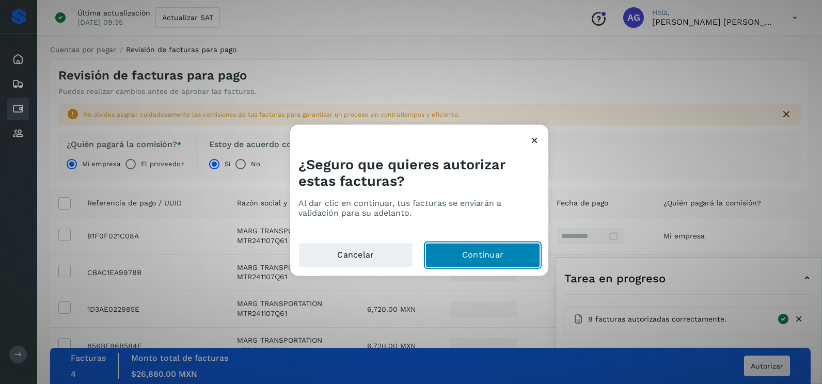
click at [526, 257] on button "Continuar" at bounding box center [483, 255] width 115 height 25
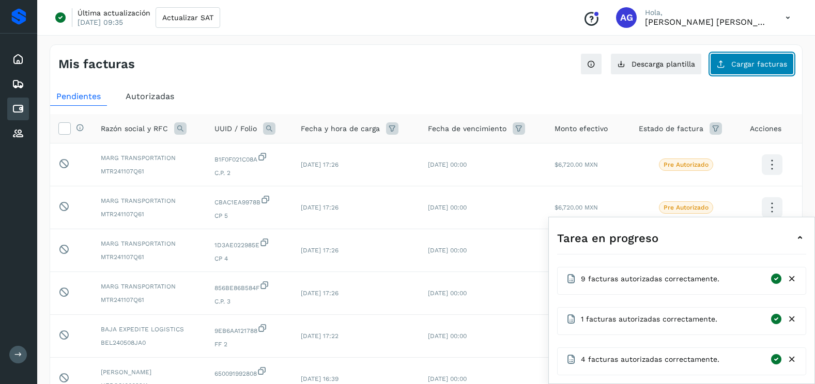
click at [766, 66] on span "Cargar facturas" at bounding box center [759, 63] width 56 height 7
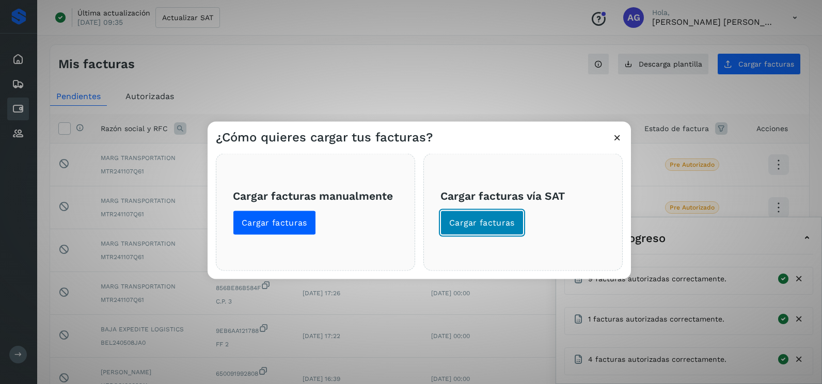
click at [518, 212] on button "Cargar facturas" at bounding box center [482, 223] width 83 height 25
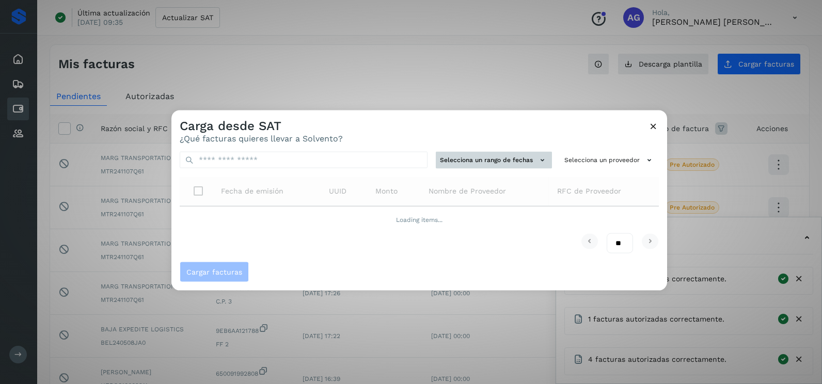
click at [499, 165] on button "Selecciona un rango de fechas" at bounding box center [494, 160] width 116 height 17
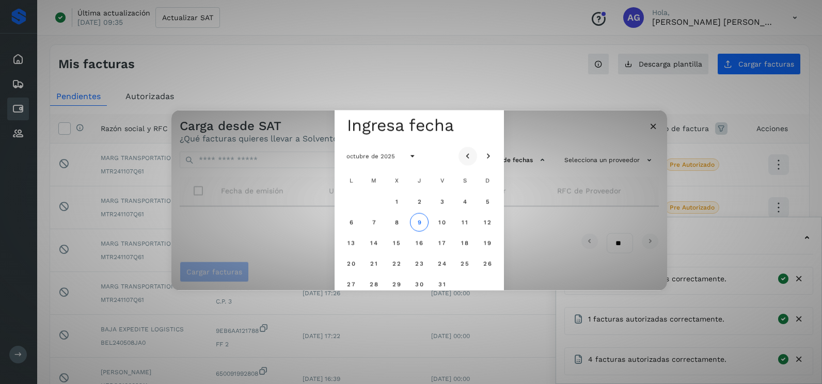
click at [469, 153] on icon "Mes anterior" at bounding box center [468, 156] width 10 height 10
click at [354, 264] on span "18" at bounding box center [351, 263] width 8 height 7
click at [379, 262] on button "19" at bounding box center [374, 263] width 19 height 19
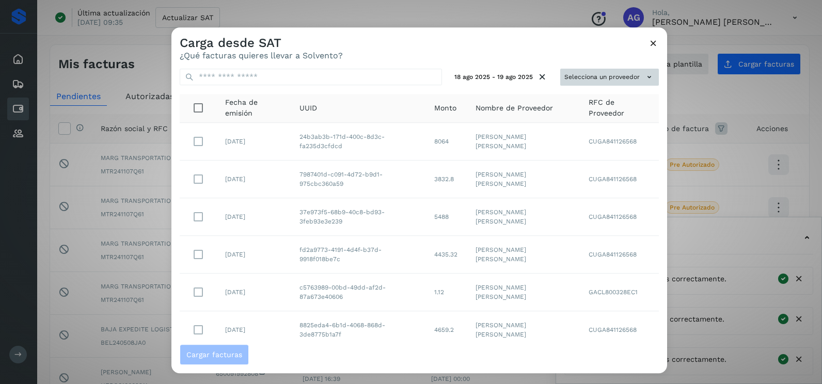
click at [612, 79] on button "Selecciona un proveedor" at bounding box center [610, 77] width 99 height 17
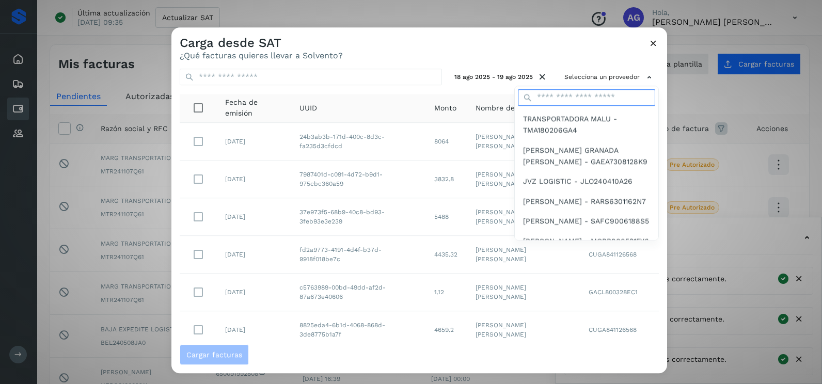
click at [597, 101] on input "text" at bounding box center [586, 97] width 137 height 17
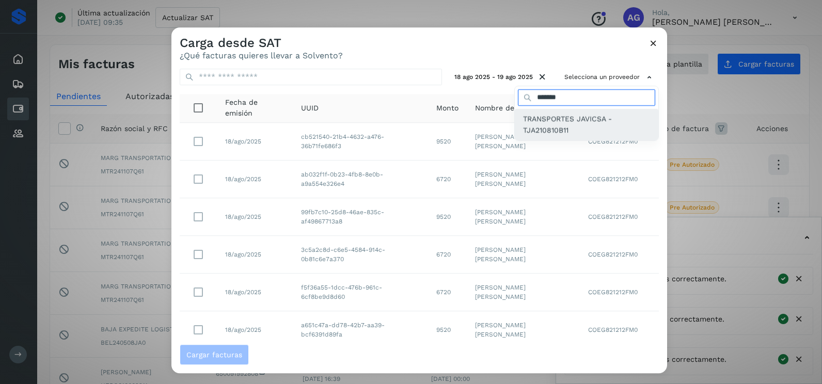
type input "*******"
click at [580, 132] on span "TRANSPORTES JAVICSA - TJA210810B11" at bounding box center [586, 124] width 127 height 23
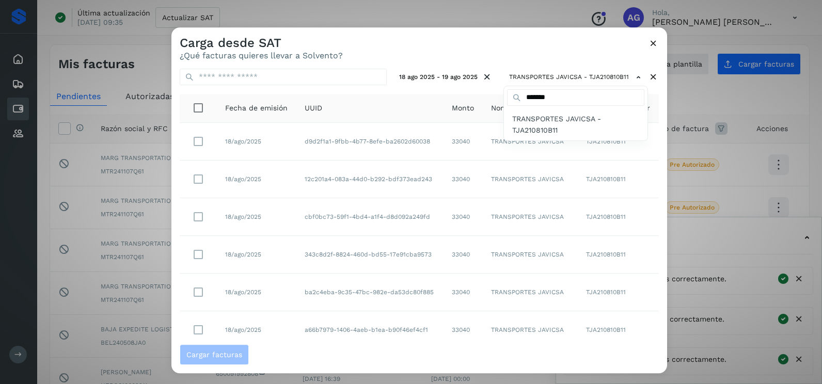
click at [563, 43] on div at bounding box center [583, 219] width 822 height 384
click at [563, 43] on div "Carga desde SAT ¿Qué facturas quieres llevar a Solvento?" at bounding box center [420, 43] width 496 height 33
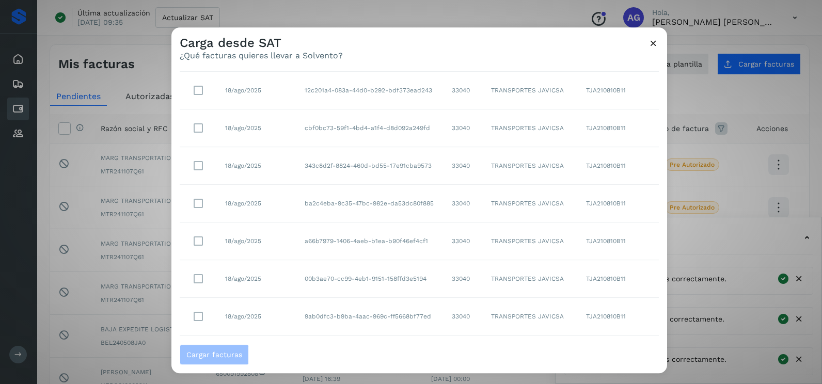
scroll to position [183, 0]
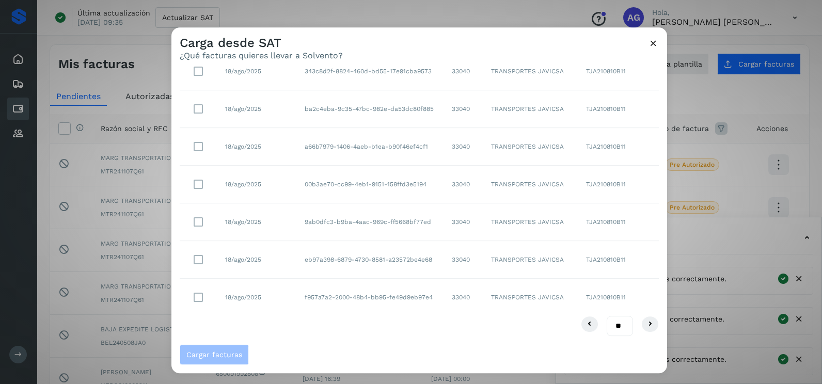
click at [611, 320] on select "** ** **" at bounding box center [620, 326] width 26 height 20
click at [615, 322] on select "** ** **" at bounding box center [620, 326] width 26 height 20
select select "**"
click at [607, 316] on select "** ** **" at bounding box center [620, 326] width 26 height 20
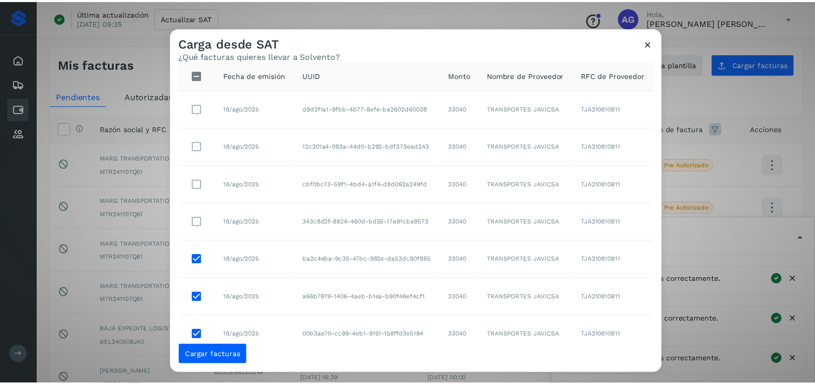
scroll to position [0, 0]
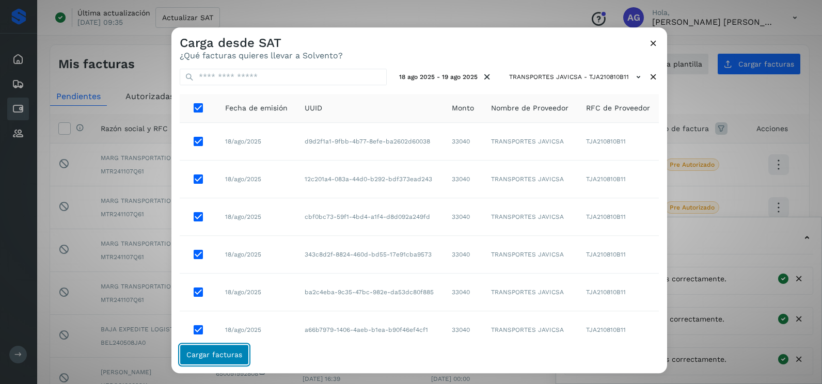
click at [227, 359] on span "Cargar facturas" at bounding box center [214, 354] width 56 height 7
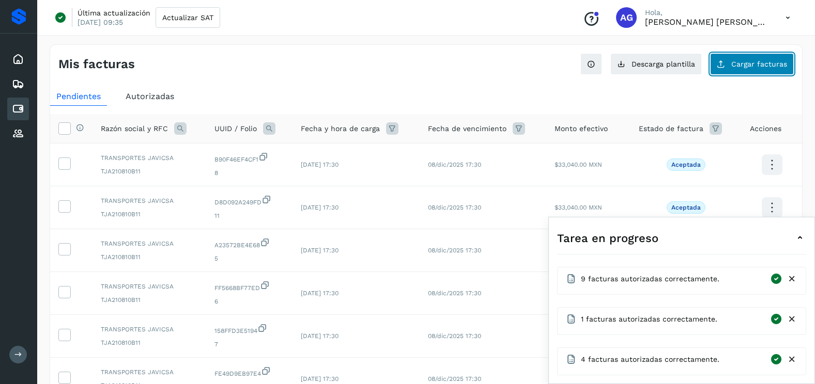
click at [741, 67] on span "Cargar facturas" at bounding box center [759, 63] width 56 height 7
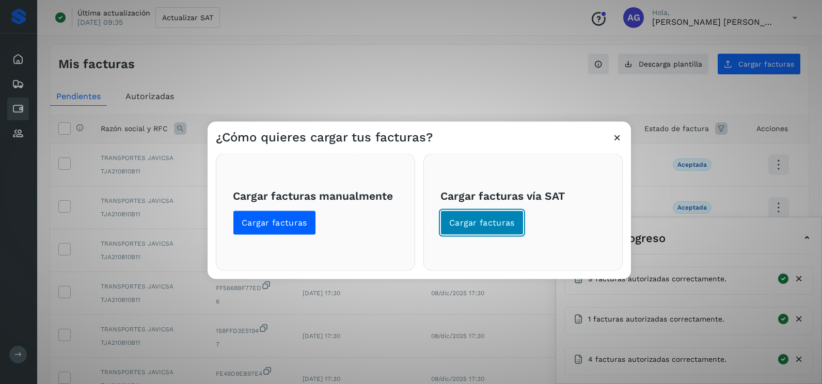
click at [464, 223] on span "Cargar facturas" at bounding box center [482, 222] width 66 height 11
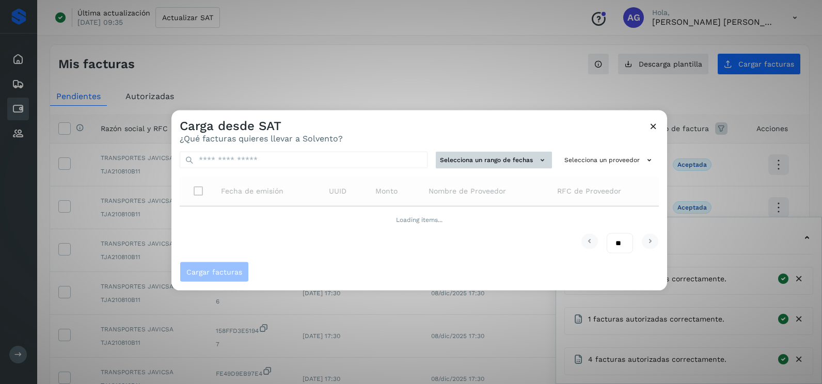
click at [479, 154] on button "Selecciona un rango de fechas" at bounding box center [494, 160] width 116 height 17
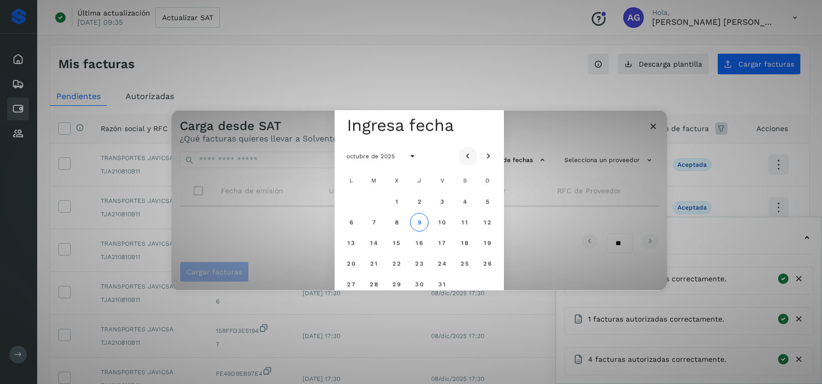
click at [467, 153] on icon "Mes anterior" at bounding box center [468, 156] width 10 height 10
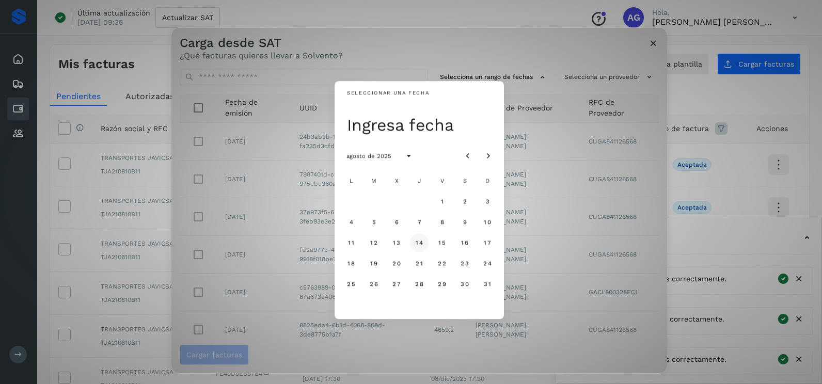
click at [422, 247] on button "14" at bounding box center [419, 243] width 19 height 19
click at [442, 244] on span "15" at bounding box center [442, 242] width 8 height 7
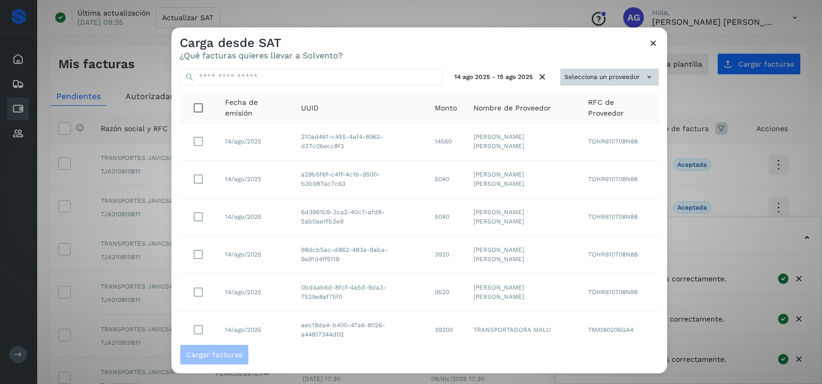
click at [626, 76] on button "Selecciona un proveedor" at bounding box center [610, 77] width 99 height 17
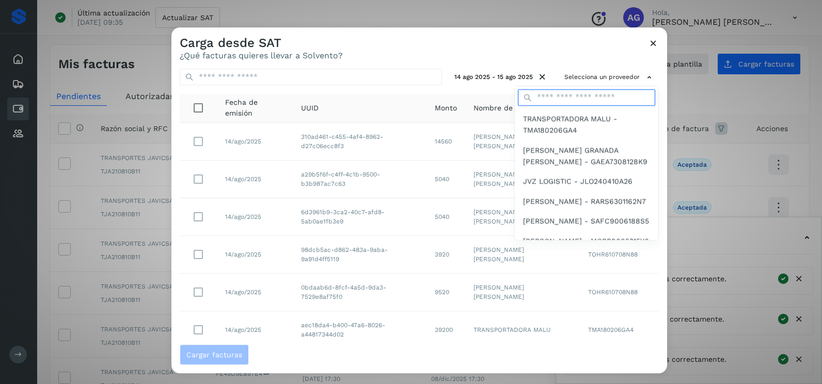
click at [580, 97] on input "text" at bounding box center [586, 97] width 137 height 17
type input "*******"
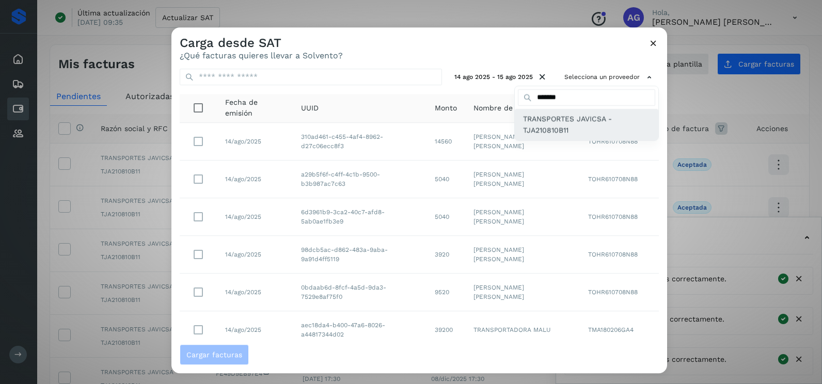
click at [559, 126] on span "TRANSPORTES JAVICSA - TJA210810B11" at bounding box center [586, 124] width 127 height 23
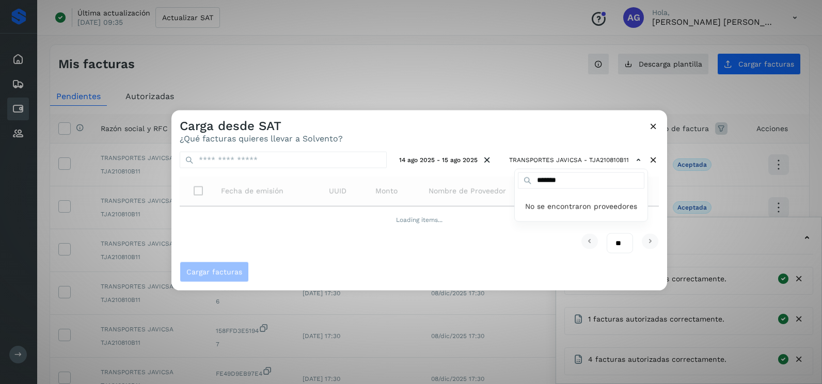
click at [470, 131] on div at bounding box center [583, 303] width 822 height 384
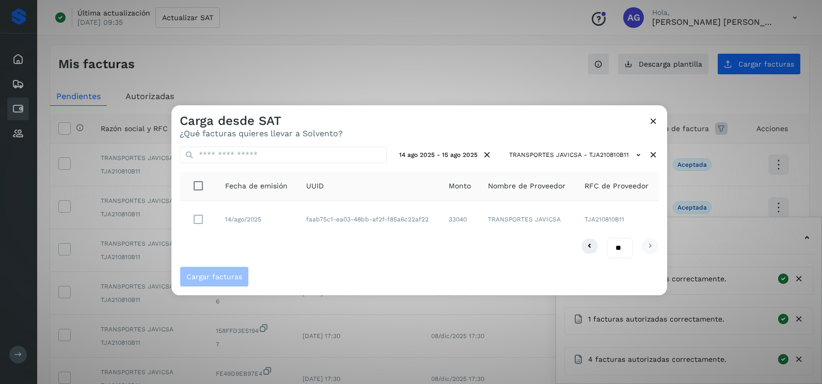
click at [322, 267] on span "Cargar facturas" at bounding box center [419, 277] width 479 height 21
click at [222, 278] on span "Cargar facturas" at bounding box center [214, 276] width 56 height 7
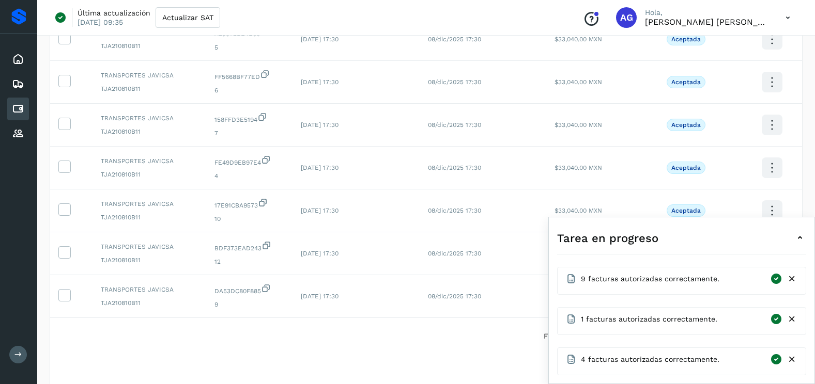
scroll to position [276, 0]
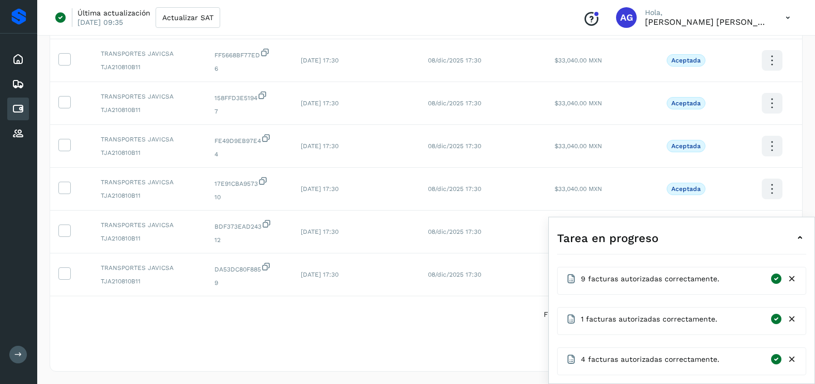
click at [793, 281] on icon at bounding box center [791, 279] width 11 height 11
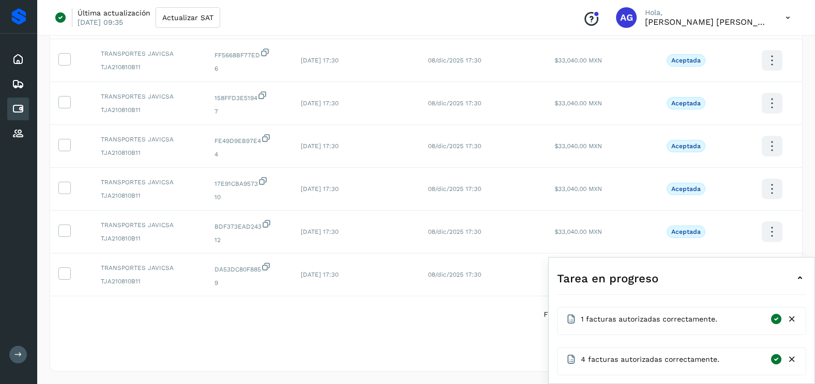
click at [792, 324] on icon at bounding box center [791, 319] width 11 height 11
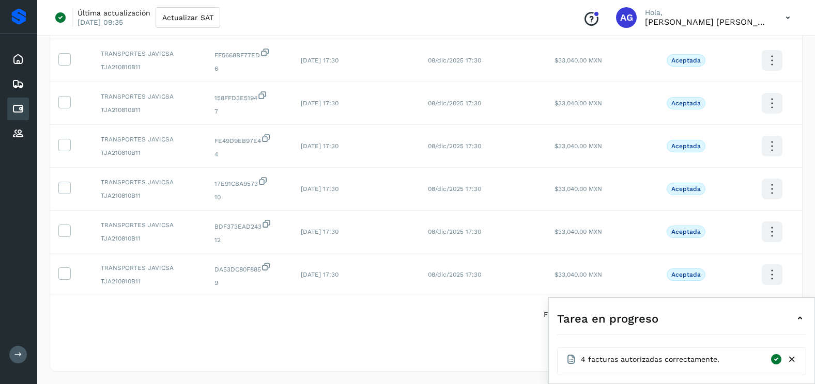
click at [790, 360] on icon at bounding box center [791, 359] width 11 height 11
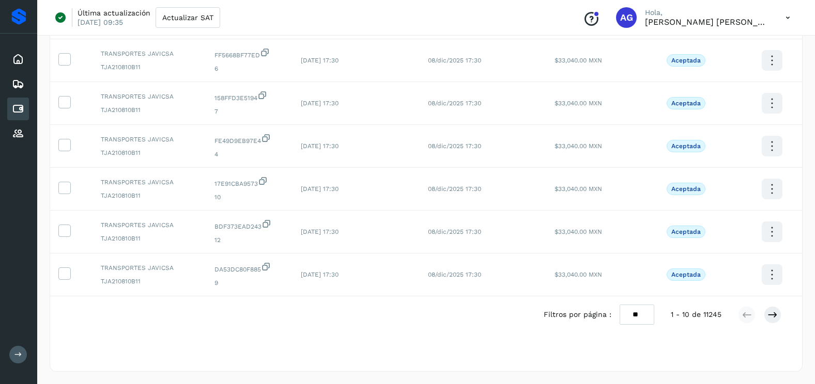
drag, startPoint x: 653, startPoint y: 308, endPoint x: 624, endPoint y: 319, distance: 31.4
click at [653, 308] on select "** ** **" at bounding box center [636, 315] width 35 height 20
select select "**"
click at [619, 305] on select "** ** **" at bounding box center [636, 315] width 35 height 20
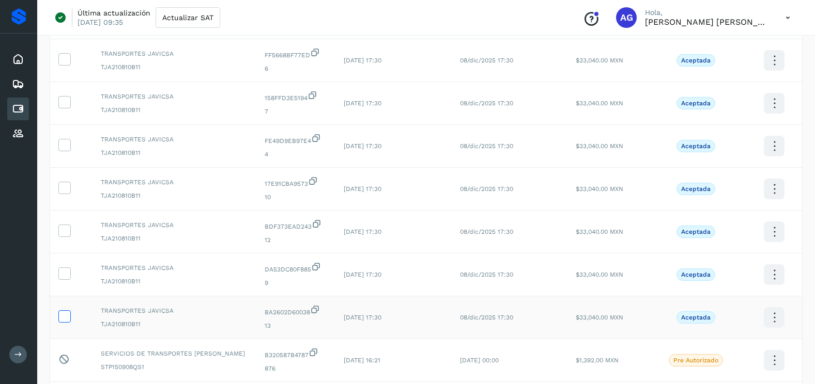
click at [59, 318] on icon at bounding box center [64, 315] width 11 height 11
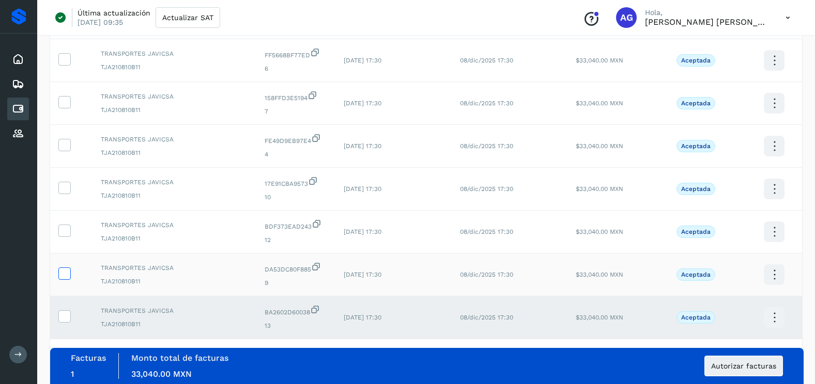
click at [70, 279] on label at bounding box center [64, 274] width 12 height 12
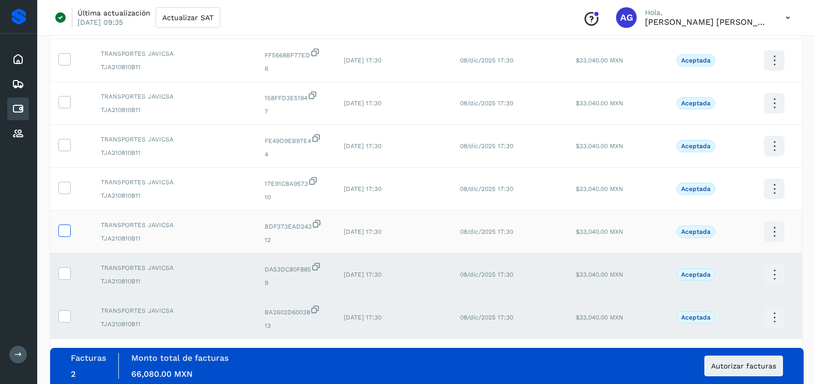
click at [63, 229] on icon at bounding box center [64, 230] width 11 height 11
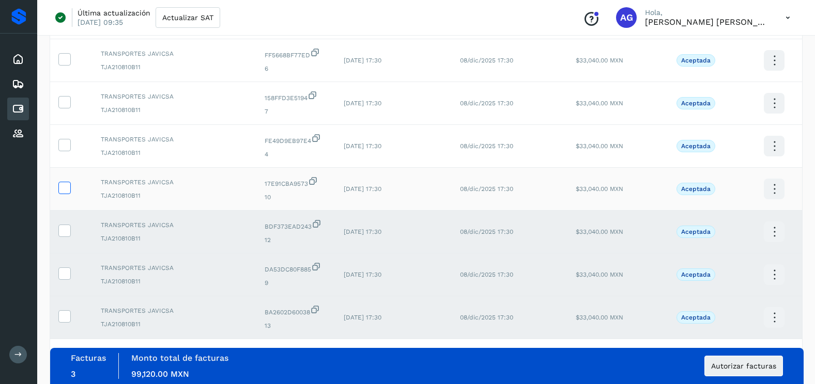
click at [64, 190] on icon at bounding box center [64, 187] width 11 height 11
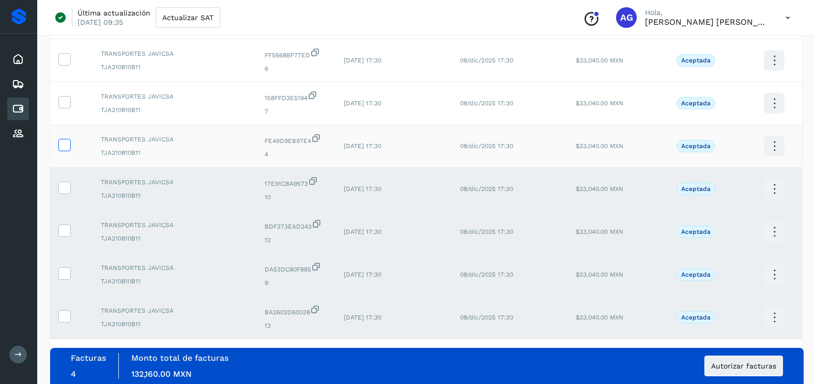
click at [66, 145] on icon at bounding box center [64, 144] width 11 height 11
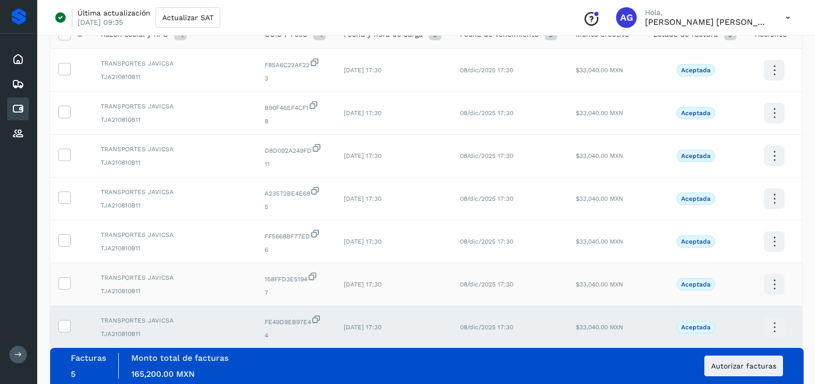
scroll to position [69, 0]
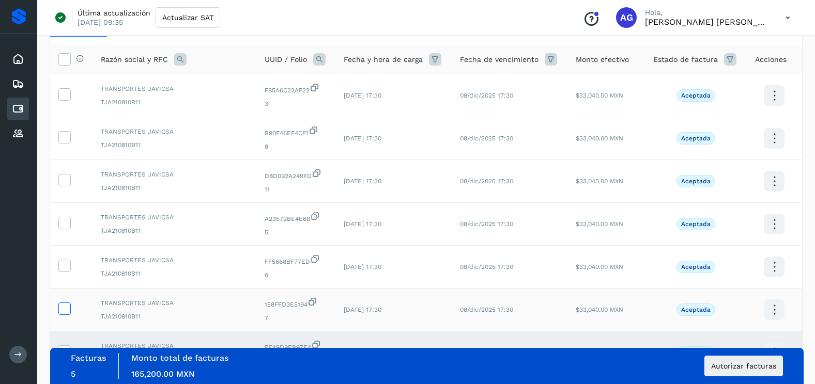
click at [68, 307] on icon at bounding box center [64, 308] width 11 height 11
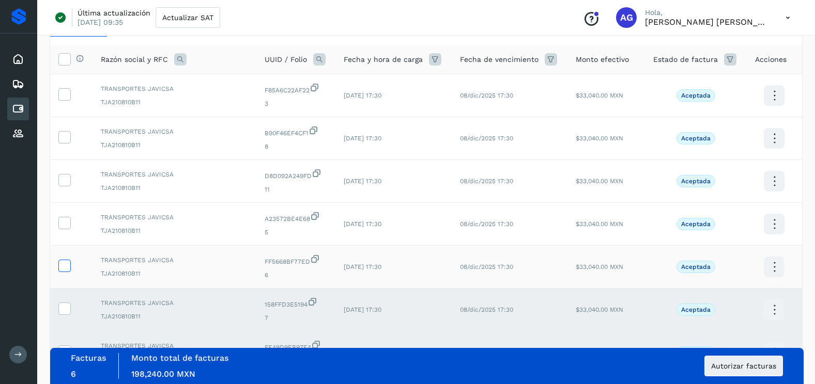
click at [62, 264] on icon at bounding box center [64, 265] width 11 height 11
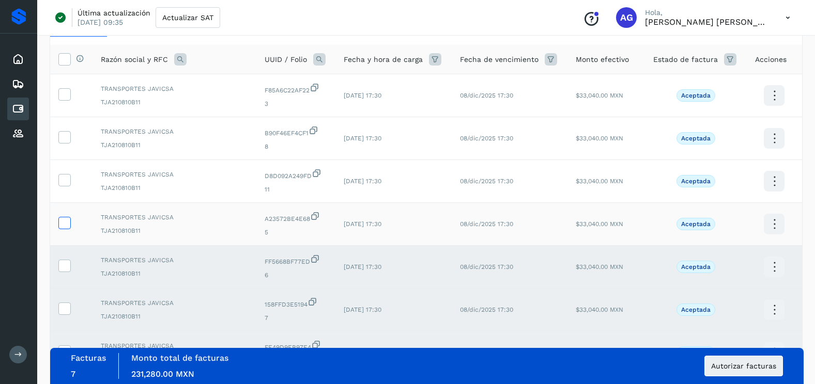
click at [64, 217] on icon at bounding box center [64, 222] width 11 height 11
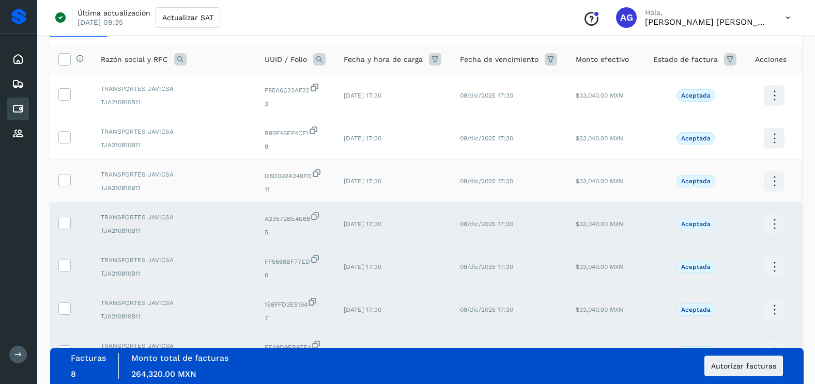
drag, startPoint x: 68, startPoint y: 184, endPoint x: 68, endPoint y: 161, distance: 23.8
click at [67, 184] on icon at bounding box center [64, 179] width 11 height 11
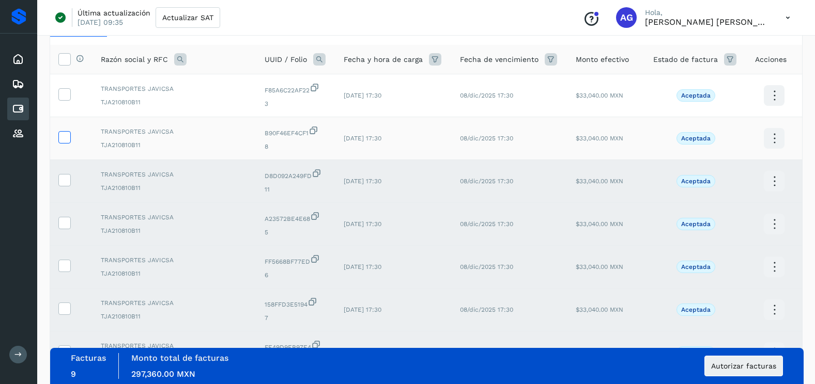
click at [66, 137] on icon at bounding box center [64, 136] width 11 height 11
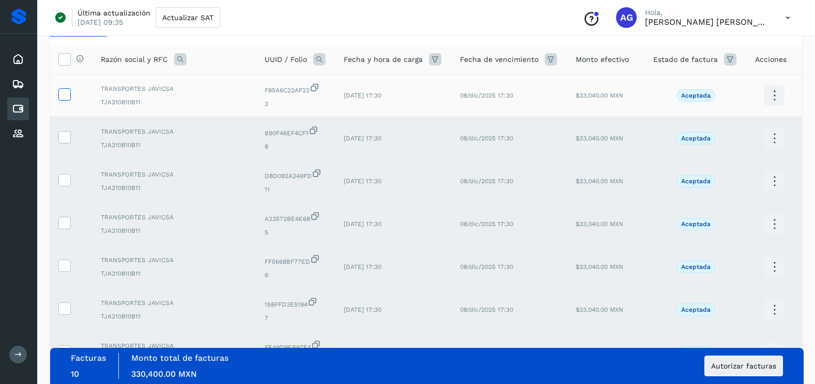
click at [66, 98] on icon at bounding box center [64, 93] width 11 height 11
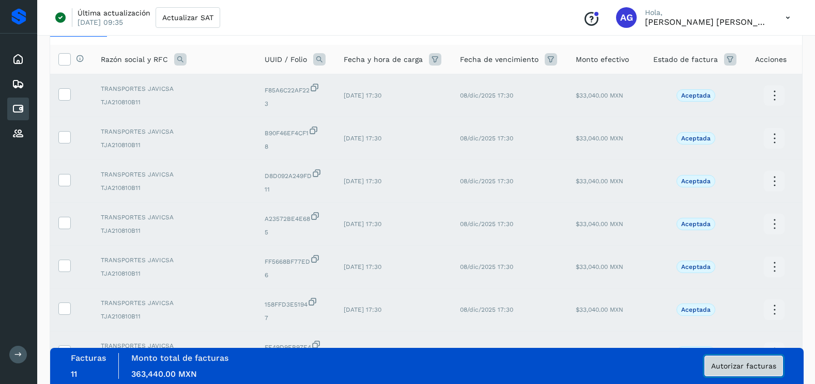
click at [750, 366] on span "Autorizar facturas" at bounding box center [743, 366] width 65 height 7
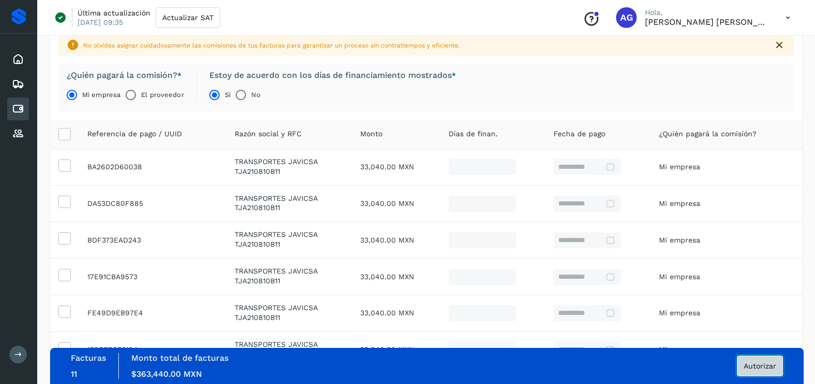
click at [744, 357] on button "Autorizar" at bounding box center [760, 366] width 46 height 21
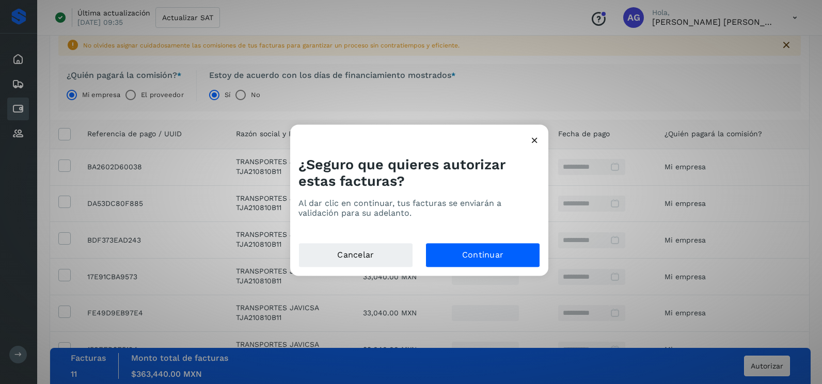
click at [478, 242] on div "¿Seguro que quieres autorizar estas facturas? Al dar clic en continuar, tus fac…" at bounding box center [419, 195] width 258 height 95
click at [478, 247] on button "Continuar" at bounding box center [483, 255] width 115 height 25
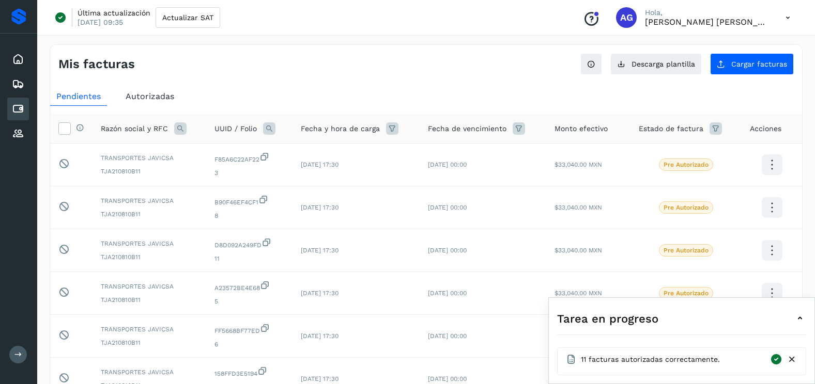
drag, startPoint x: 791, startPoint y: 359, endPoint x: 775, endPoint y: 330, distance: 33.3
click at [791, 359] on icon at bounding box center [791, 359] width 11 height 11
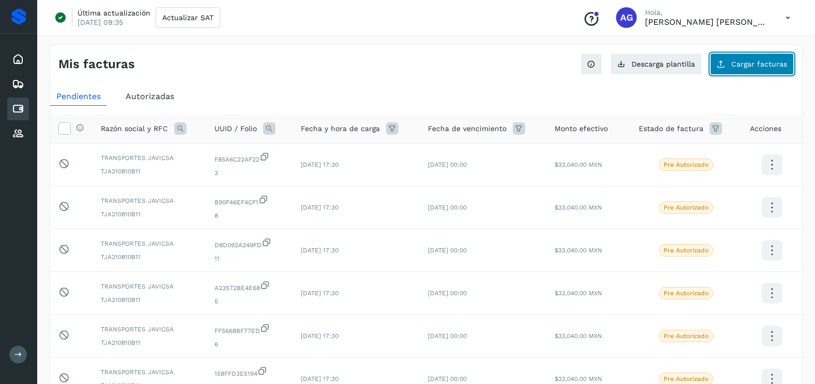
click at [751, 59] on button "Cargar facturas" at bounding box center [752, 64] width 84 height 22
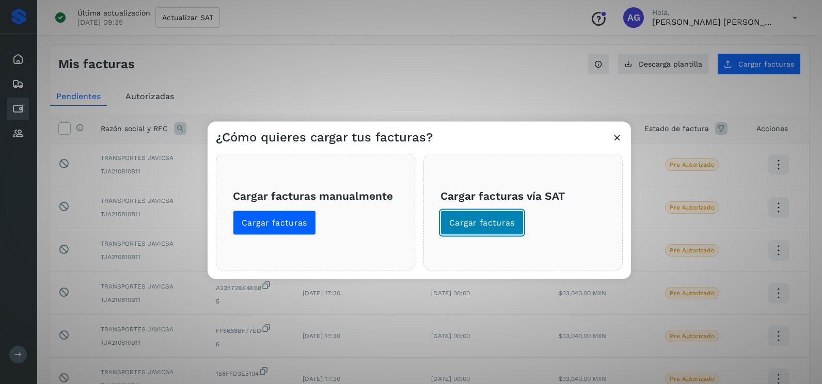
click at [488, 214] on button "Cargar facturas" at bounding box center [482, 223] width 83 height 25
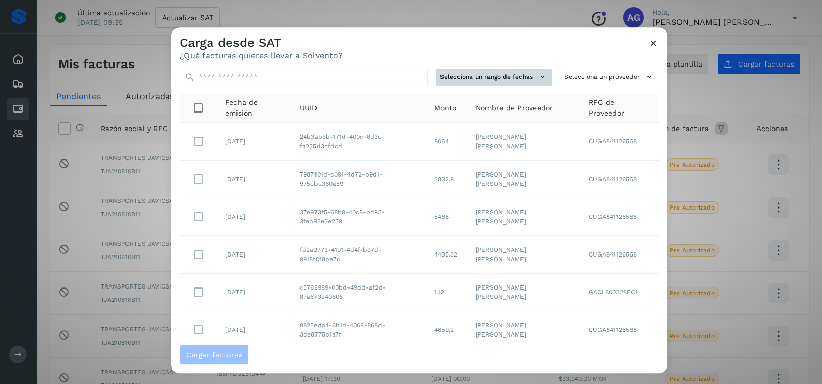
click at [510, 73] on button "Selecciona un rango de fechas" at bounding box center [494, 77] width 116 height 17
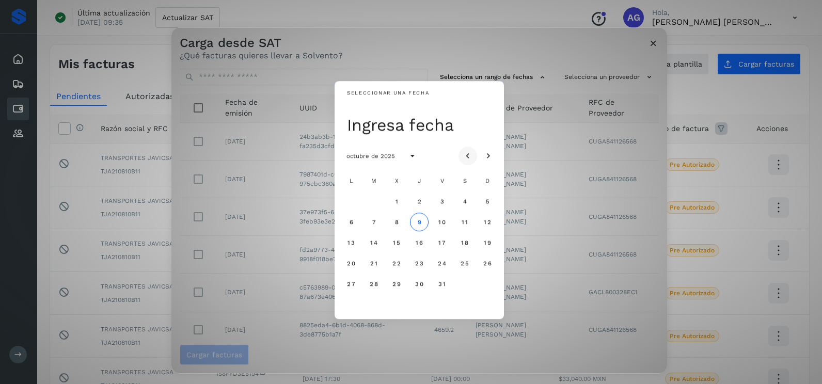
click at [469, 151] on icon "Mes anterior" at bounding box center [468, 156] width 10 height 10
click at [442, 245] on span "19" at bounding box center [442, 242] width 8 height 7
click at [462, 243] on span "20" at bounding box center [464, 242] width 9 height 7
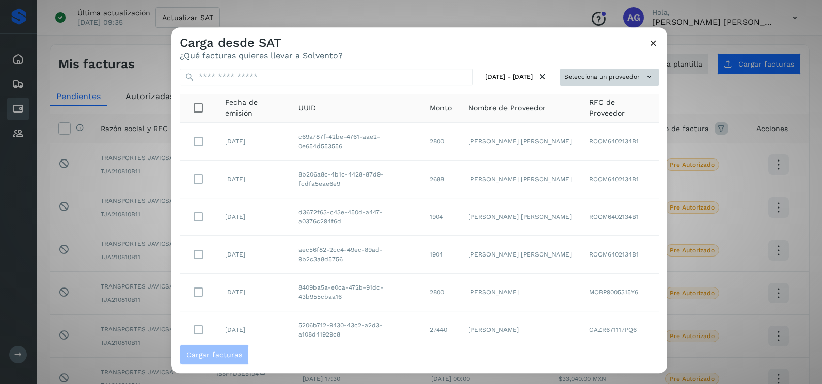
click at [584, 71] on button "Selecciona un proveedor" at bounding box center [610, 77] width 99 height 17
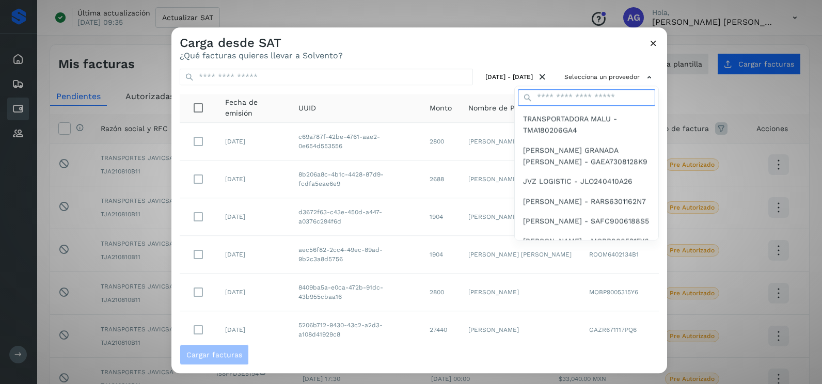
click at [572, 92] on input "text" at bounding box center [586, 97] width 137 height 17
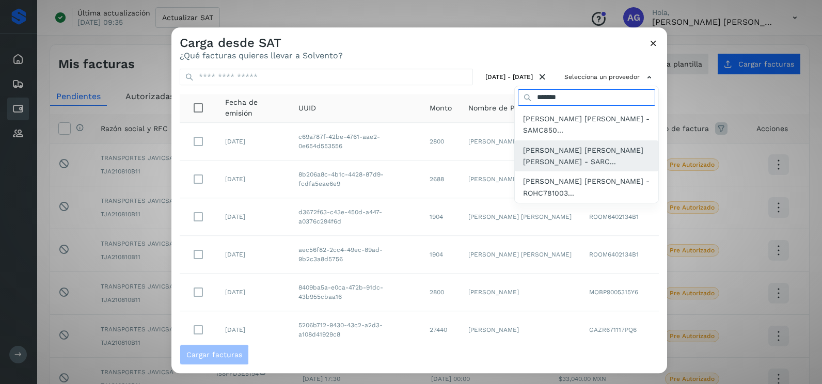
type input "*******"
click at [554, 151] on span "[PERSON_NAME] [PERSON_NAME] [PERSON_NAME] - SARC..." at bounding box center [586, 156] width 127 height 23
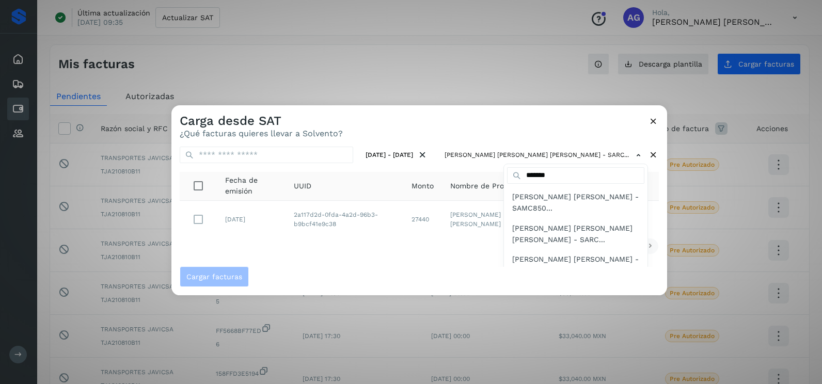
click at [468, 128] on div at bounding box center [583, 297] width 822 height 384
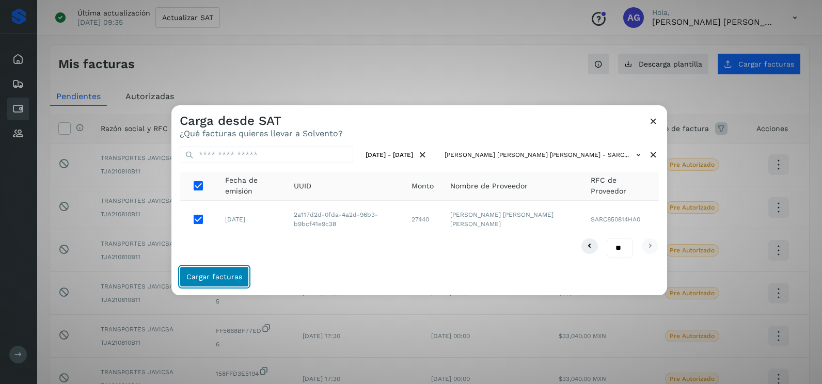
click at [238, 277] on span "Cargar facturas" at bounding box center [214, 276] width 56 height 7
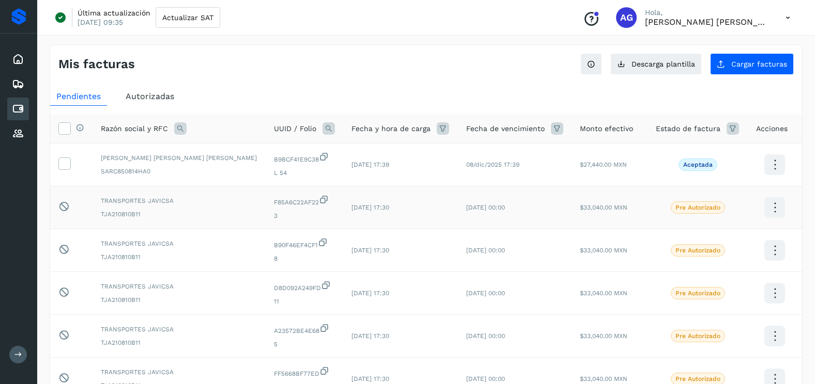
drag, startPoint x: 61, startPoint y: 161, endPoint x: 158, endPoint y: 207, distance: 106.5
click at [63, 161] on icon at bounding box center [64, 163] width 11 height 11
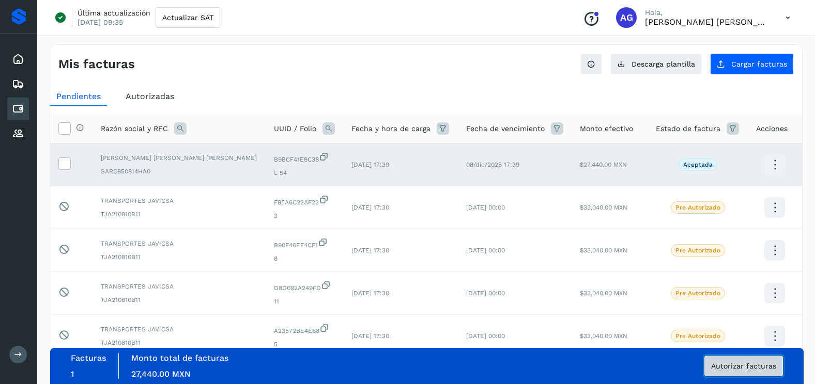
click at [749, 373] on button "Autorizar facturas" at bounding box center [743, 366] width 79 height 21
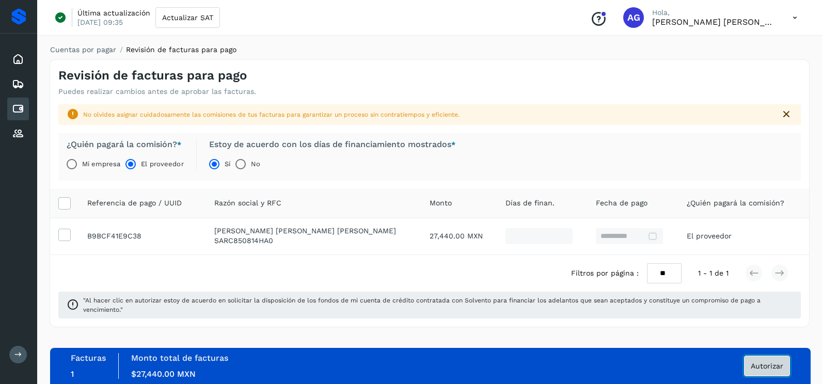
click at [763, 367] on span "Autorizar" at bounding box center [767, 366] width 33 height 7
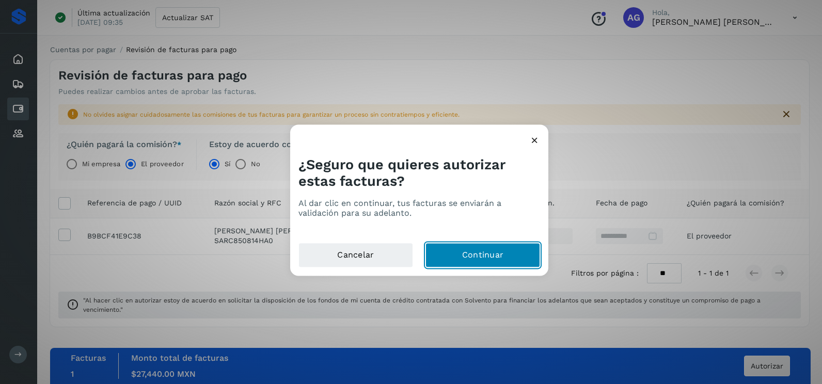
click at [491, 253] on button "Continuar" at bounding box center [483, 255] width 115 height 25
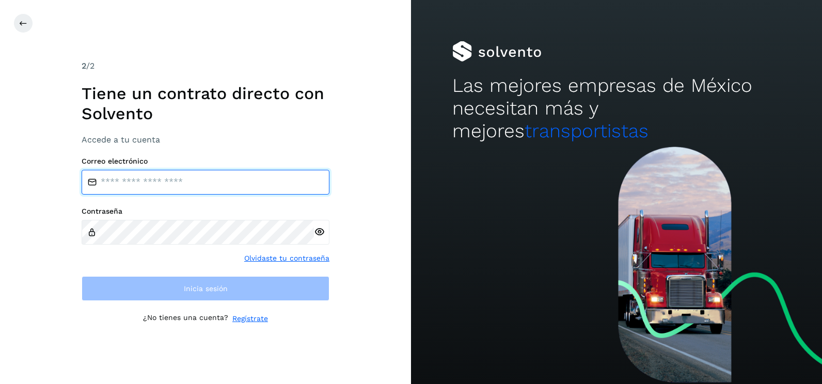
type input "**********"
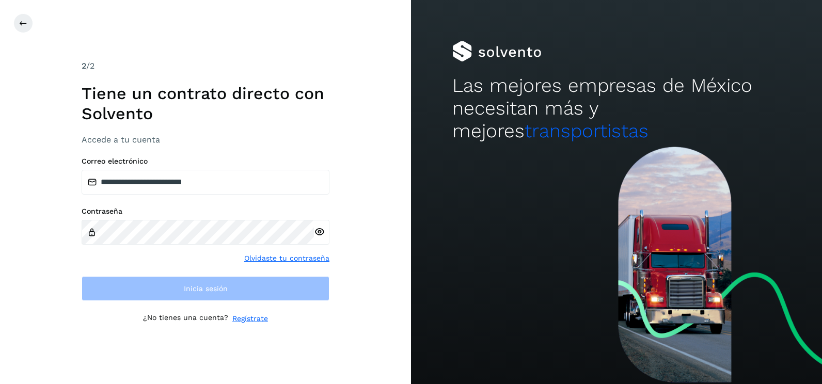
click at [383, 170] on div "**********" at bounding box center [205, 192] width 411 height 384
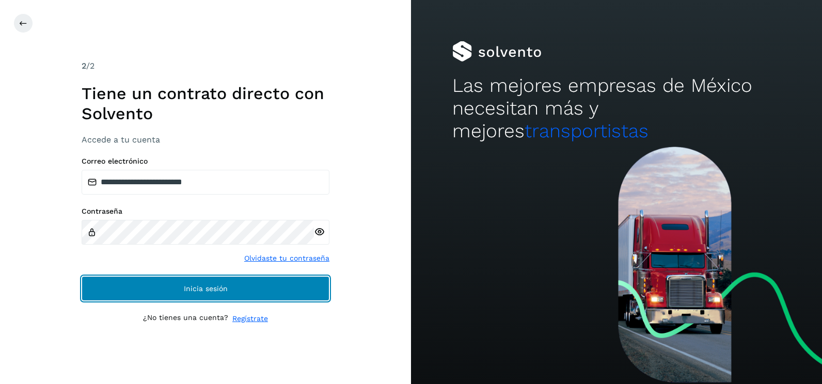
click at [273, 289] on button "Inicia sesión" at bounding box center [206, 288] width 248 height 25
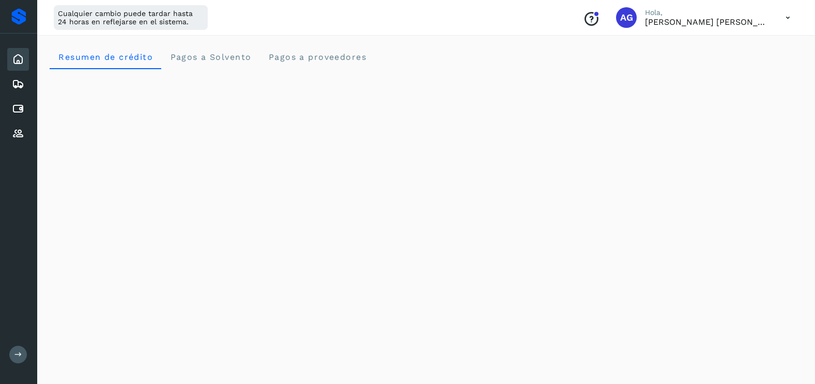
click at [23, 59] on icon at bounding box center [18, 59] width 12 height 12
